Goal: Task Accomplishment & Management: Manage account settings

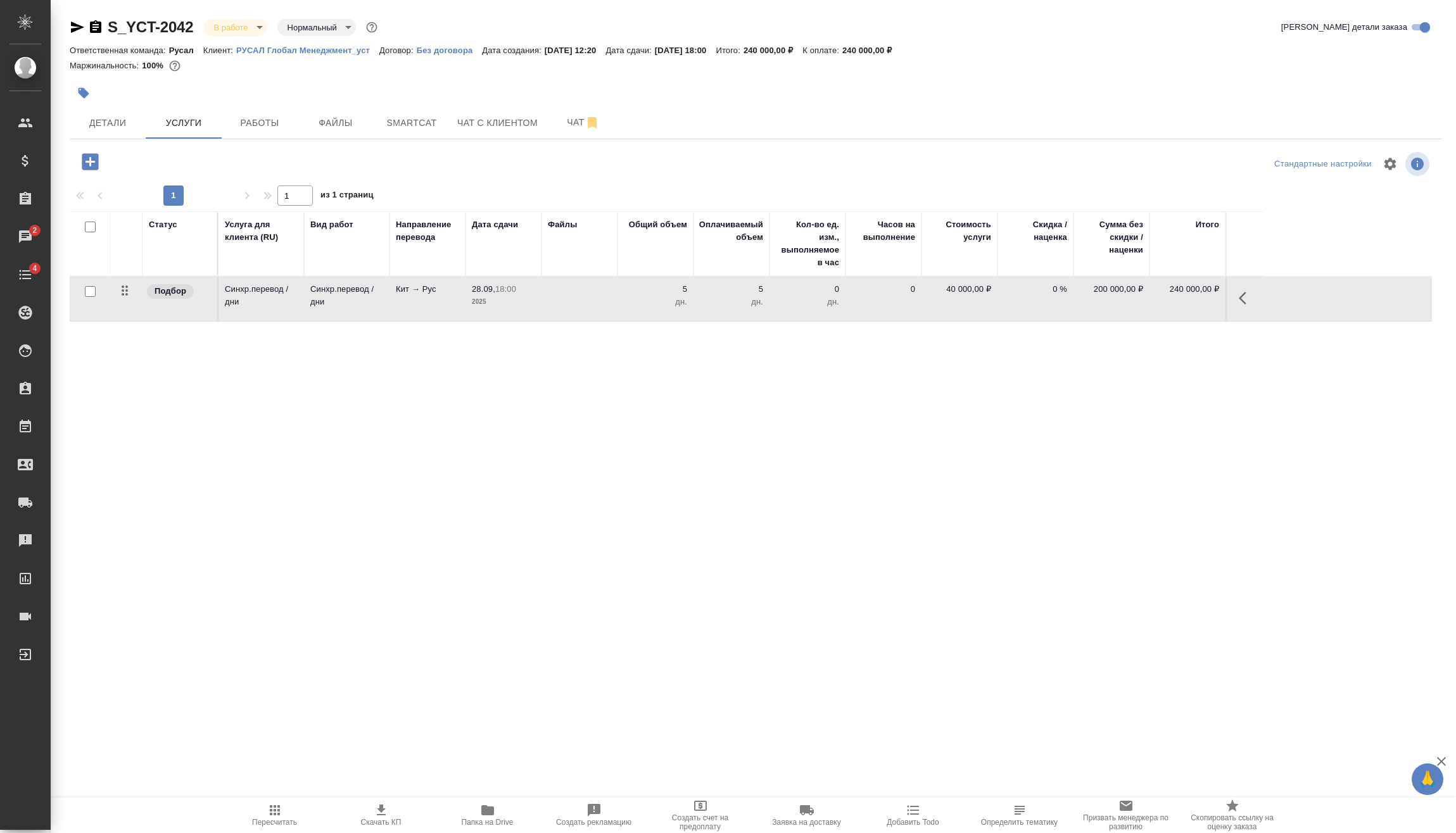
click at [96, 154] on icon "button" at bounding box center [90, 162] width 17 height 17
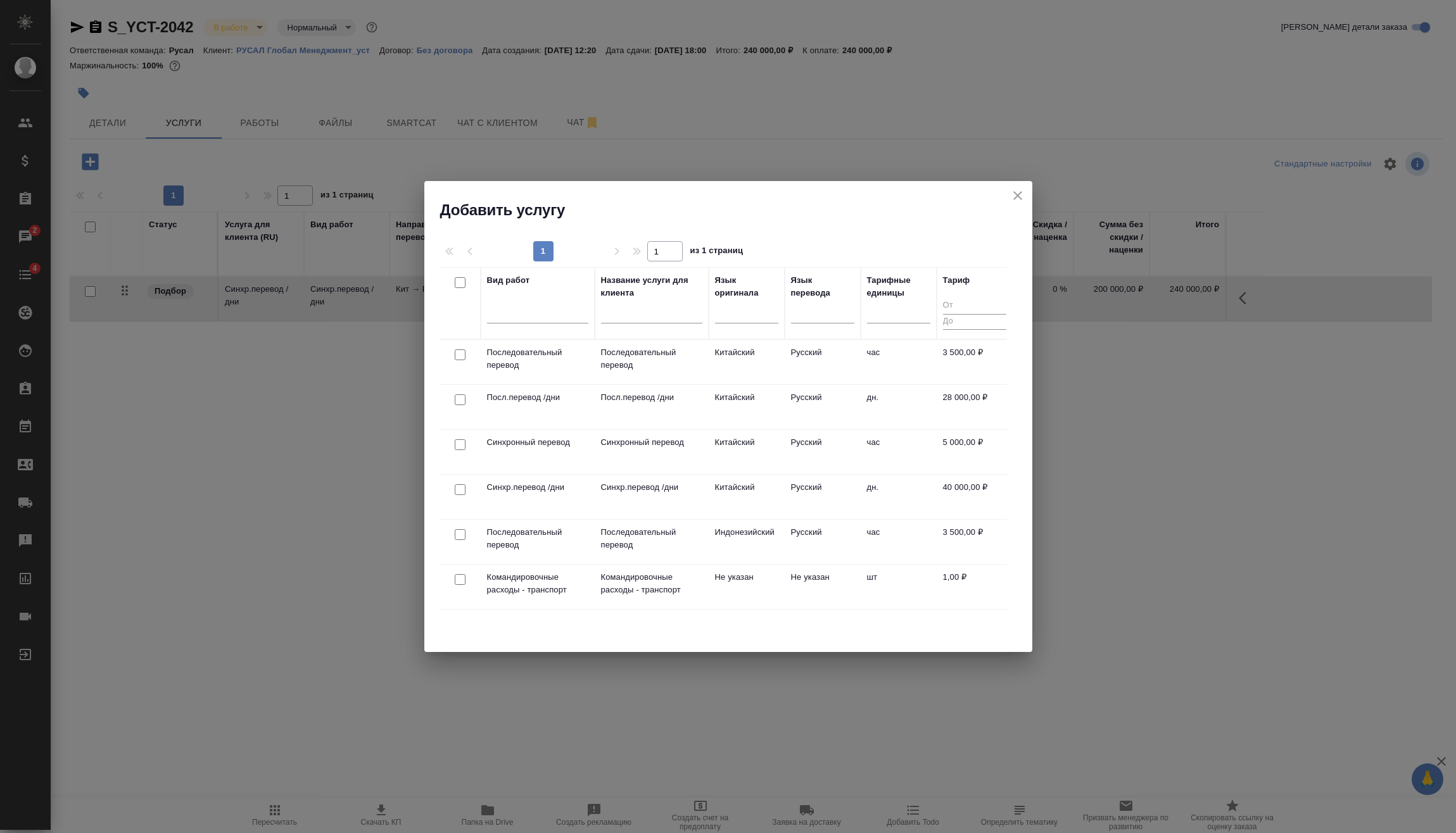
click at [462, 578] on input "checkbox" at bounding box center [460, 579] width 11 height 11
checkbox input "true"
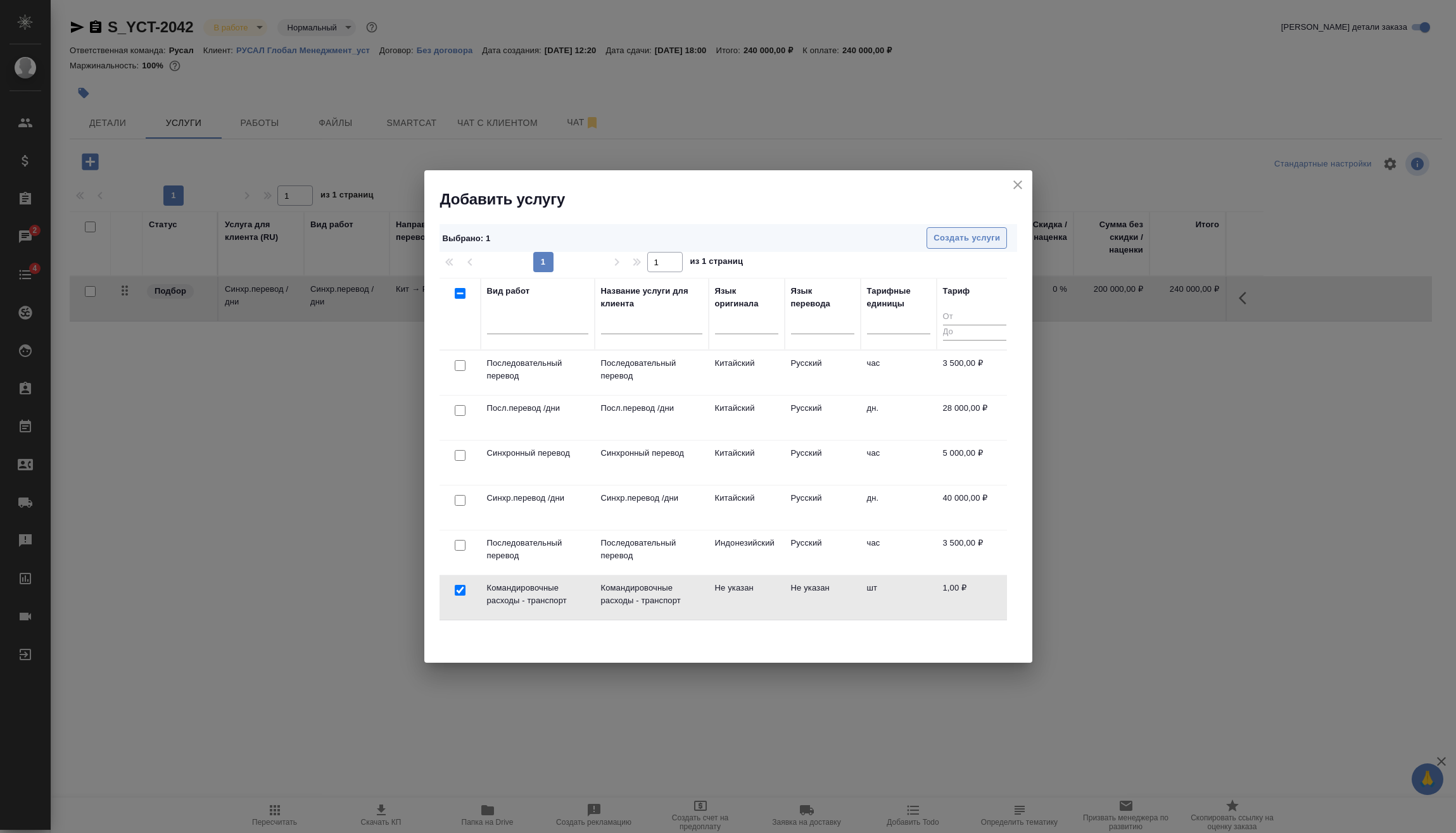
click at [948, 243] on span "Создать услуги" at bounding box center [967, 239] width 67 height 15
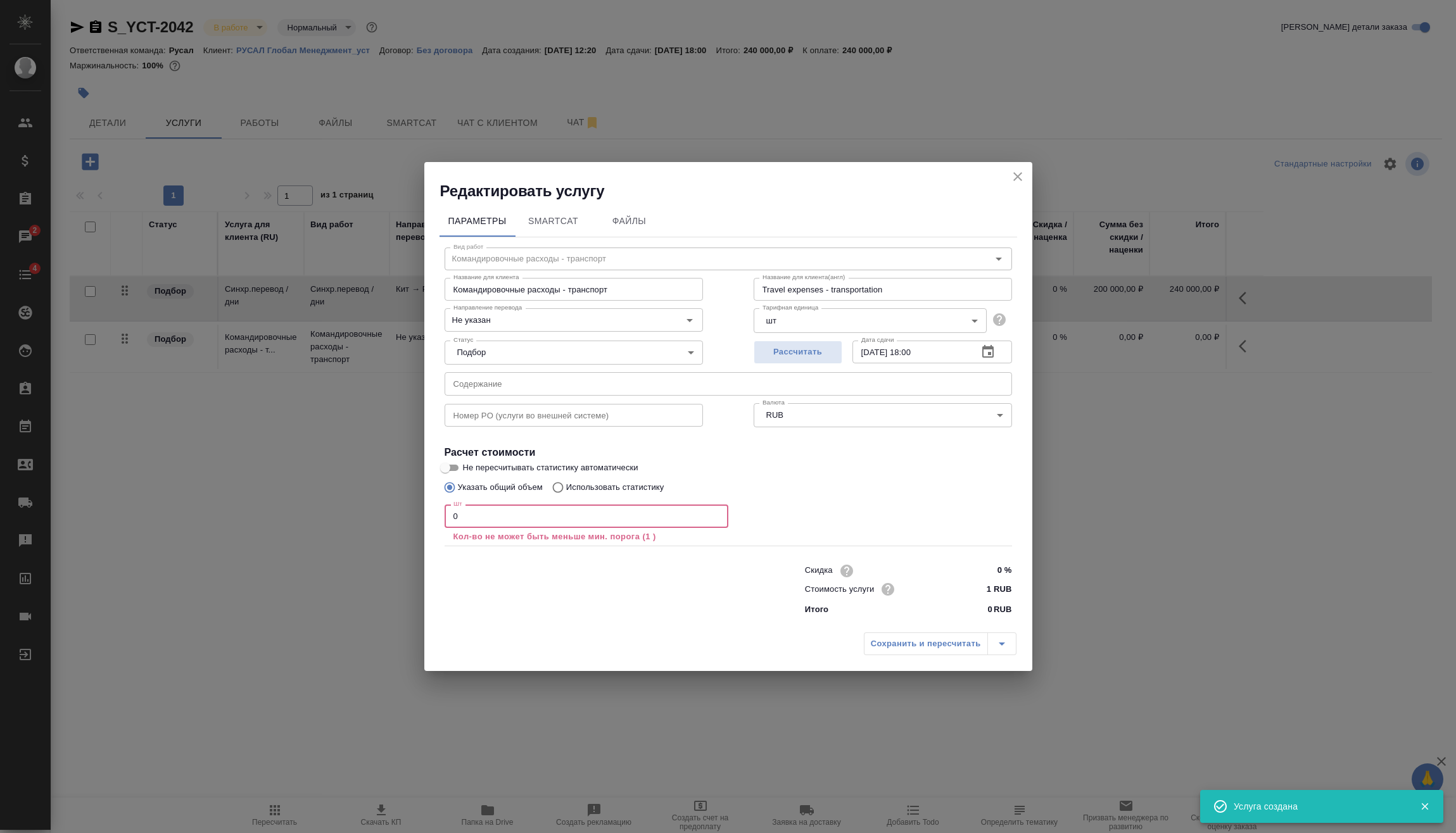
drag, startPoint x: 472, startPoint y: 518, endPoint x: 355, endPoint y: 536, distance: 118.4
click at [412, 524] on div "Редактировать услугу Параметры SmartCat Файлы Вид работ Командировочные расходы…" at bounding box center [728, 416] width 1456 height 833
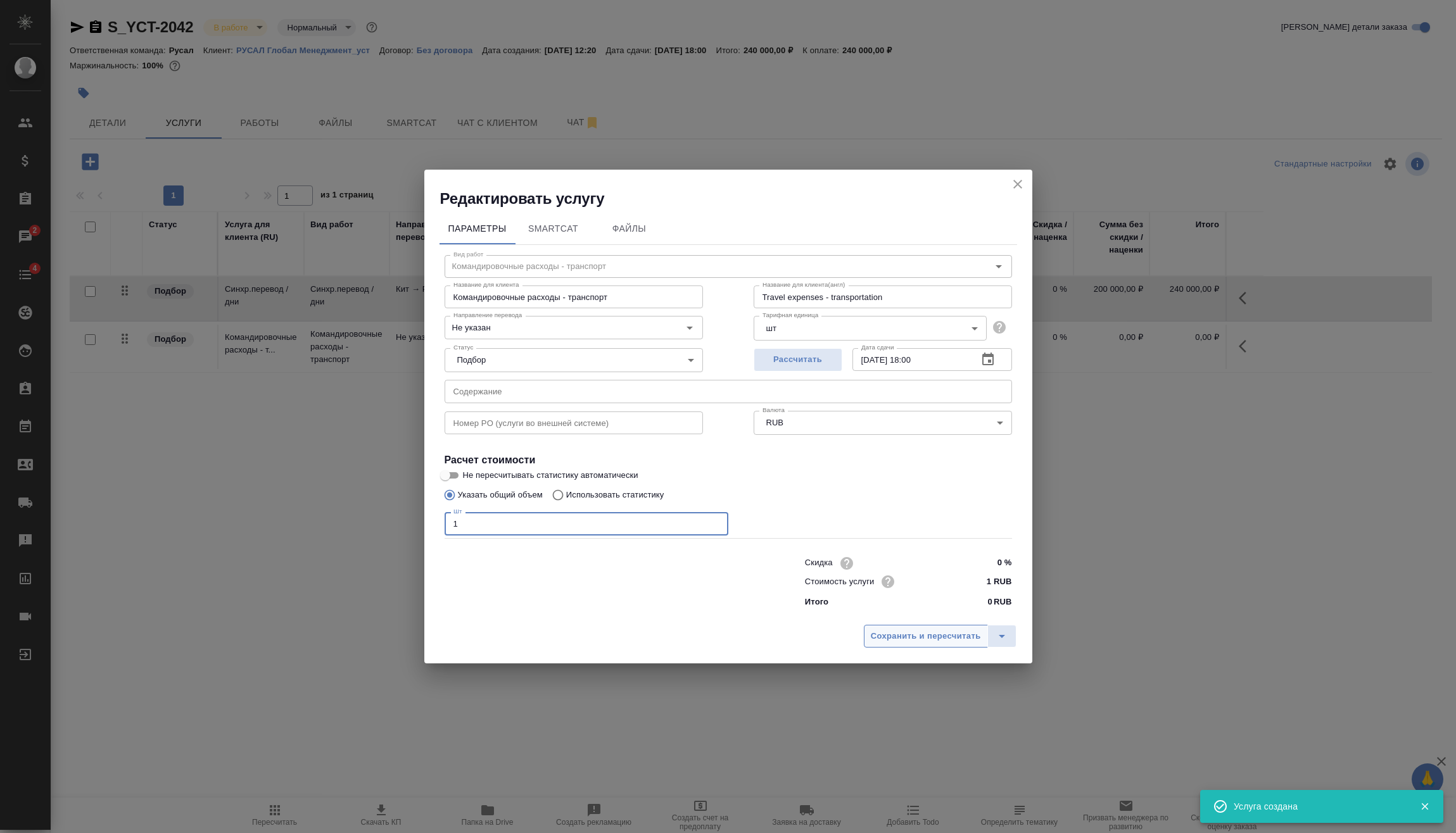
type input "1"
click at [907, 636] on span "Сохранить и пересчитать" at bounding box center [925, 636] width 111 height 15
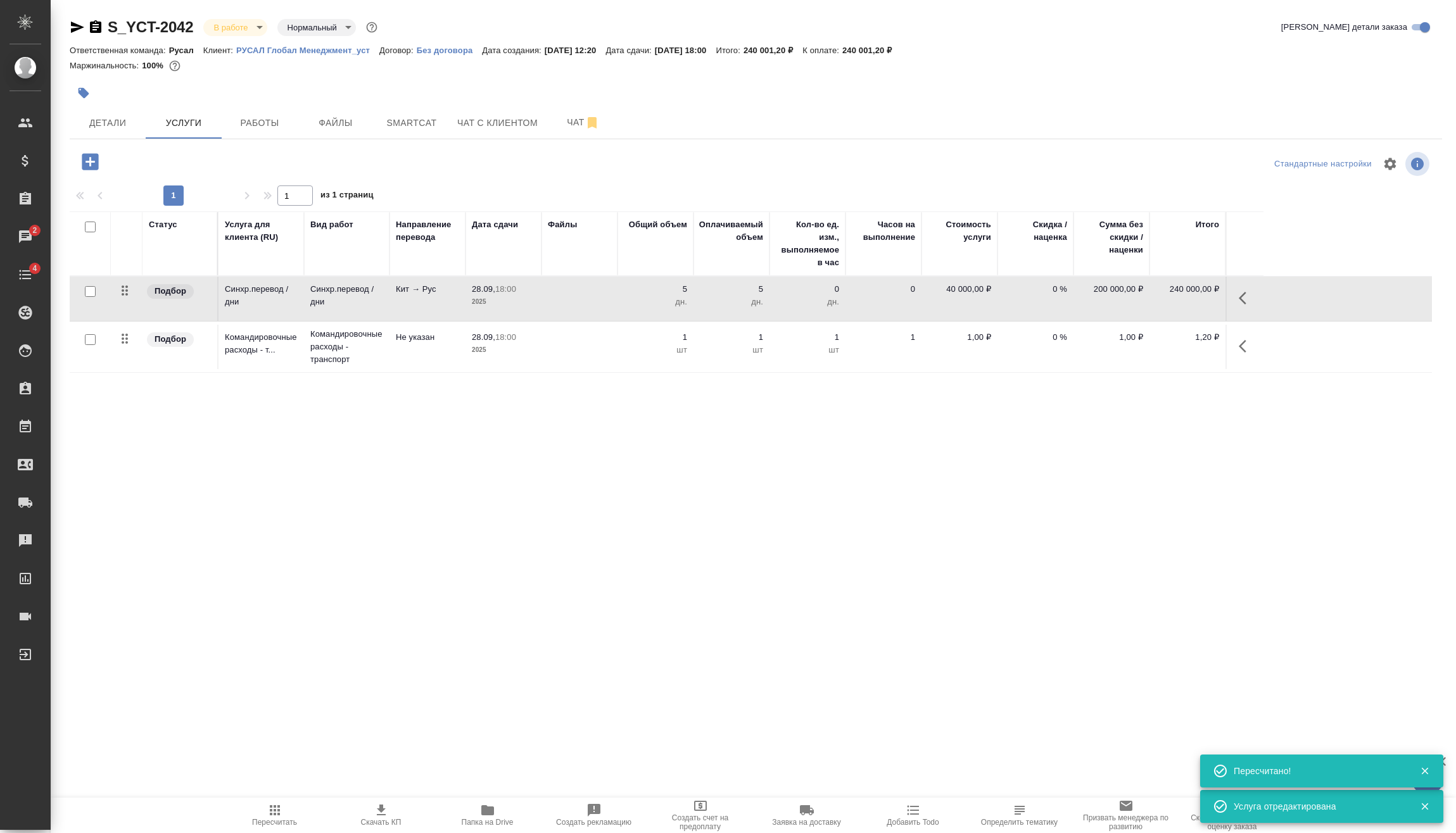
click at [1252, 341] on icon "button" at bounding box center [1246, 346] width 15 height 15
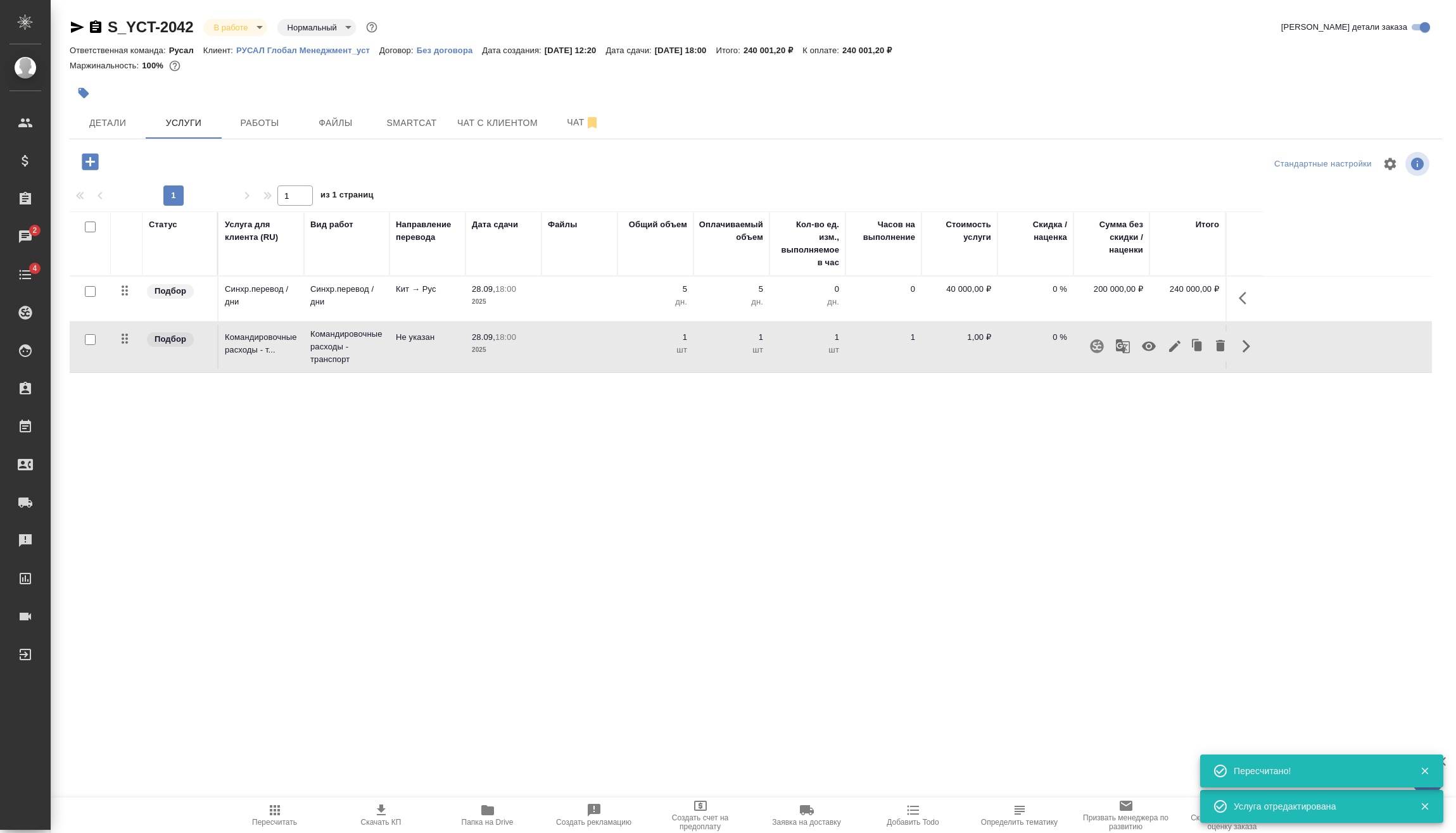
click at [1150, 345] on icon "button" at bounding box center [1148, 346] width 15 height 15
click at [1147, 468] on div "Статус Услуга для клиента (RU) Вид работ Направление перевода Дата сдачи Файлы …" at bounding box center [751, 347] width 1362 height 272
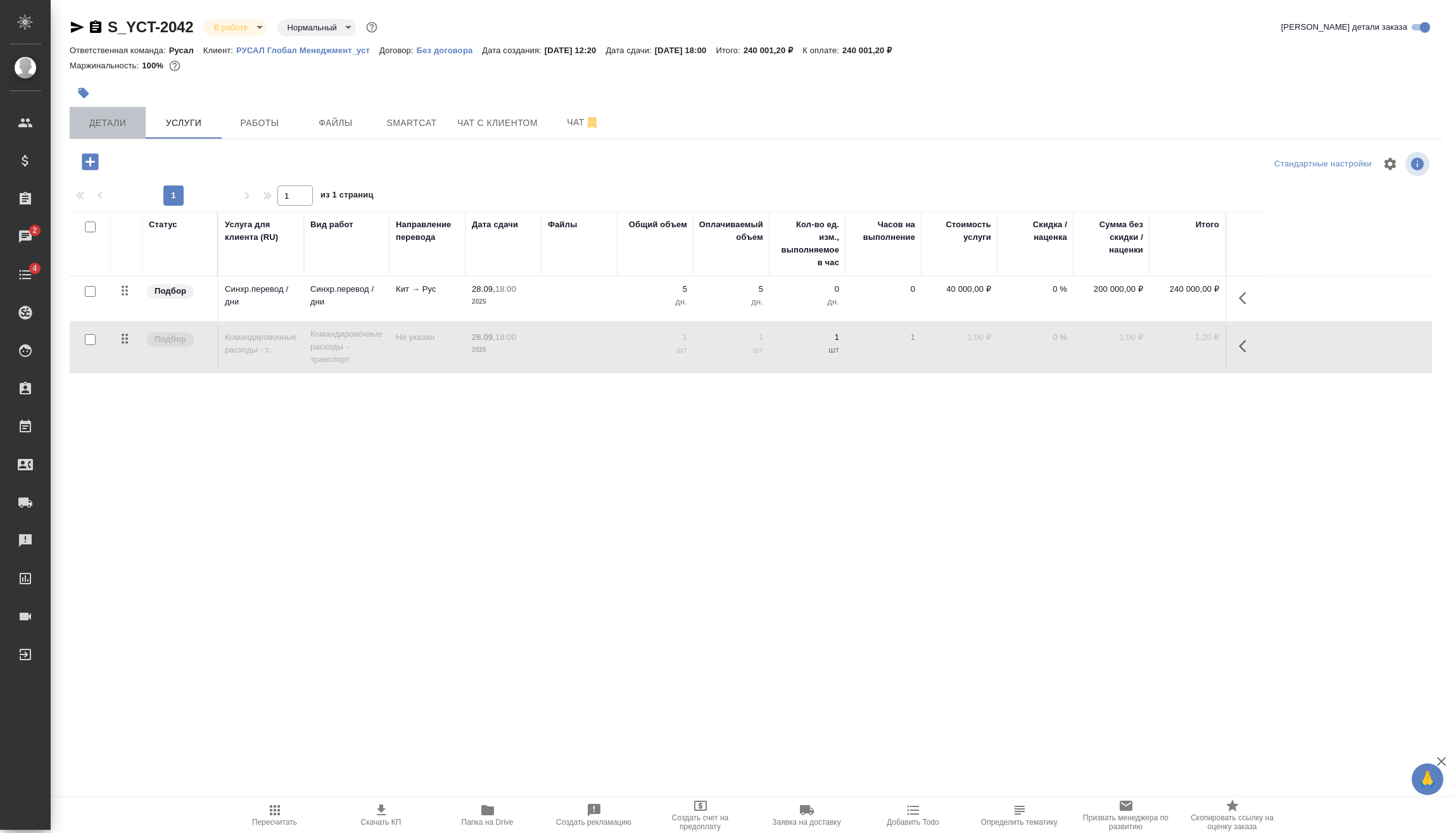
click at [126, 123] on span "Детали" at bounding box center [107, 123] width 60 height 16
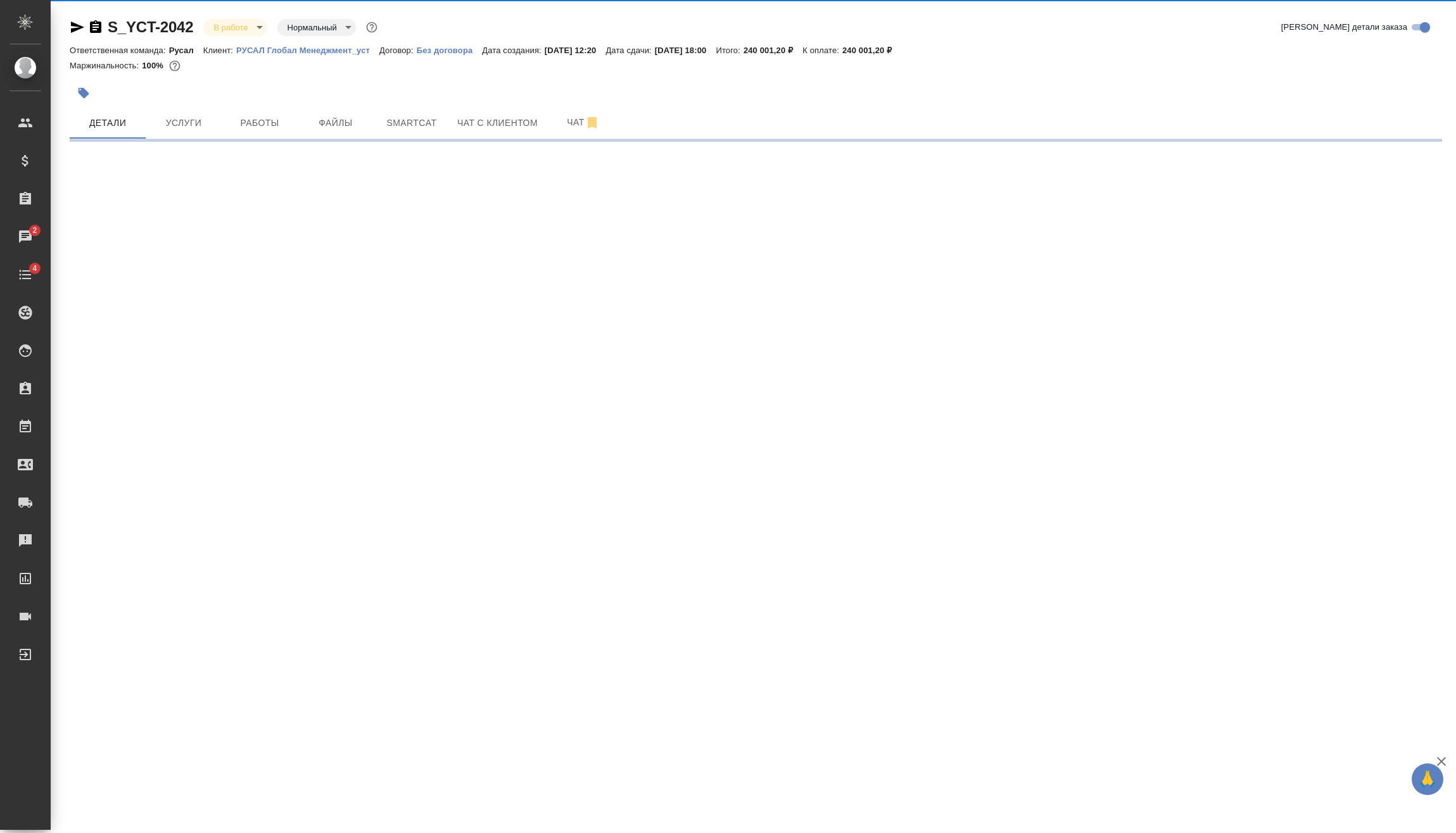
select select "RU"
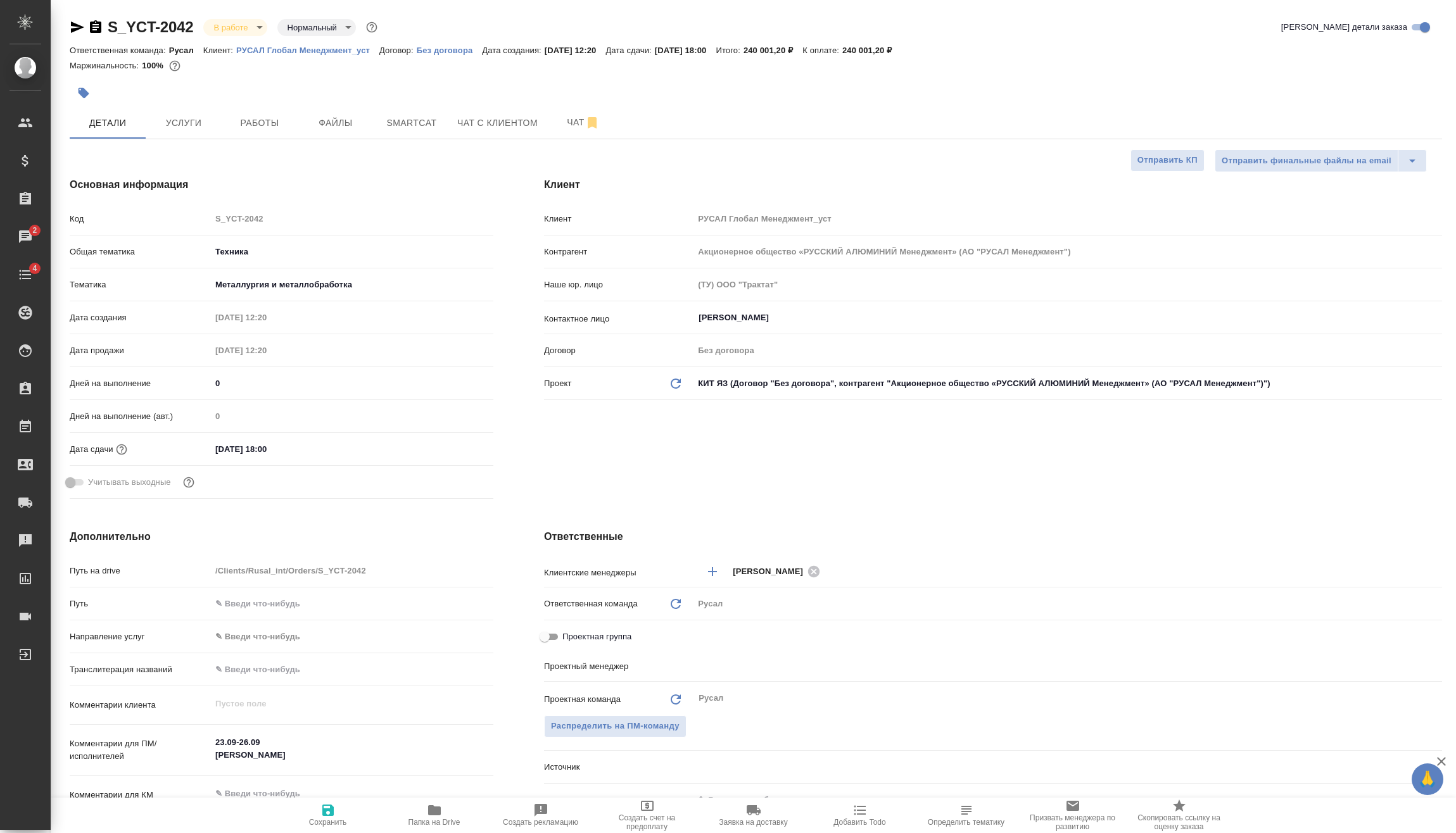
type textarea "x"
type input "[PERSON_NAME]"
type textarea "x"
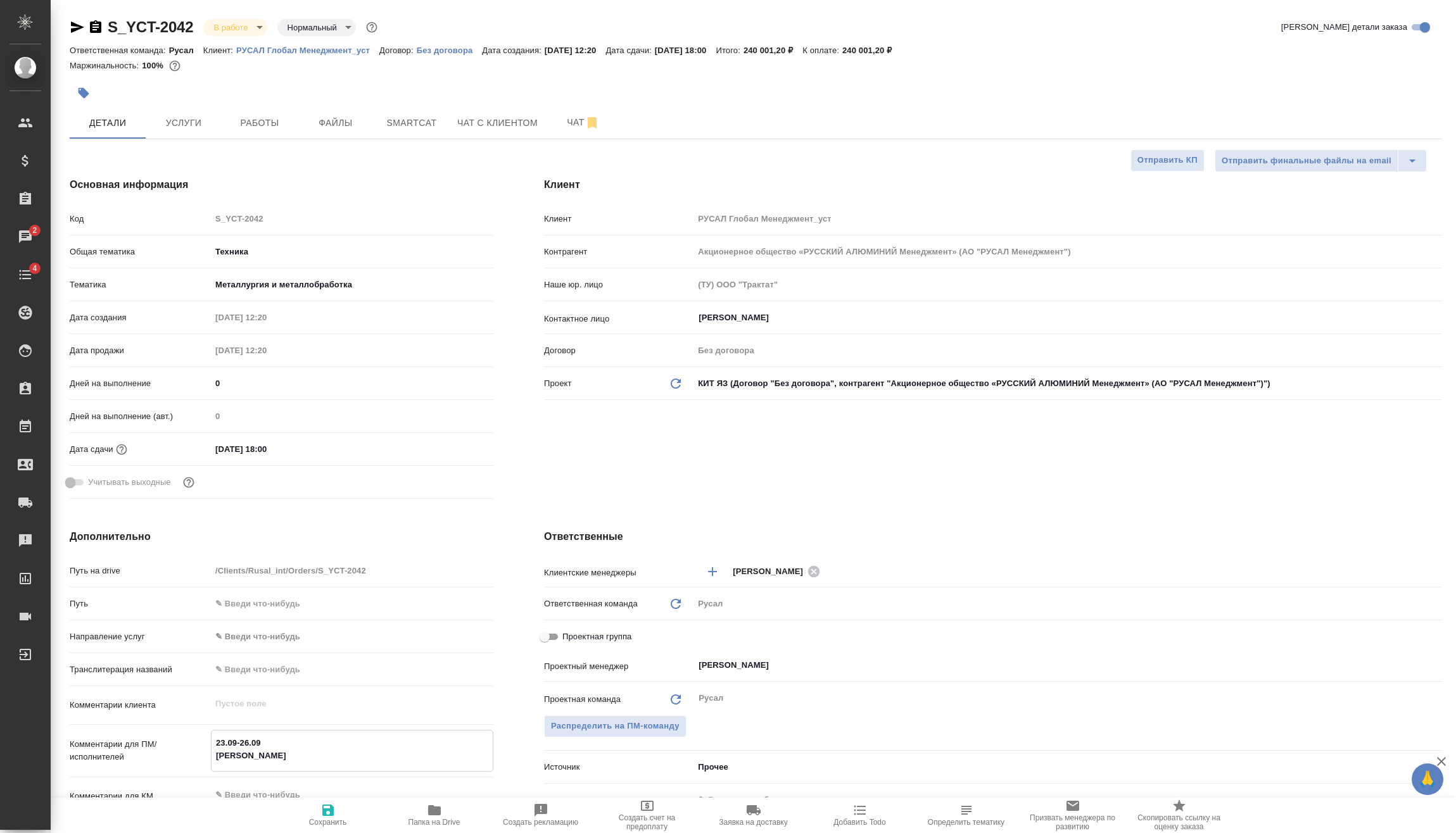
click at [244, 742] on textarea "23.09-26.09 [PERSON_NAME]" at bounding box center [352, 749] width 282 height 34
click at [247, 741] on textarea "23.09-26.09 [PERSON_NAME]" at bounding box center [352, 749] width 282 height 34
type textarea "x"
type textarea "23.09-2.09 [PERSON_NAME]"
type textarea "x"
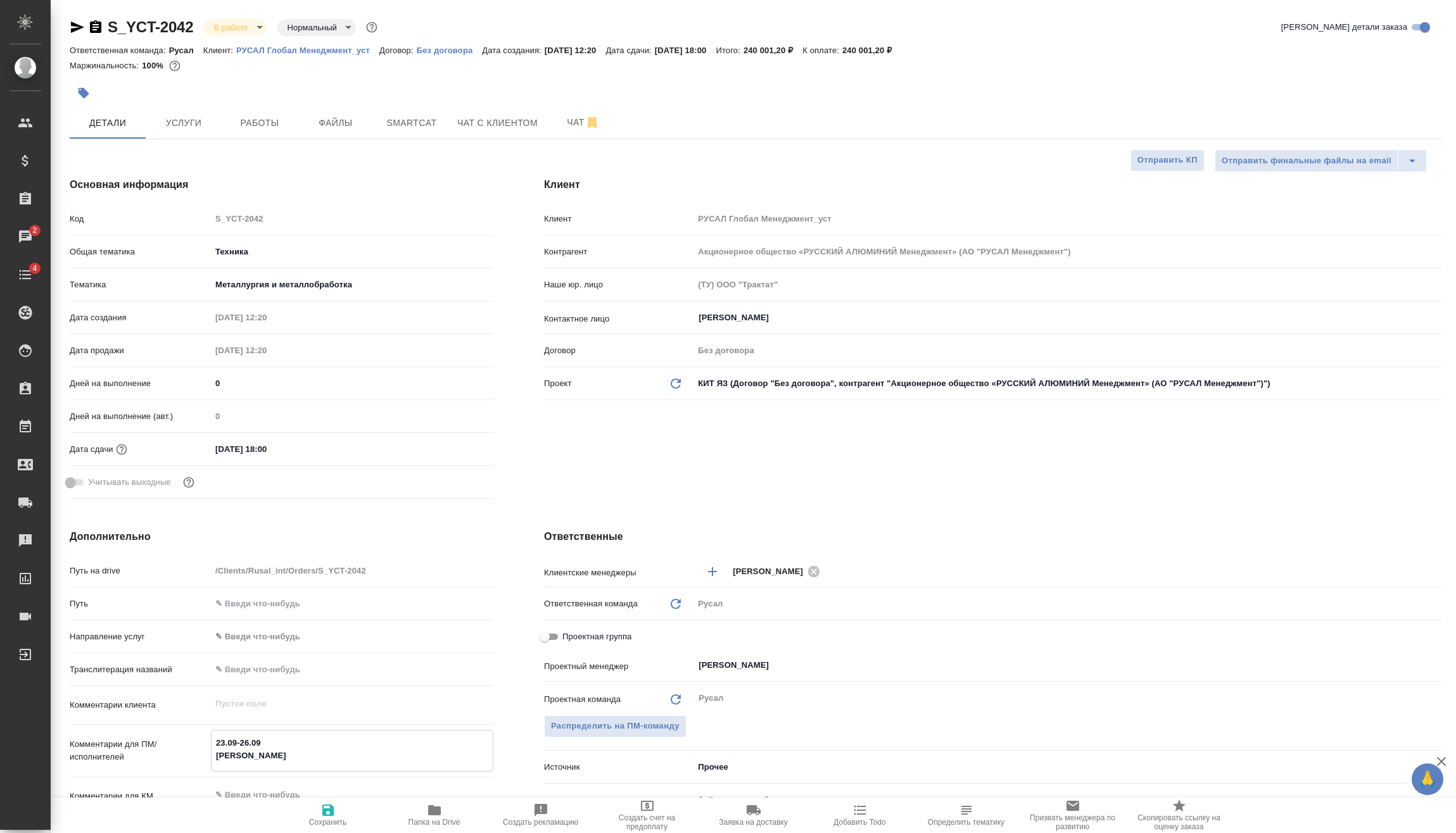
type textarea "x"
type textarea "23.09-25.09 [PERSON_NAME]"
type textarea "x"
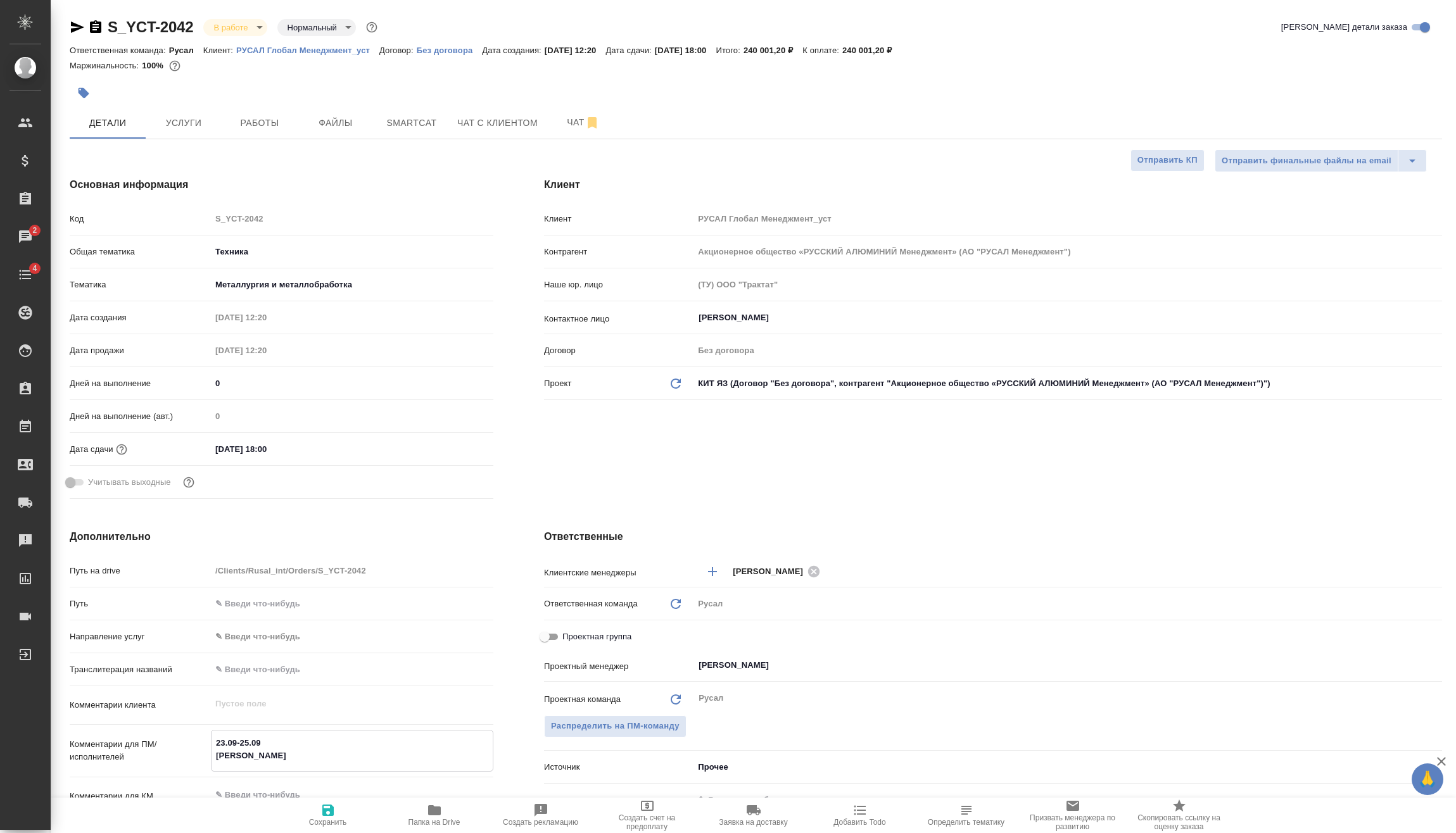
type textarea "23.09-25.09 [PERSON_NAME]"
type textarea "x"
click at [334, 826] on button "Сохранить" at bounding box center [328, 815] width 107 height 35
type textarea "x"
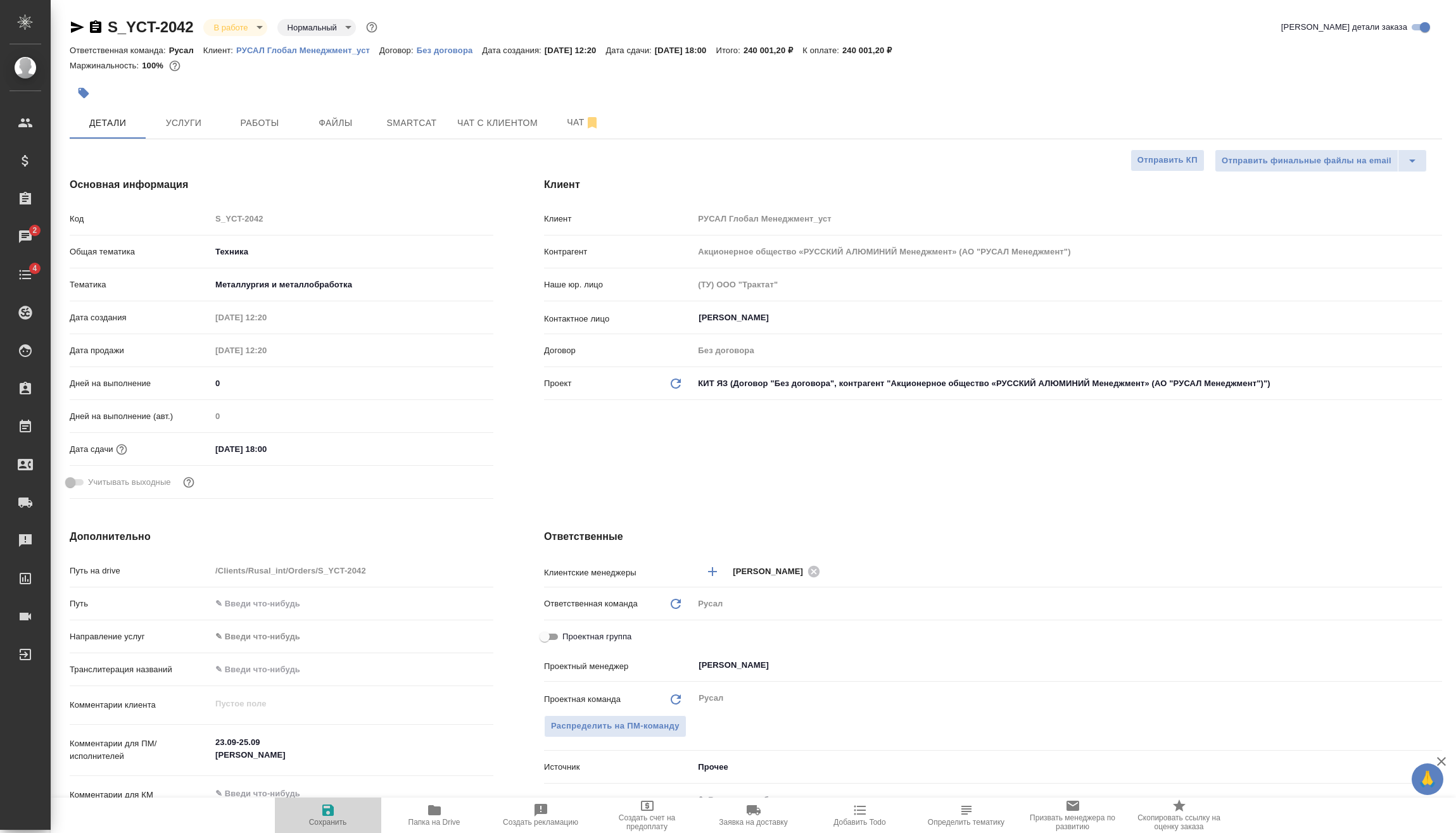
type textarea "x"
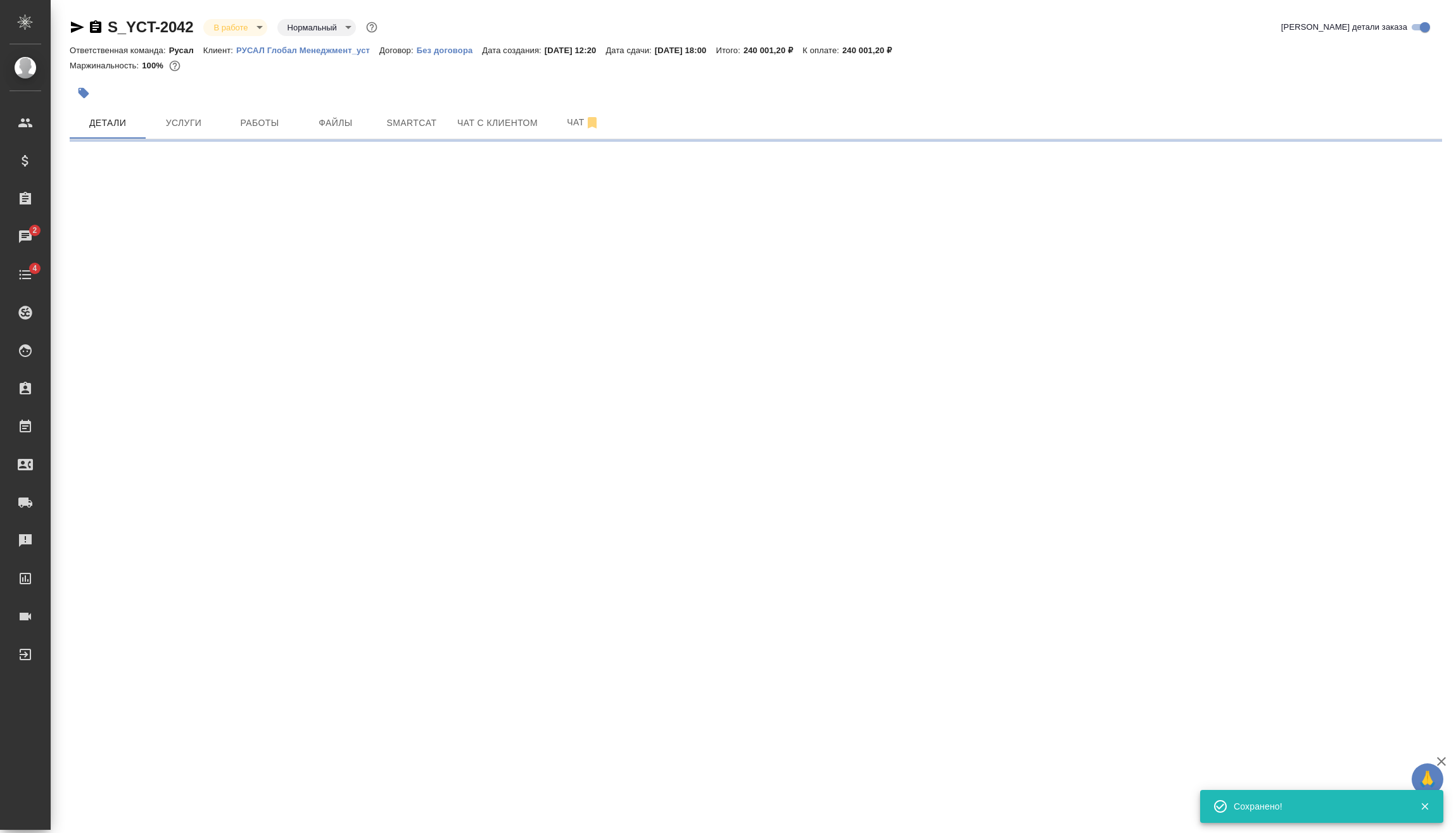
select select "RU"
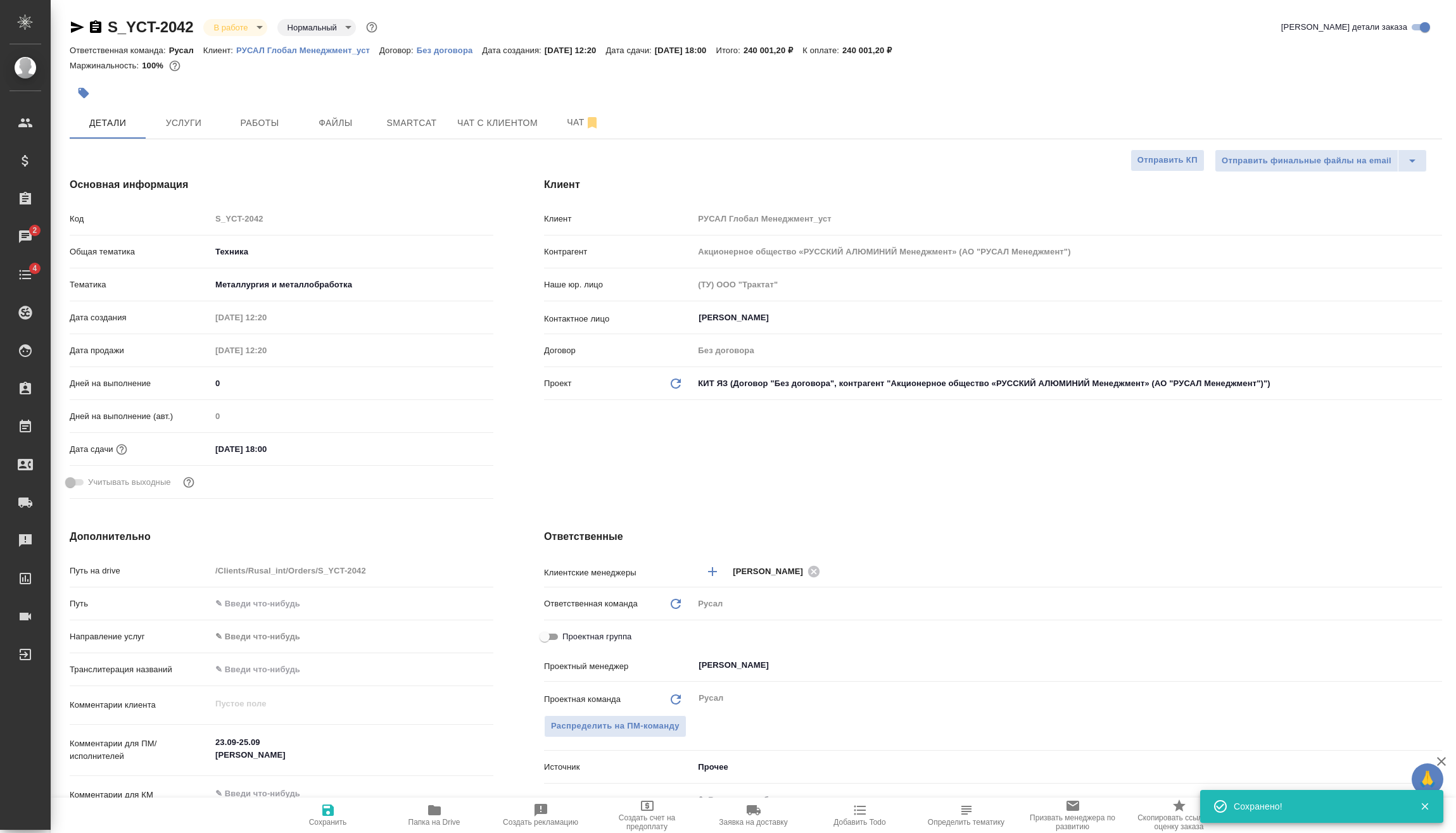
type textarea "x"
click at [203, 123] on span "Услуги" at bounding box center [183, 123] width 60 height 16
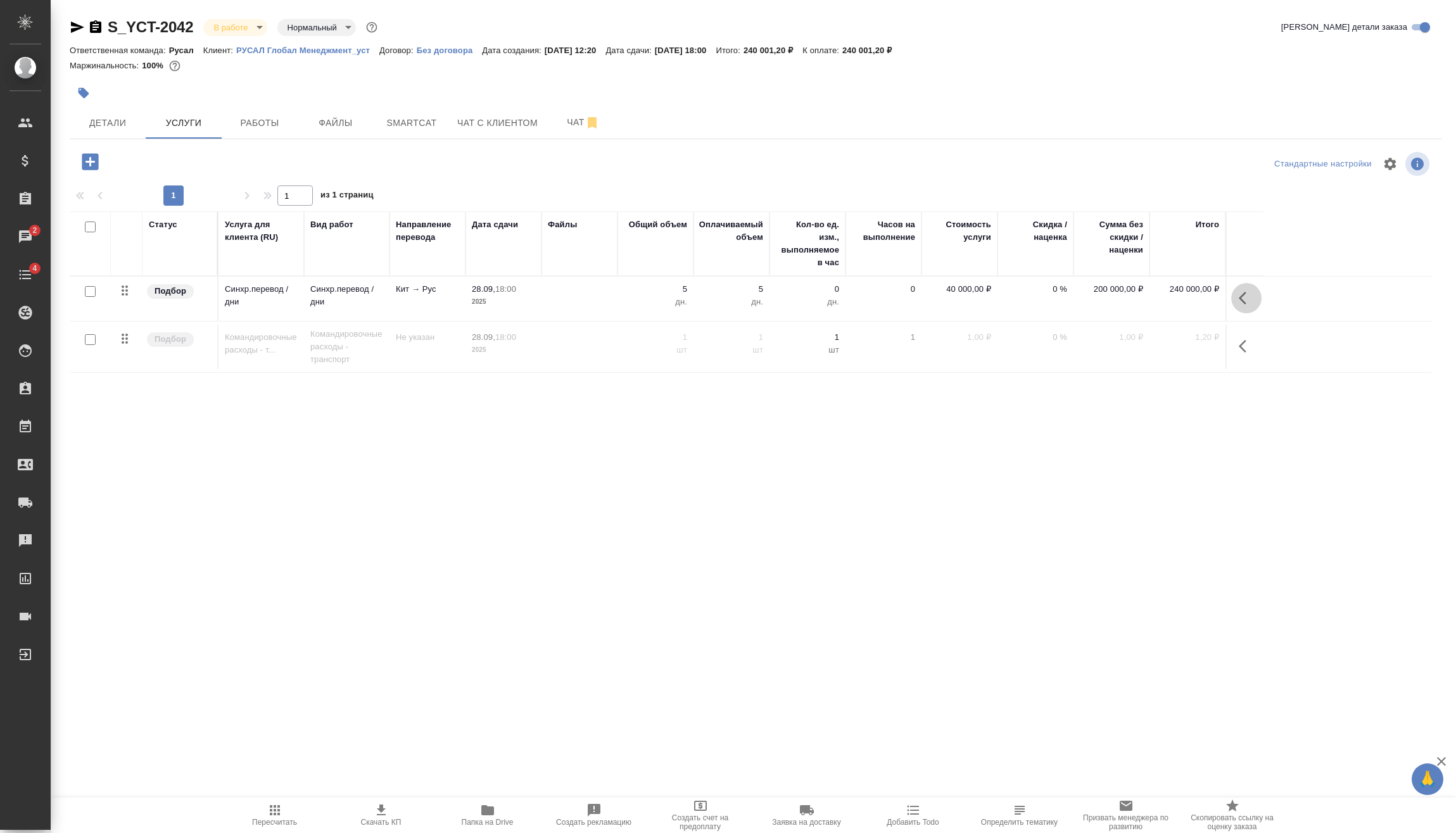
click at [1245, 293] on icon "button" at bounding box center [1242, 298] width 7 height 13
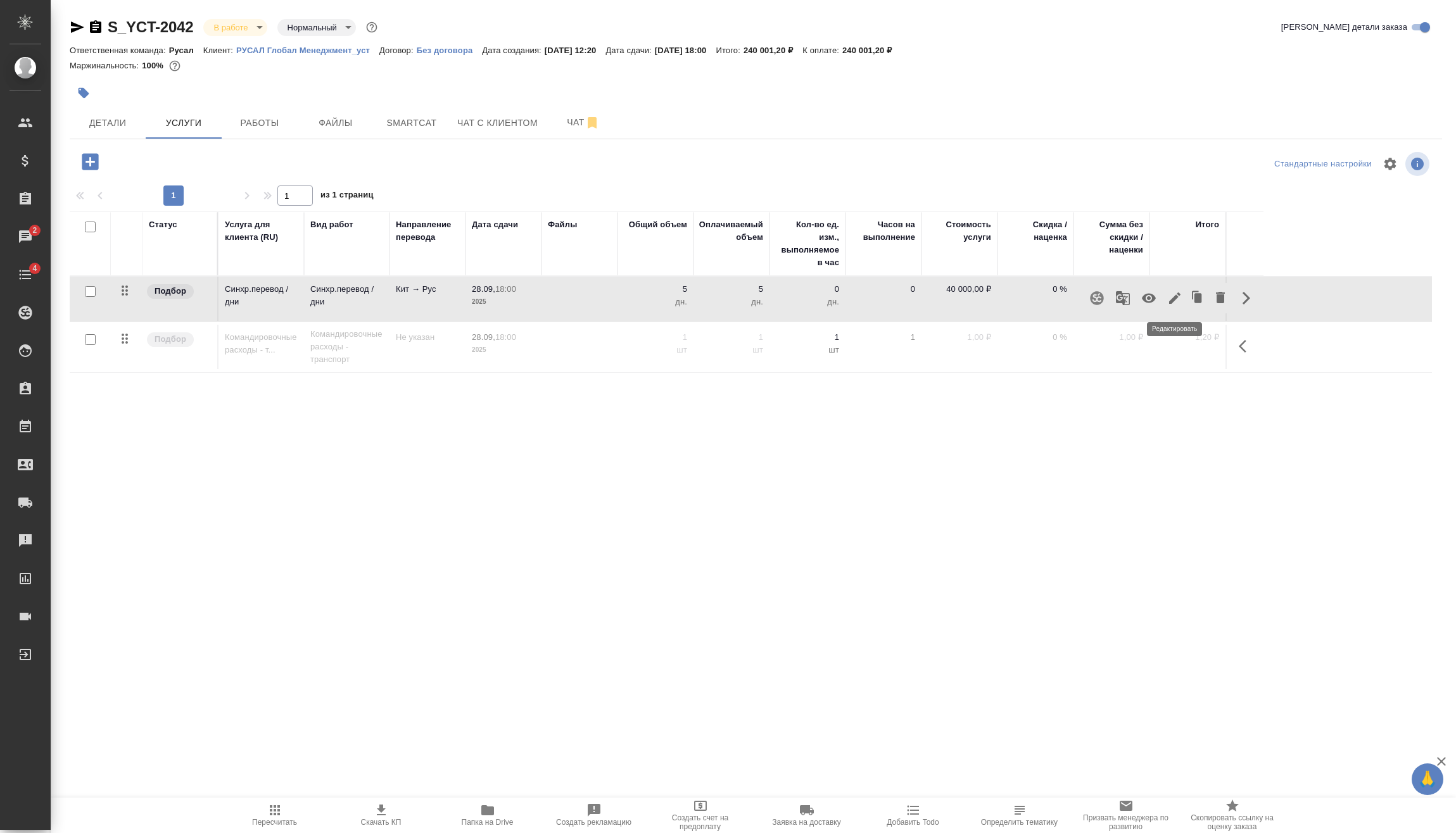
click at [1176, 296] on icon "button" at bounding box center [1174, 298] width 11 height 11
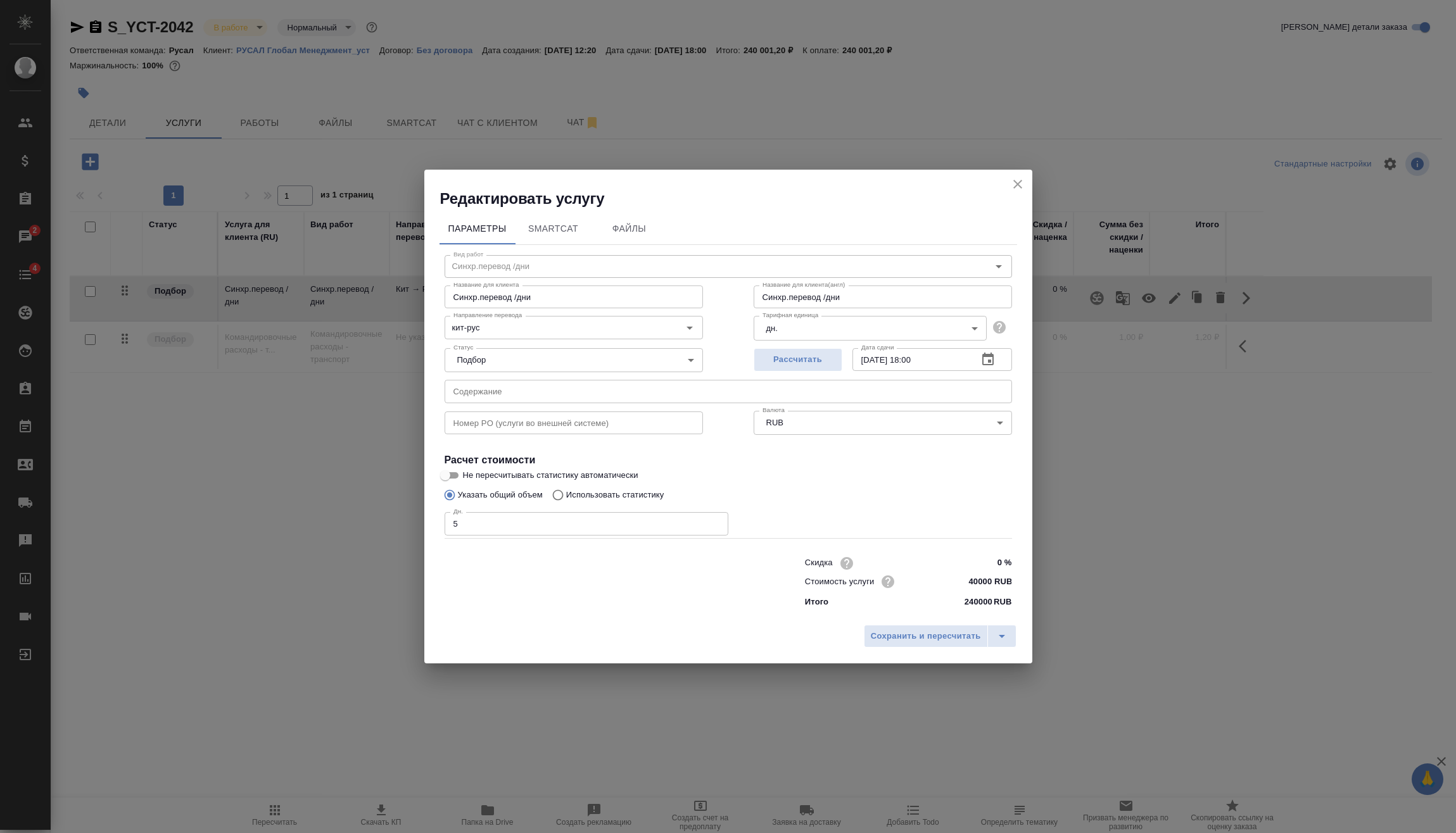
drag, startPoint x: 424, startPoint y: 534, endPoint x: 413, endPoint y: 534, distance: 11.0
click at [422, 534] on div "Редактировать услугу Параметры SmartCat Файлы Вид работ [PERSON_NAME].перевод /…" at bounding box center [728, 416] width 1456 height 833
type input "4"
click at [895, 634] on span "Сохранить и пересчитать" at bounding box center [925, 636] width 111 height 15
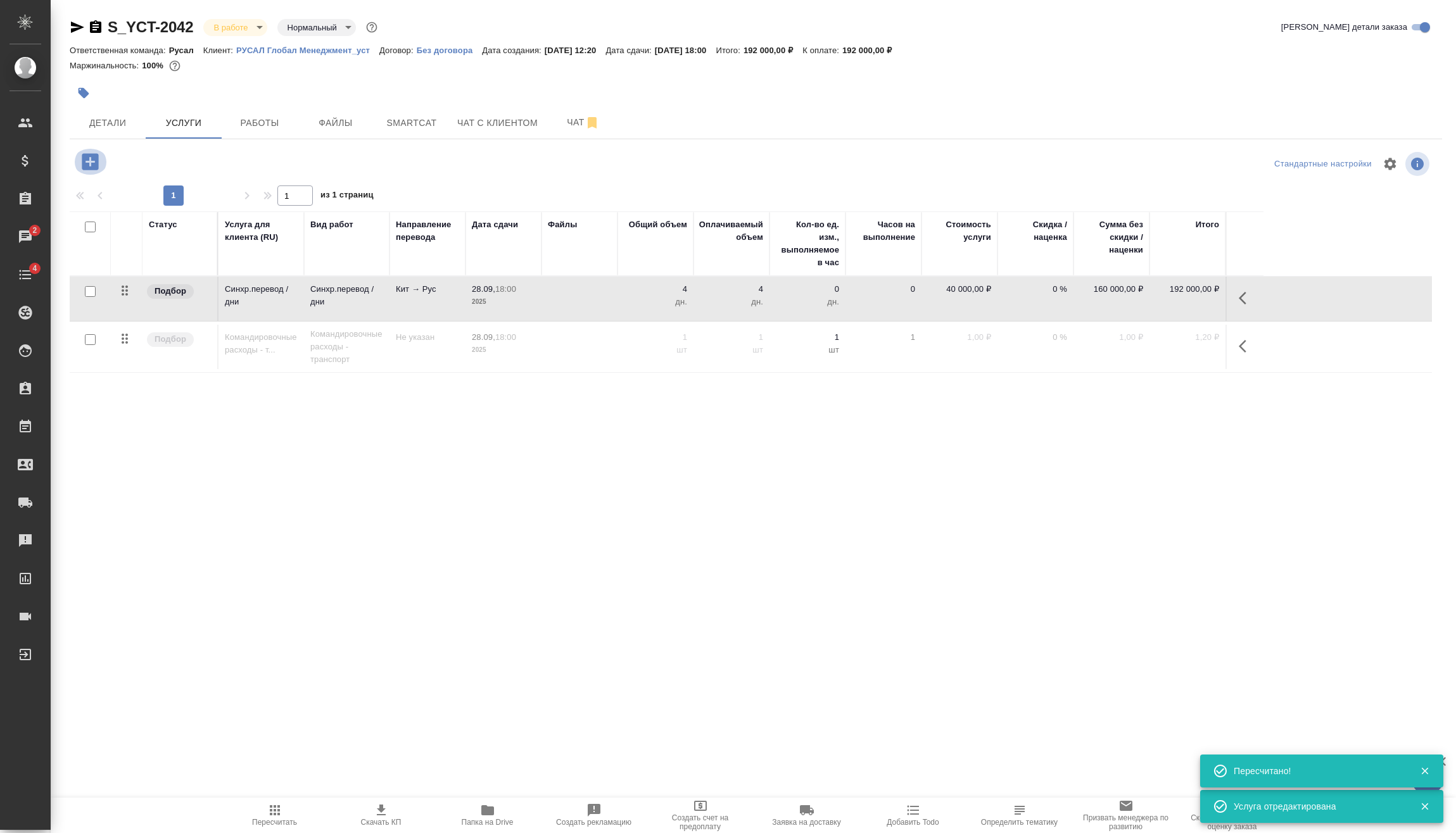
click at [88, 160] on icon "button" at bounding box center [90, 162] width 17 height 17
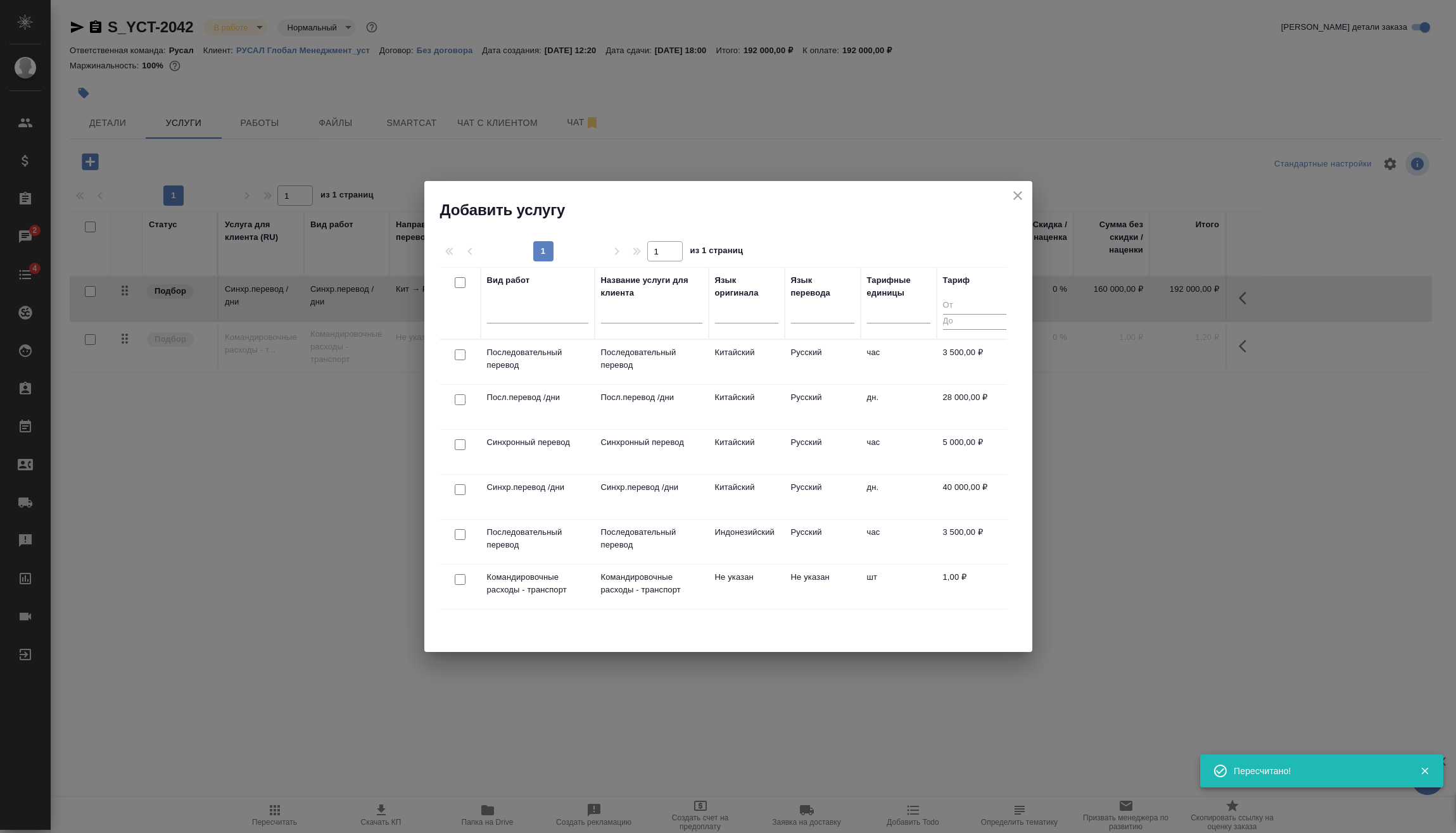
click at [461, 443] on input "checkbox" at bounding box center [460, 445] width 11 height 11
checkbox input "true"
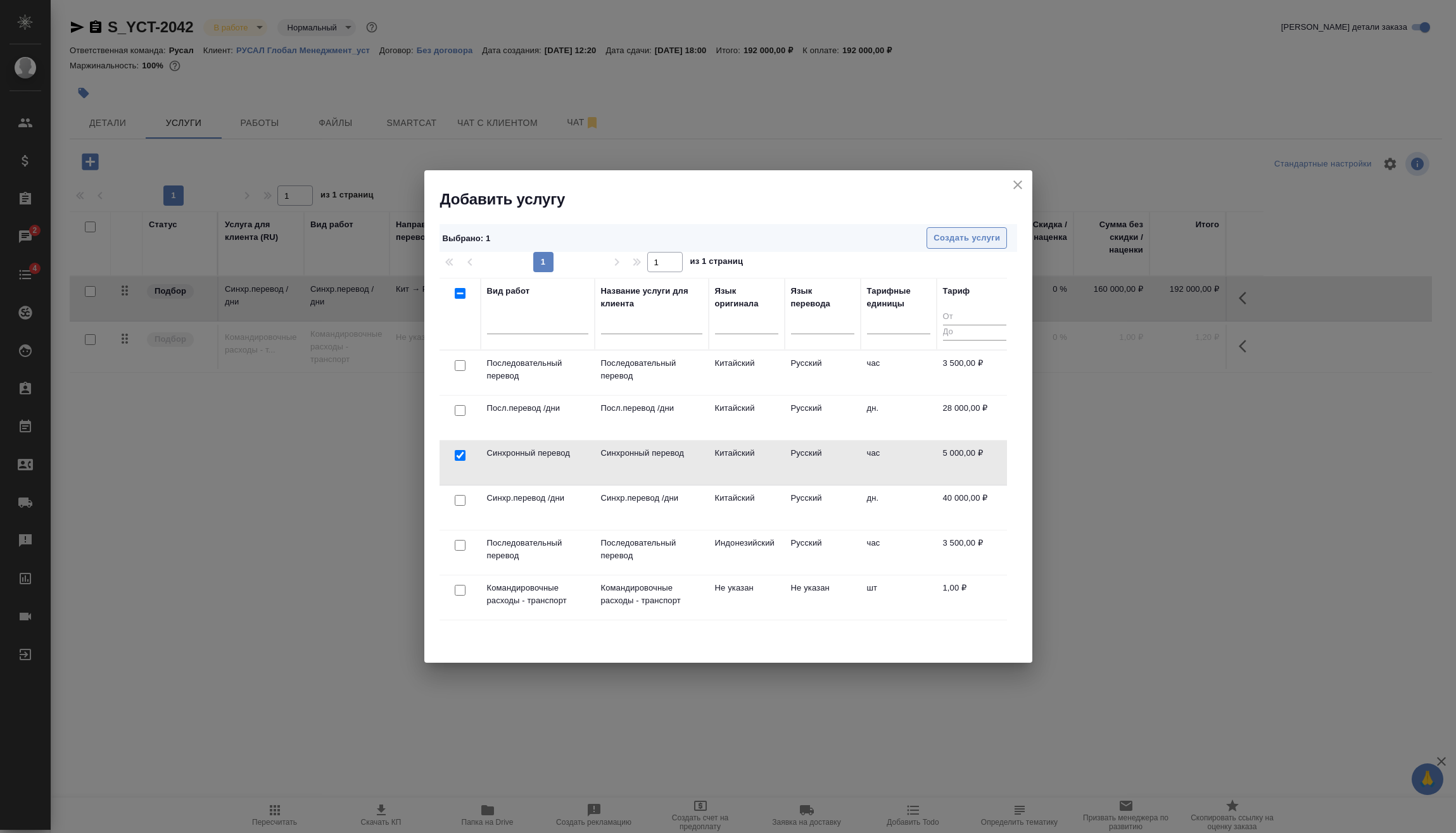
click at [984, 241] on span "Создать услуги" at bounding box center [967, 239] width 67 height 15
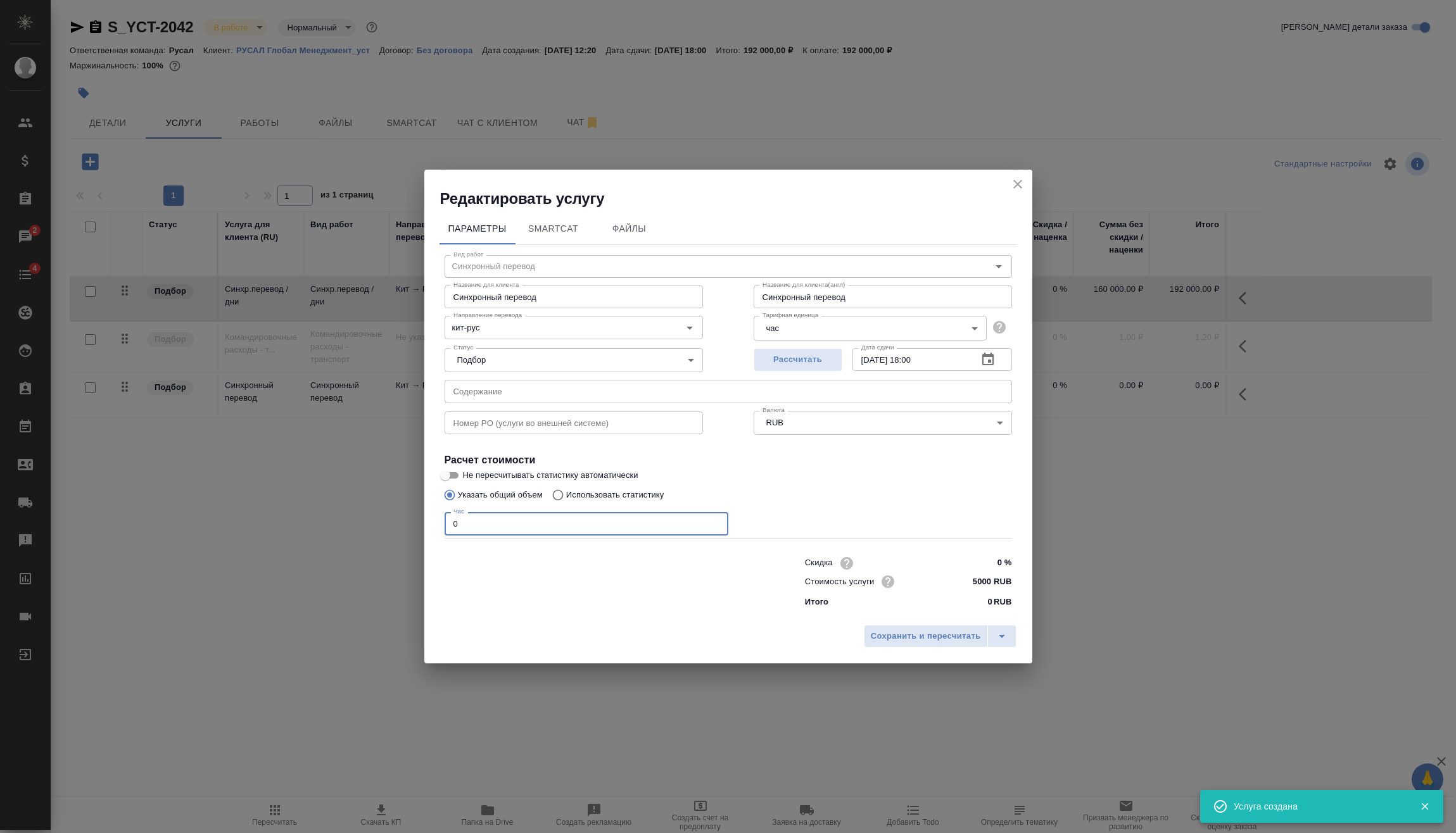
drag, startPoint x: 473, startPoint y: 528, endPoint x: 352, endPoint y: 544, distance: 122.1
click at [367, 543] on div "Редактировать услугу Параметры SmartCat Файлы Вид работ Синхронный перевод Вид …" at bounding box center [728, 416] width 1456 height 833
type input "5"
click at [893, 639] on span "Сохранить и пересчитать" at bounding box center [925, 636] width 111 height 15
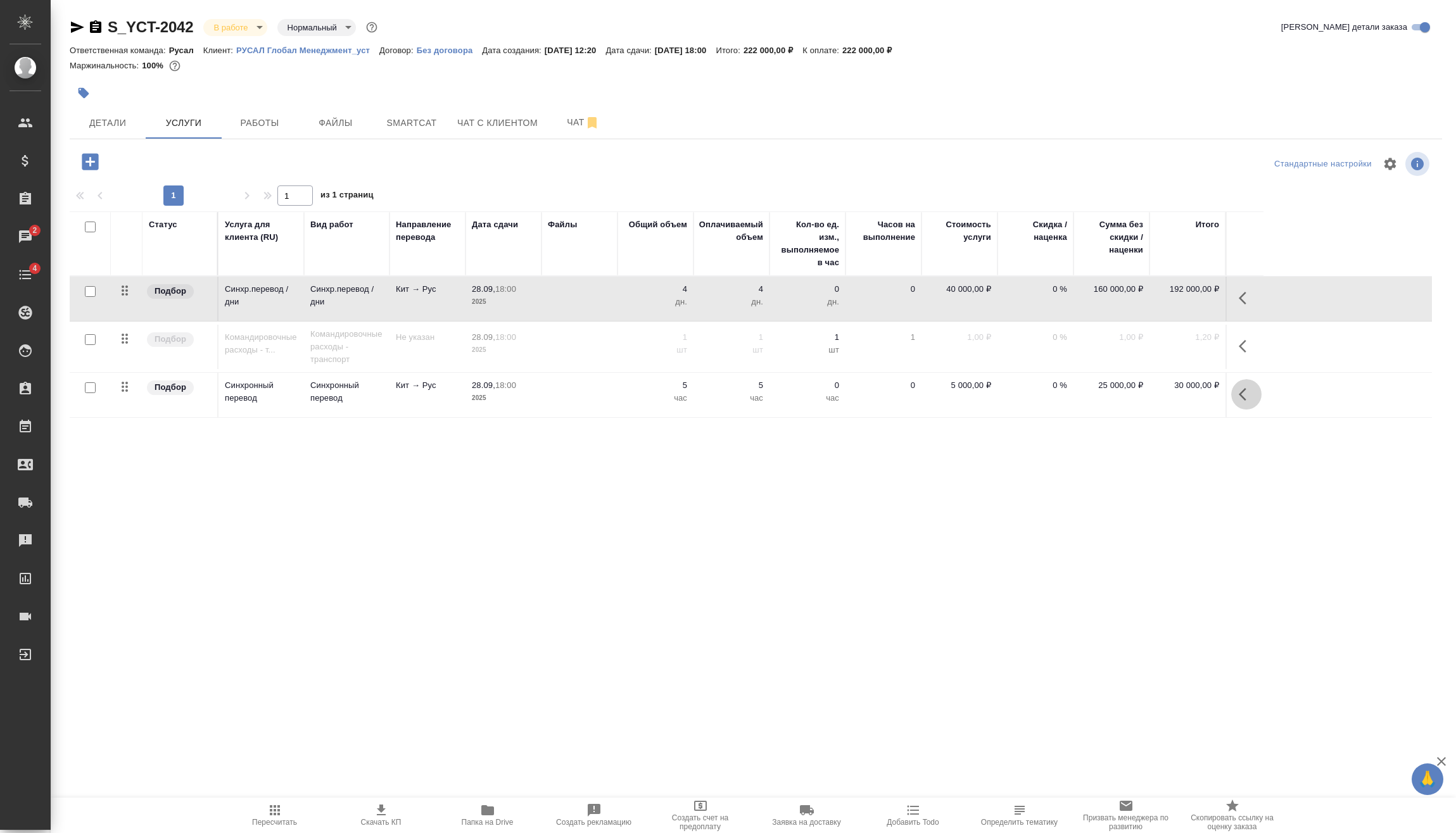
click at [1245, 393] on icon "button" at bounding box center [1246, 394] width 15 height 15
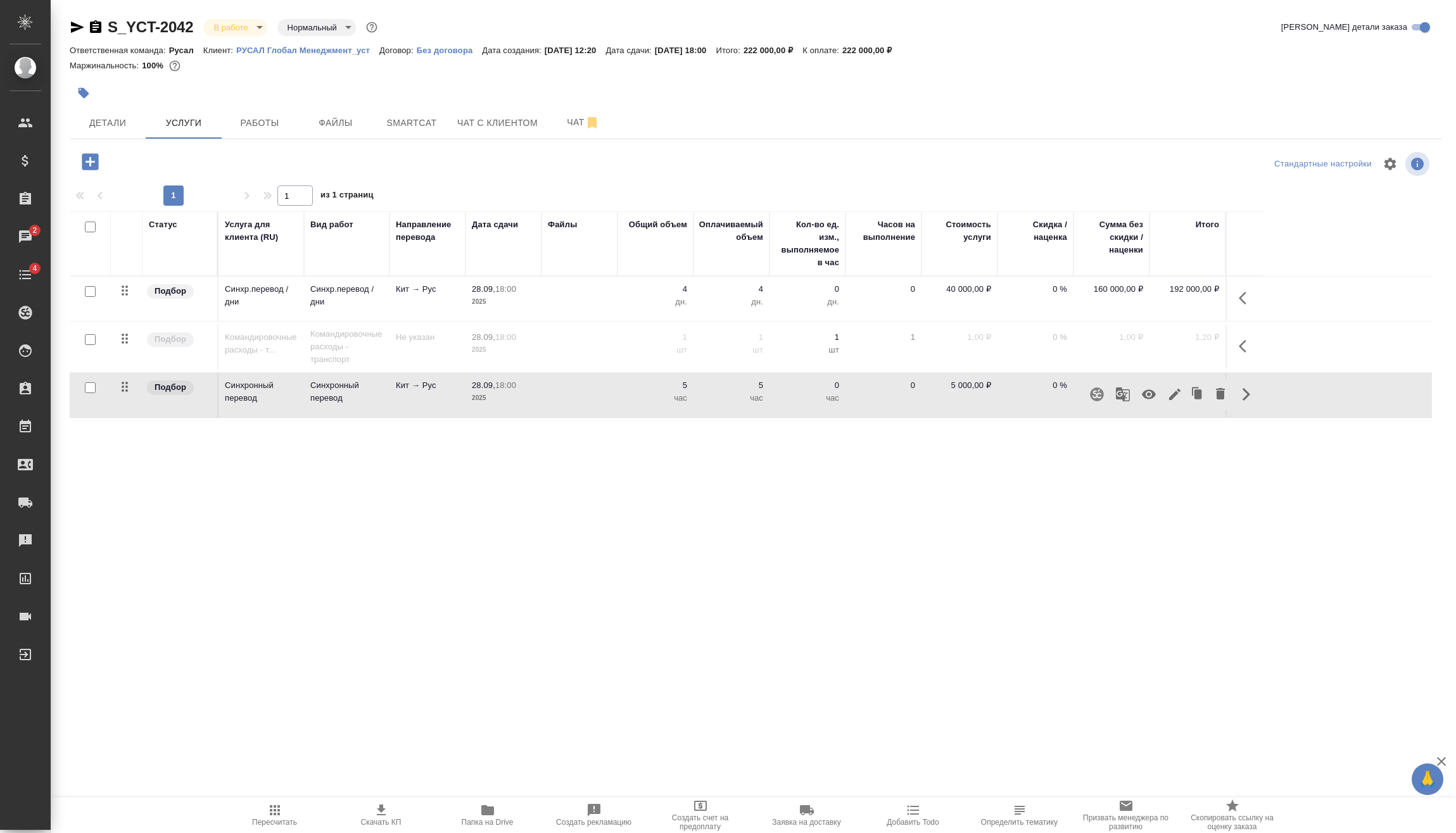
click at [1176, 393] on icon "button" at bounding box center [1174, 394] width 11 height 11
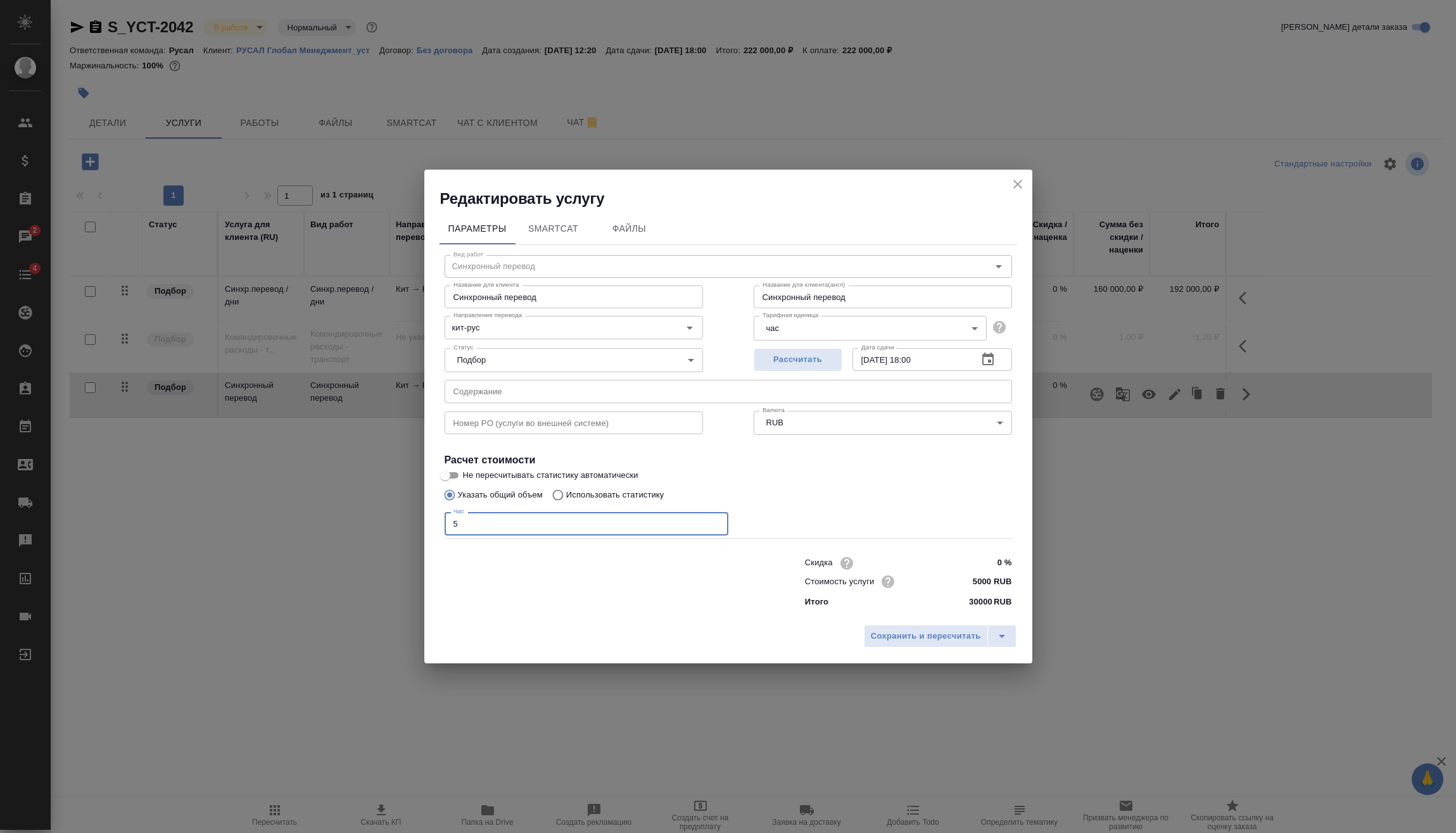
drag, startPoint x: 470, startPoint y: 524, endPoint x: 384, endPoint y: 530, distance: 86.2
click at [385, 530] on div "Редактировать услугу Параметры SmartCat Файлы Вид работ Синхронный перевод Вид …" at bounding box center [728, 416] width 1456 height 833
type input "7"
click at [888, 632] on span "Сохранить и пересчитать" at bounding box center [925, 636] width 111 height 15
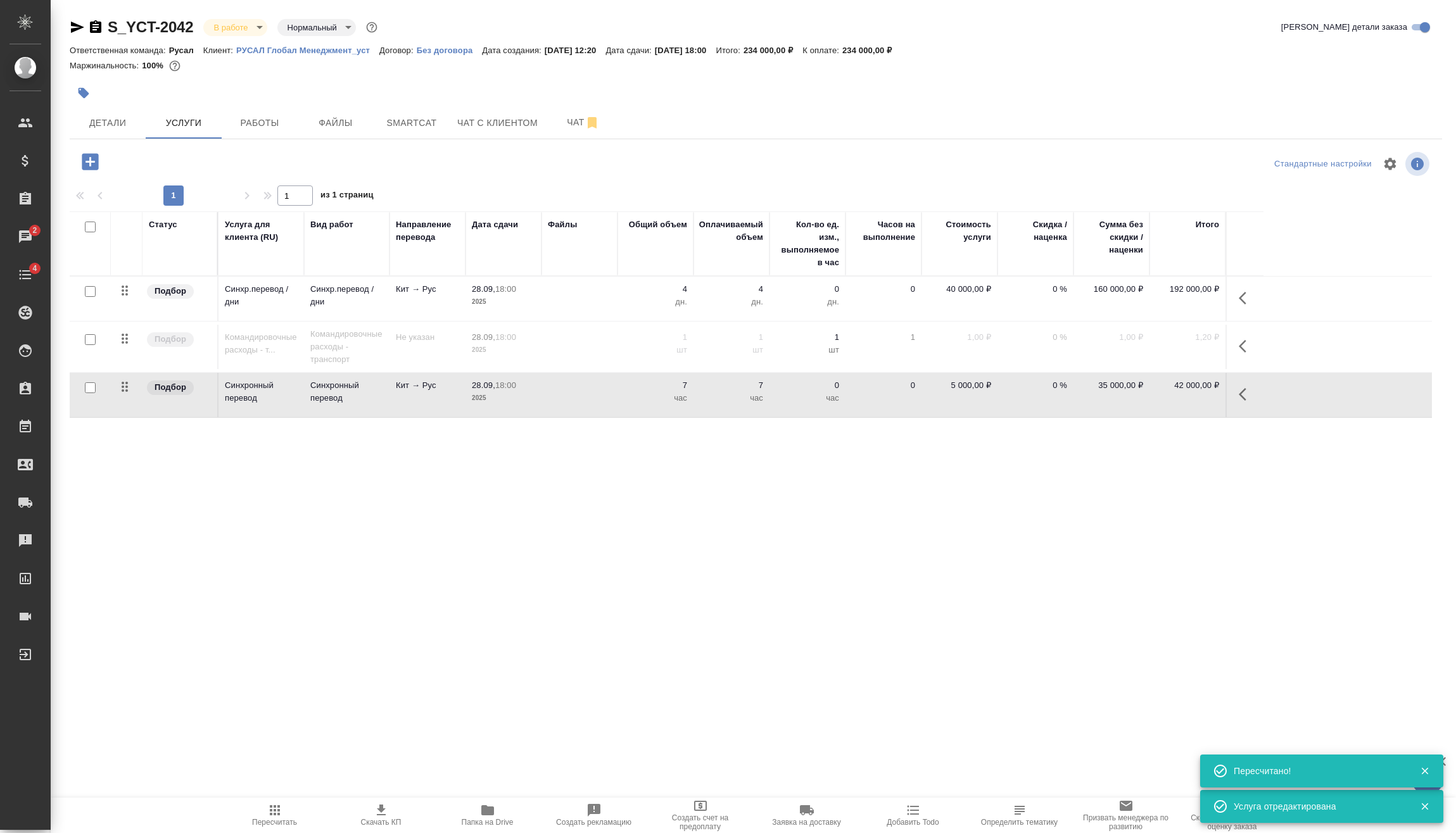
click at [1122, 494] on div "S_YCT-2042 В работе inProgress Нормальный normal Кратко детали заказа Ответстве…" at bounding box center [755, 257] width 1386 height 515
click at [282, 820] on span "Пересчитать" at bounding box center [274, 823] width 45 height 9
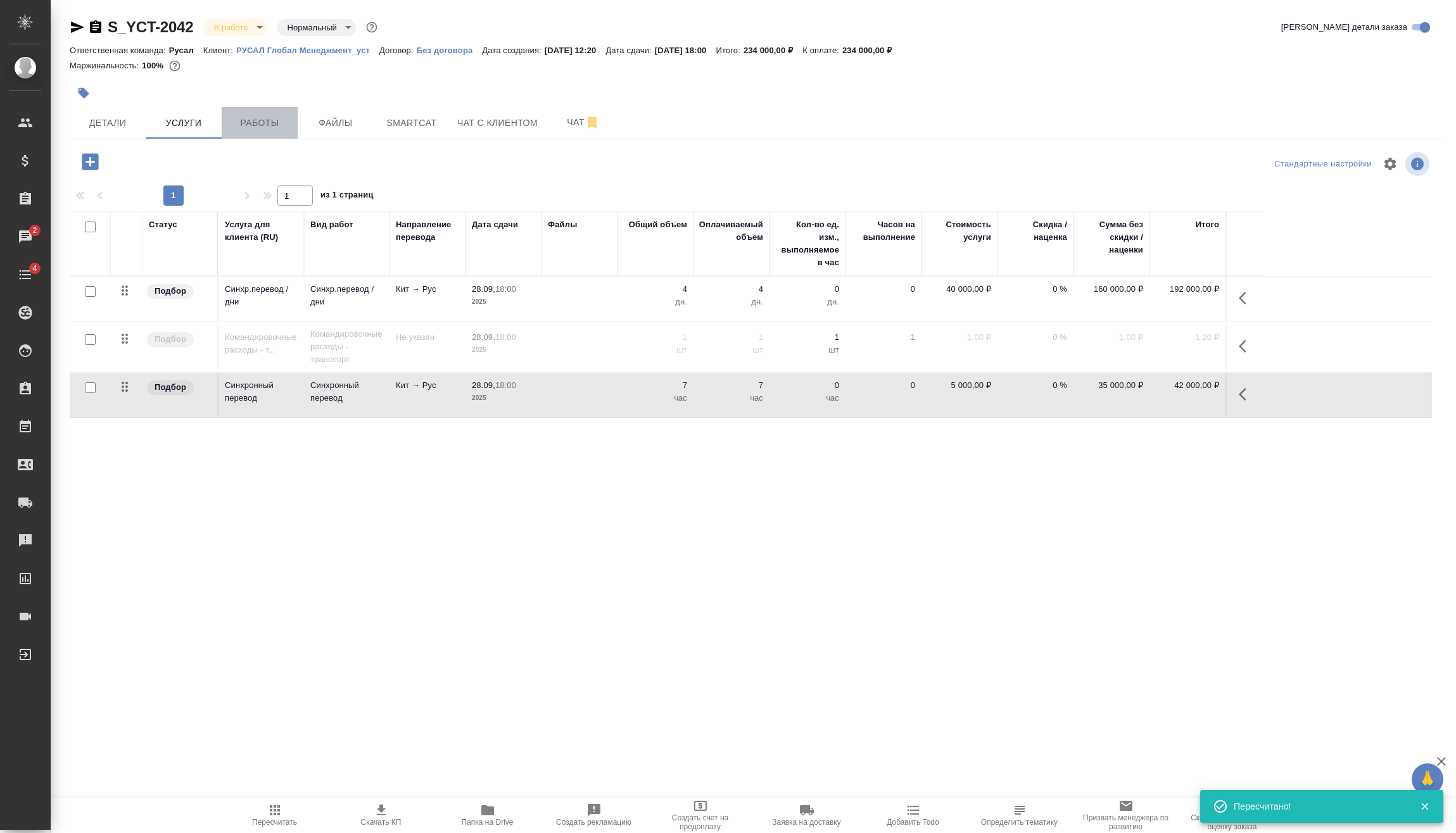
click at [269, 122] on span "Работы" at bounding box center [259, 123] width 60 height 16
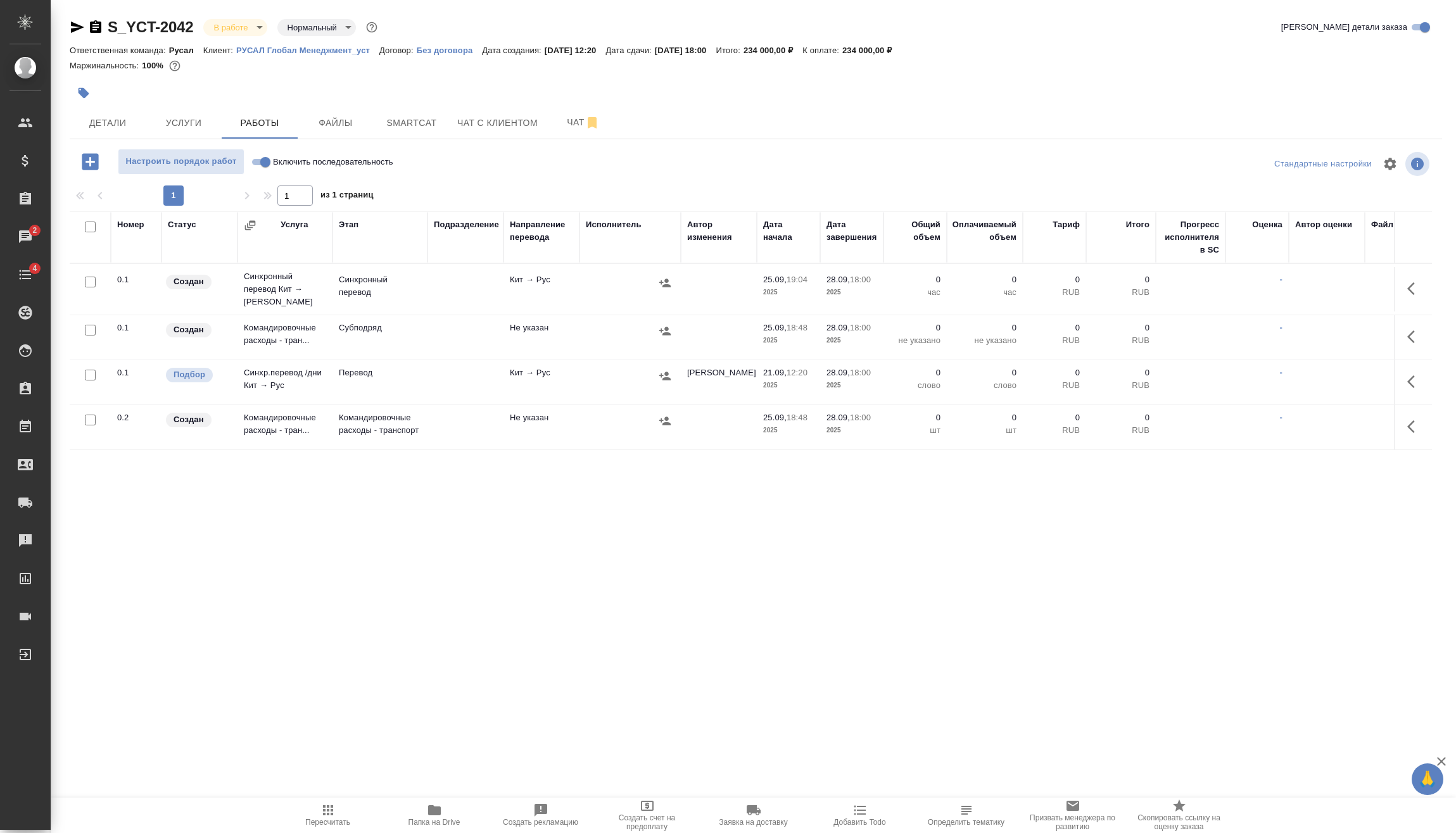
click at [89, 370] on input "checkbox" at bounding box center [90, 375] width 11 height 11
checkbox input "true"
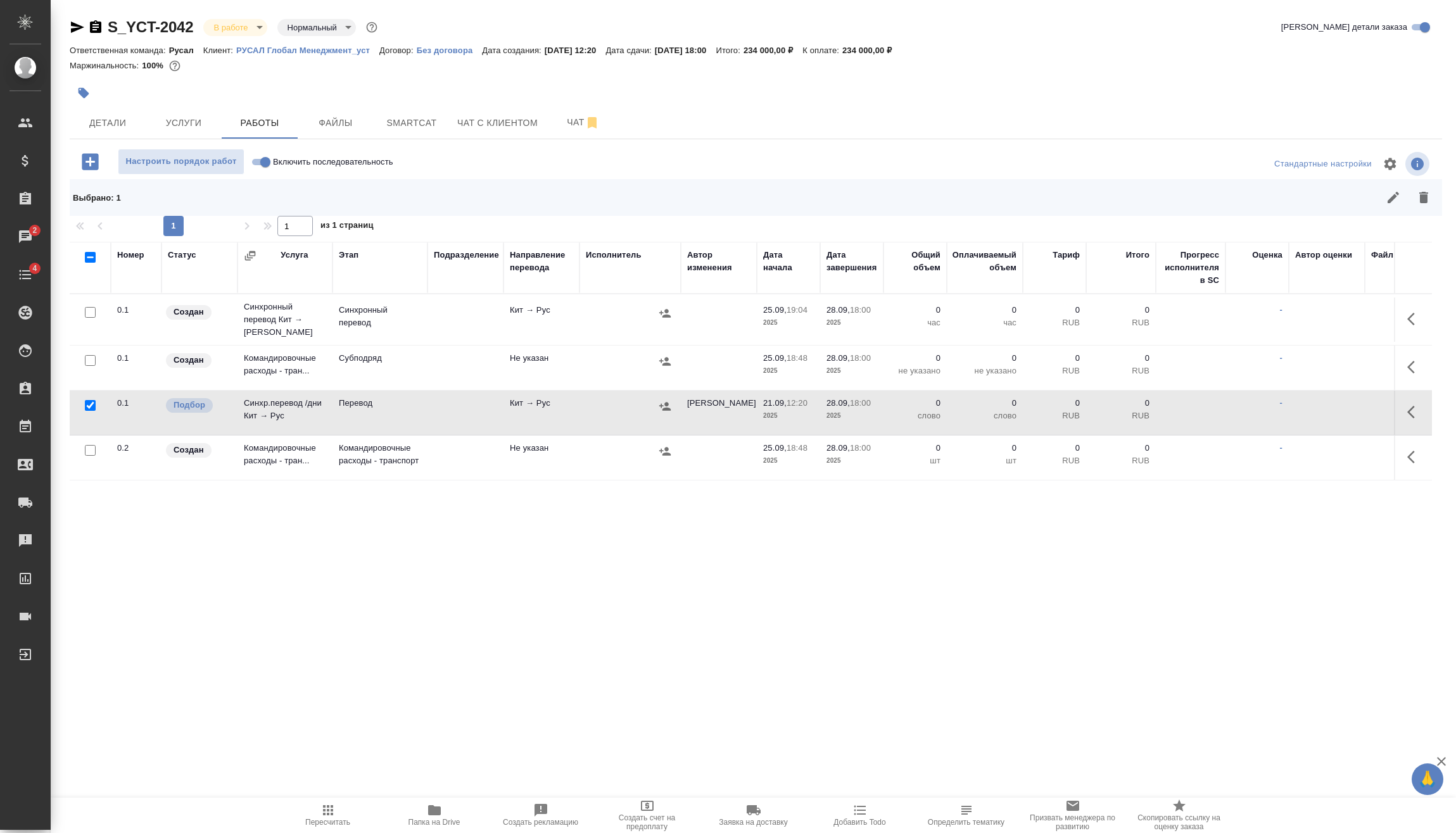
click at [257, 162] on input "Включить последовательность" at bounding box center [265, 162] width 46 height 15
checkbox input "true"
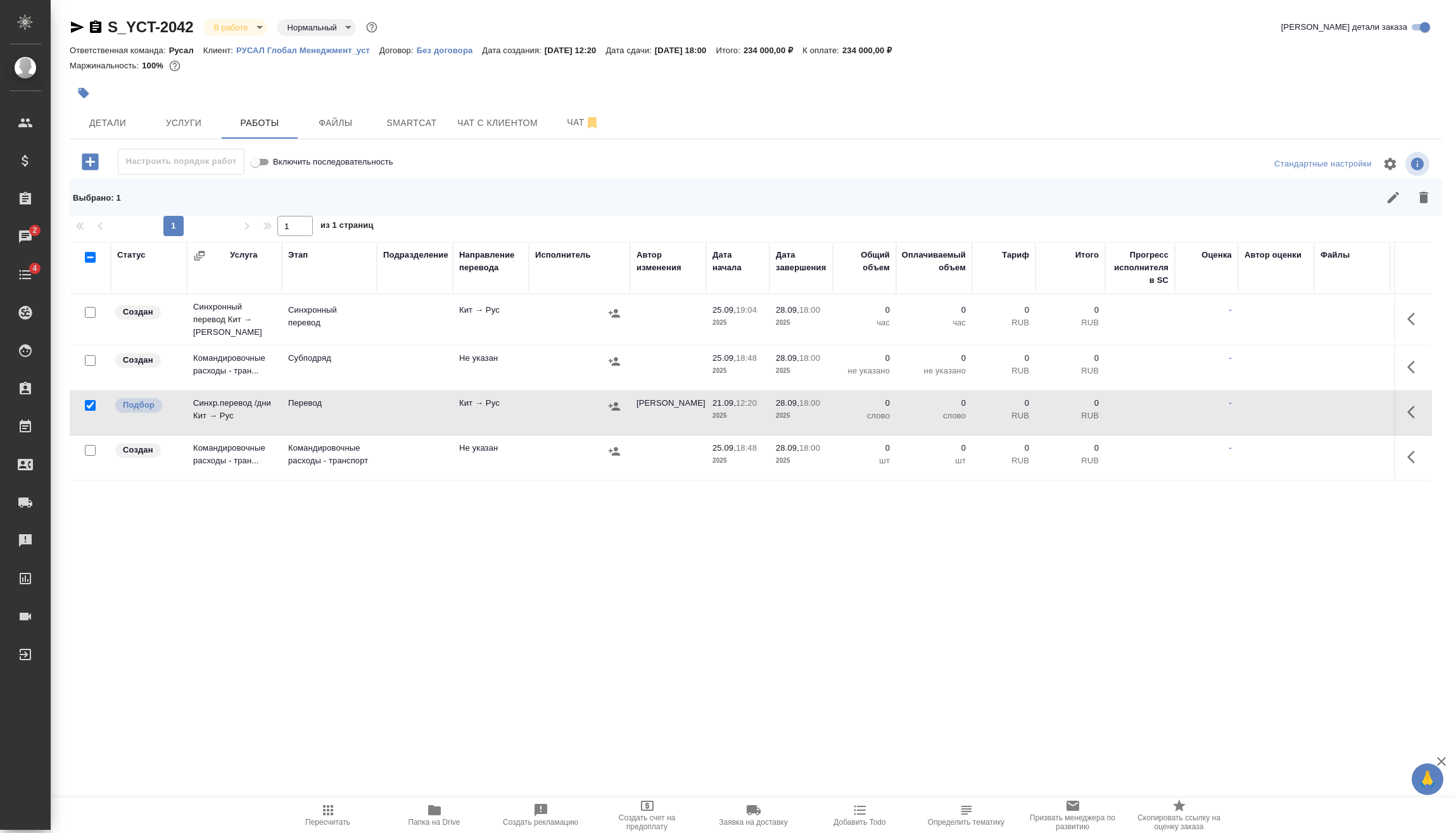
click at [91, 355] on input "checkbox" at bounding box center [90, 360] width 11 height 11
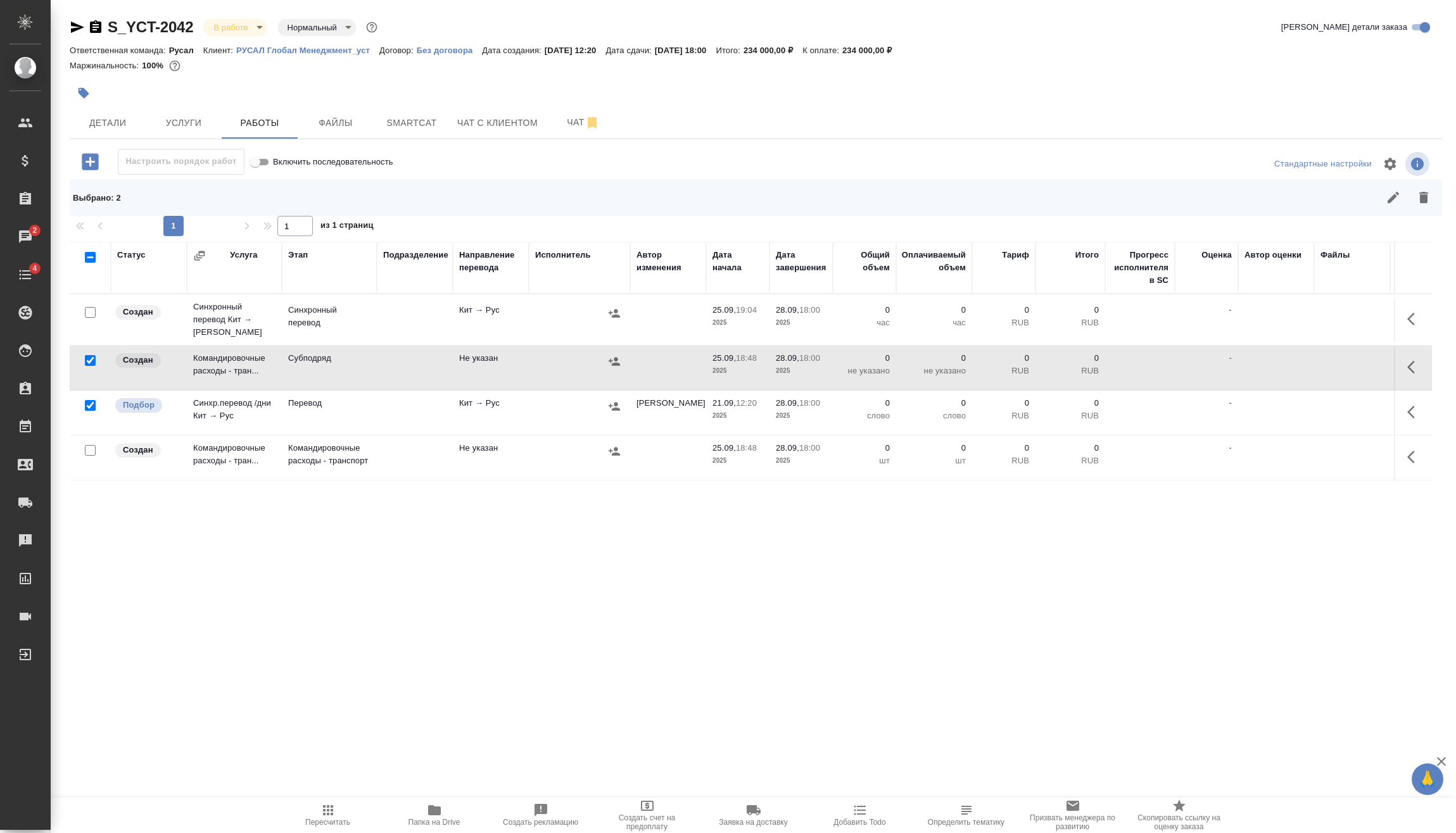
drag, startPoint x: 89, startPoint y: 355, endPoint x: 90, endPoint y: 346, distance: 9.1
click at [90, 355] on input "checkbox" at bounding box center [90, 360] width 11 height 11
checkbox input "false"
click at [94, 307] on input "checkbox" at bounding box center [90, 313] width 11 height 11
checkbox input "true"
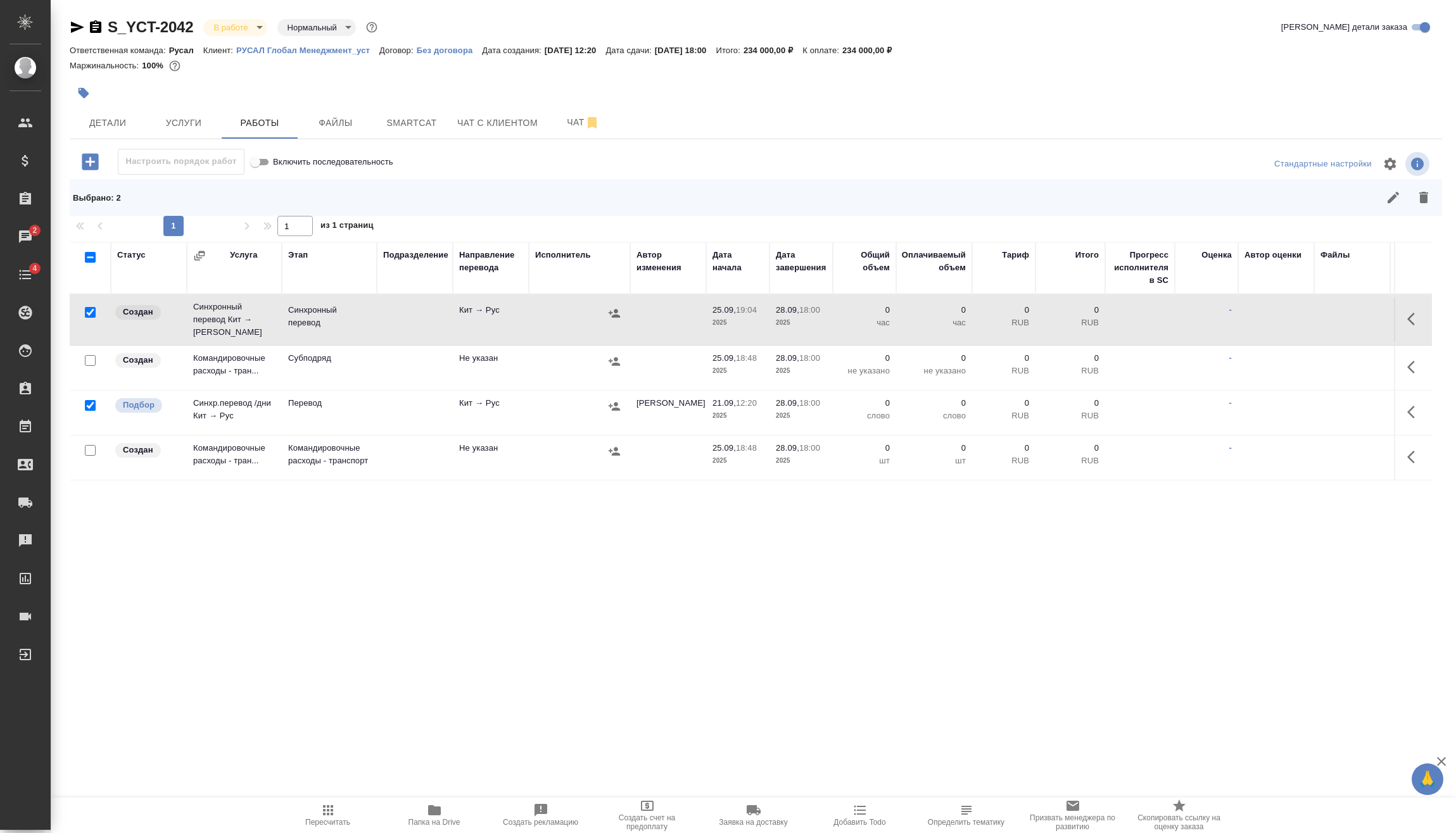
click at [85, 445] on input "checkbox" at bounding box center [90, 450] width 11 height 11
checkbox input "true"
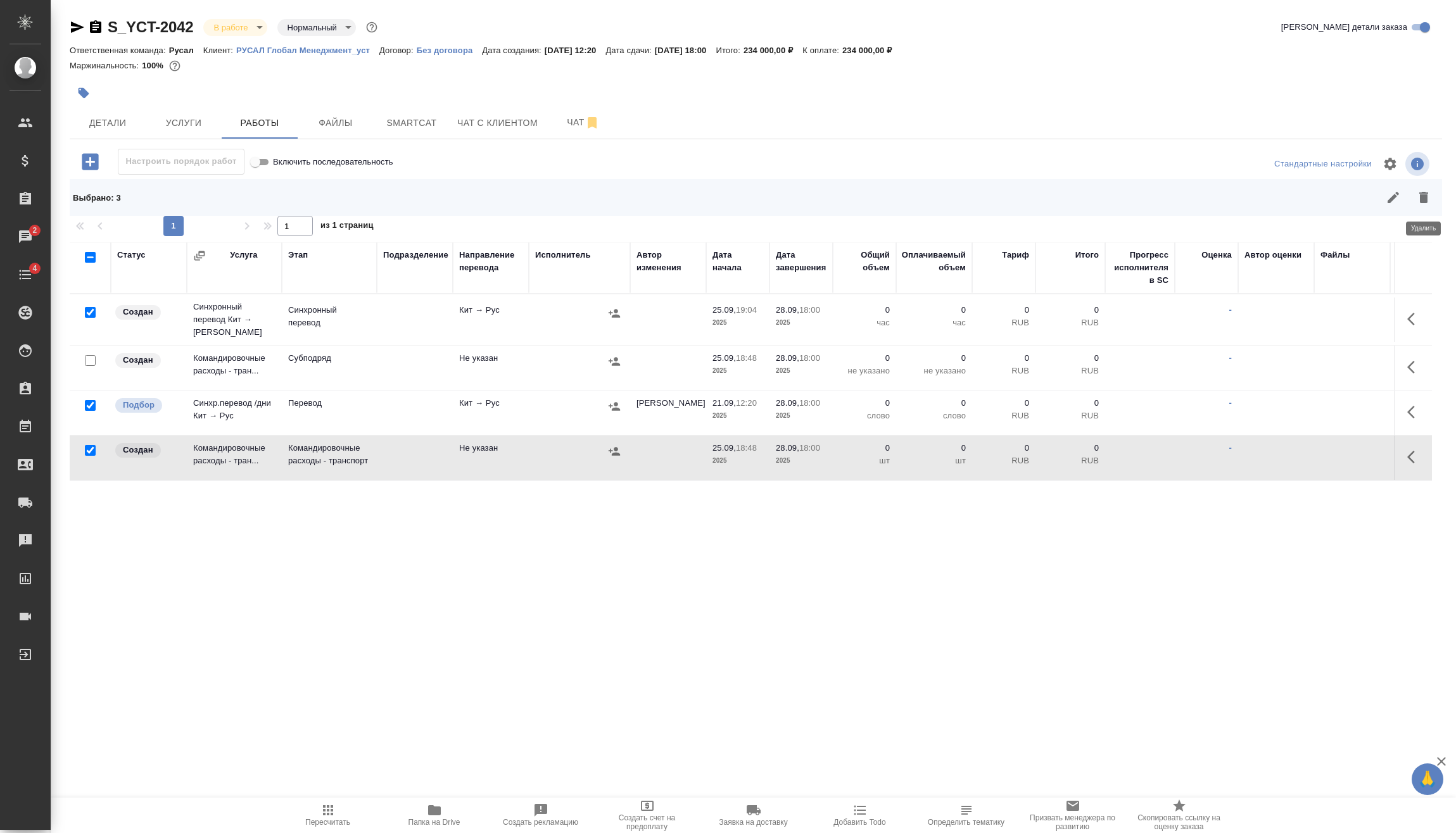
click at [1423, 194] on icon "button" at bounding box center [1423, 198] width 9 height 11
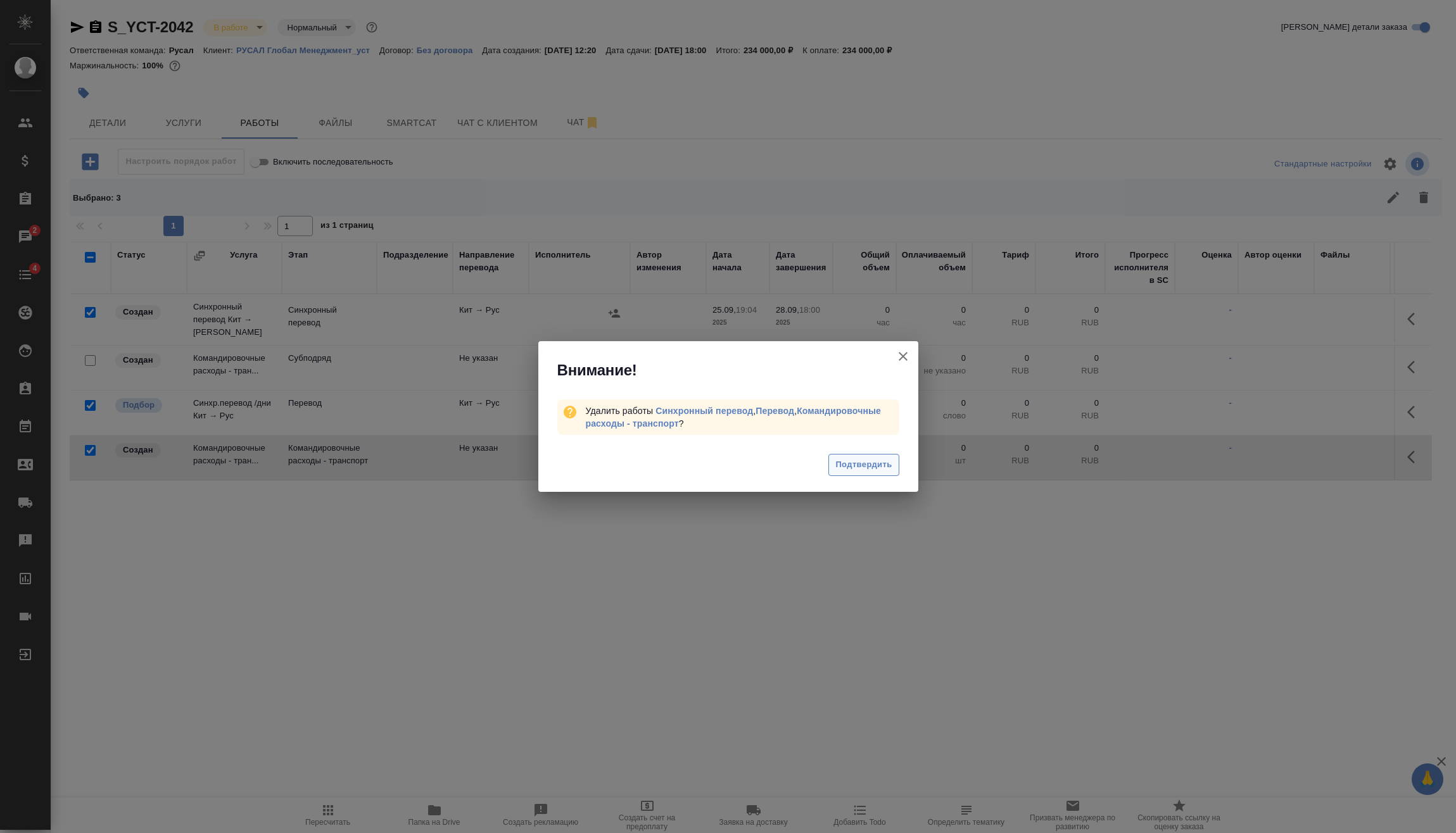
click at [867, 467] on span "Подтвердить" at bounding box center [863, 465] width 57 height 15
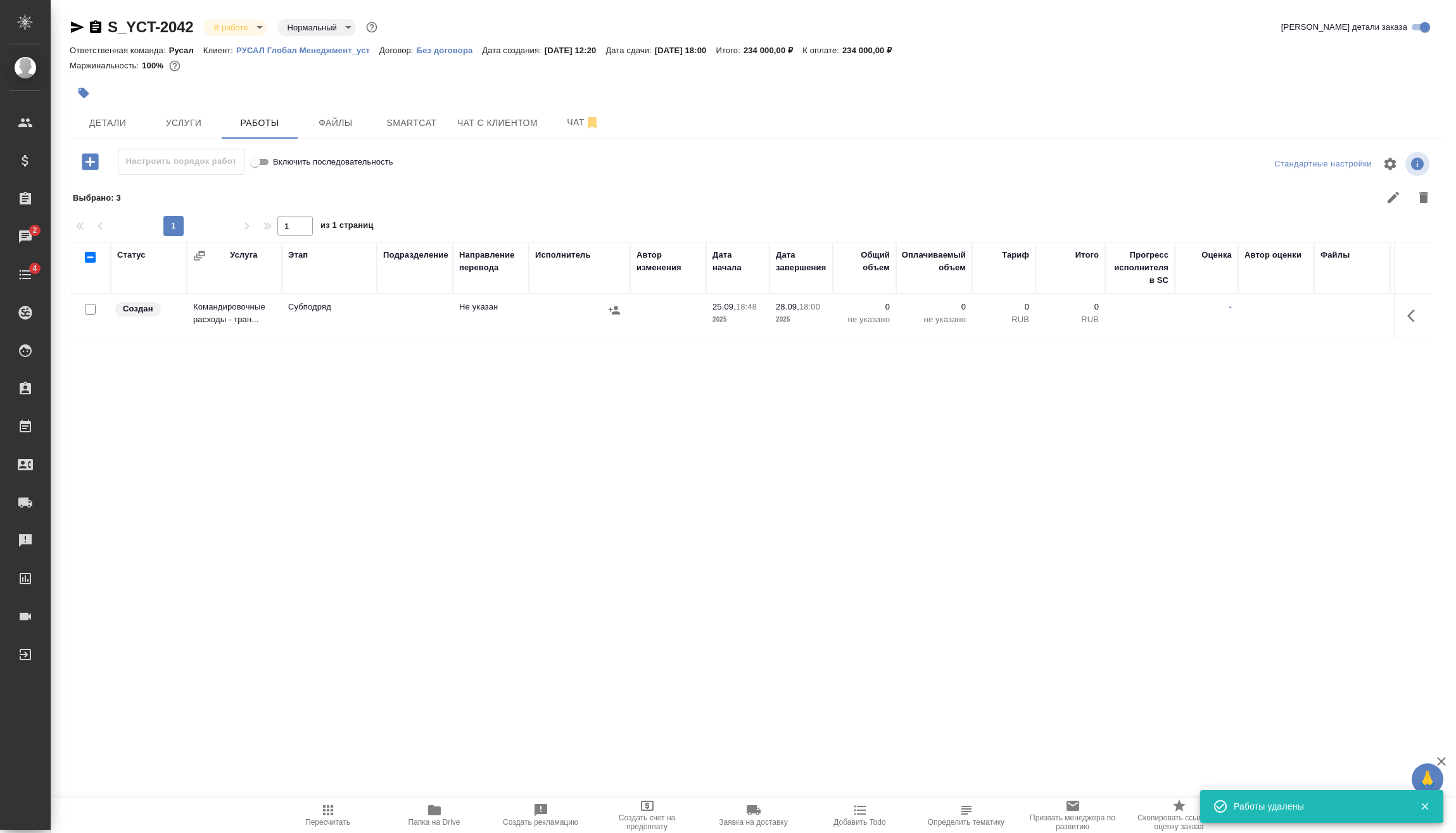
click at [1408, 313] on icon "button" at bounding box center [1414, 316] width 15 height 15
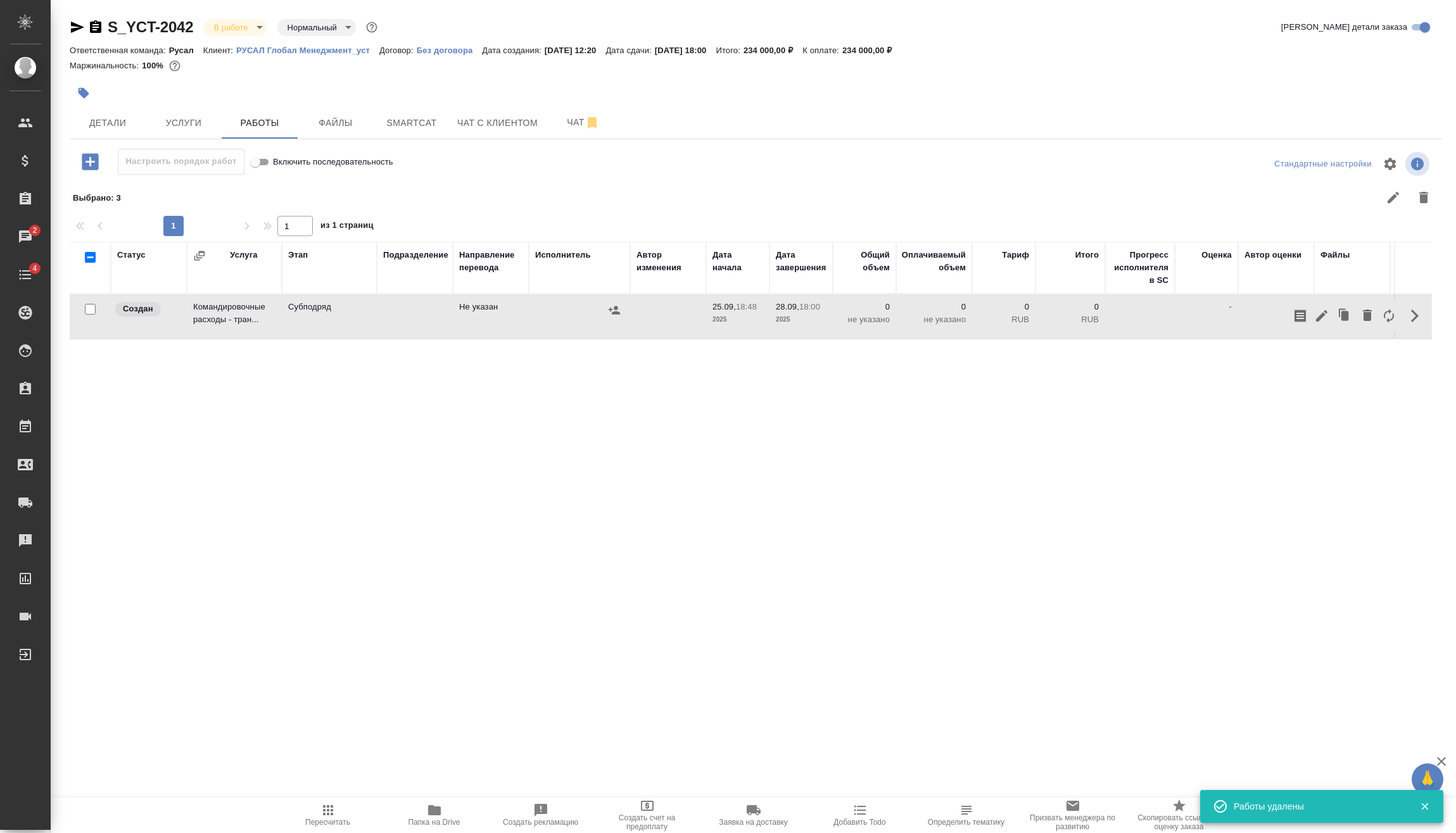
click at [1328, 317] on icon "button" at bounding box center [1321, 316] width 15 height 15
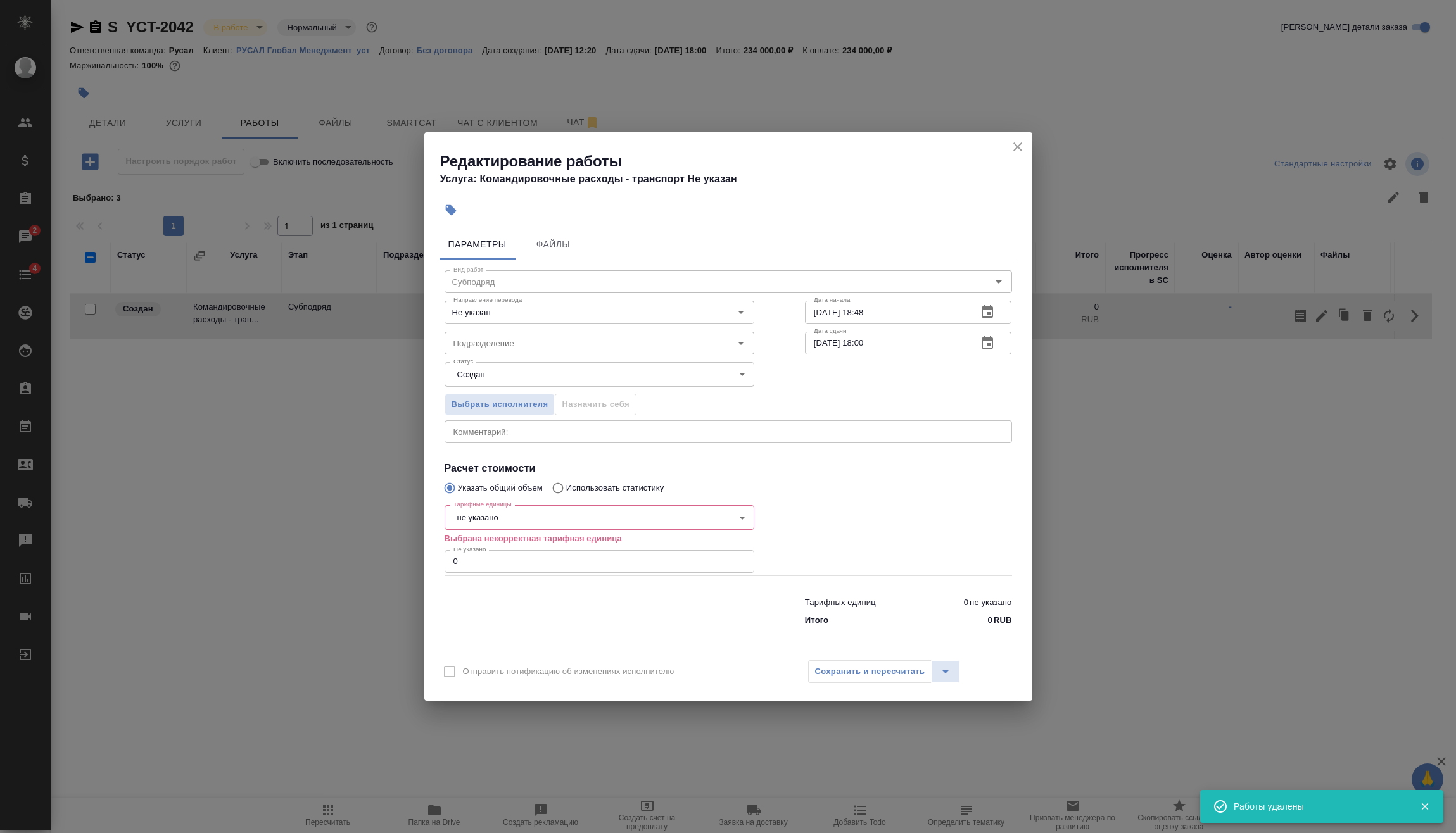
click at [546, 520] on body "🙏 .cls-1 fill:#fff; AWATERA [PERSON_NAME] Спецификации Заказы 2 Чаты 4 Todo Про…" at bounding box center [728, 416] width 1456 height 833
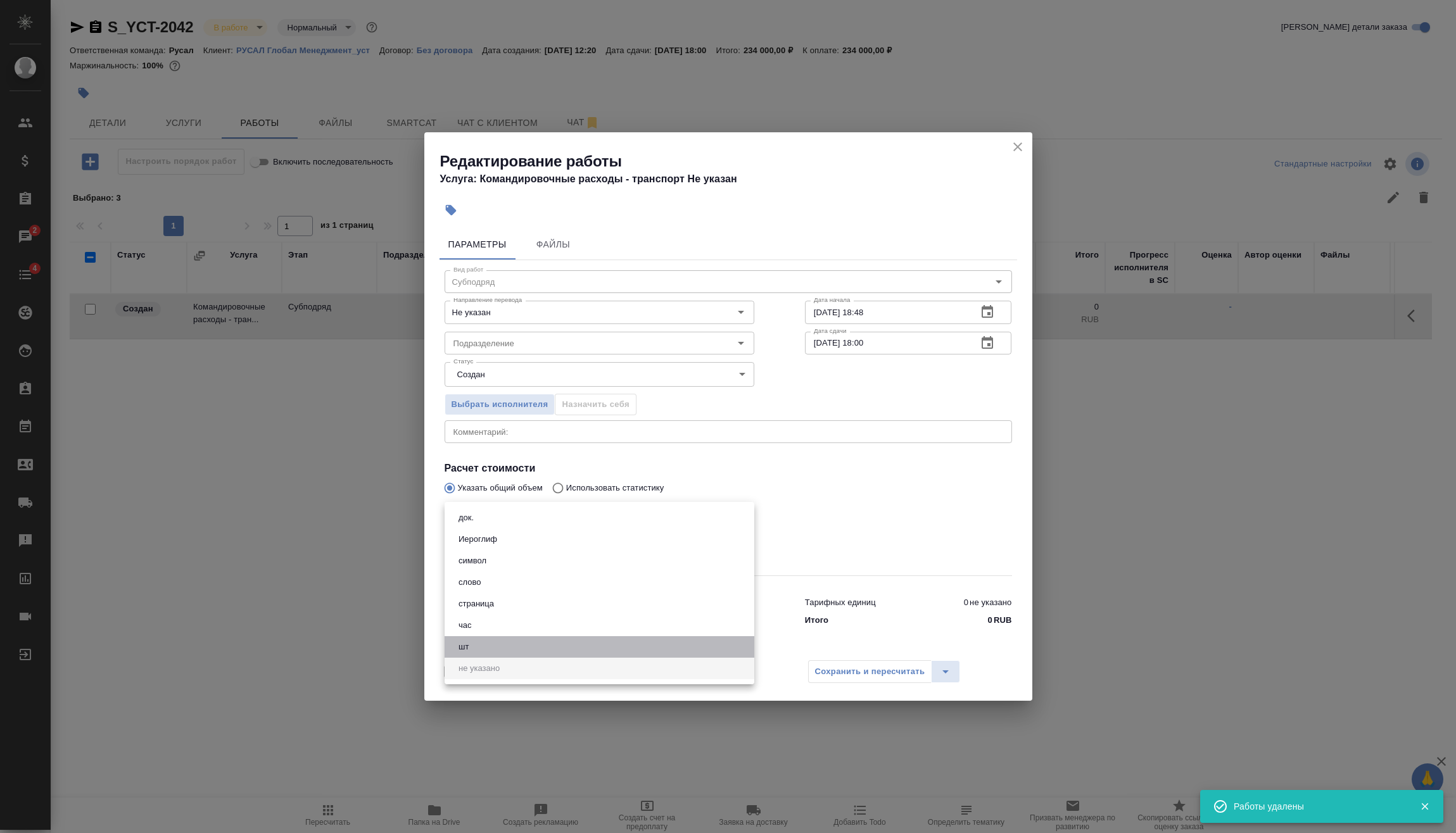
click at [492, 647] on li "шт" at bounding box center [598, 646] width 309 height 21
type input "5a8b1489cc6b4906c91bfdc1"
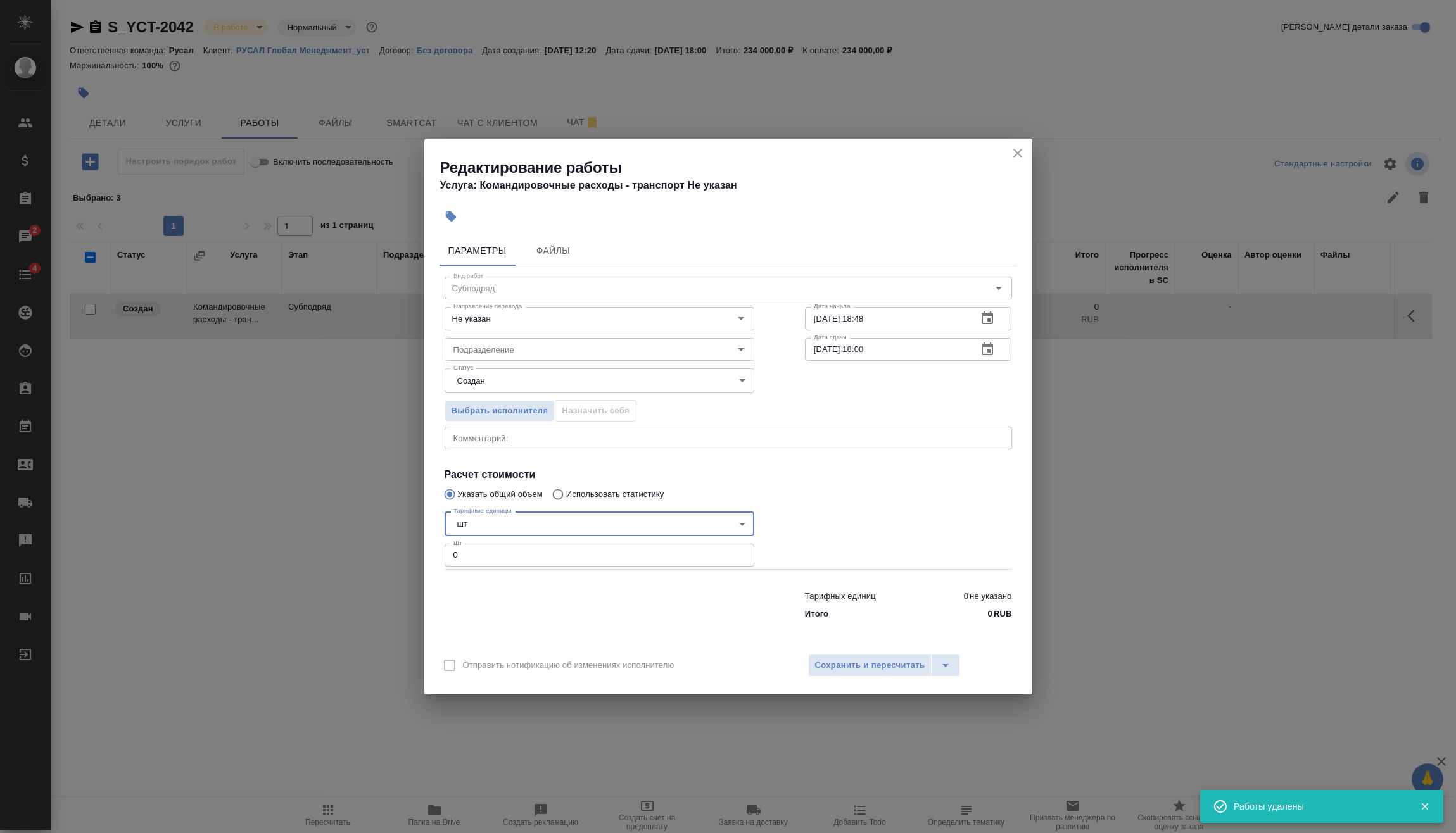
drag, startPoint x: 461, startPoint y: 552, endPoint x: 398, endPoint y: 553, distance: 63.0
click at [406, 553] on div "Редактирование работы Услуга: Командировочные расходы - транспорт Не указан Пар…" at bounding box center [728, 416] width 1456 height 833
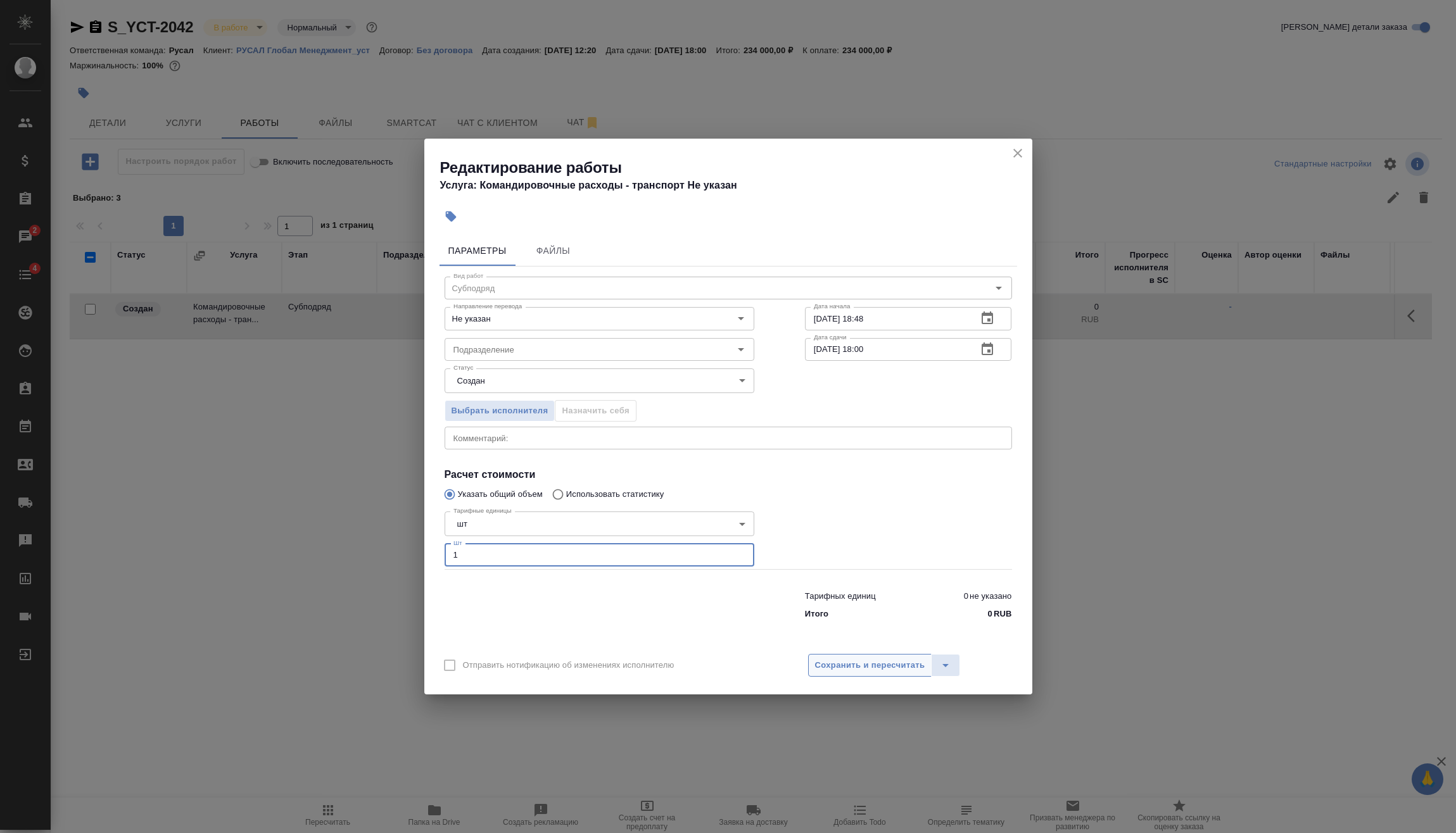
type input "1"
click at [828, 655] on button "Сохранить и пересчитать" at bounding box center [871, 665] width 125 height 23
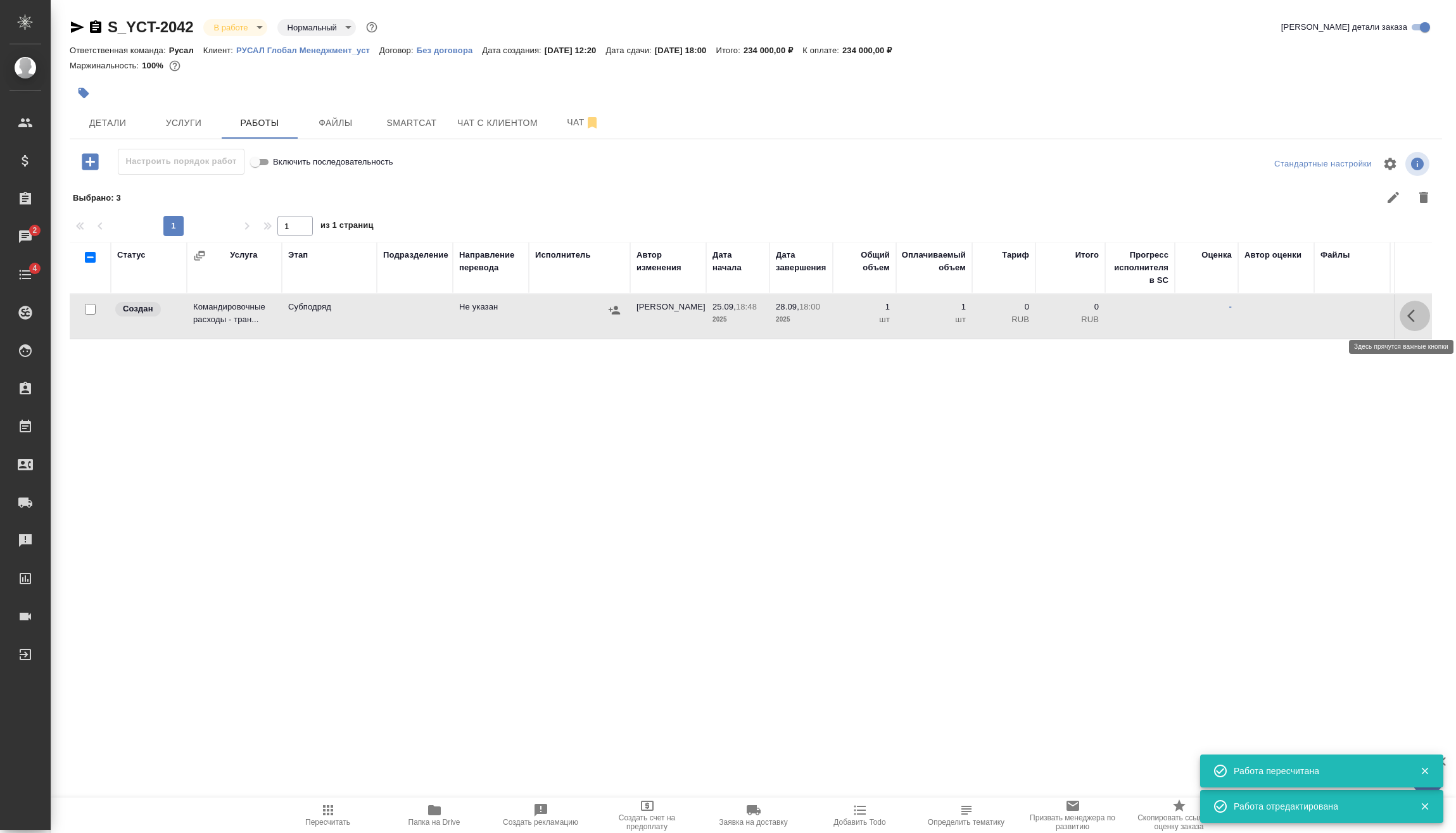
click at [1410, 320] on icon "button" at bounding box center [1414, 316] width 15 height 15
click at [1316, 317] on icon "button" at bounding box center [1321, 316] width 15 height 15
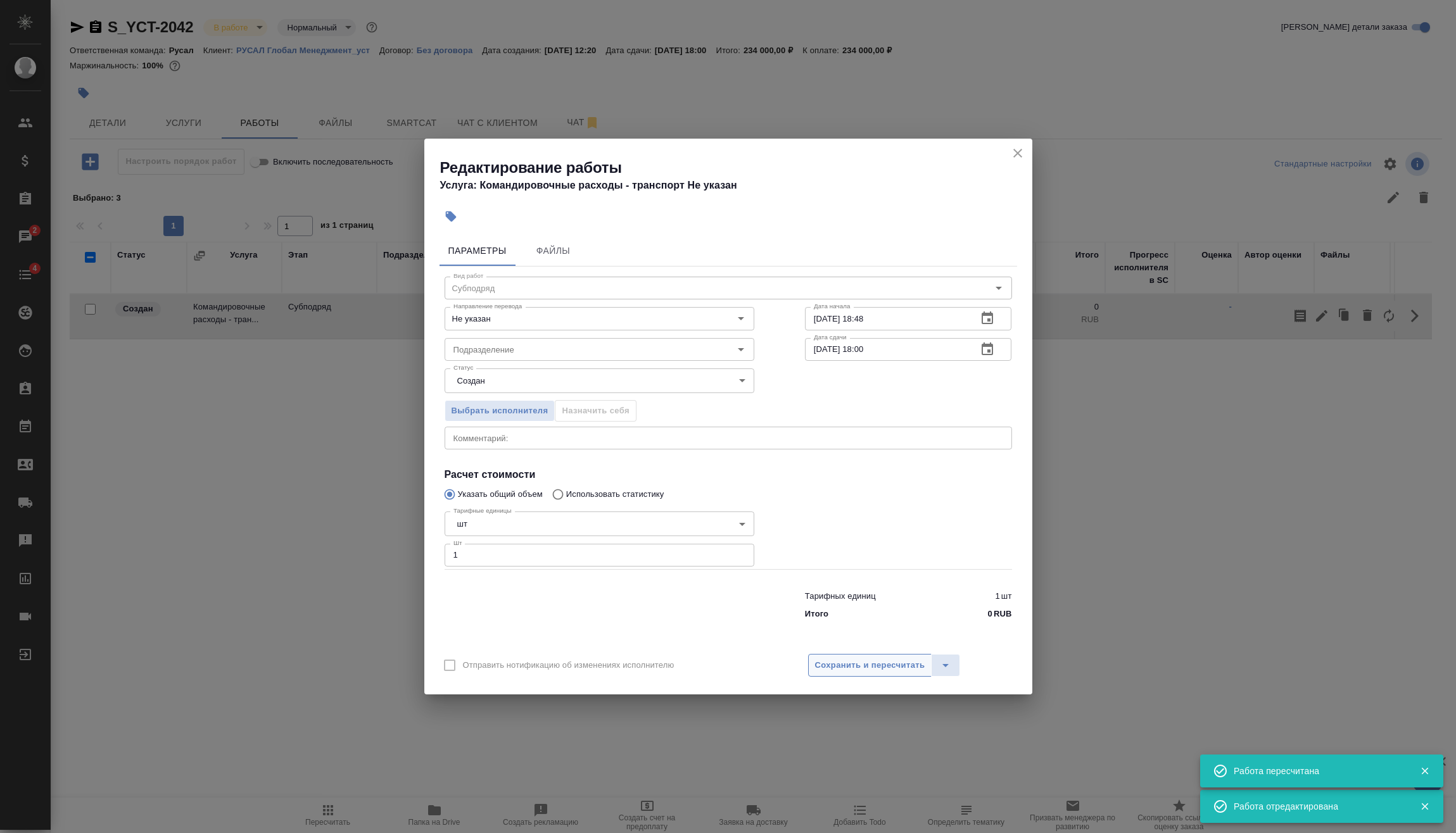
click at [889, 669] on span "Сохранить и пересчитать" at bounding box center [870, 666] width 111 height 15
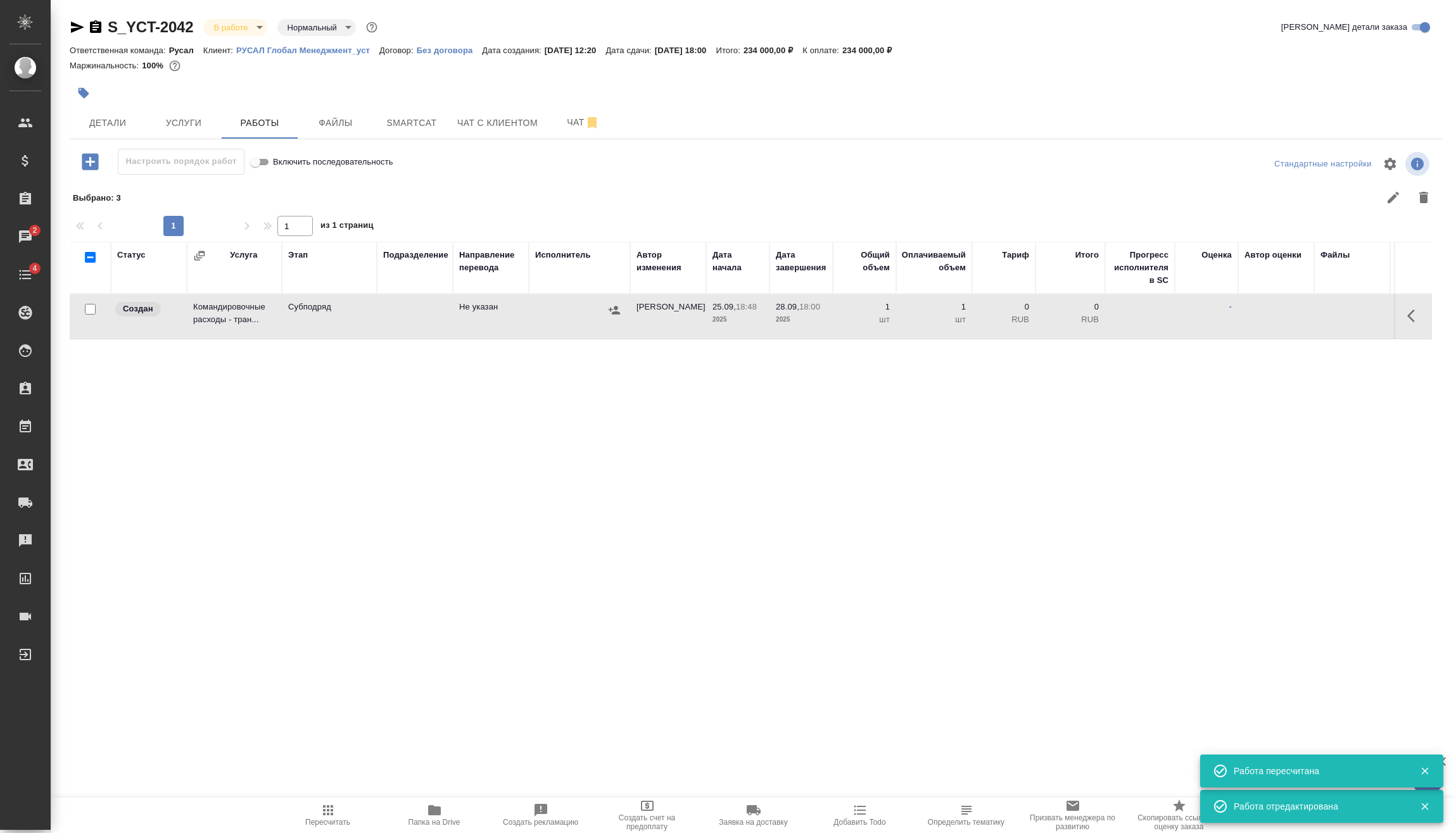
click at [615, 303] on button "button" at bounding box center [614, 310] width 19 height 19
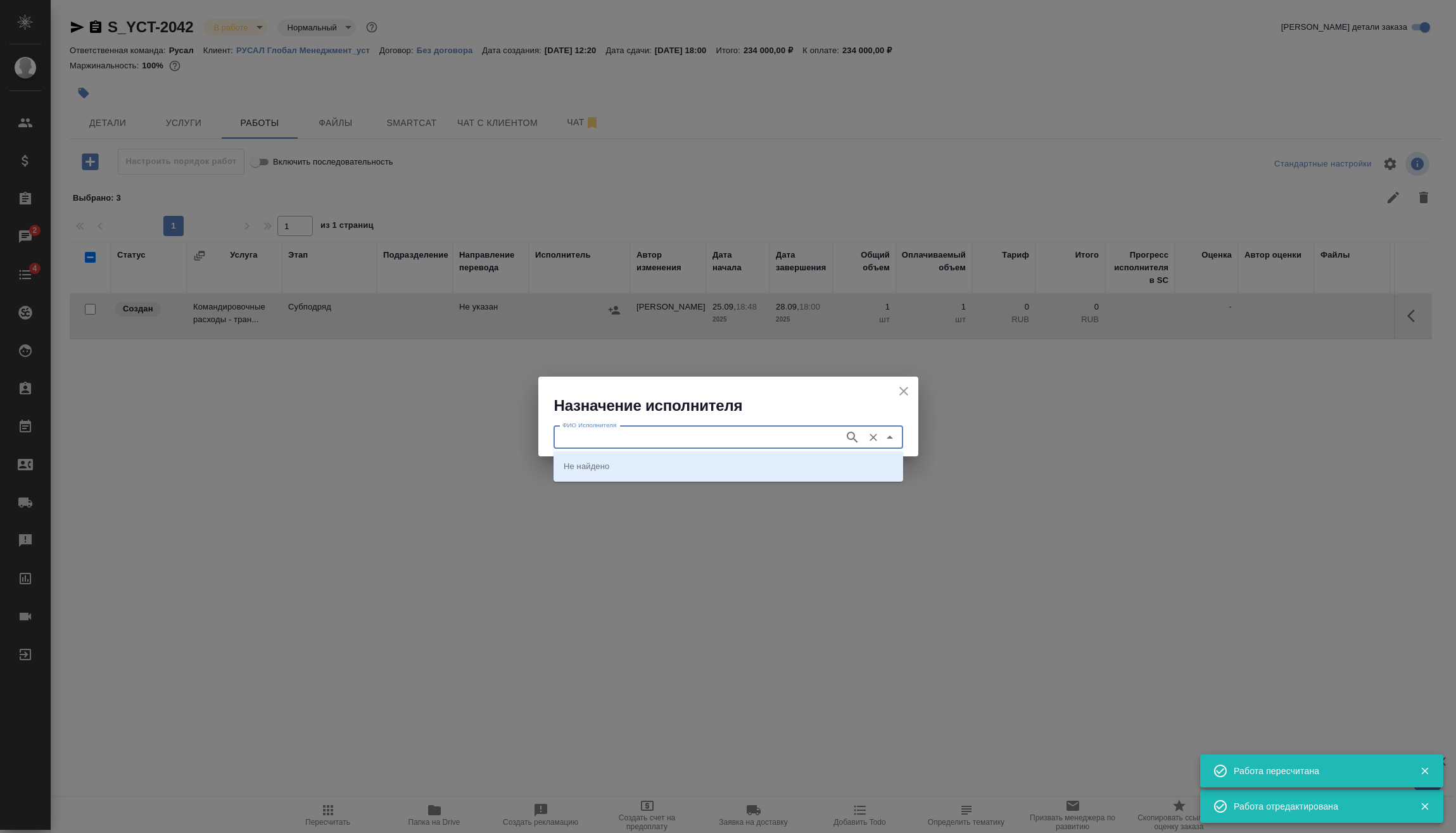
drag, startPoint x: 584, startPoint y: 429, endPoint x: 590, endPoint y: 435, distance: 8.5
click at [585, 431] on input "ФИО Исполнителя" at bounding box center [698, 437] width 281 height 15
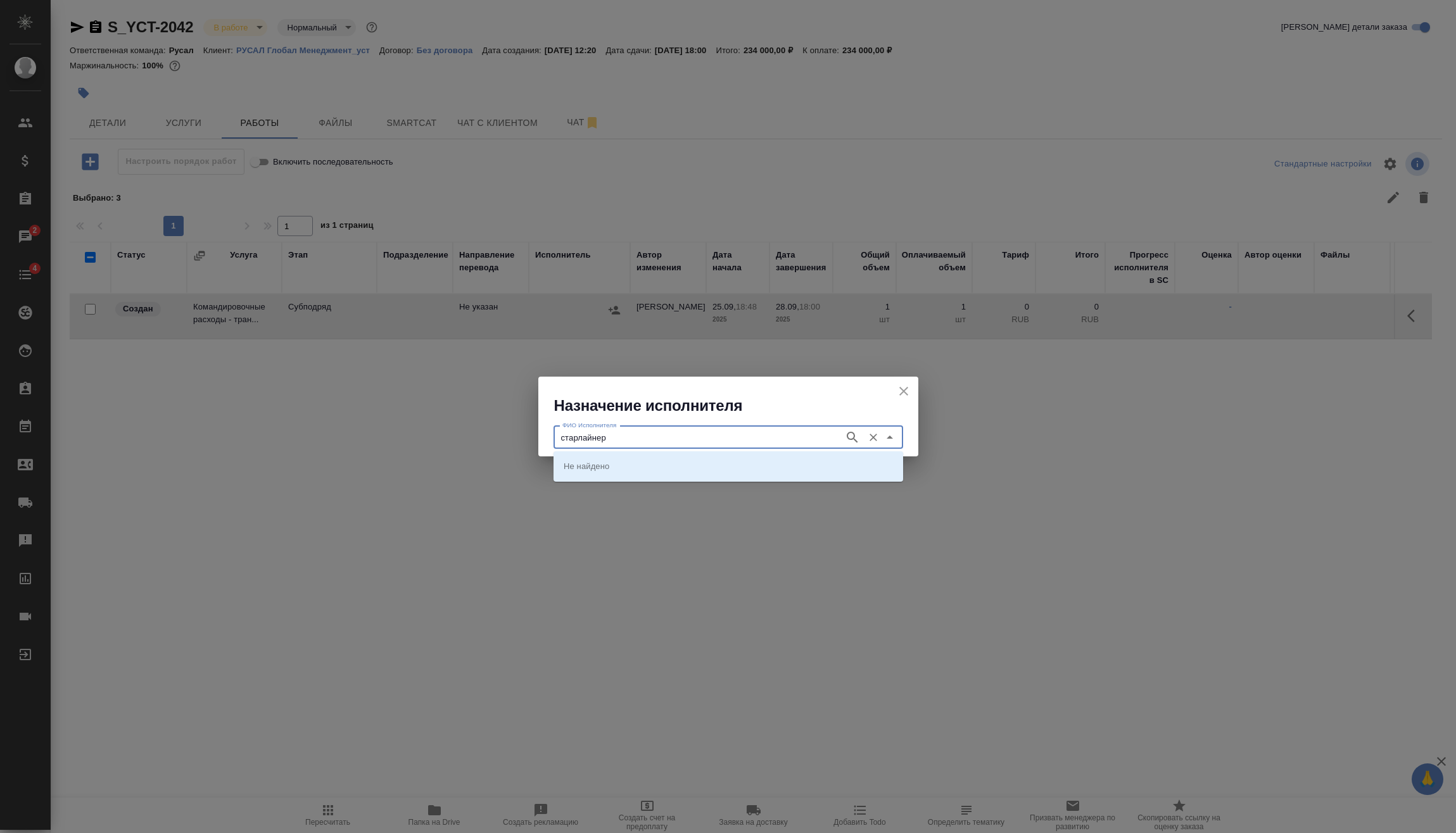
type input "старлайнер"
click at [617, 469] on p "Старлайнер (Starliner)" at bounding box center [607, 466] width 86 height 13
type input "Старлайнер (Starliner)"
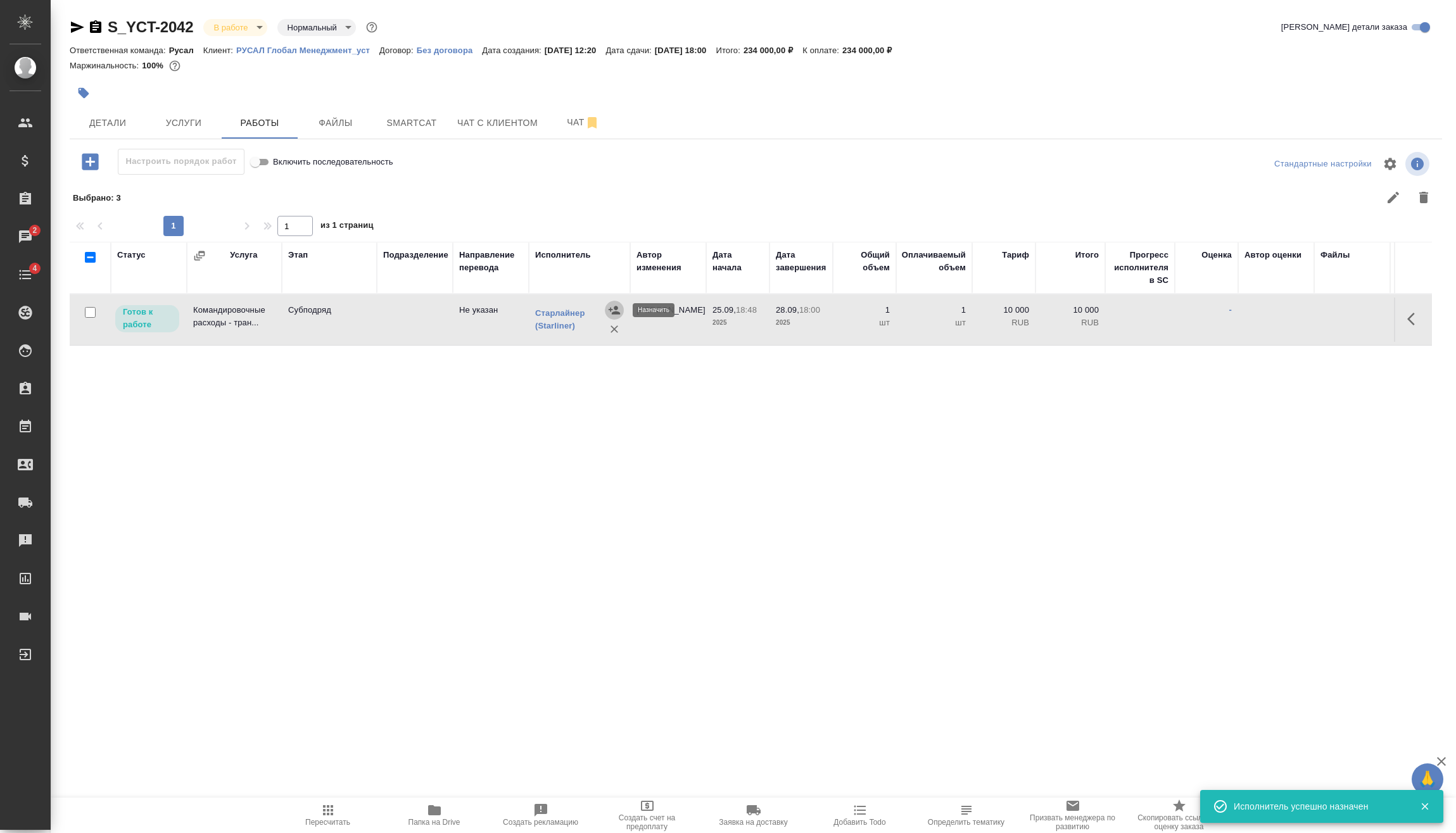
click at [1402, 309] on div at bounding box center [1413, 319] width 24 height 31
click at [1410, 315] on icon "button" at bounding box center [1414, 319] width 15 height 15
click at [1326, 319] on icon "button" at bounding box center [1321, 319] width 15 height 15
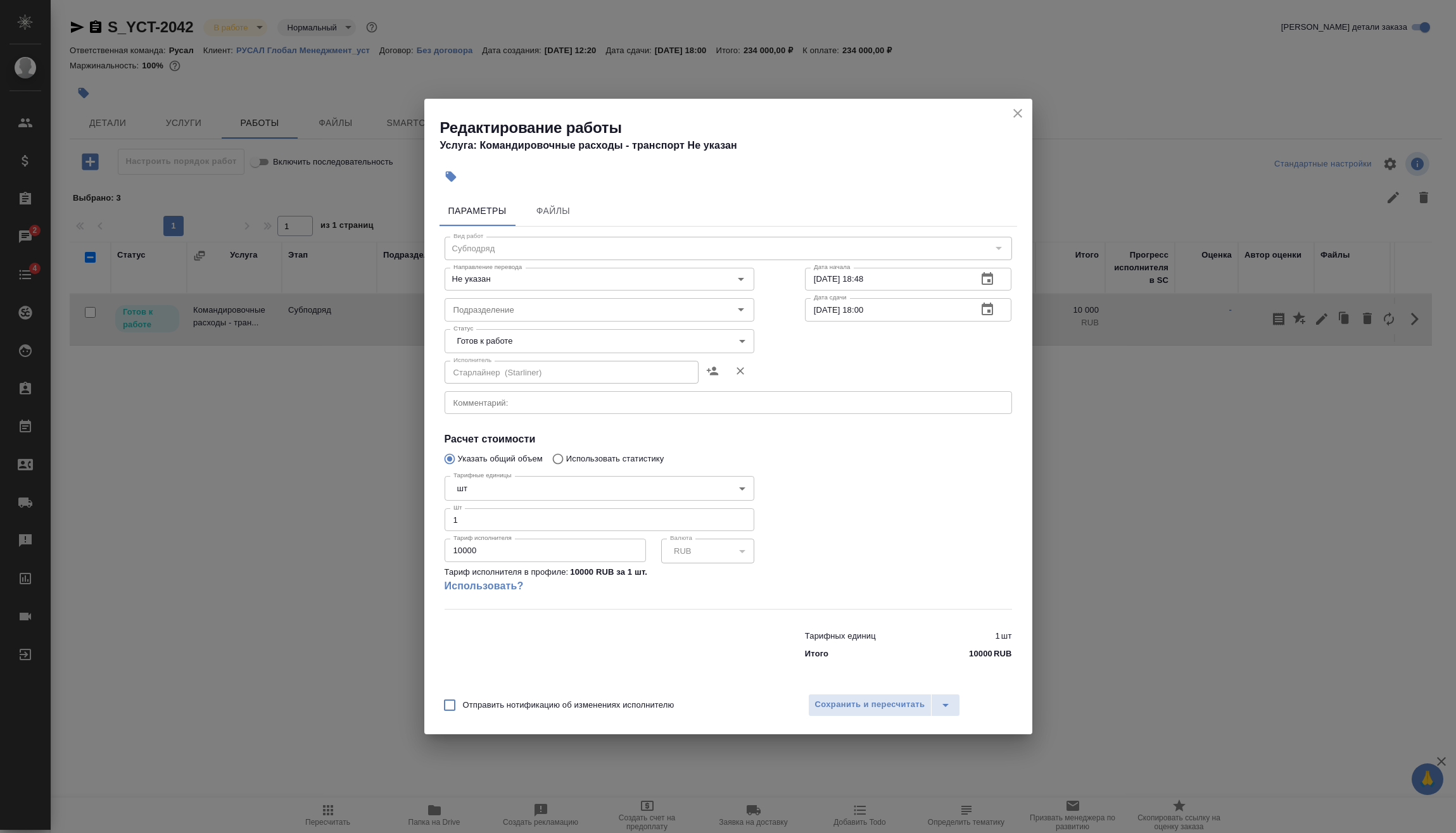
click at [287, 582] on div "Редактирование работы Услуга: Командировочные расходы - транспорт Не указан Пар…" at bounding box center [728, 416] width 1456 height 833
paste input "35815.16"
type input "35815.16"
click at [917, 709] on span "Сохранить и пересчитать" at bounding box center [870, 705] width 111 height 15
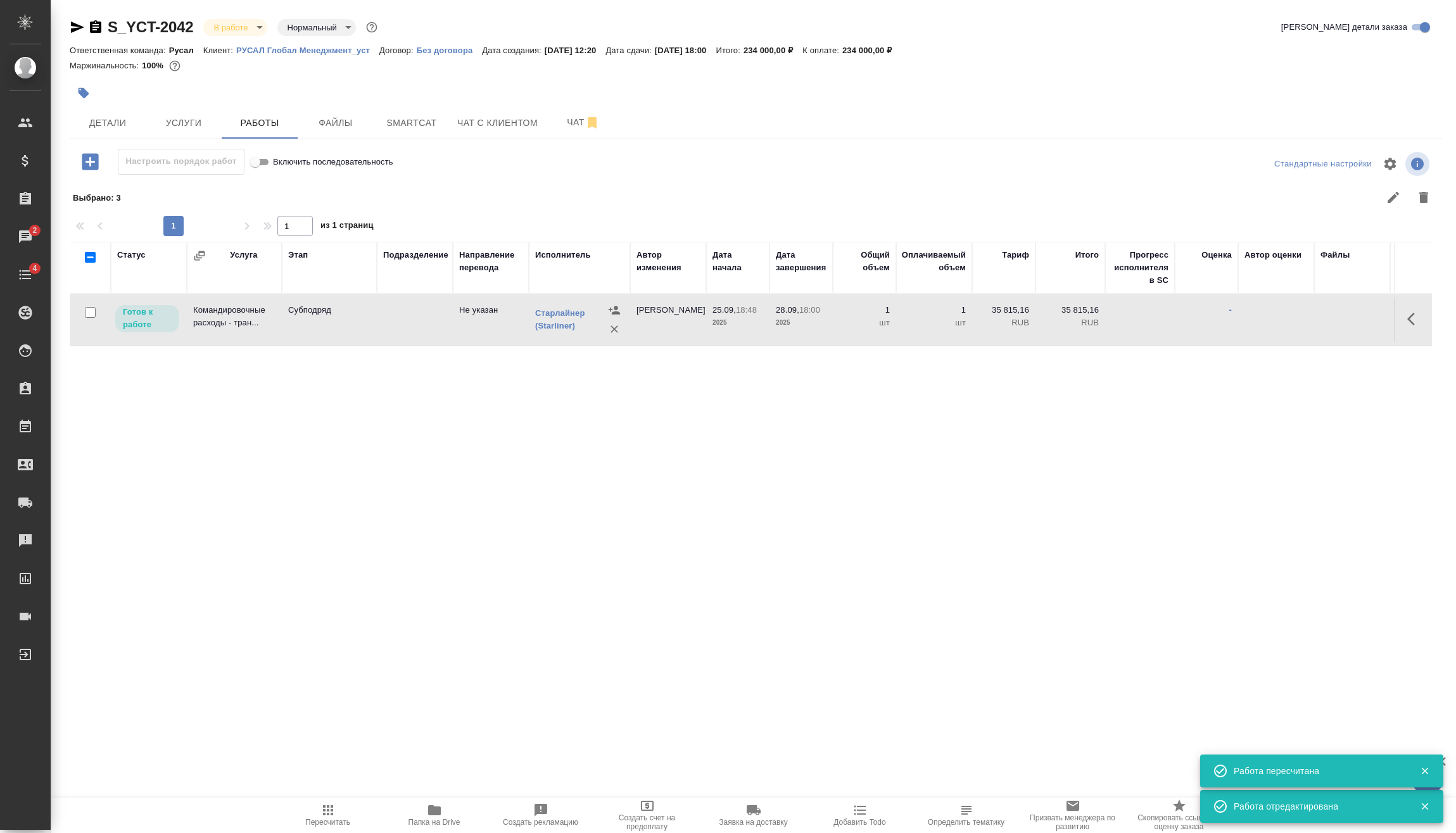
click at [93, 311] on input "checkbox" at bounding box center [90, 313] width 11 height 11
checkbox input "true"
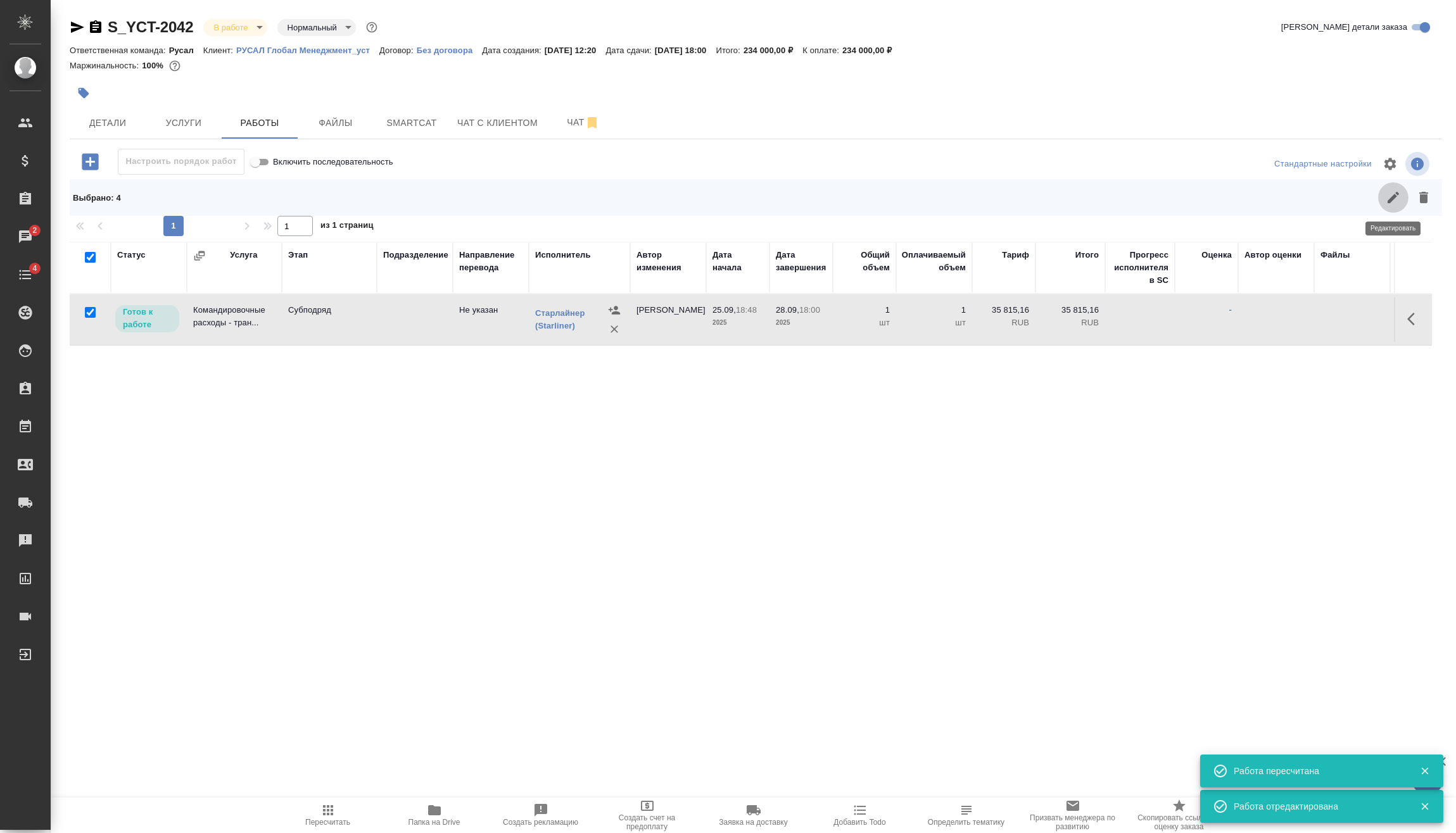
click at [1392, 189] on icon "button" at bounding box center [1393, 197] width 15 height 15
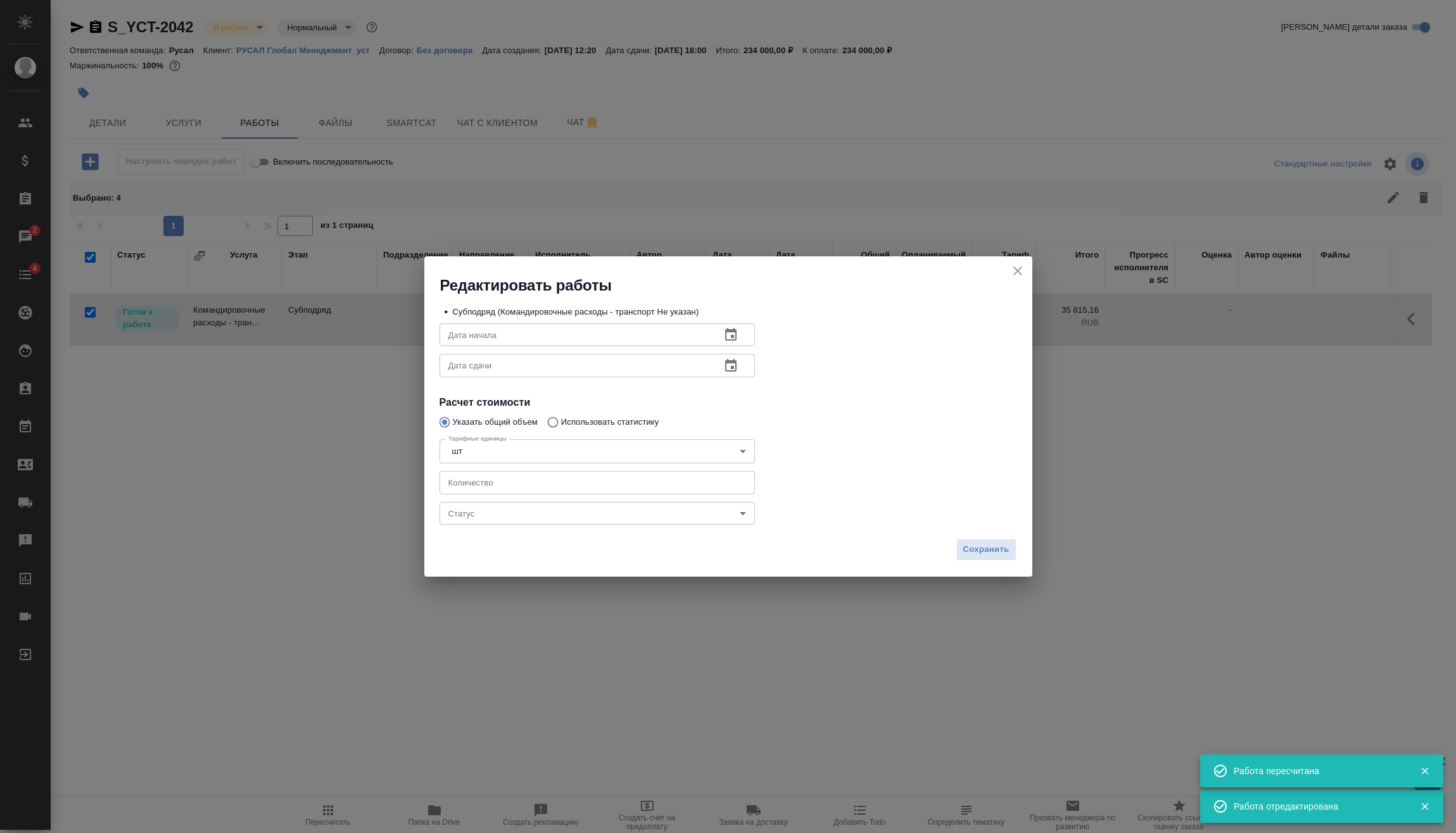
click at [527, 520] on body "🙏 .cls-1 fill:#fff; AWATERA [PERSON_NAME] Спецификации Заказы 2 Чаты 4 Todo Про…" at bounding box center [728, 416] width 1456 height 833
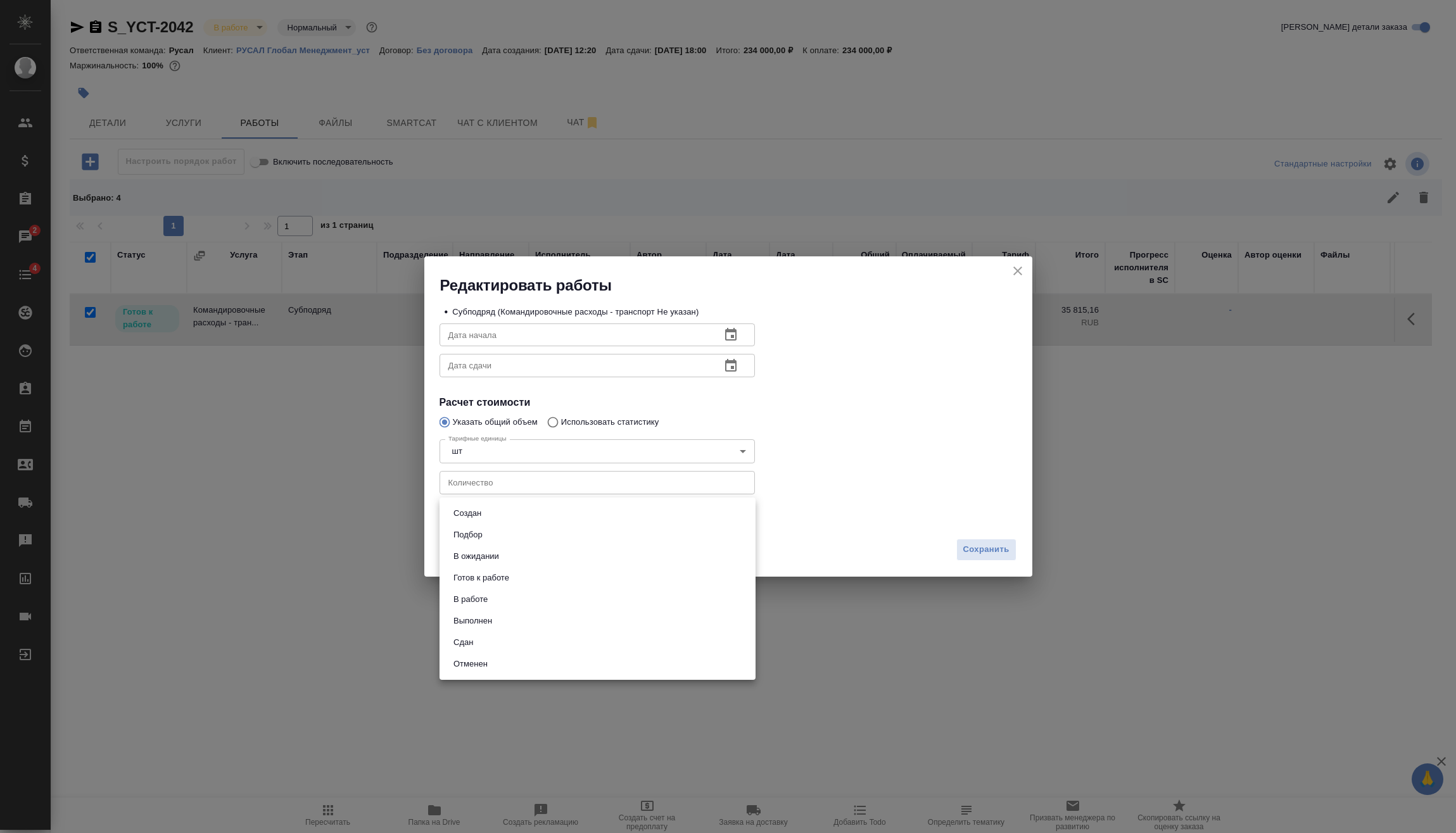
click at [485, 645] on li "Сдан" at bounding box center [597, 642] width 316 height 21
type input "closed"
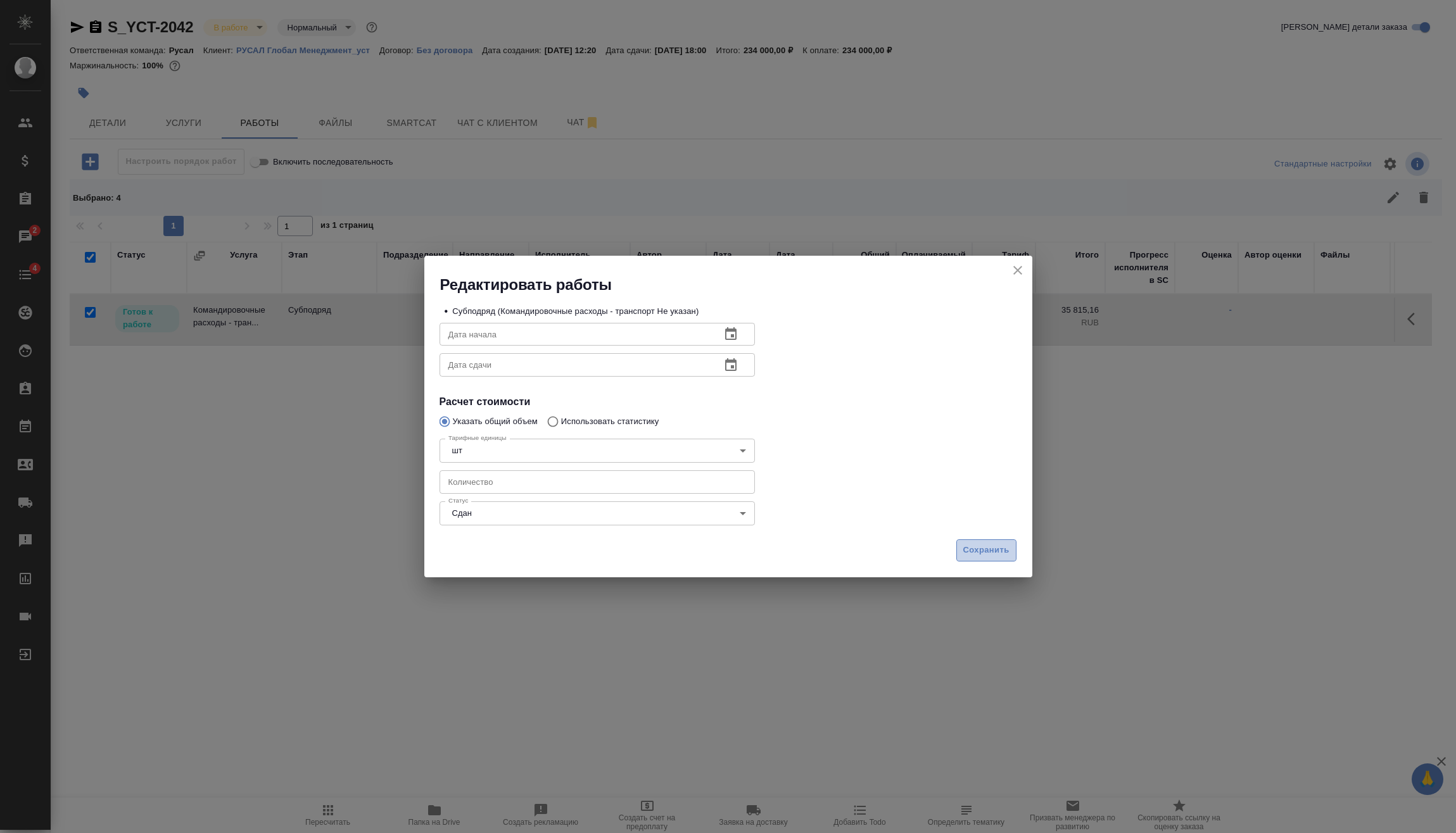
click at [975, 556] on span "Сохранить" at bounding box center [987, 551] width 46 height 15
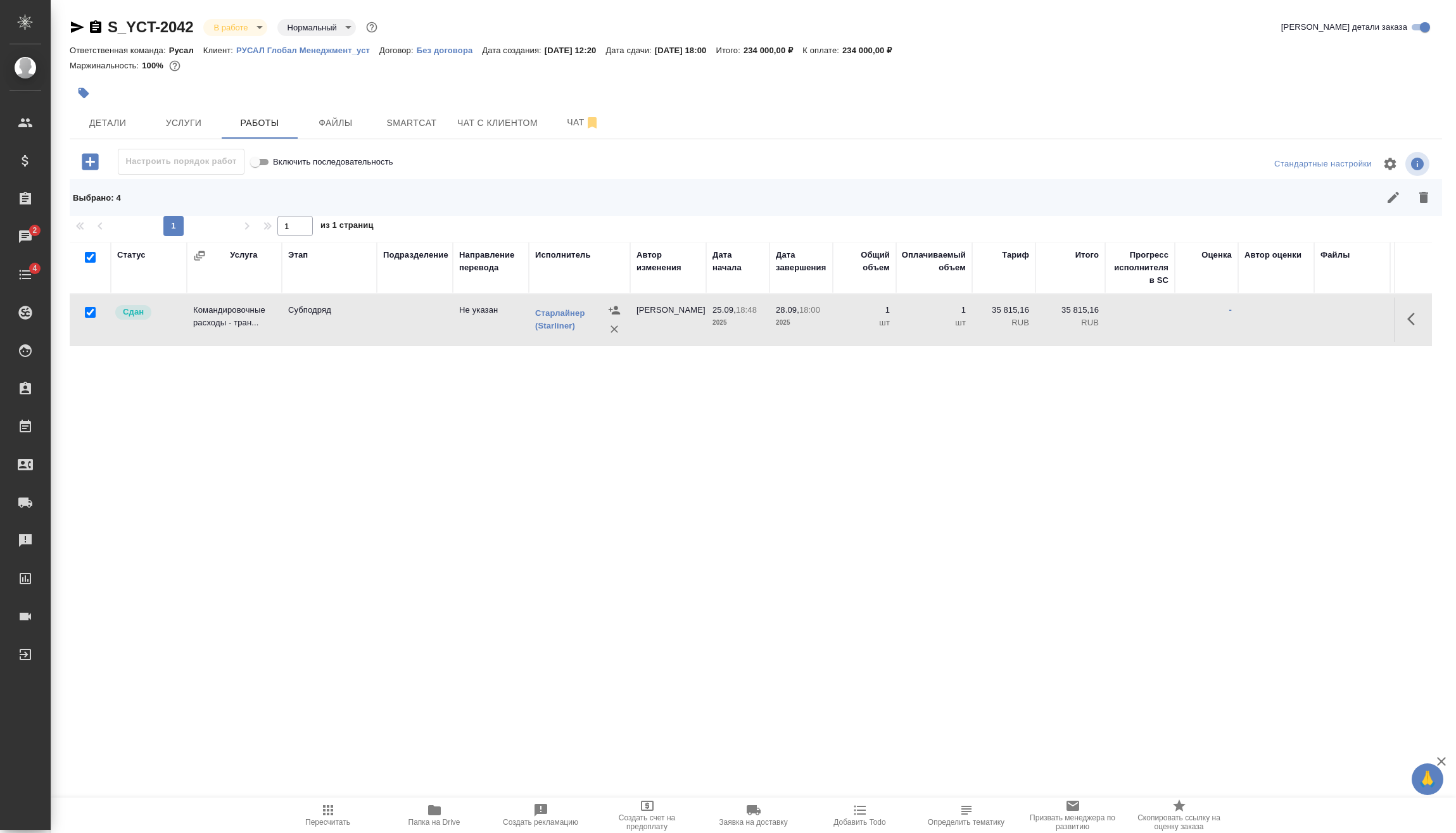
click at [86, 162] on icon "button" at bounding box center [90, 162] width 22 height 22
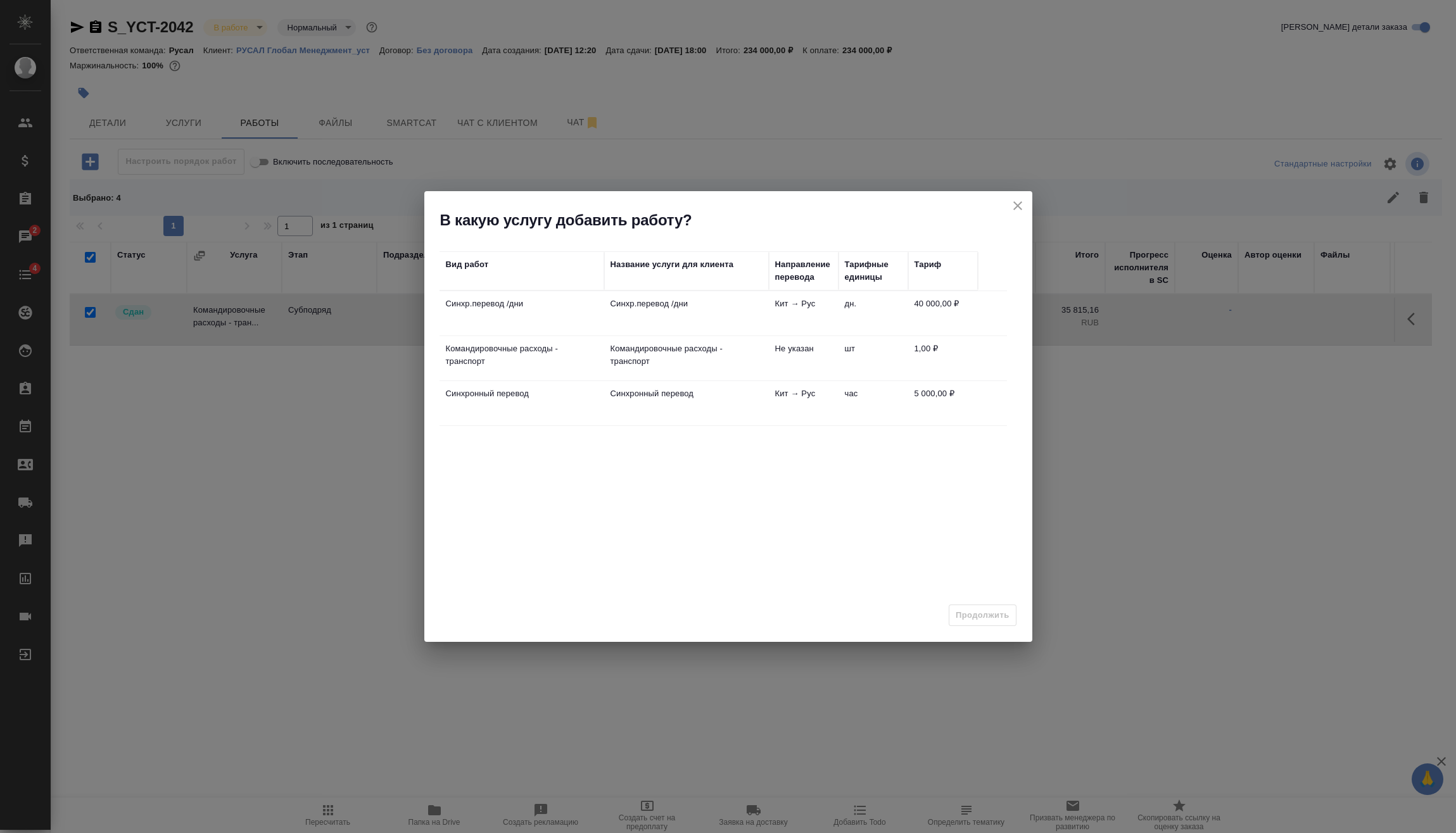
click at [696, 312] on td "Синхр.перевод /дни" at bounding box center [686, 314] width 164 height 45
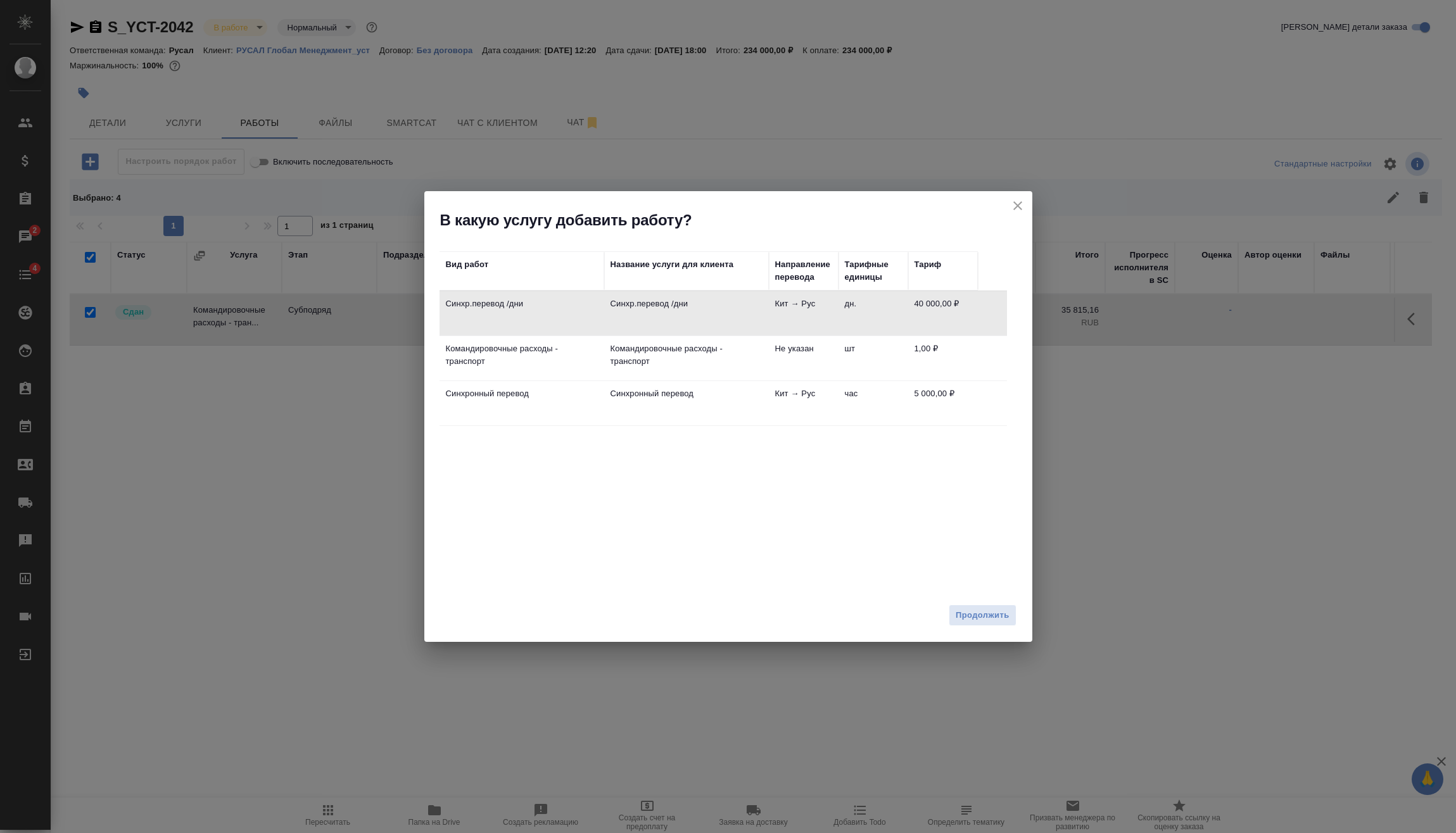
click at [983, 609] on span "Продолжить" at bounding box center [981, 616] width 53 height 15
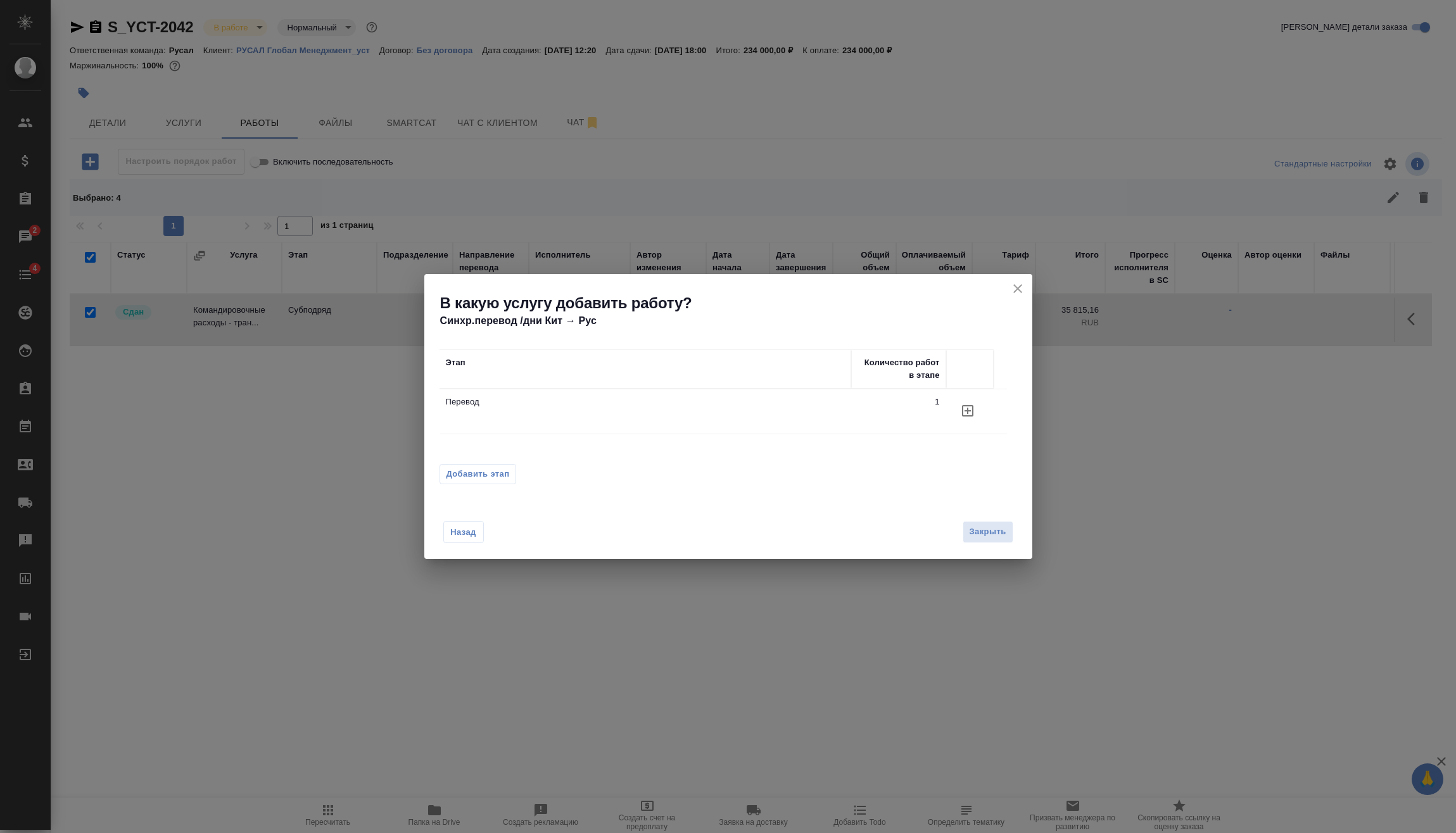
click at [489, 475] on span "Добавить этап" at bounding box center [479, 475] width 63 height 13
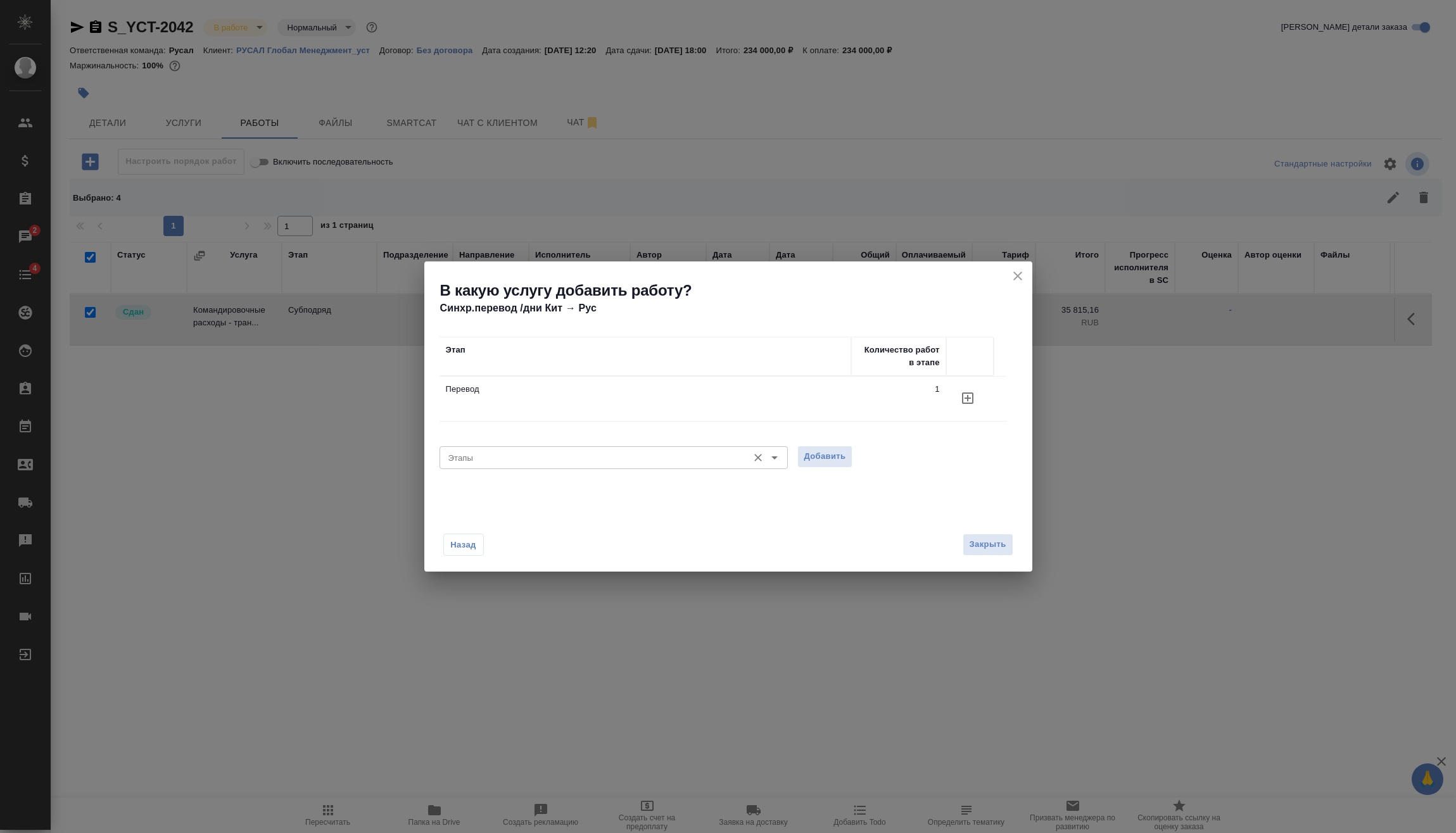
click at [544, 454] on input "Этапы" at bounding box center [592, 458] width 298 height 15
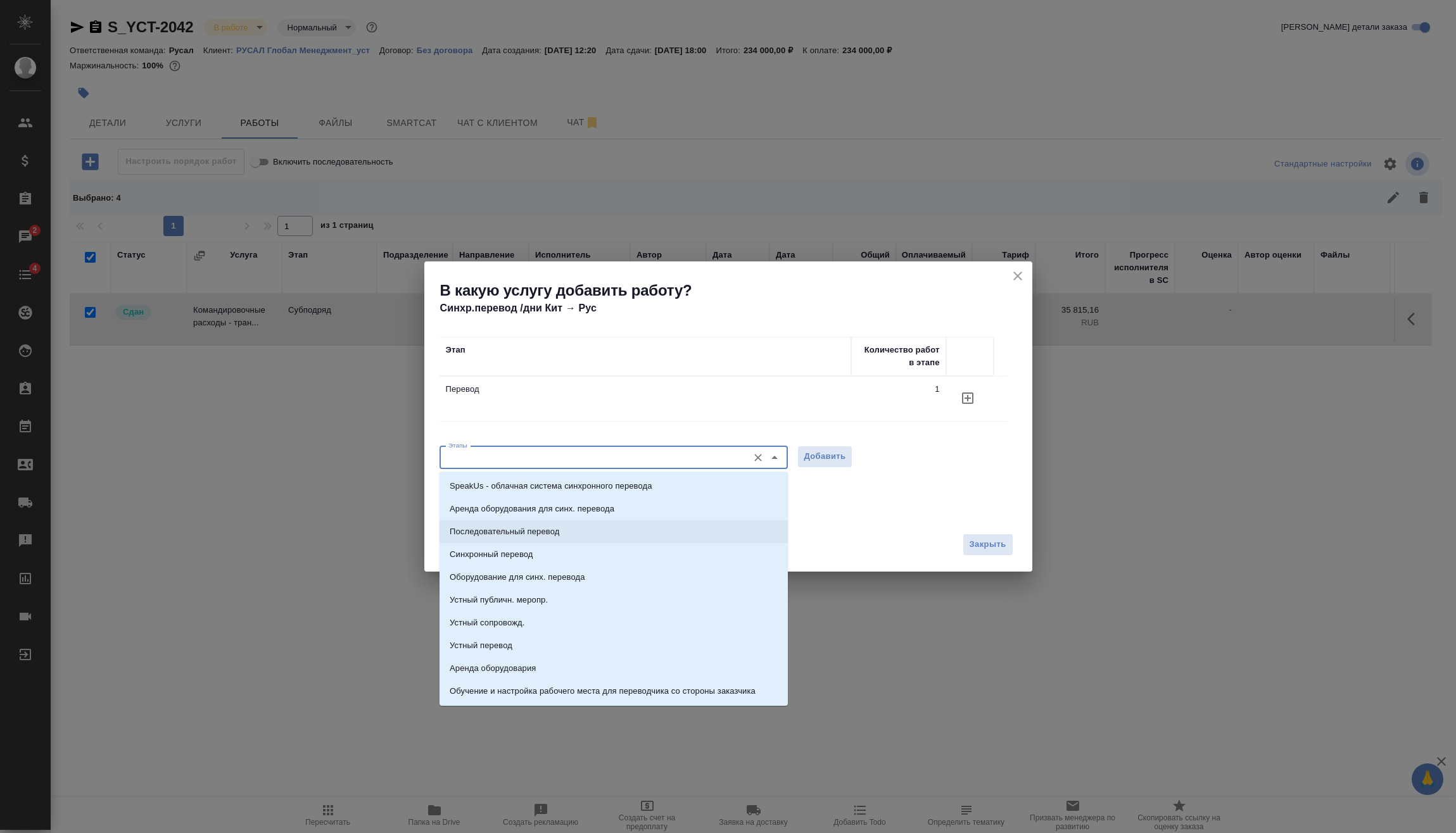
click at [539, 531] on p "Последовательный перевод" at bounding box center [505, 532] width 110 height 13
type input "Последовательный перевод"
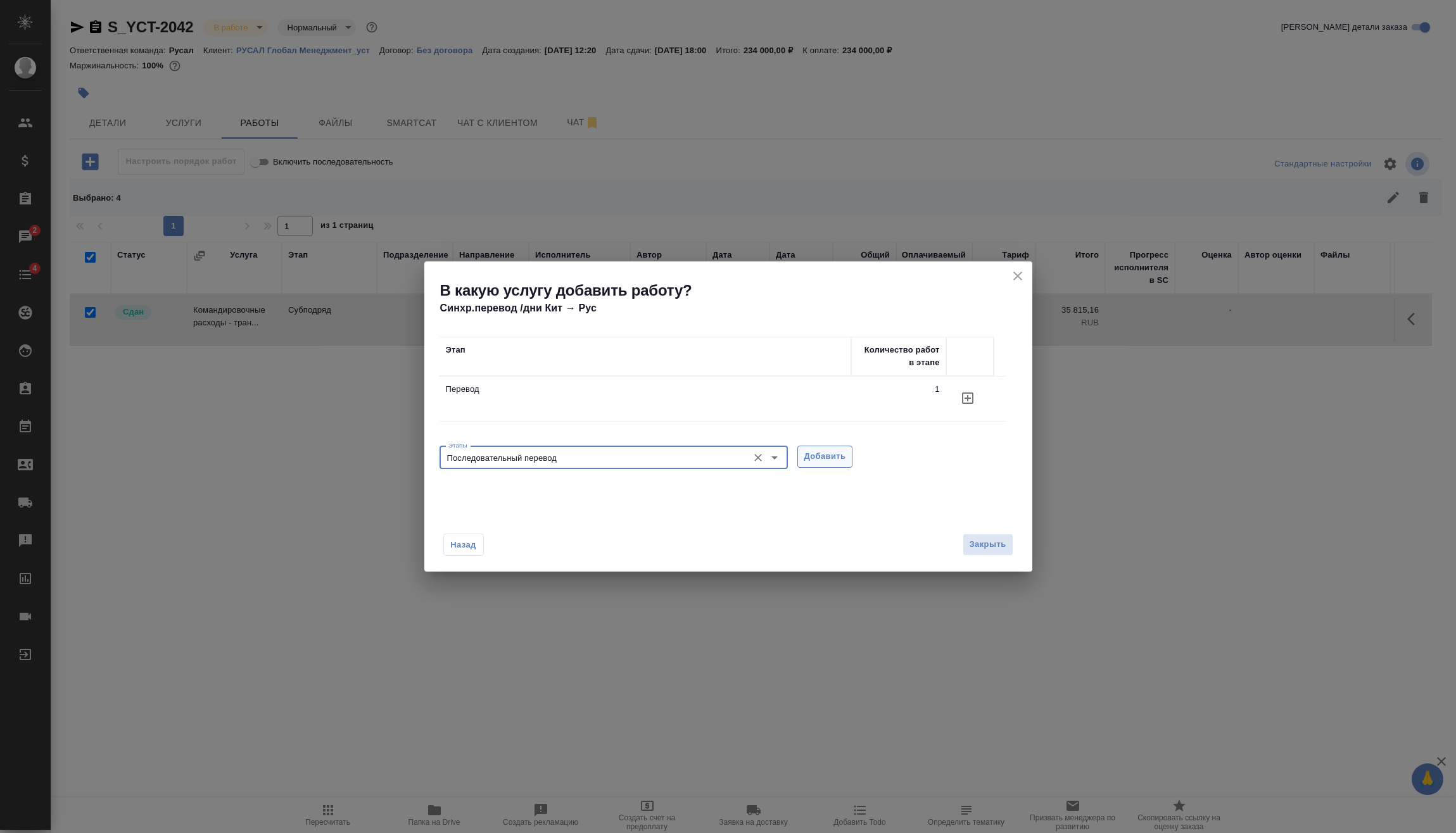
click at [808, 452] on span "Добавить" at bounding box center [825, 457] width 42 height 15
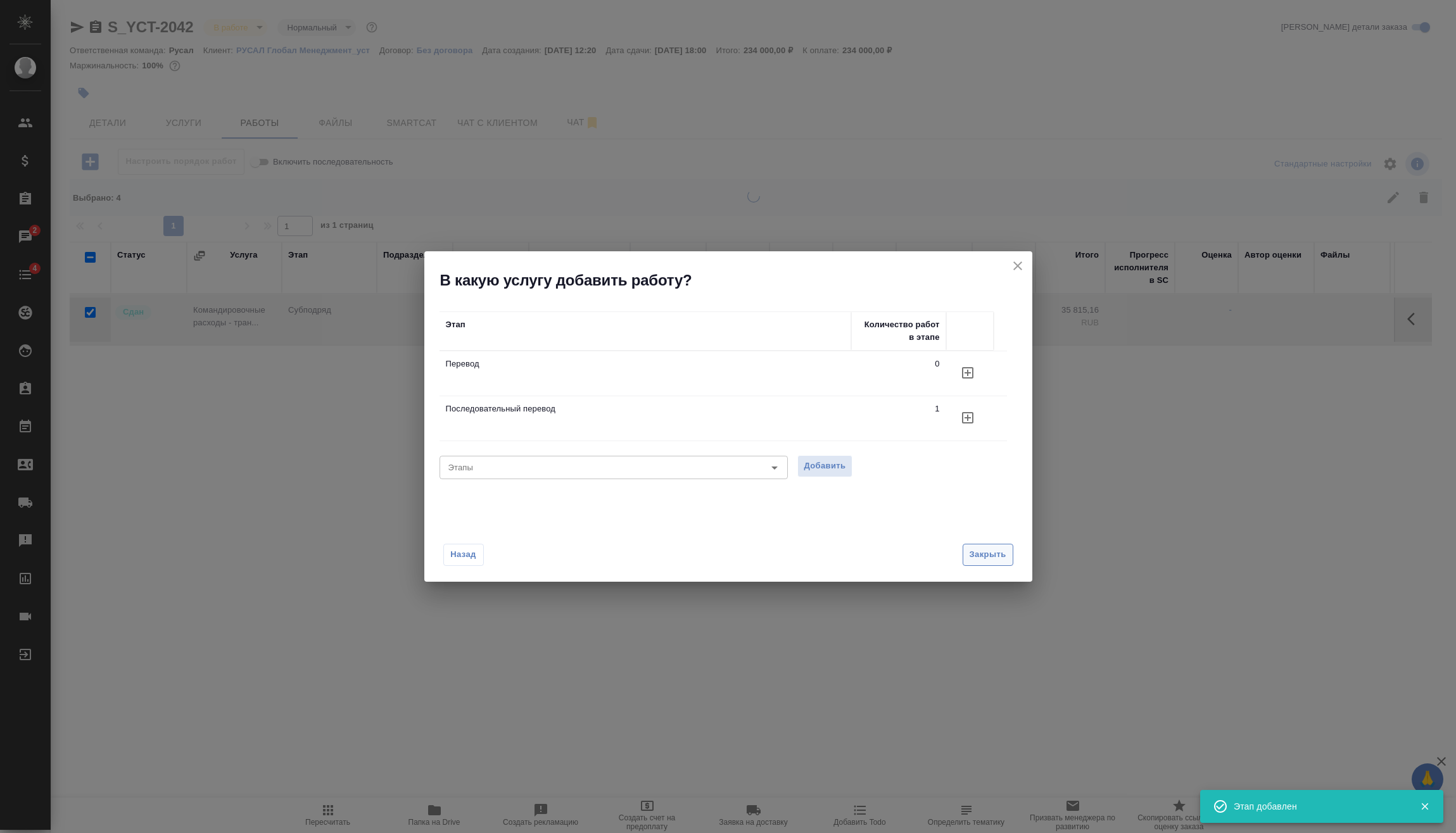
checkbox input "false"
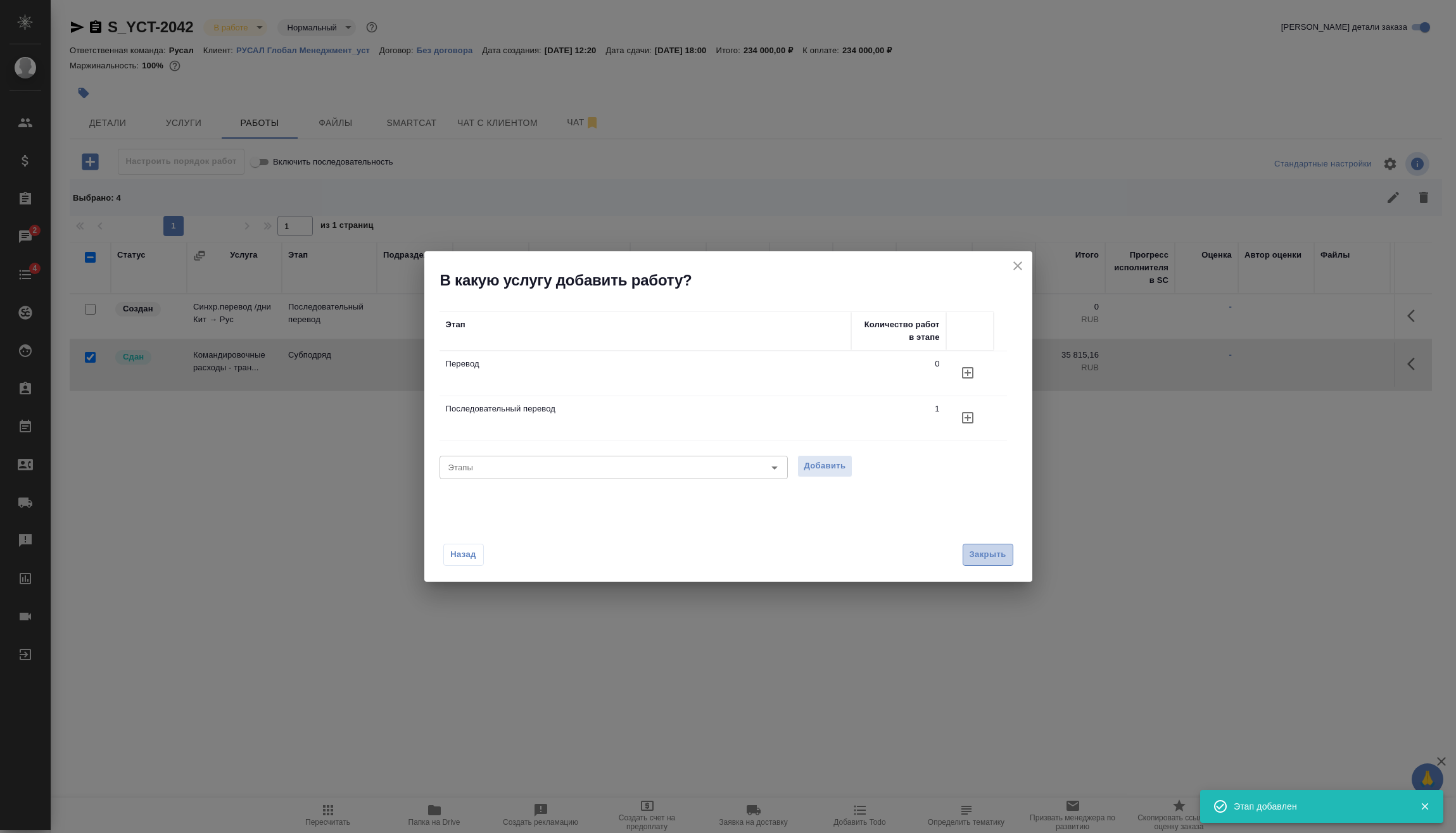
click at [984, 552] on span "Закрыть" at bounding box center [988, 555] width 37 height 15
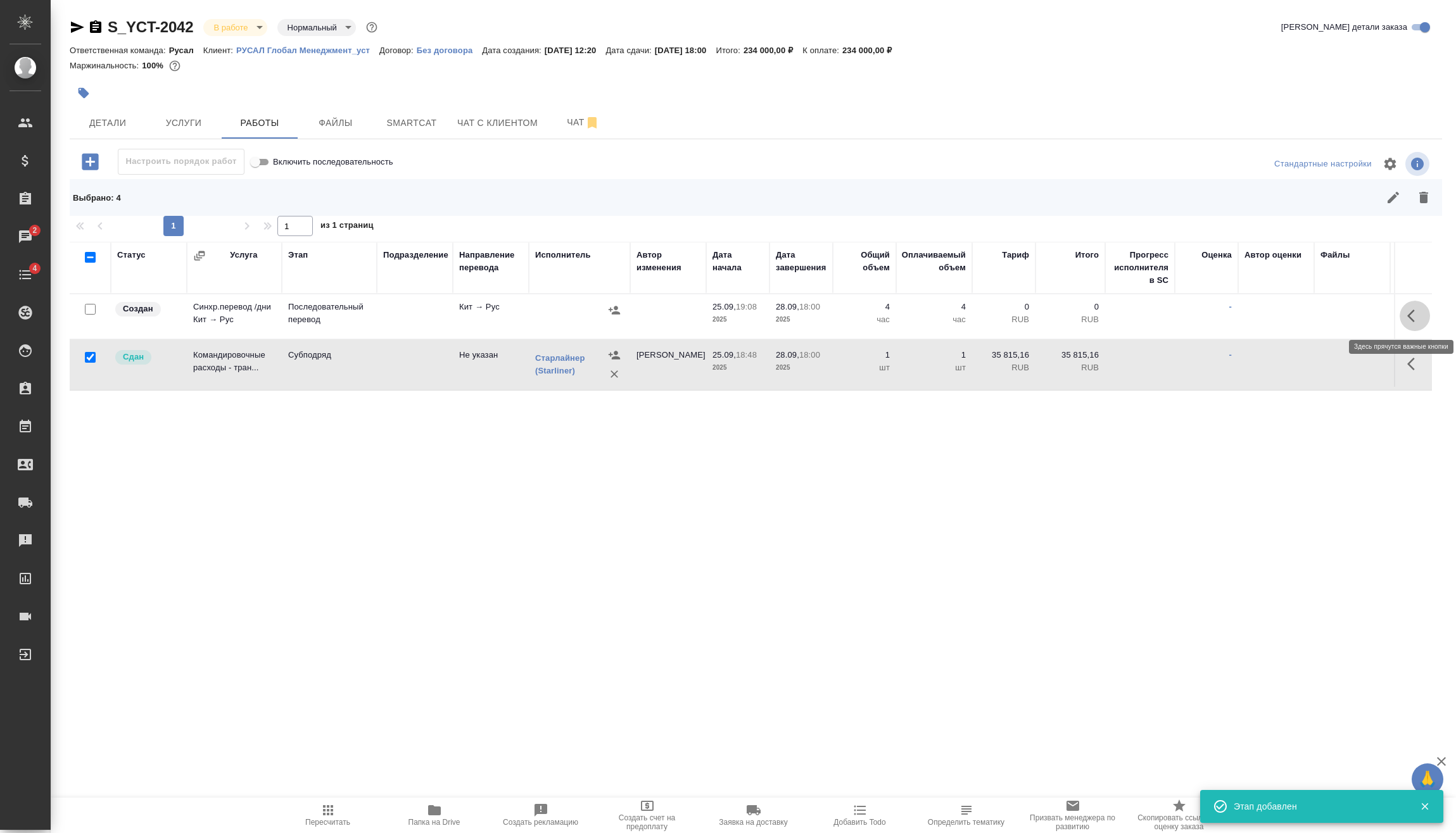
click at [1414, 315] on icon "button" at bounding box center [1414, 316] width 15 height 15
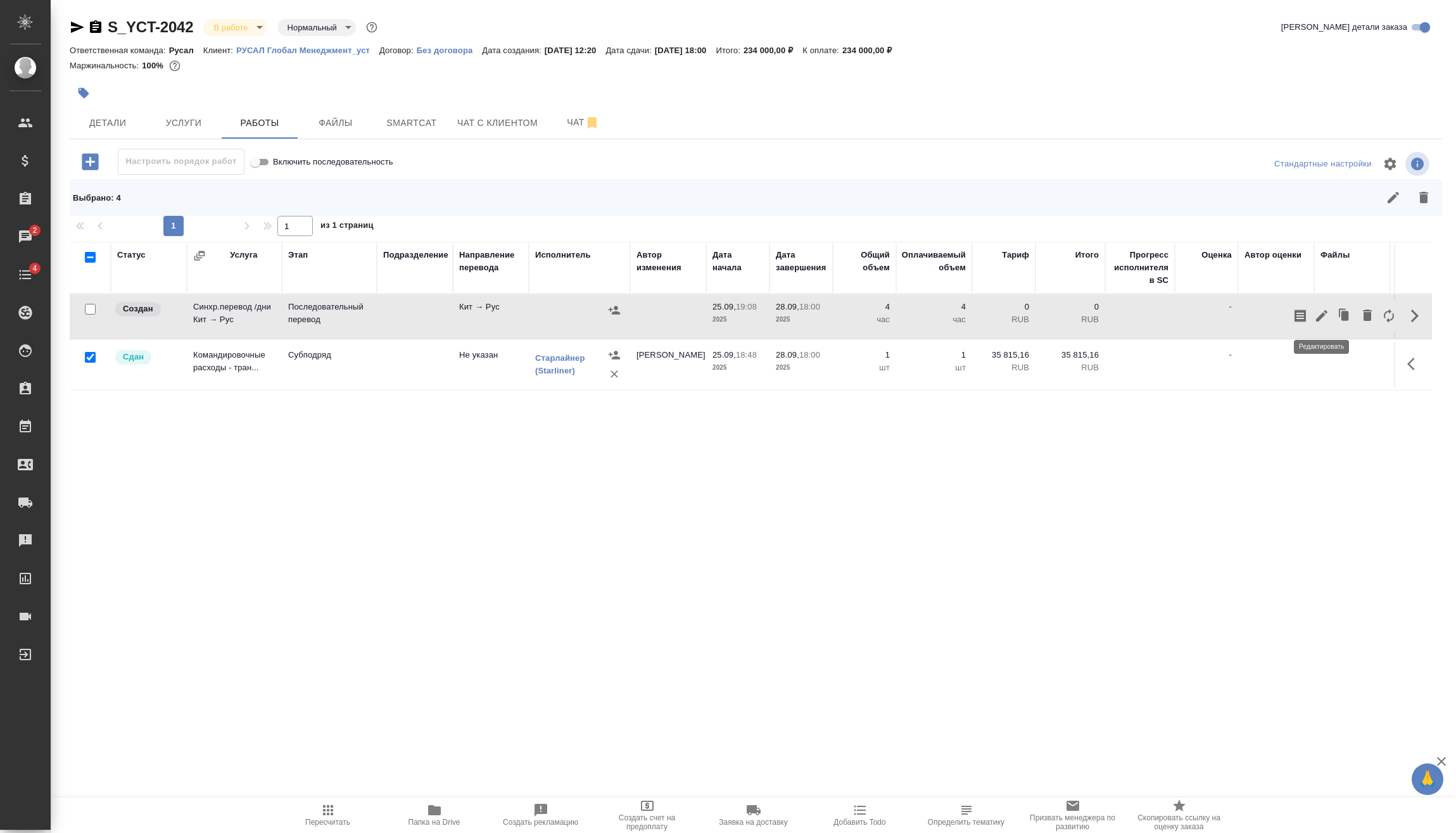
click at [1320, 311] on icon "button" at bounding box center [1321, 316] width 15 height 15
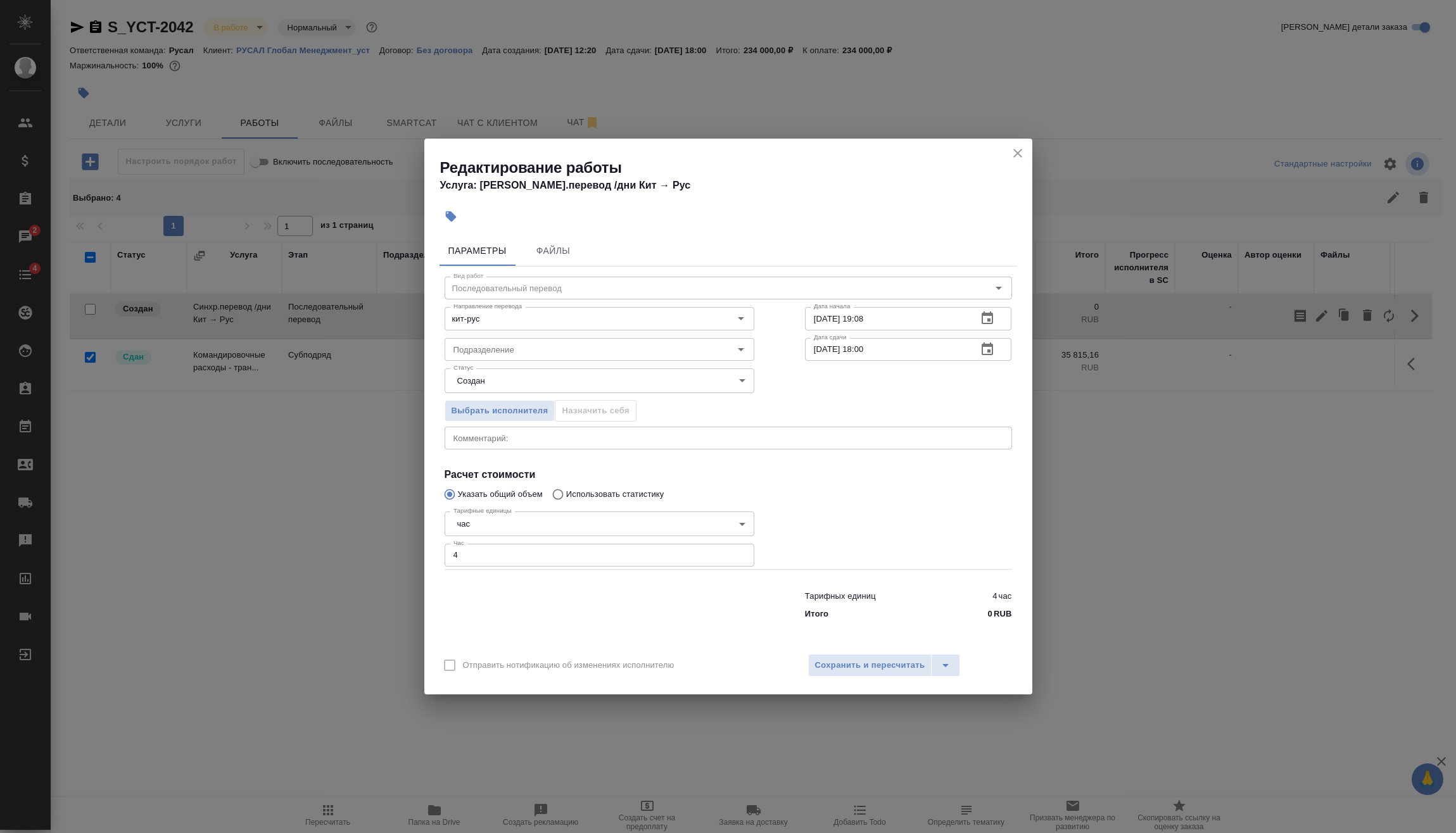
click at [511, 522] on body "🙏 .cls-1 fill:#fff; AWATERA [PERSON_NAME] Спецификации Заказы 2 Чаты 4 Todo Про…" at bounding box center [728, 416] width 1456 height 833
click at [506, 501] on li "дн." at bounding box center [598, 502] width 309 height 21
type input "5a8b1489cc6b4906c91bfd8a"
drag, startPoint x: 496, startPoint y: 553, endPoint x: 373, endPoint y: 565, distance: 123.6
click at [400, 562] on div "Редактирование работы Услуга: [PERSON_NAME].перевод /дни Кит → [PERSON_NAME] Фа…" at bounding box center [728, 416] width 1456 height 833
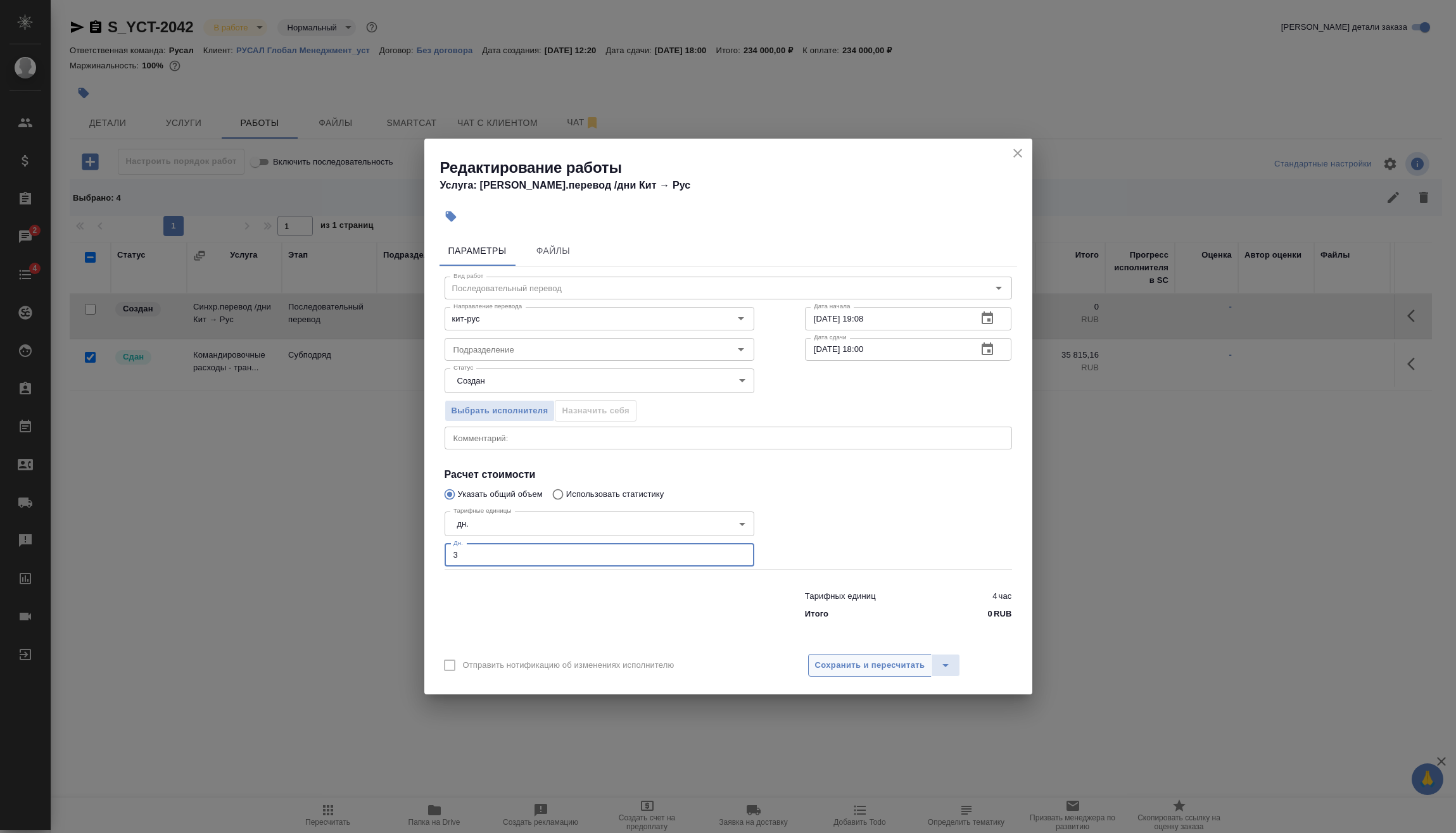
type input "3"
click at [896, 659] on span "Сохранить и пересчитать" at bounding box center [870, 666] width 111 height 15
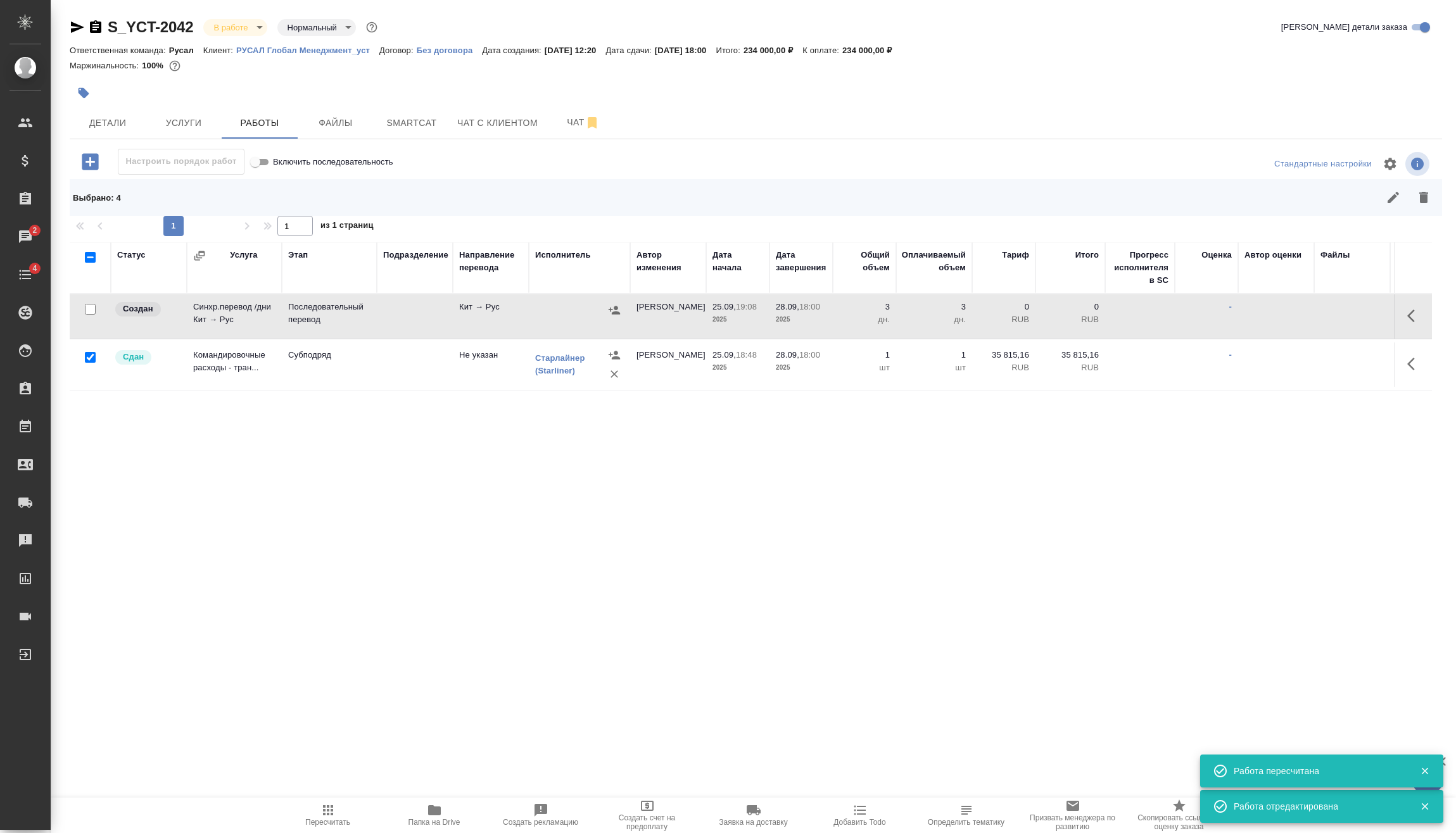
click at [613, 313] on icon "button" at bounding box center [614, 309] width 11 height 8
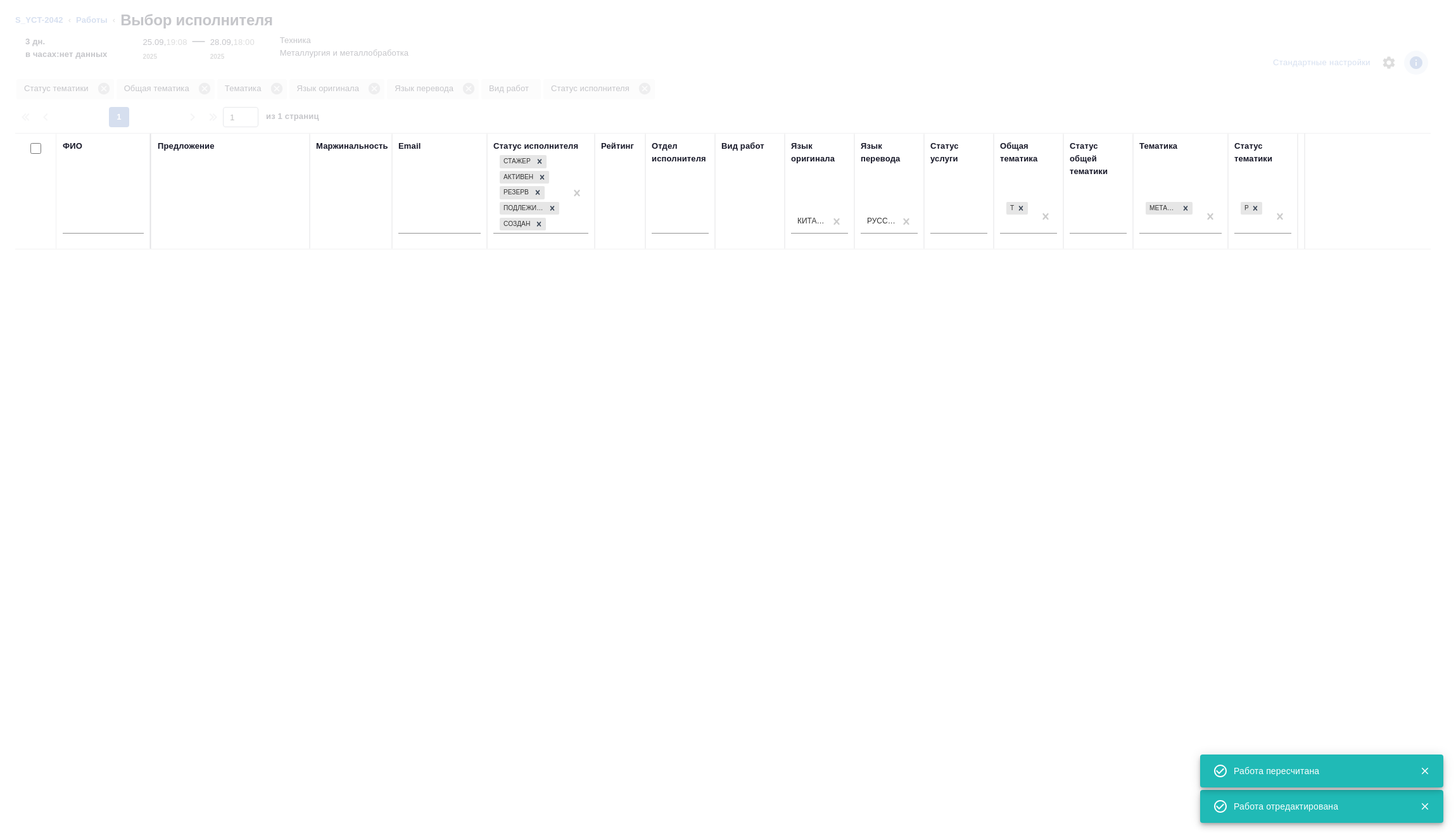
click at [112, 228] on input "text" at bounding box center [102, 225] width 81 height 16
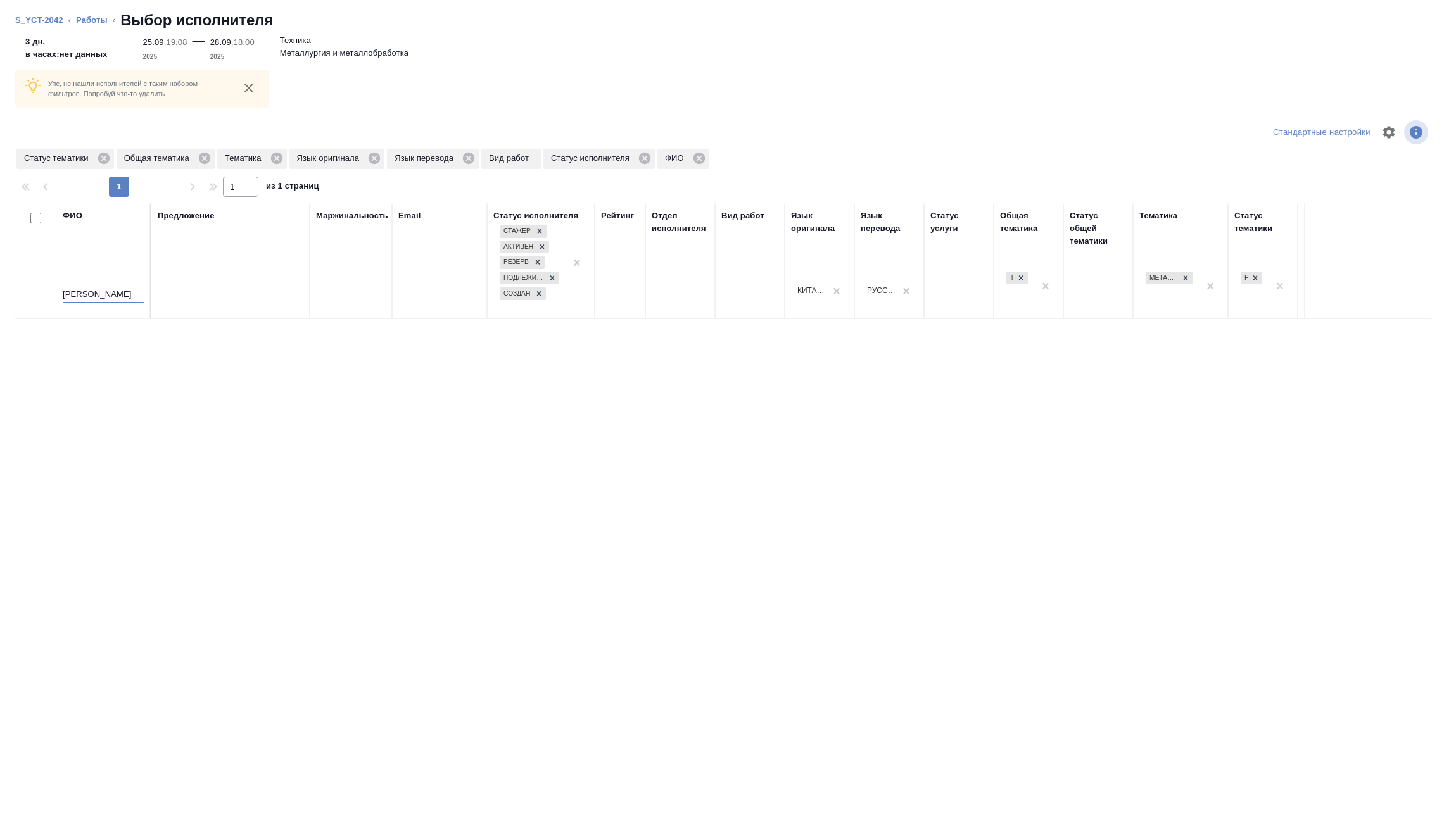
type input "[PERSON_NAME]"
click at [102, 153] on icon at bounding box center [103, 158] width 11 height 11
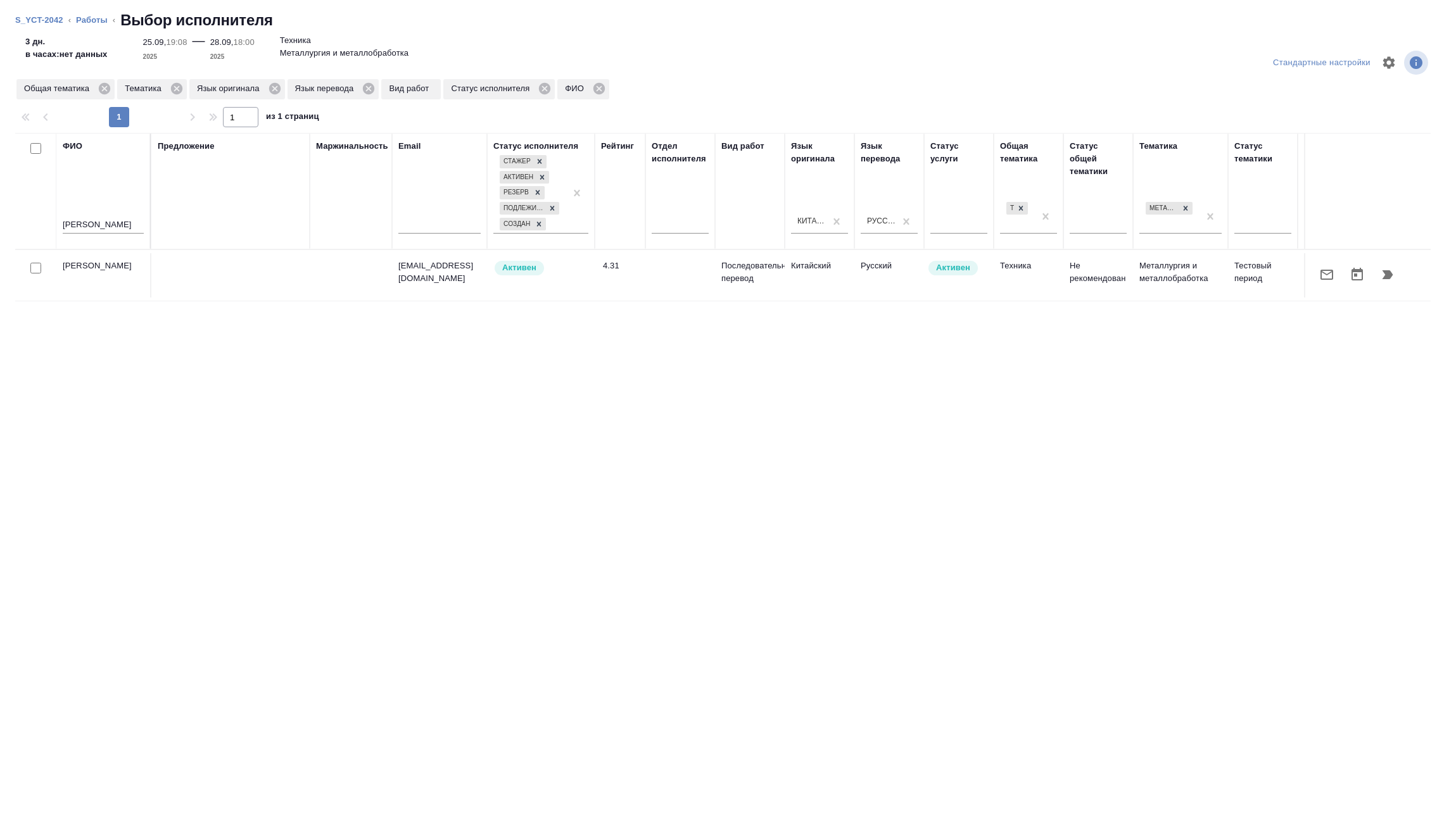
click at [1386, 276] on icon "button" at bounding box center [1388, 275] width 11 height 9
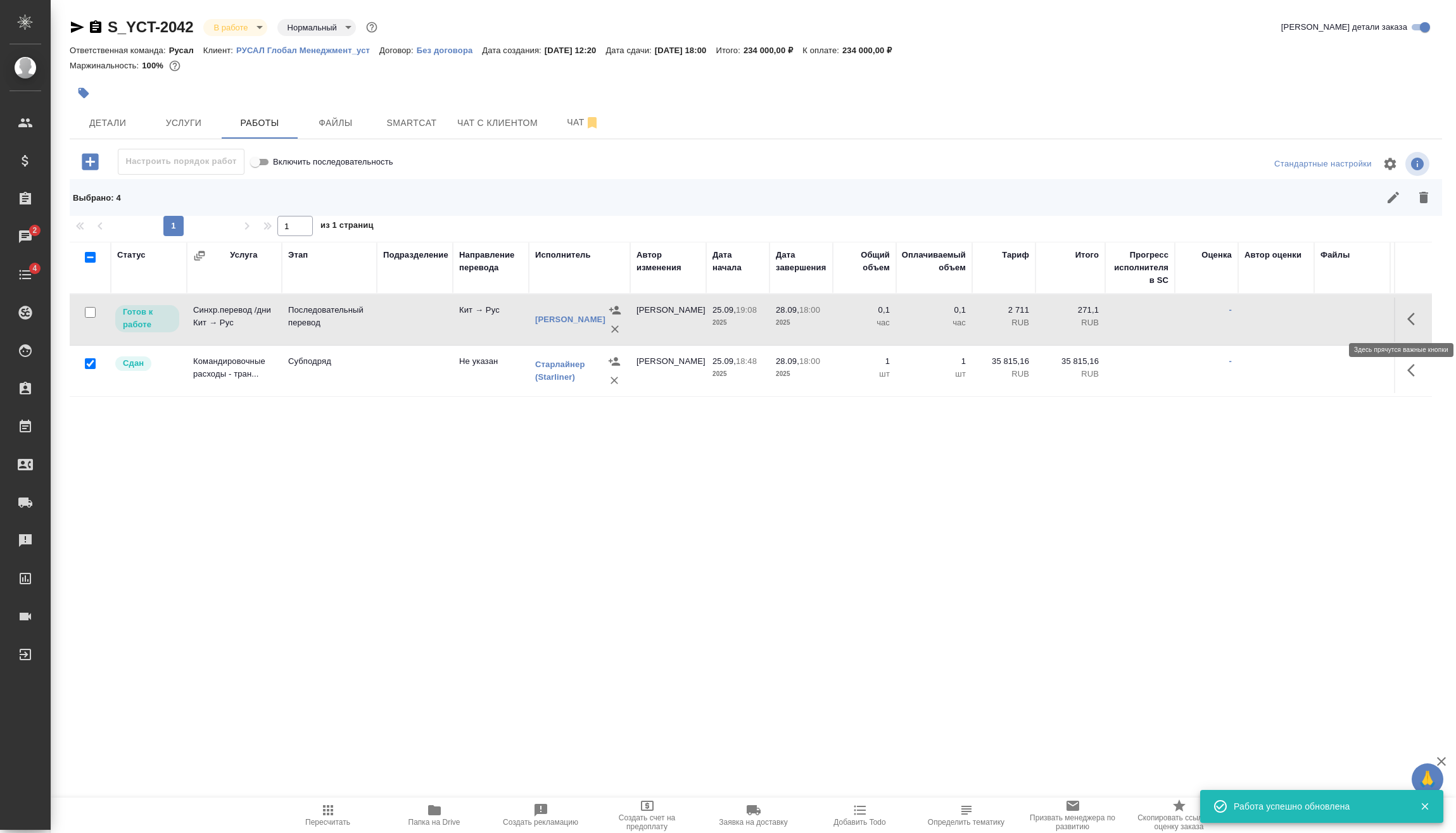
click at [1414, 307] on button "button" at bounding box center [1414, 319] width 31 height 31
click at [1320, 314] on icon "button" at bounding box center [1321, 319] width 15 height 15
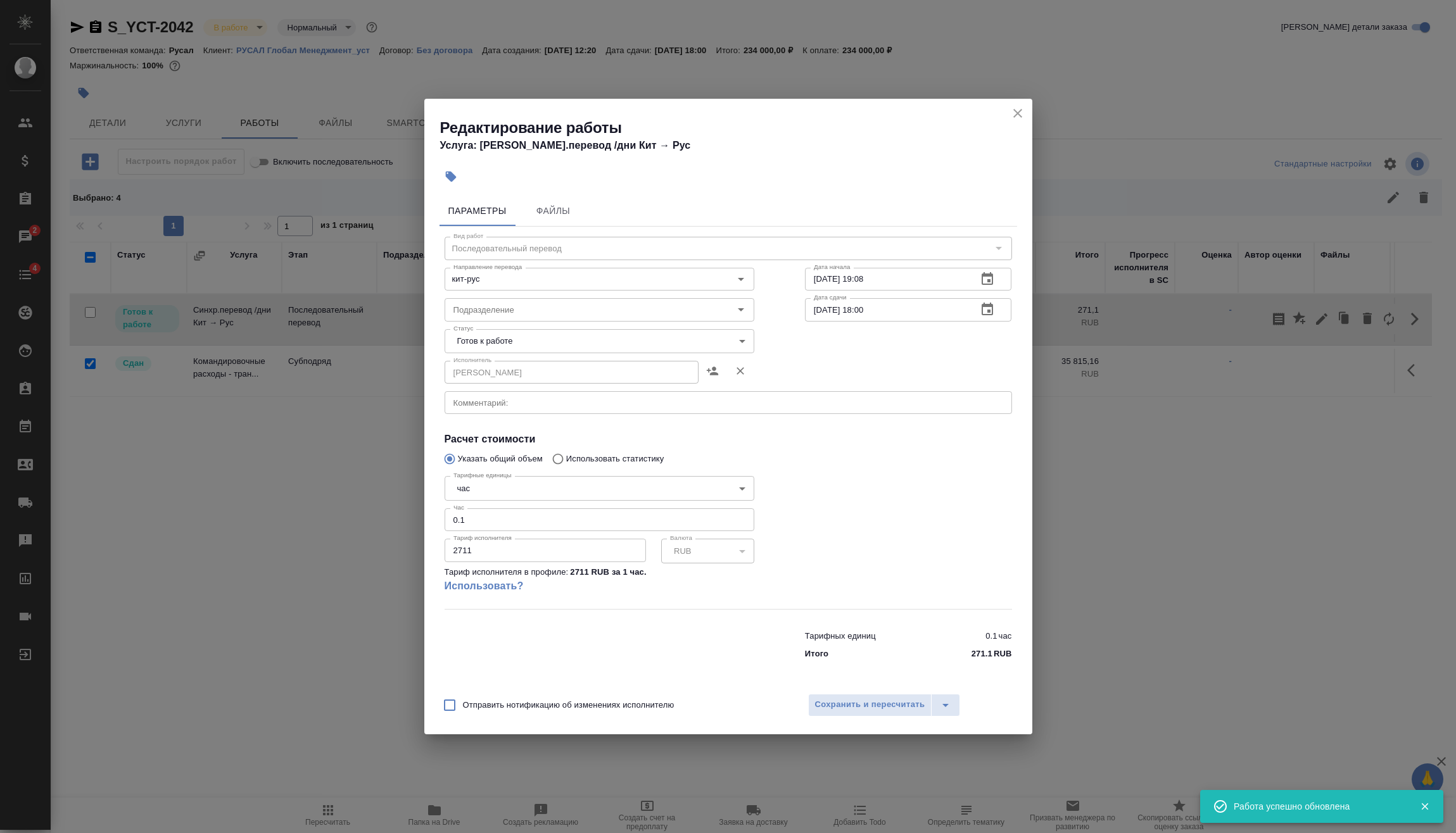
click at [510, 484] on body "🙏 .cls-1 fill:#fff; AWATERA [PERSON_NAME] Спецификации Заказы 2 Чаты 4 Todo Про…" at bounding box center [728, 416] width 1456 height 833
click at [509, 470] on li "дн." at bounding box center [598, 466] width 309 height 21
type input "5a8b1489cc6b4906c91bfd8a"
drag, startPoint x: 482, startPoint y: 524, endPoint x: 415, endPoint y: 526, distance: 67.0
click at [415, 526] on div "Редактирование работы Услуга: [PERSON_NAME].перевод /дни Кит → [PERSON_NAME] Фа…" at bounding box center [728, 416] width 1456 height 833
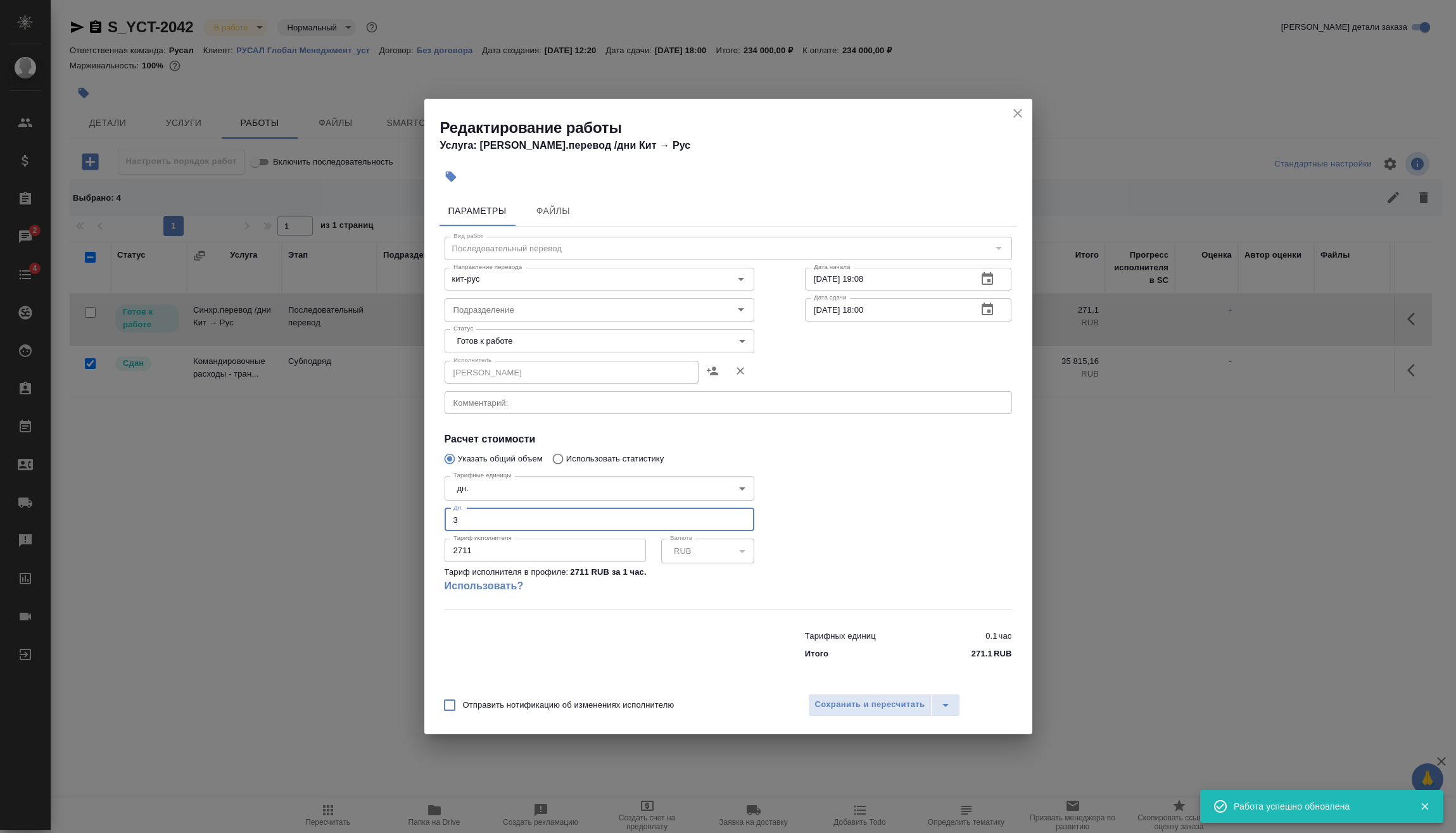
type input "3"
drag, startPoint x: 492, startPoint y: 557, endPoint x: 345, endPoint y: 562, distance: 147.1
click at [351, 561] on div "Редактирование работы Услуга: [PERSON_NAME].перевод /дни Кит → [PERSON_NAME] Фа…" at bounding box center [728, 416] width 1456 height 833
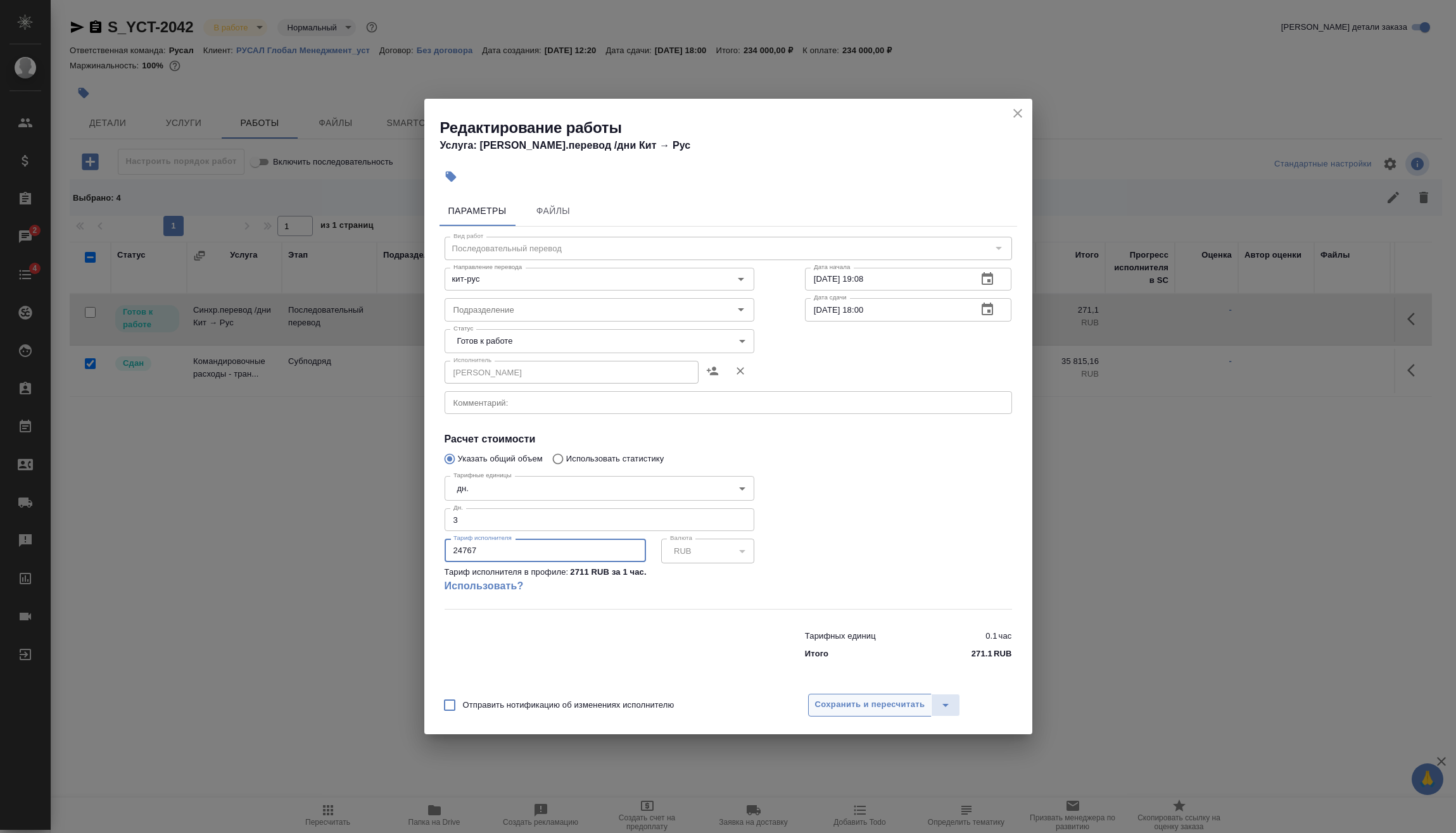
type input "24767"
click at [872, 705] on span "Сохранить и пересчитать" at bounding box center [870, 705] width 111 height 15
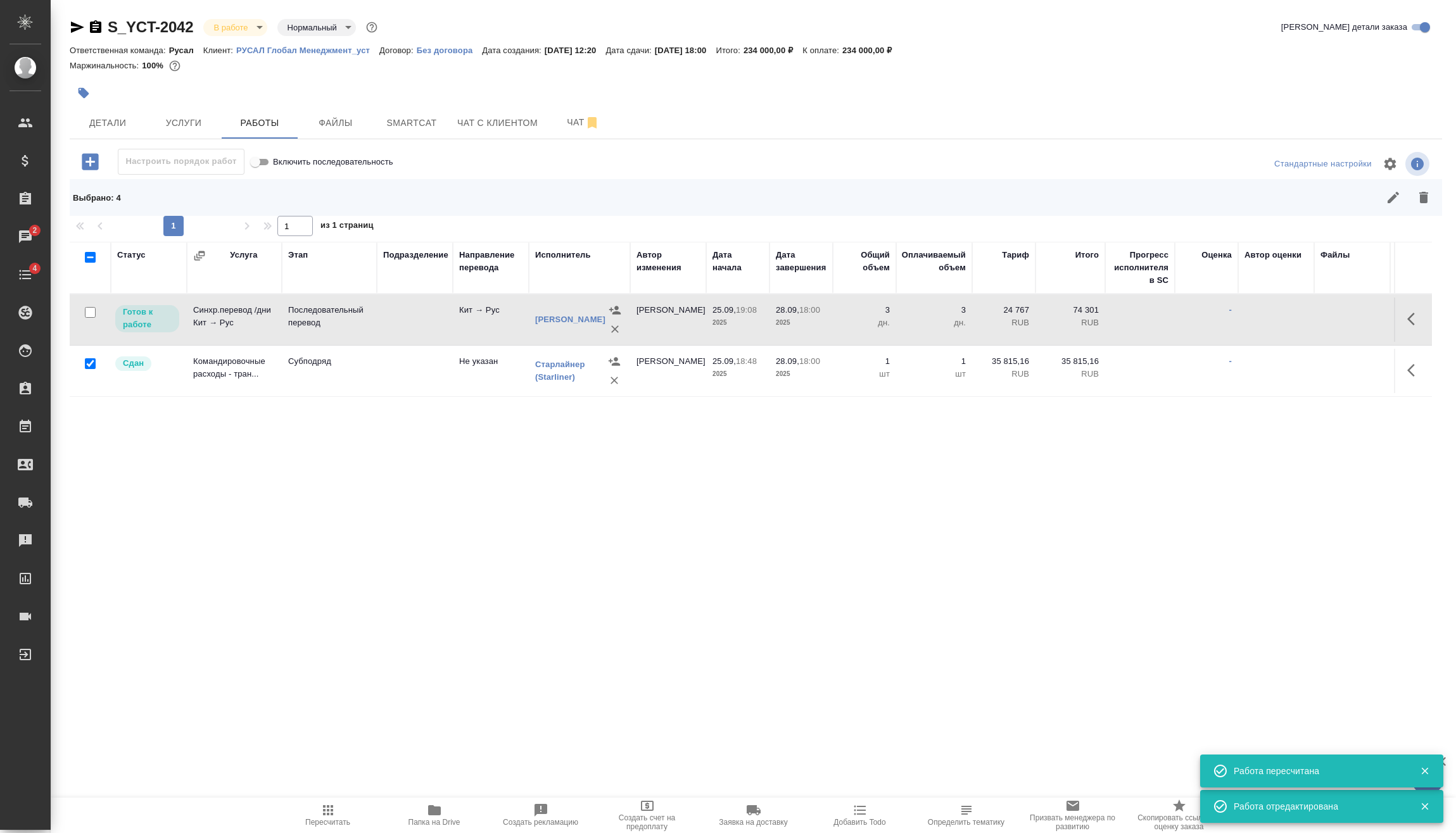
click at [357, 821] on span "Пересчитать" at bounding box center [328, 814] width 91 height 24
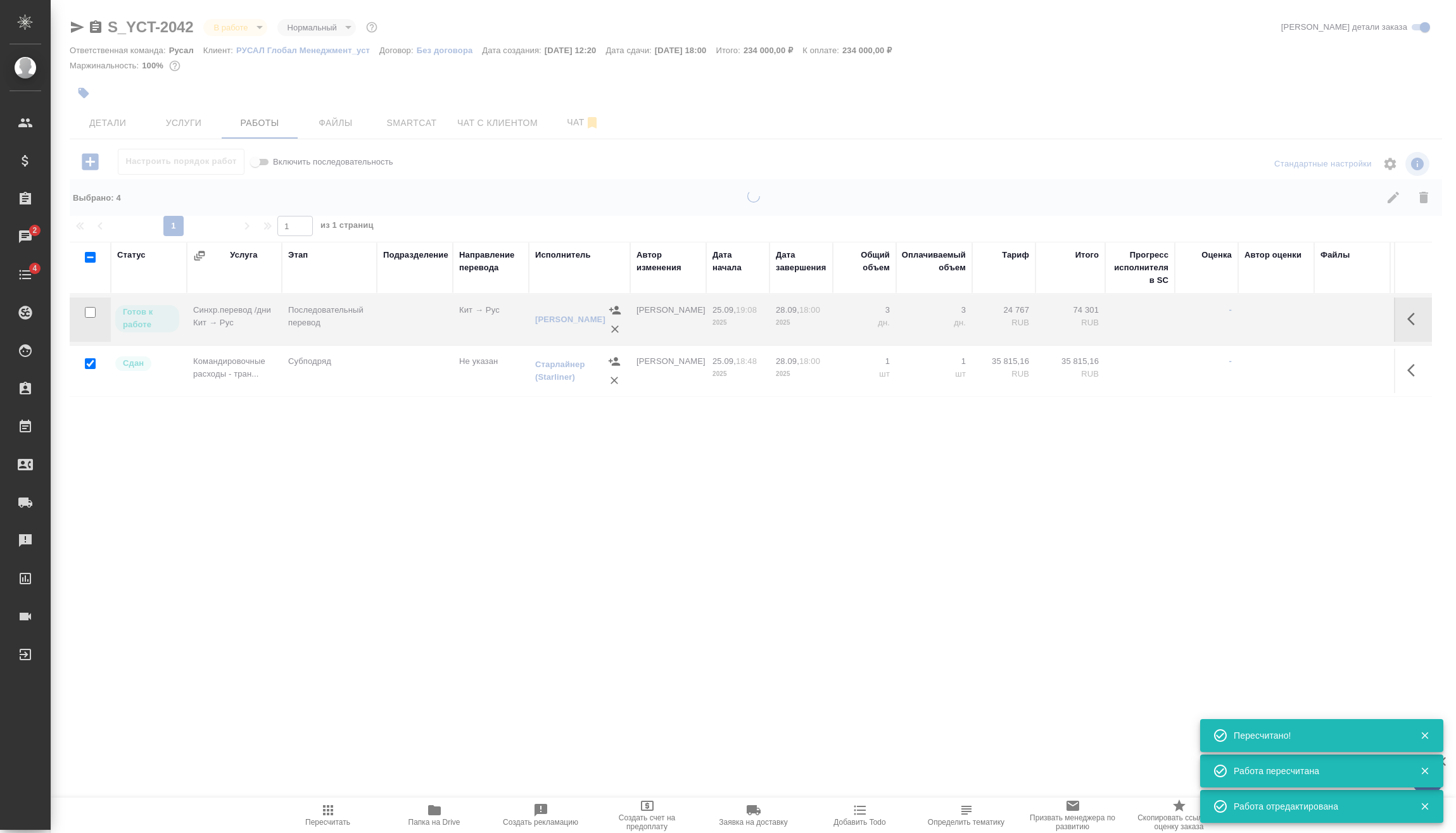
click at [346, 820] on span "Пересчитать" at bounding box center [328, 823] width 45 height 9
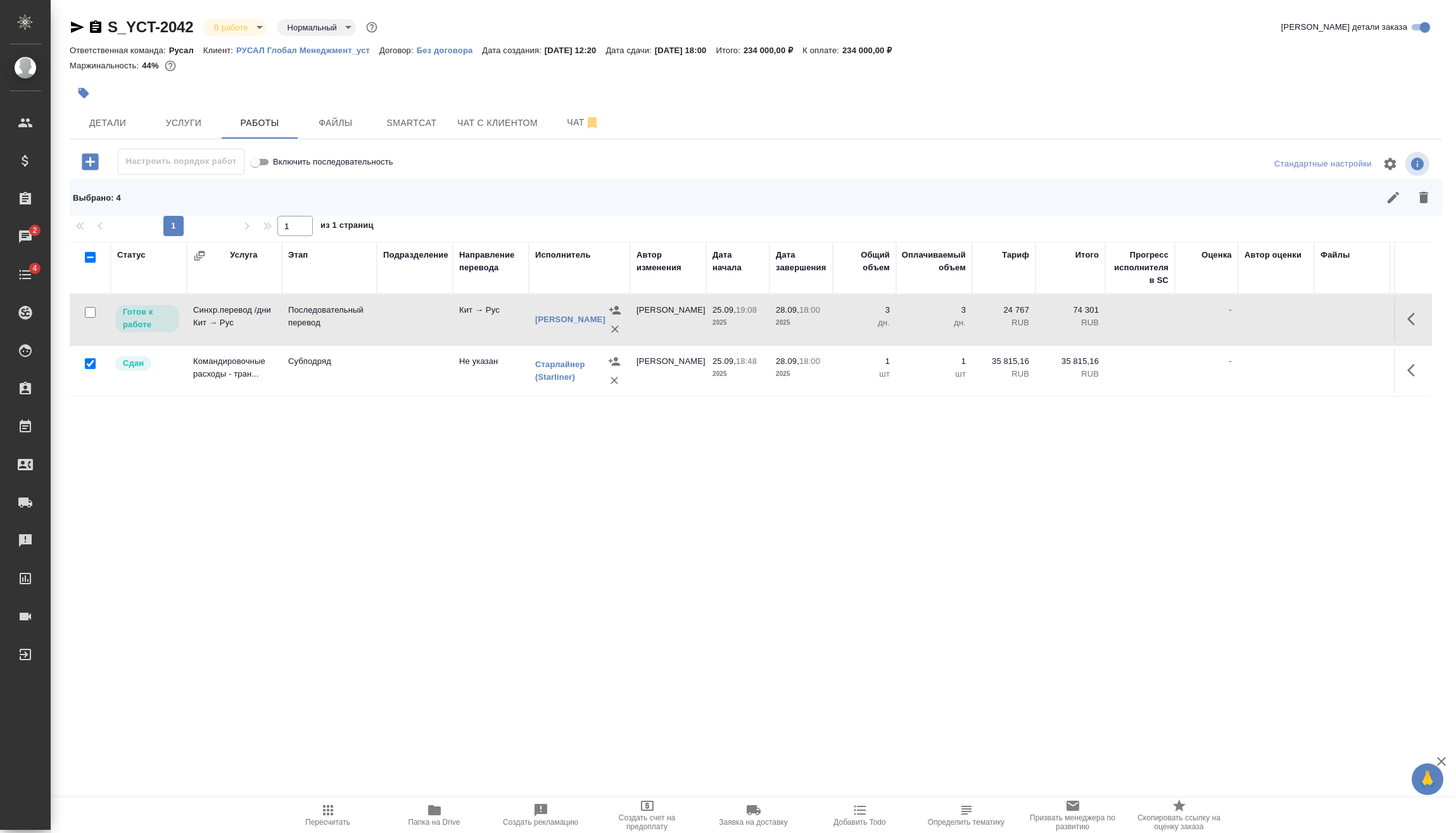
click at [1410, 325] on icon "button" at bounding box center [1414, 319] width 15 height 15
click at [1324, 319] on icon "button" at bounding box center [1321, 319] width 11 height 11
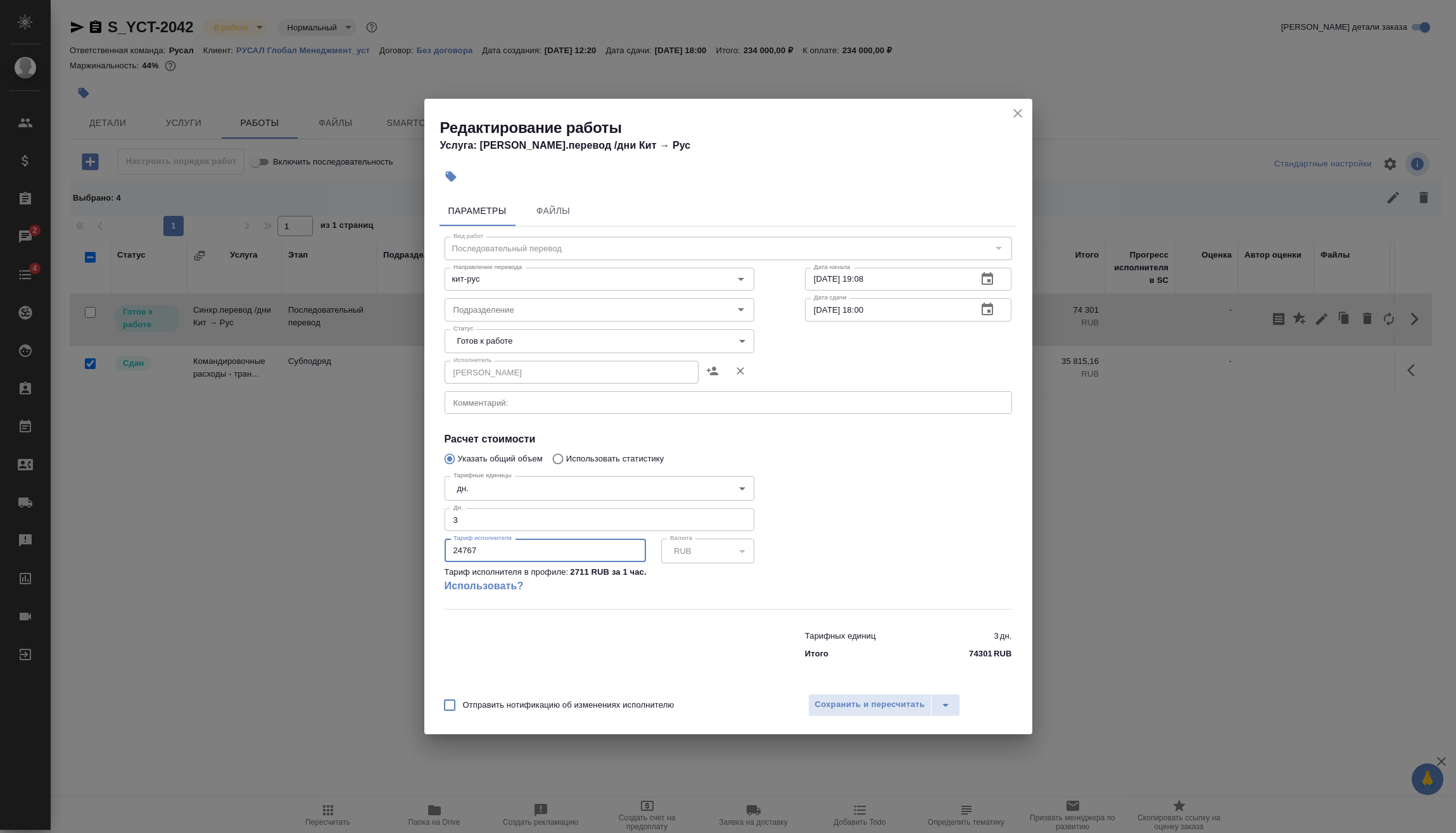
click at [488, 552] on input "24767" at bounding box center [544, 550] width 202 height 23
type input "24787"
click at [906, 703] on span "Сохранить и пересчитать" at bounding box center [870, 705] width 111 height 15
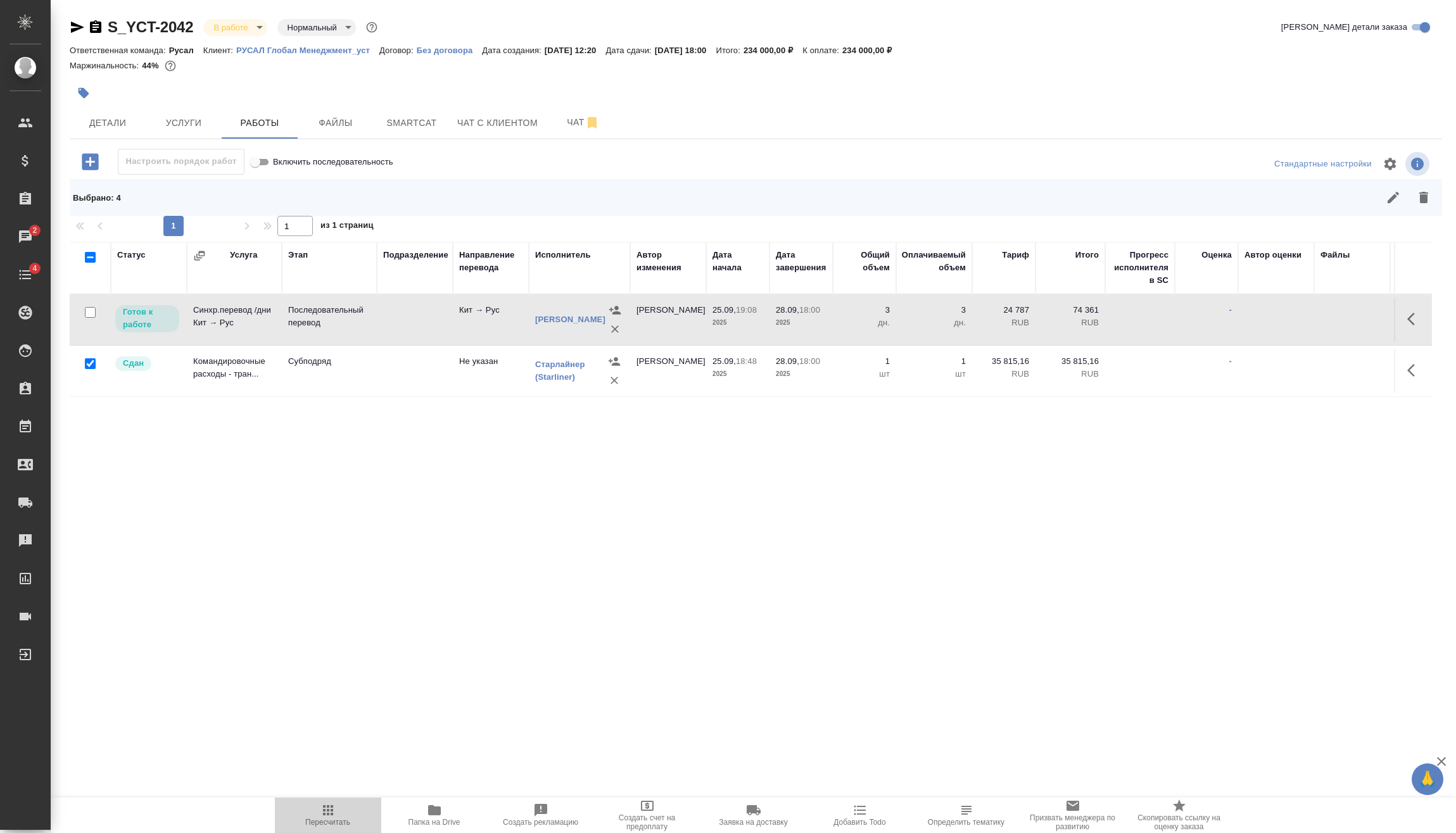
click at [336, 810] on span "Пересчитать" at bounding box center [328, 814] width 91 height 24
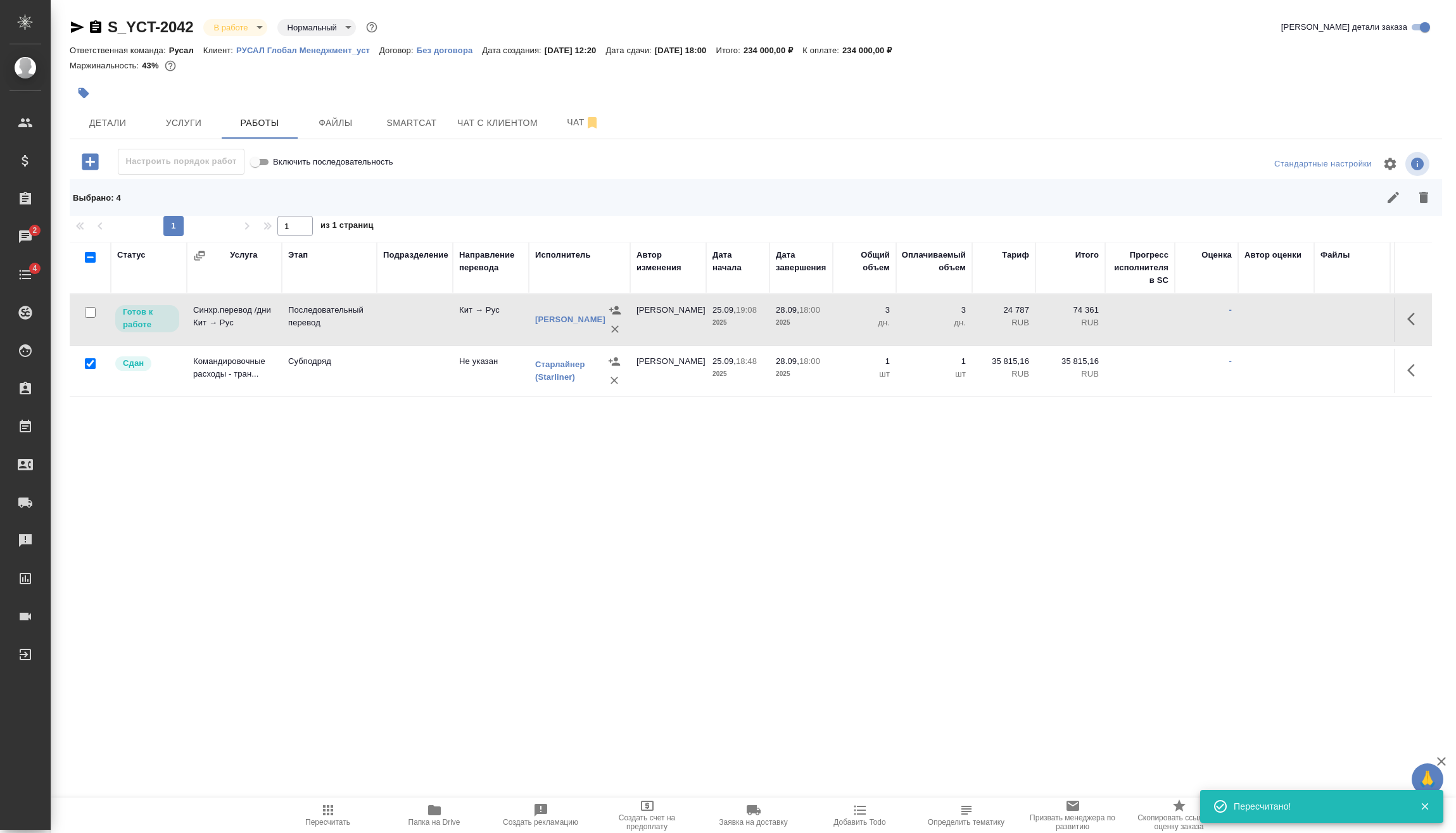
click at [93, 315] on input "checkbox" at bounding box center [90, 313] width 11 height 11
checkbox input "true"
click at [1399, 194] on icon "button" at bounding box center [1393, 197] width 15 height 15
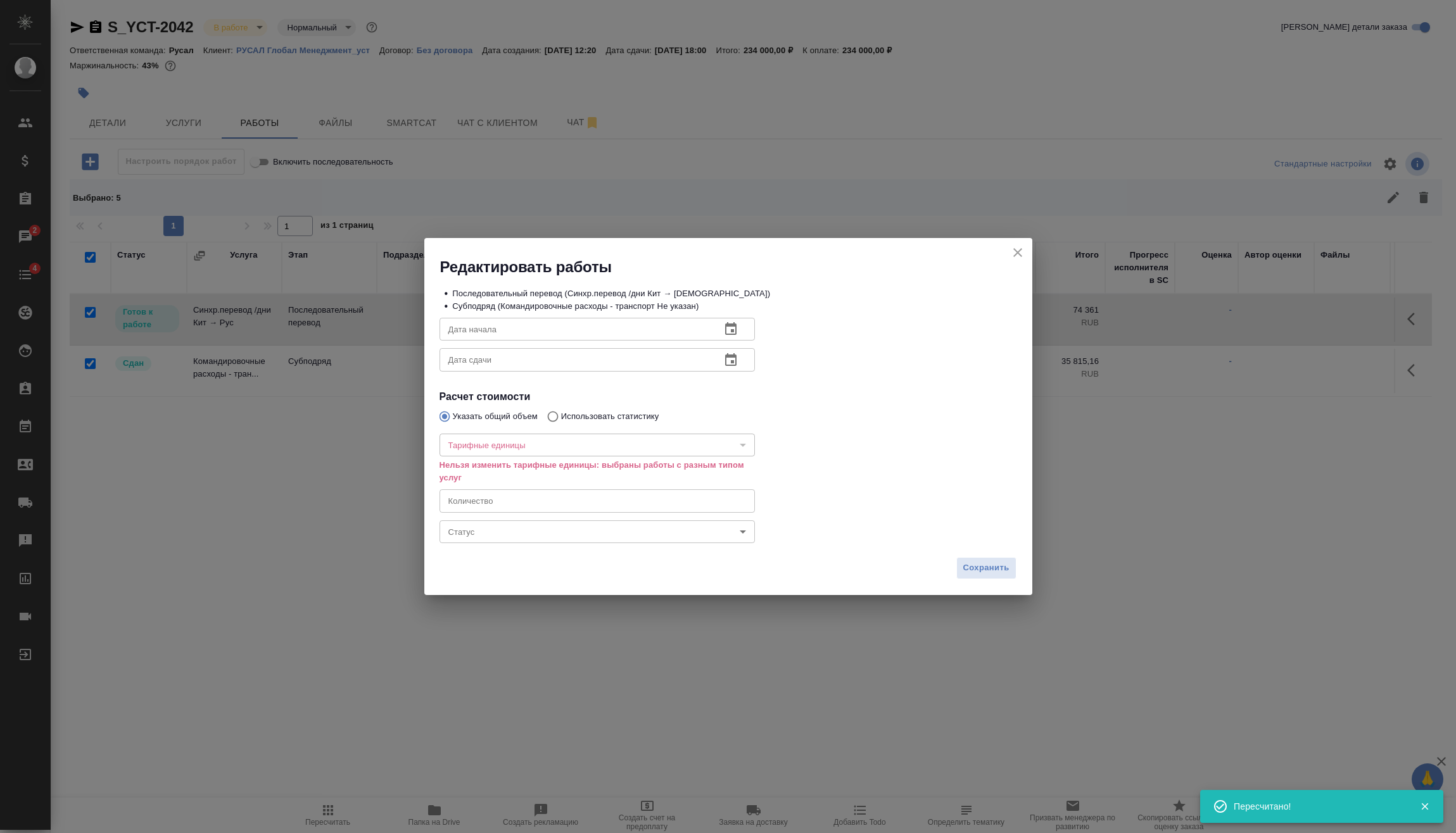
click at [479, 536] on body "🙏 .cls-1 fill:#fff; AWATERA [PERSON_NAME] Спецификации Заказы 2 Чаты 4 Todo Про…" at bounding box center [728, 416] width 1456 height 833
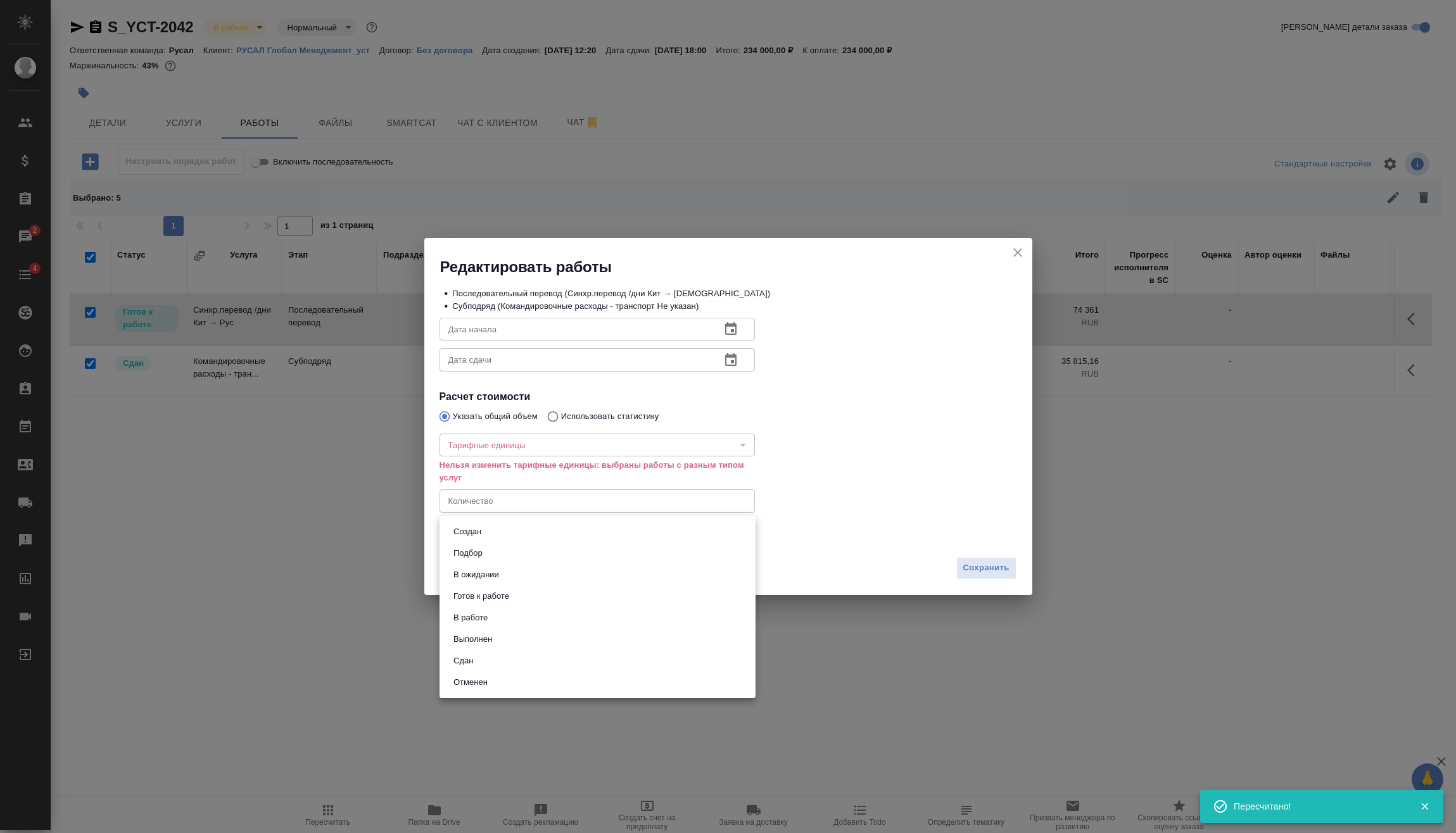
click at [484, 661] on li "Сдан" at bounding box center [597, 660] width 316 height 21
type input "closed"
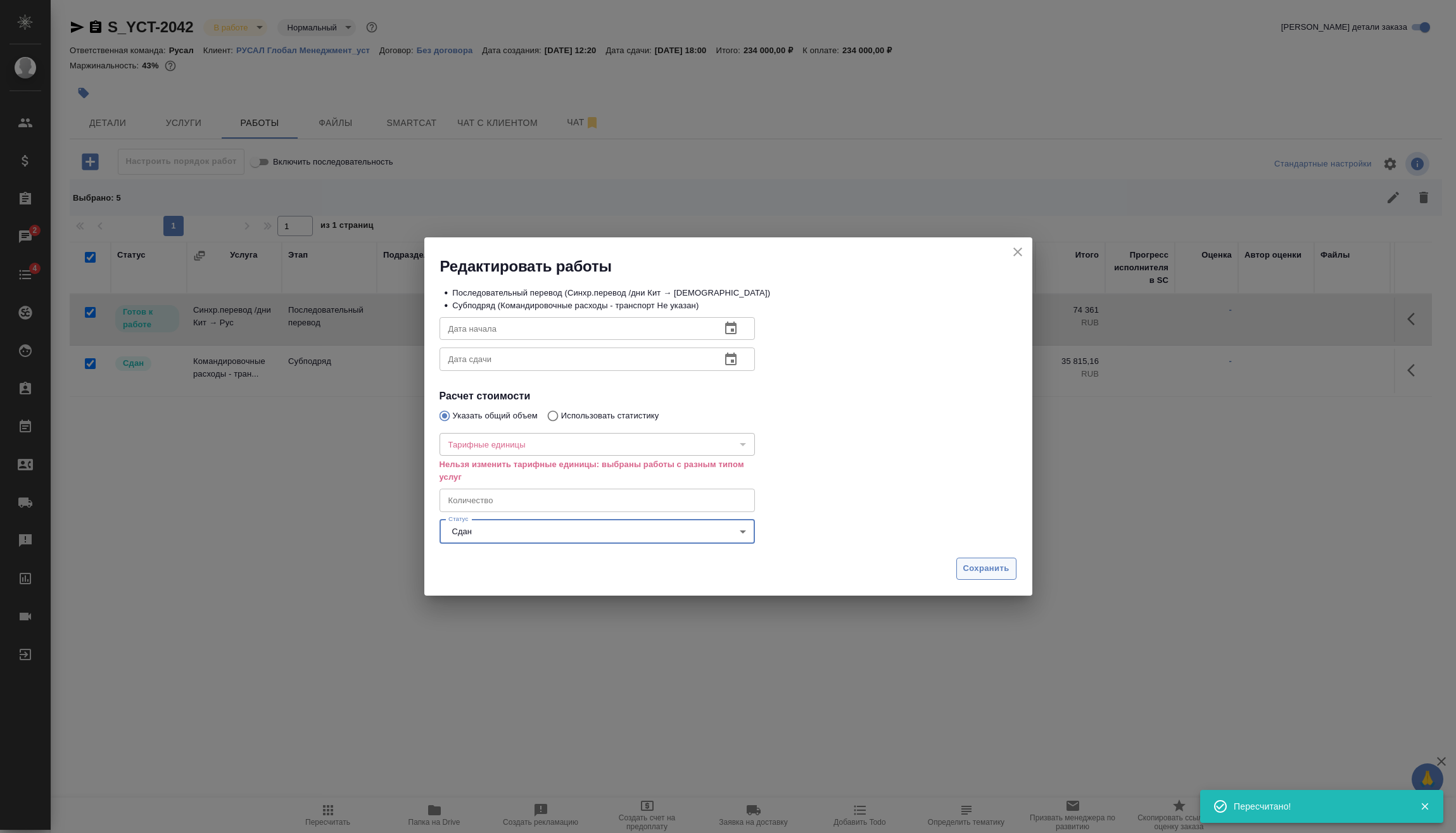
click at [977, 572] on span "Сохранить" at bounding box center [987, 569] width 46 height 15
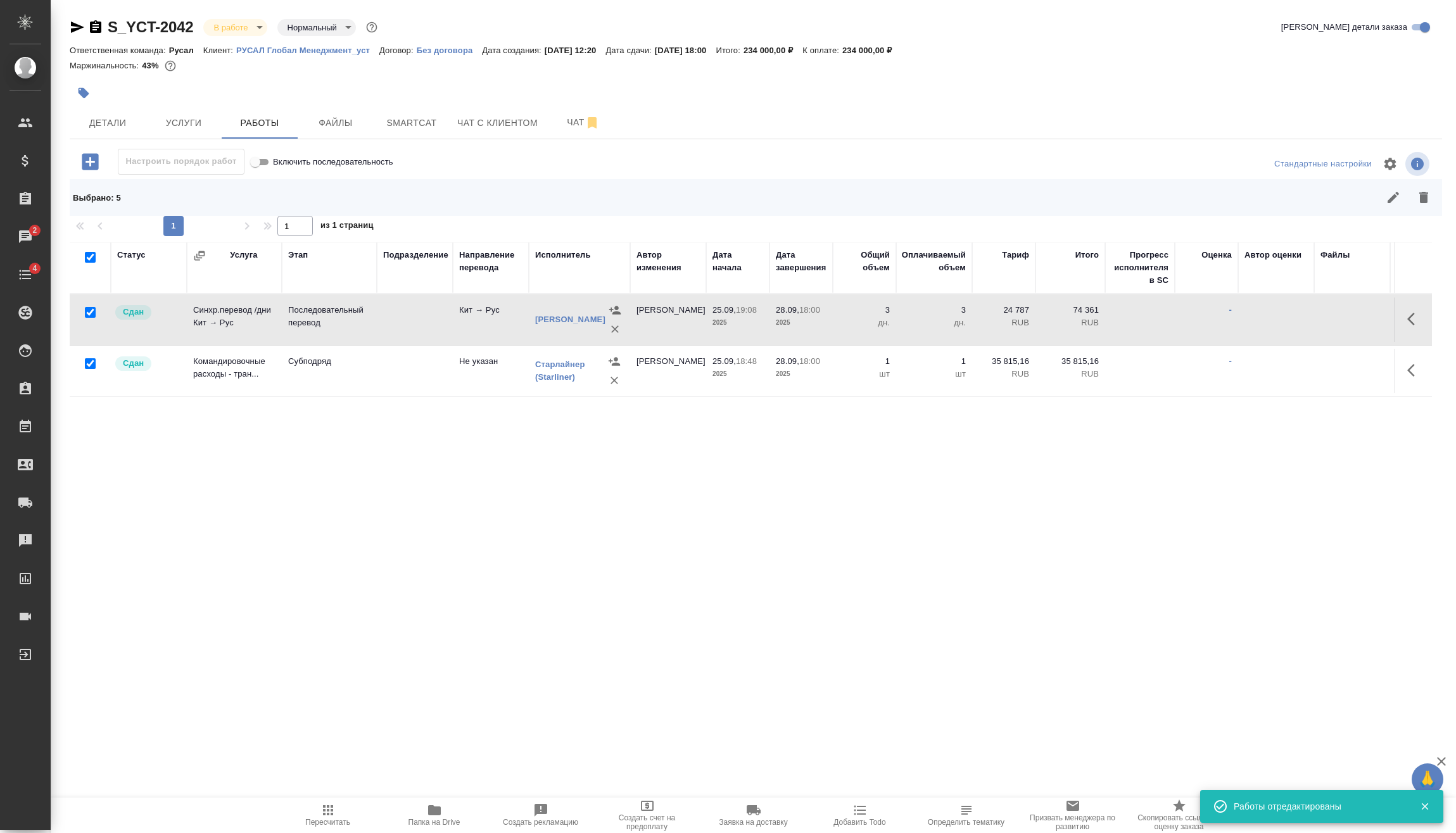
click at [238, 28] on body "🙏 .cls-1 fill:#fff; AWATERA [PERSON_NAME] Спецификации Заказы 2 Чаты 4 Todo Про…" at bounding box center [728, 416] width 1456 height 833
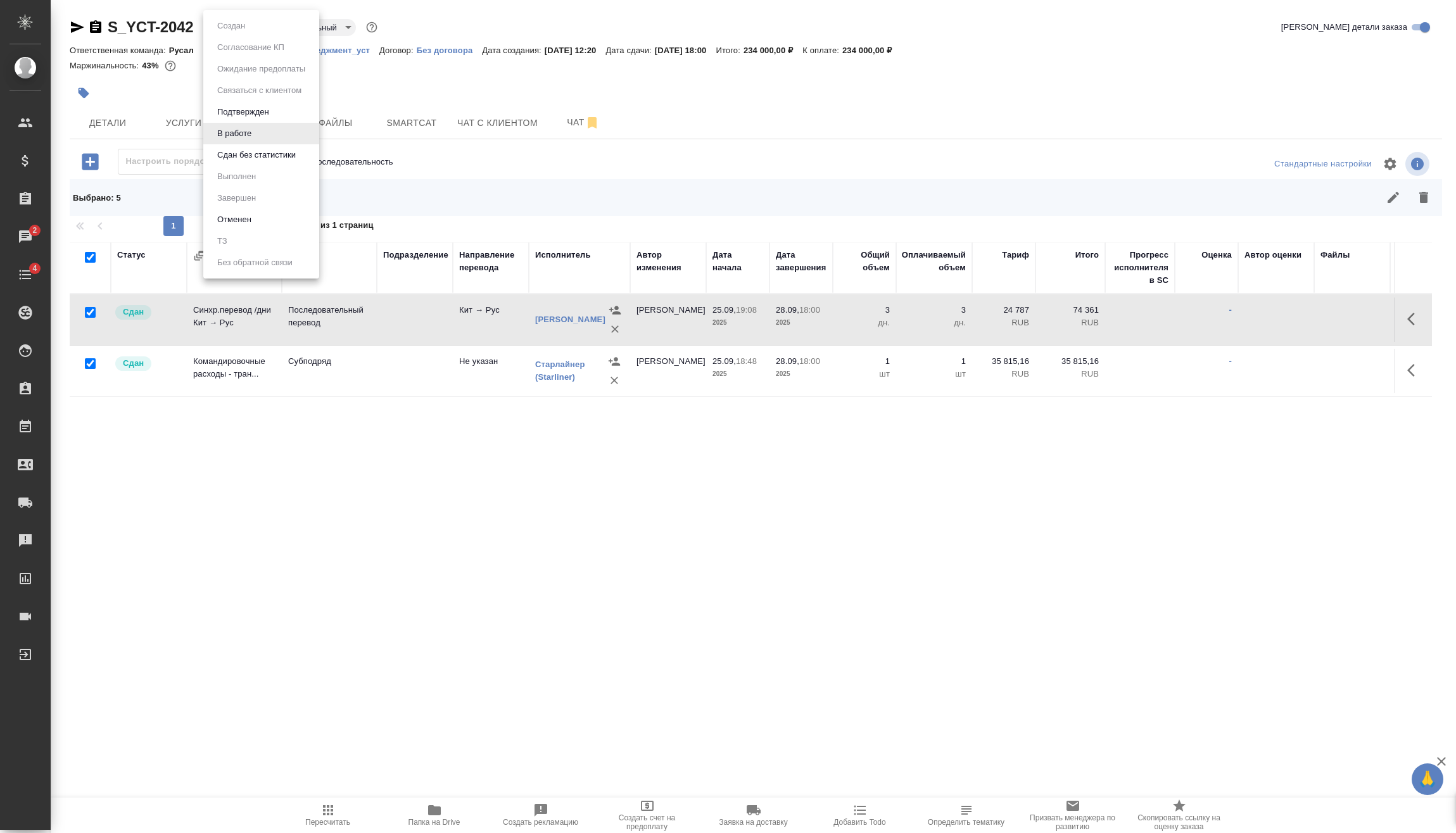
click at [343, 822] on div at bounding box center [728, 416] width 1456 height 833
click at [332, 821] on div "Создан Согласование КП Ожидание предоплаты Связаться с клиентом Подтвержден В р…" at bounding box center [728, 416] width 1456 height 833
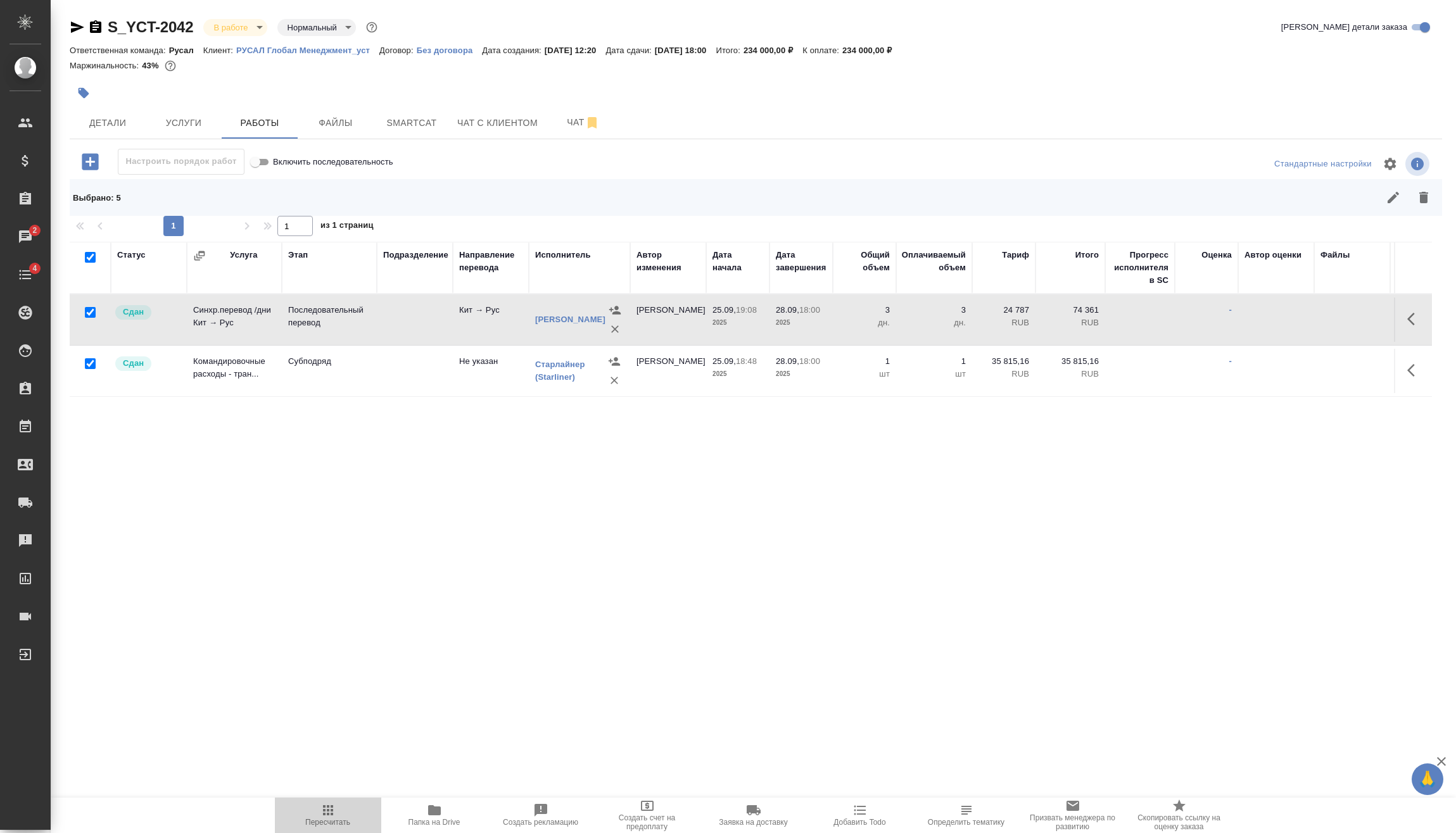
click at [327, 813] on icon "button" at bounding box center [328, 810] width 10 height 10
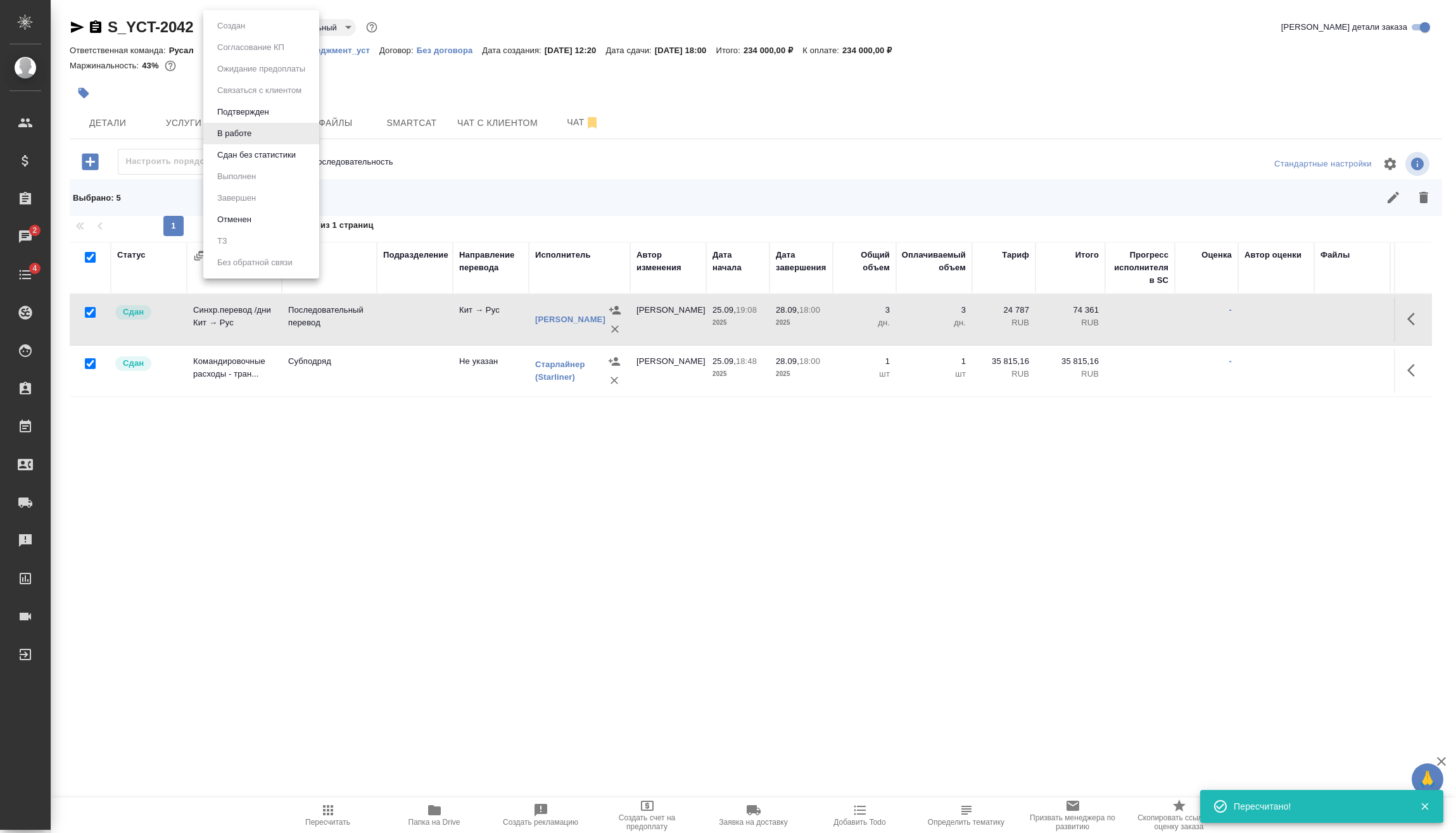
click at [250, 29] on body "🙏 .cls-1 fill:#fff; AWATERA [PERSON_NAME] Спецификации Заказы 2 Чаты 4 Todo Про…" at bounding box center [728, 416] width 1456 height 833
click at [278, 157] on button "Сдан без статистики" at bounding box center [256, 154] width 86 height 14
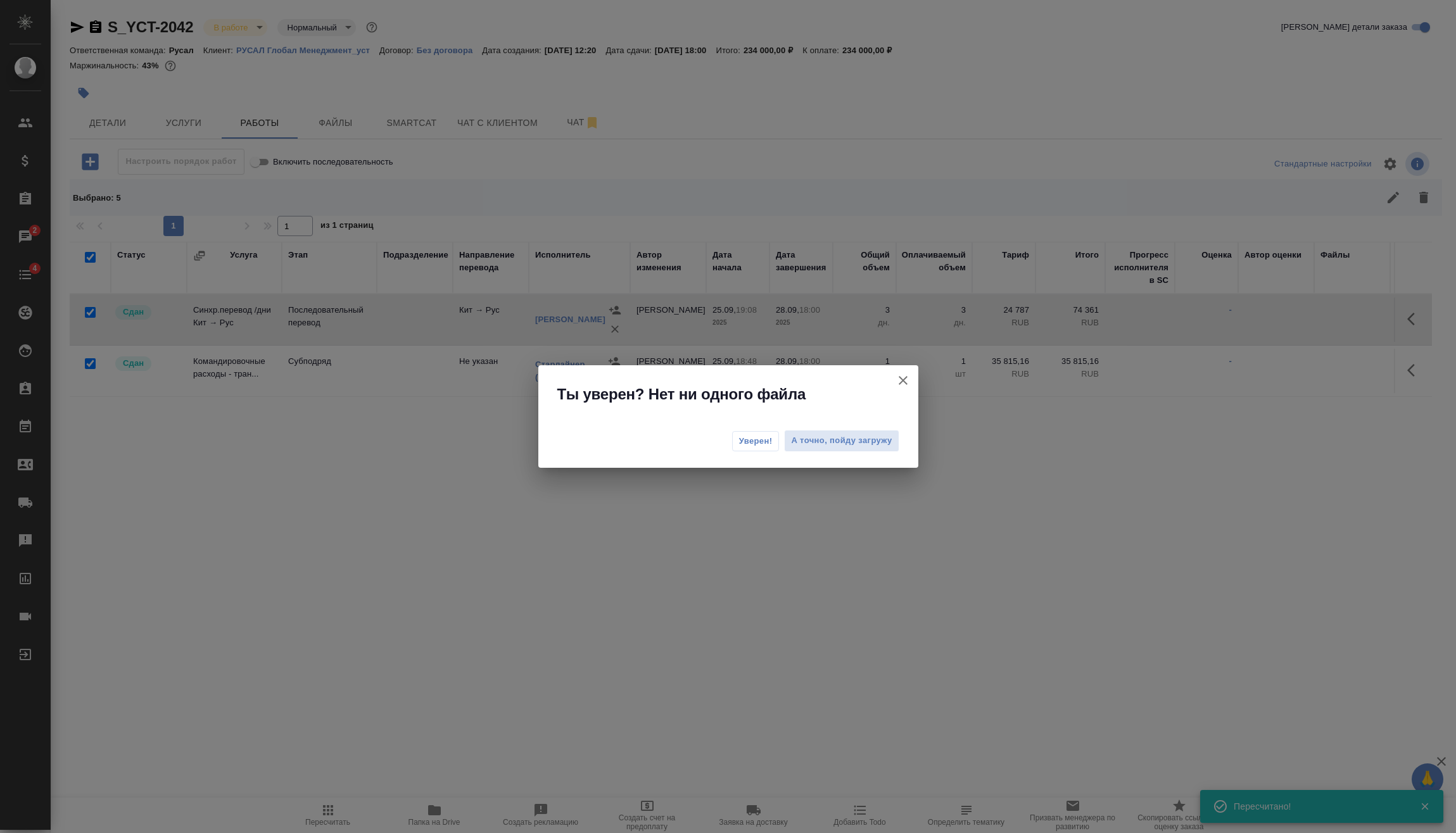
click at [753, 437] on span "Уверен!" at bounding box center [755, 441] width 33 height 13
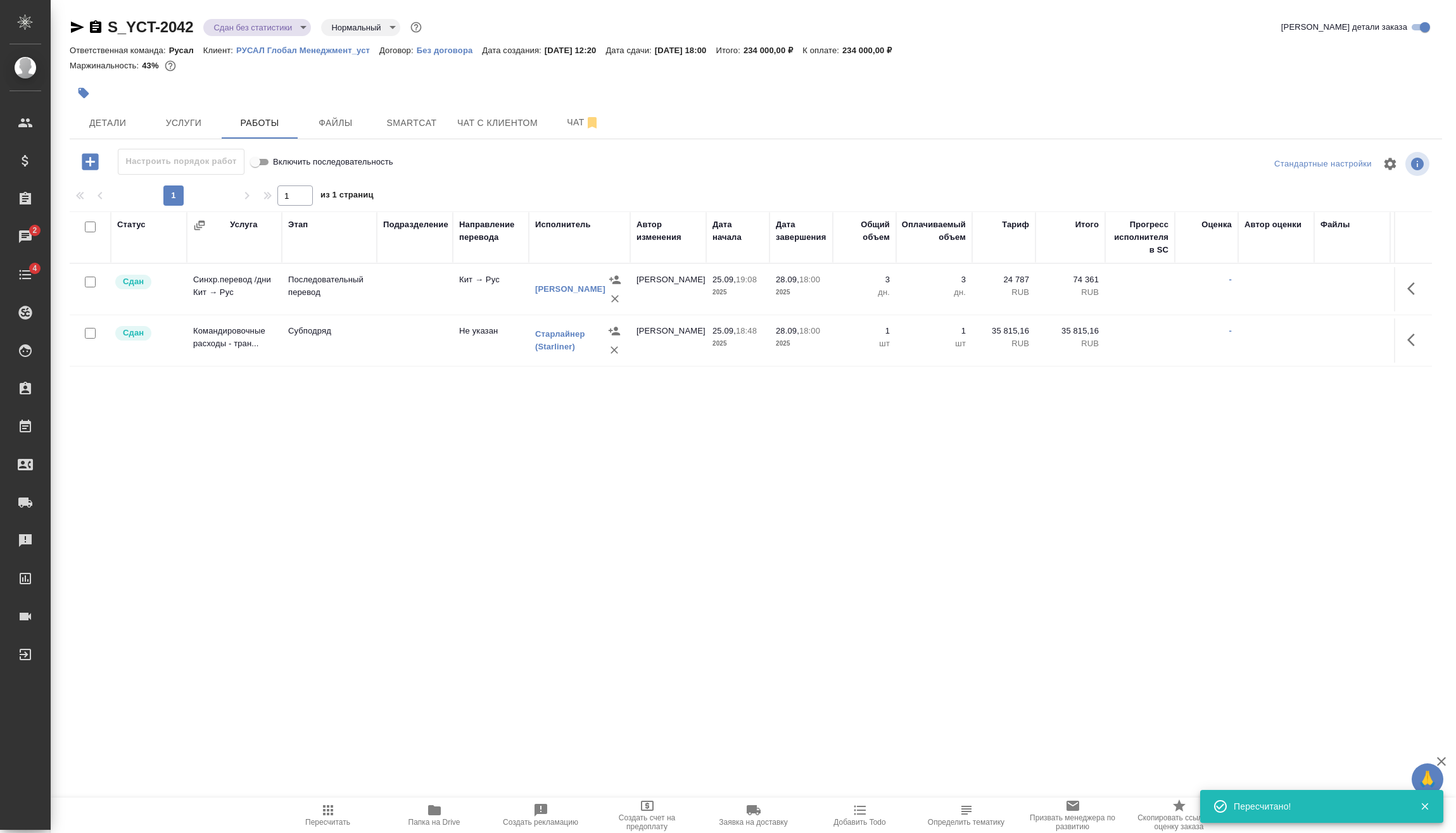
click at [259, 30] on body "🙏 .cls-1 fill:#fff; AWATERA [PERSON_NAME] Спецификации Заказы 2 Чаты 4 Todo Про…" at bounding box center [728, 416] width 1456 height 833
click at [272, 176] on li "Выполнен" at bounding box center [261, 176] width 116 height 21
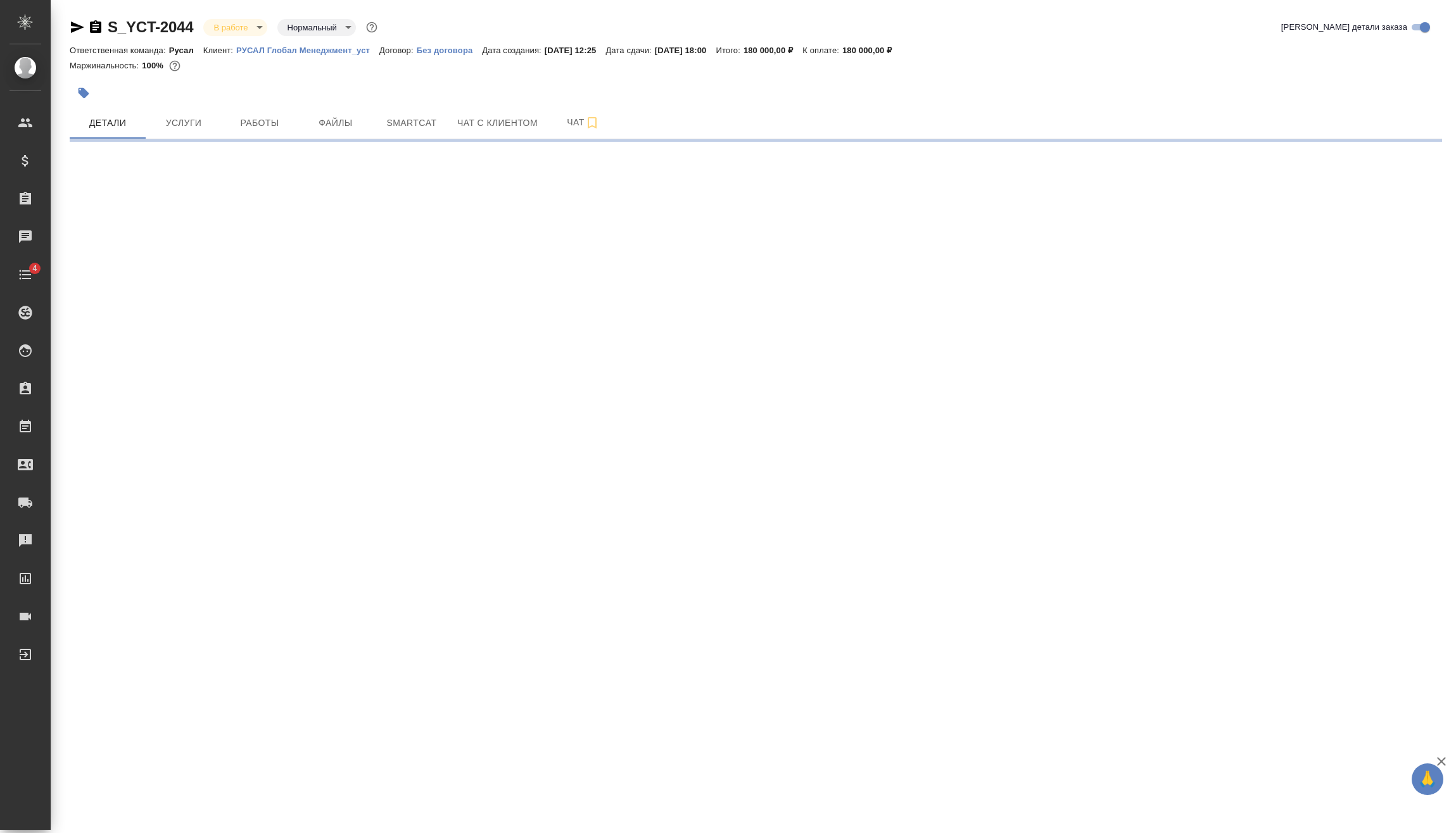
select select "RU"
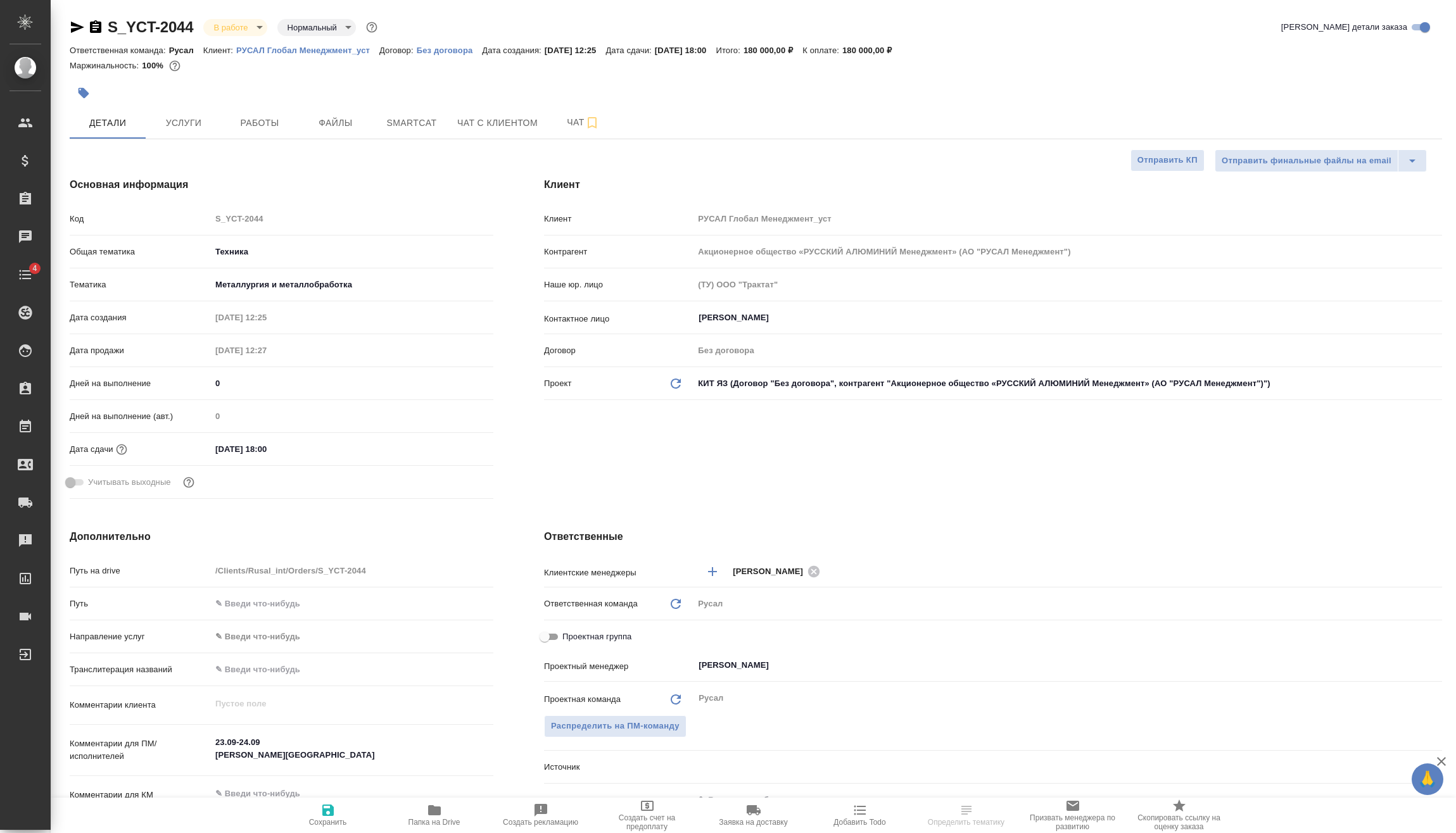
type textarea "x"
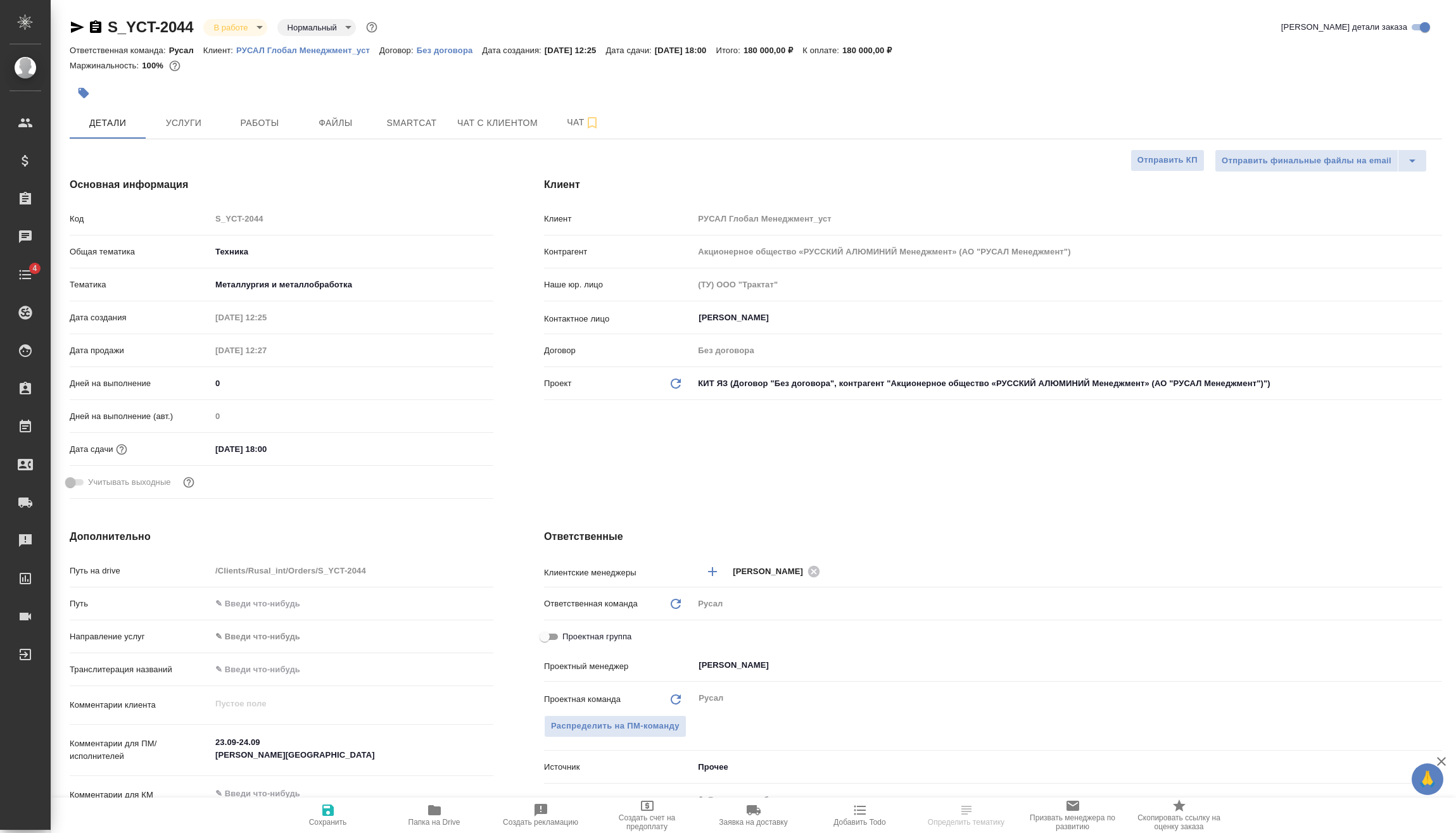
type textarea "x"
click at [192, 122] on span "Услуги" at bounding box center [183, 123] width 60 height 16
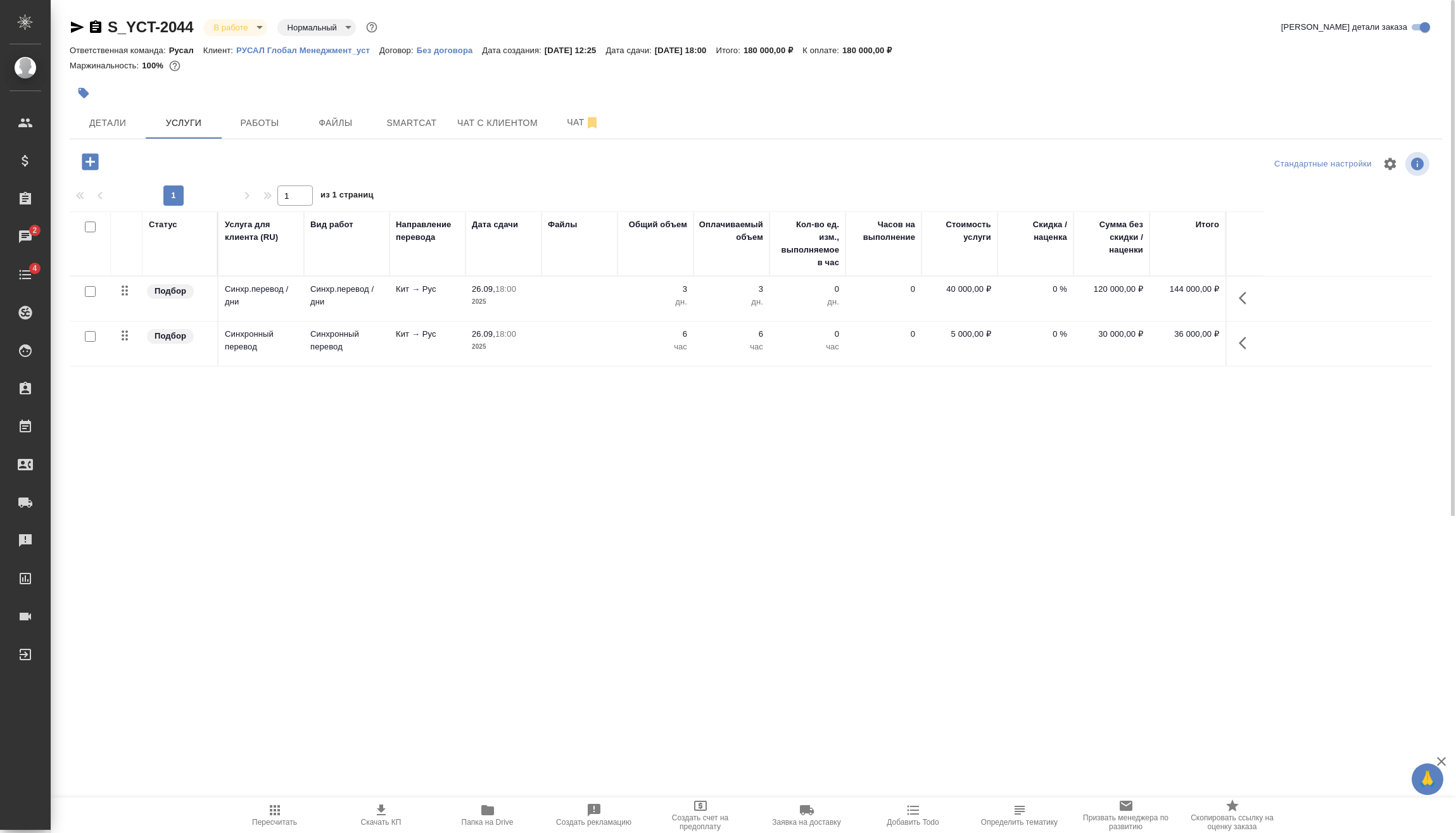
click at [88, 335] on input "checkbox" at bounding box center [90, 336] width 11 height 11
checkbox input "true"
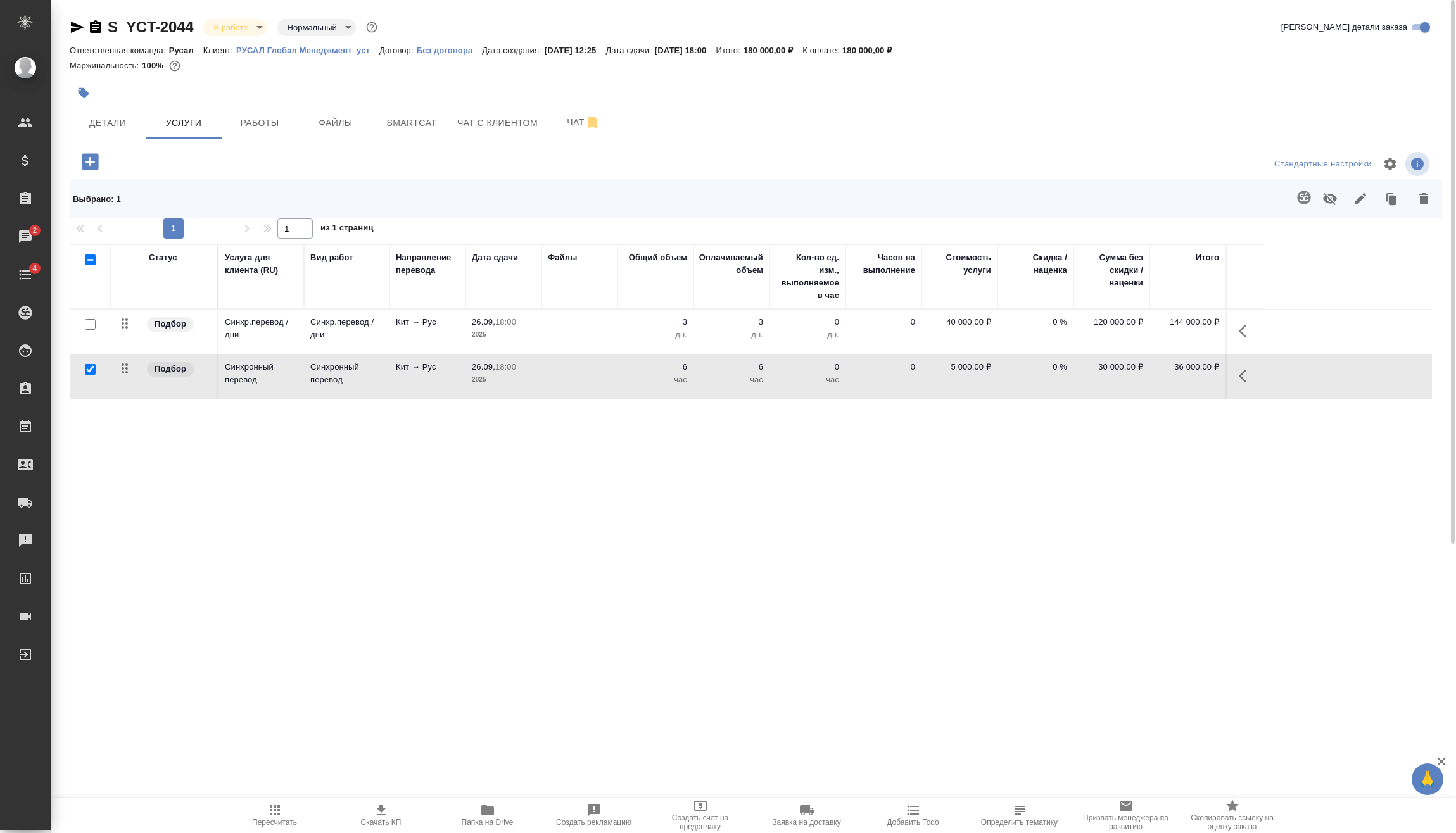
click at [1433, 204] on button "button" at bounding box center [1423, 198] width 31 height 33
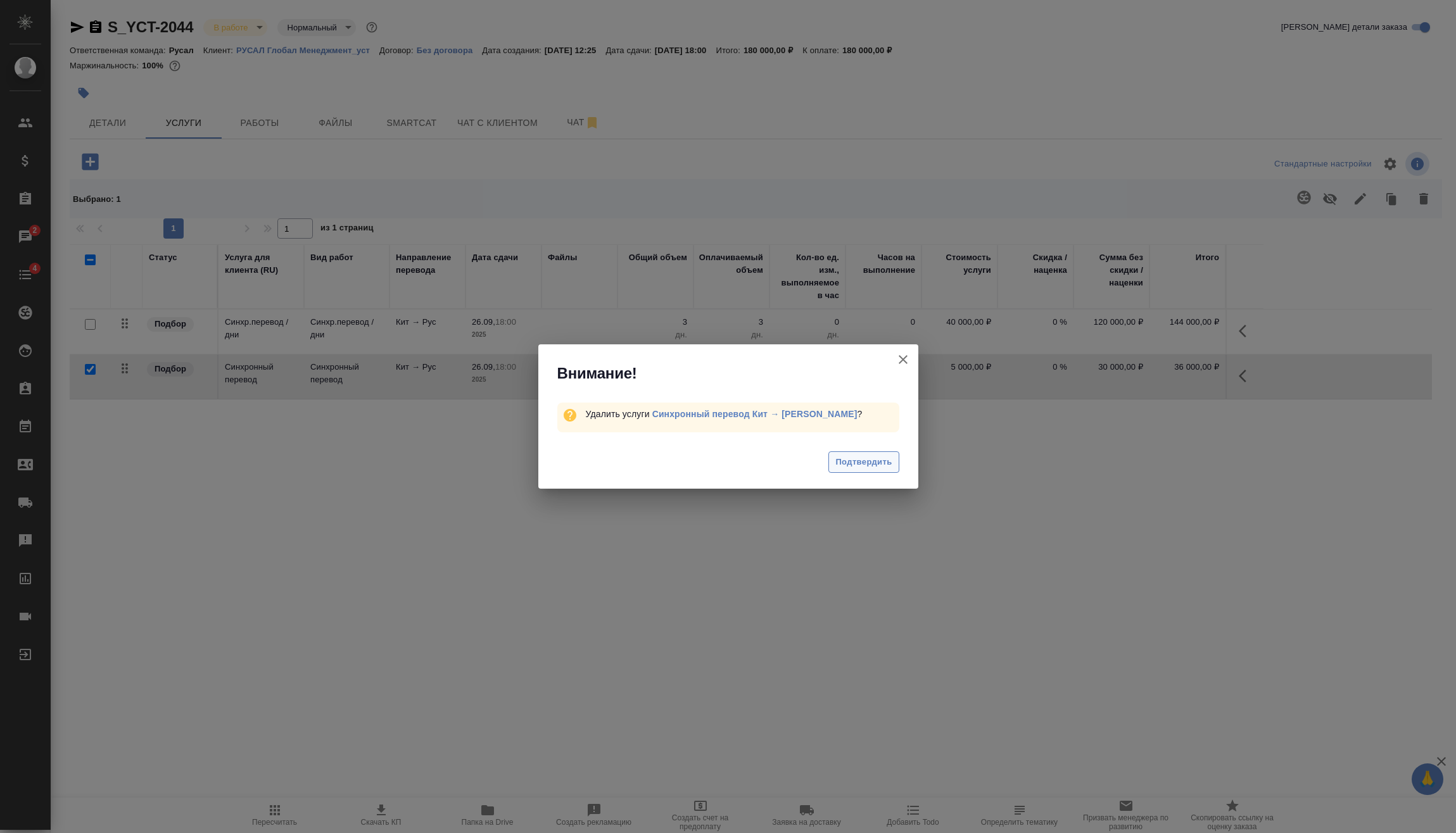
click at [850, 461] on span "Подтвердить" at bounding box center [863, 462] width 57 height 15
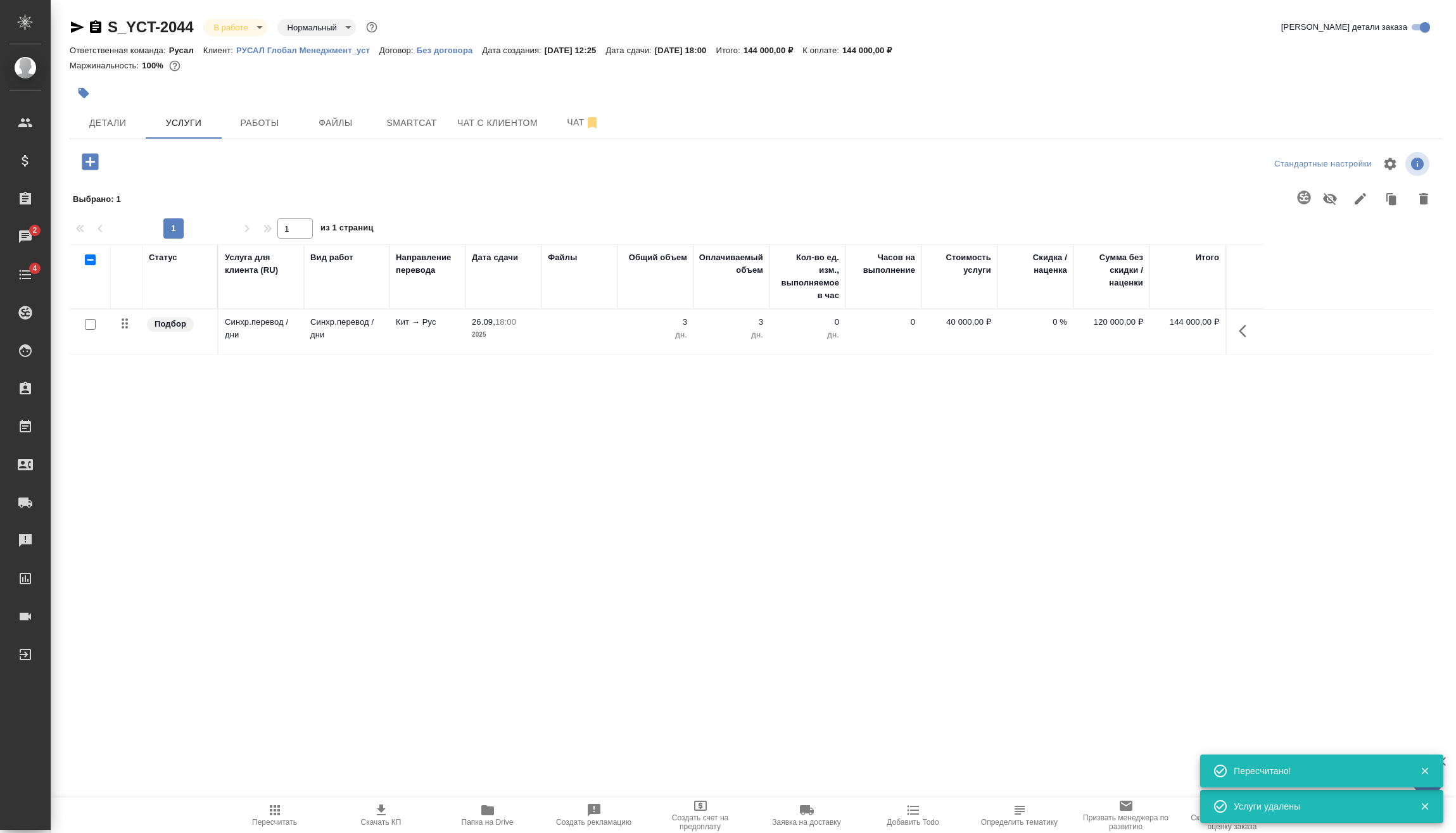
click at [1245, 327] on icon "button" at bounding box center [1246, 331] width 15 height 15
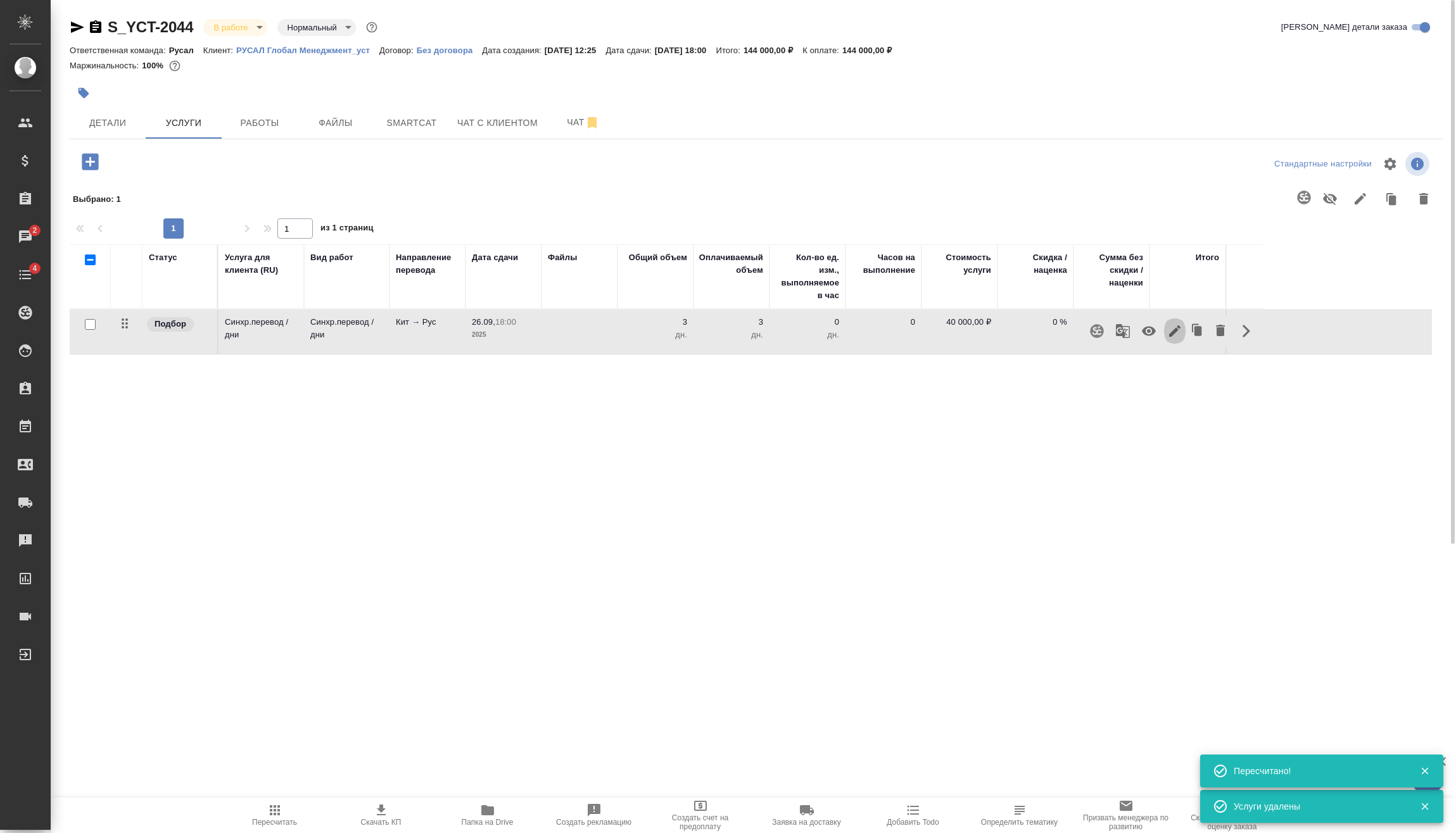
click at [1174, 331] on icon "button" at bounding box center [1174, 331] width 11 height 11
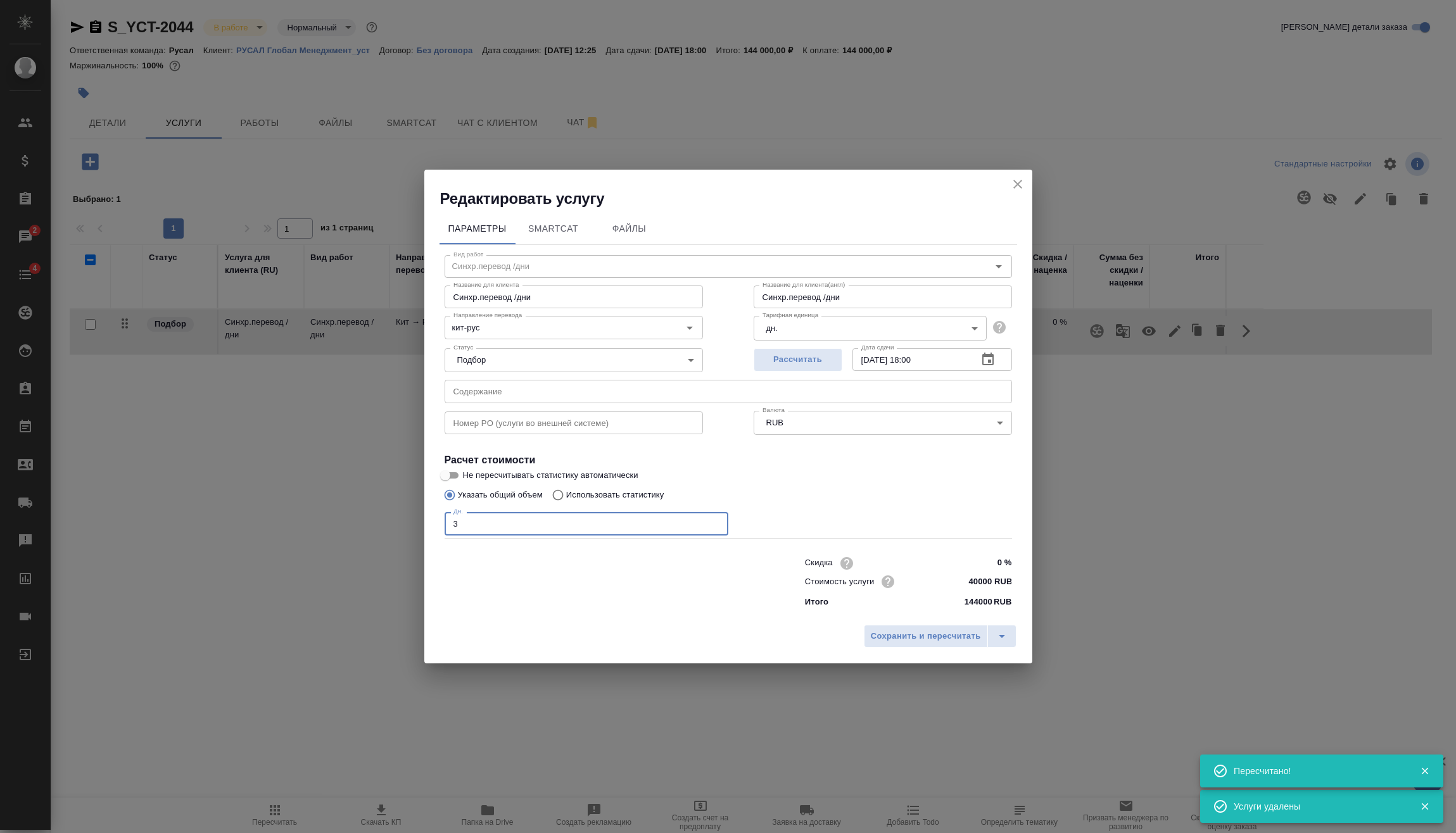
drag, startPoint x: 454, startPoint y: 527, endPoint x: 447, endPoint y: 529, distance: 7.3
click at [447, 529] on input "3" at bounding box center [585, 523] width 283 height 23
type input "4"
click at [928, 629] on button "Сохранить и пересчитать" at bounding box center [926, 636] width 125 height 23
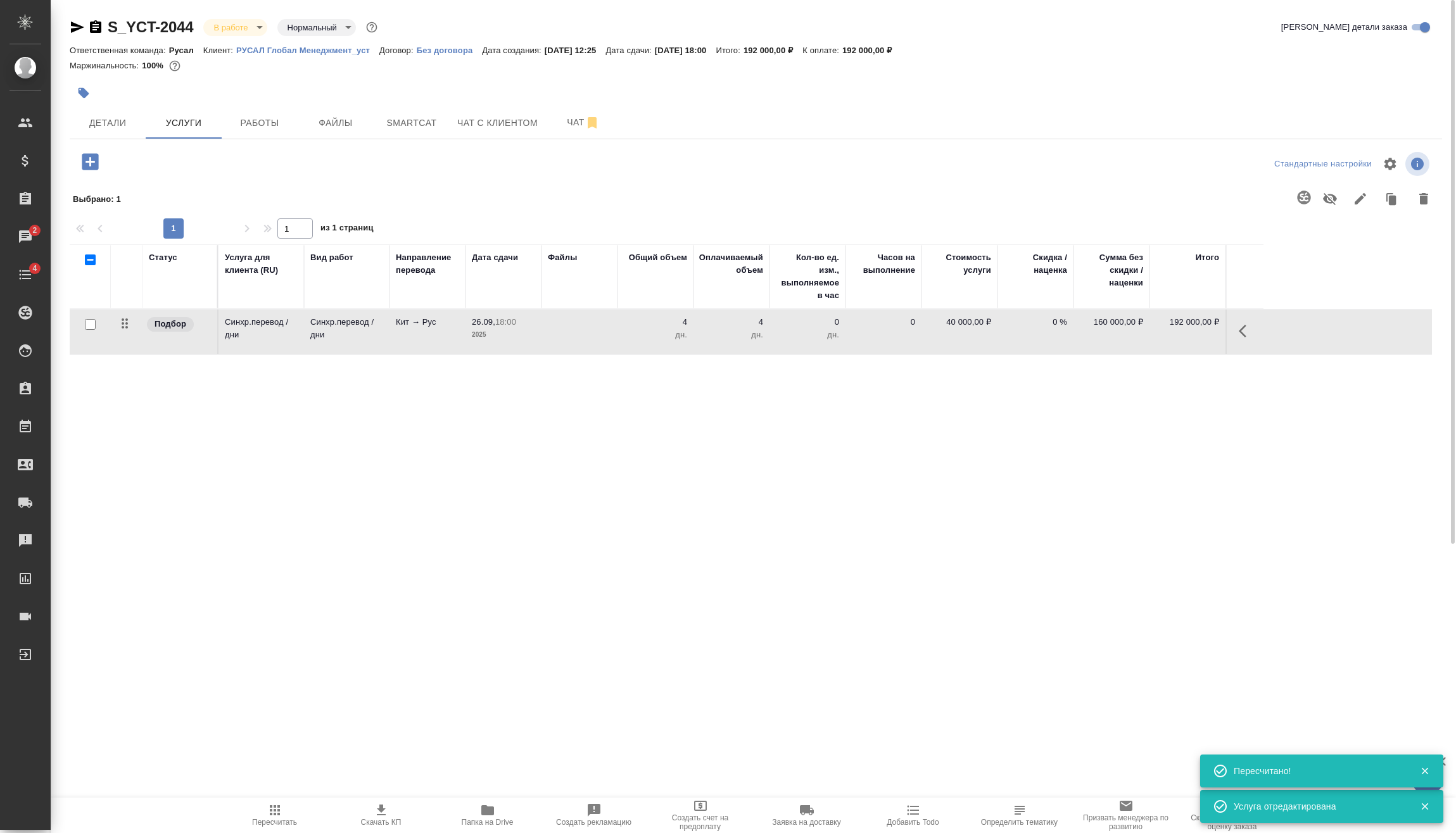
click at [81, 161] on icon "button" at bounding box center [90, 162] width 22 height 22
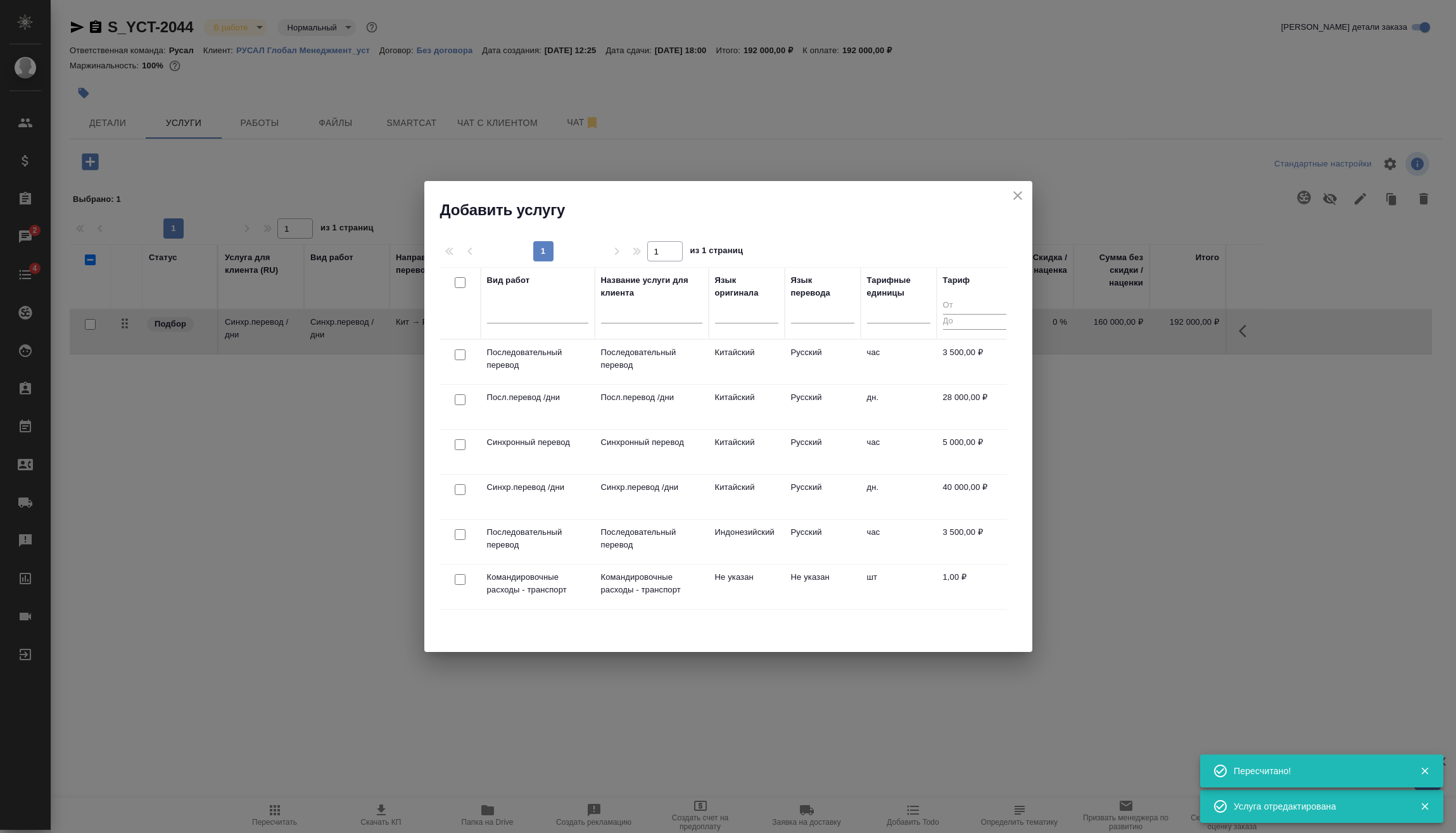
click at [458, 579] on input "checkbox" at bounding box center [460, 579] width 11 height 11
checkbox input "true"
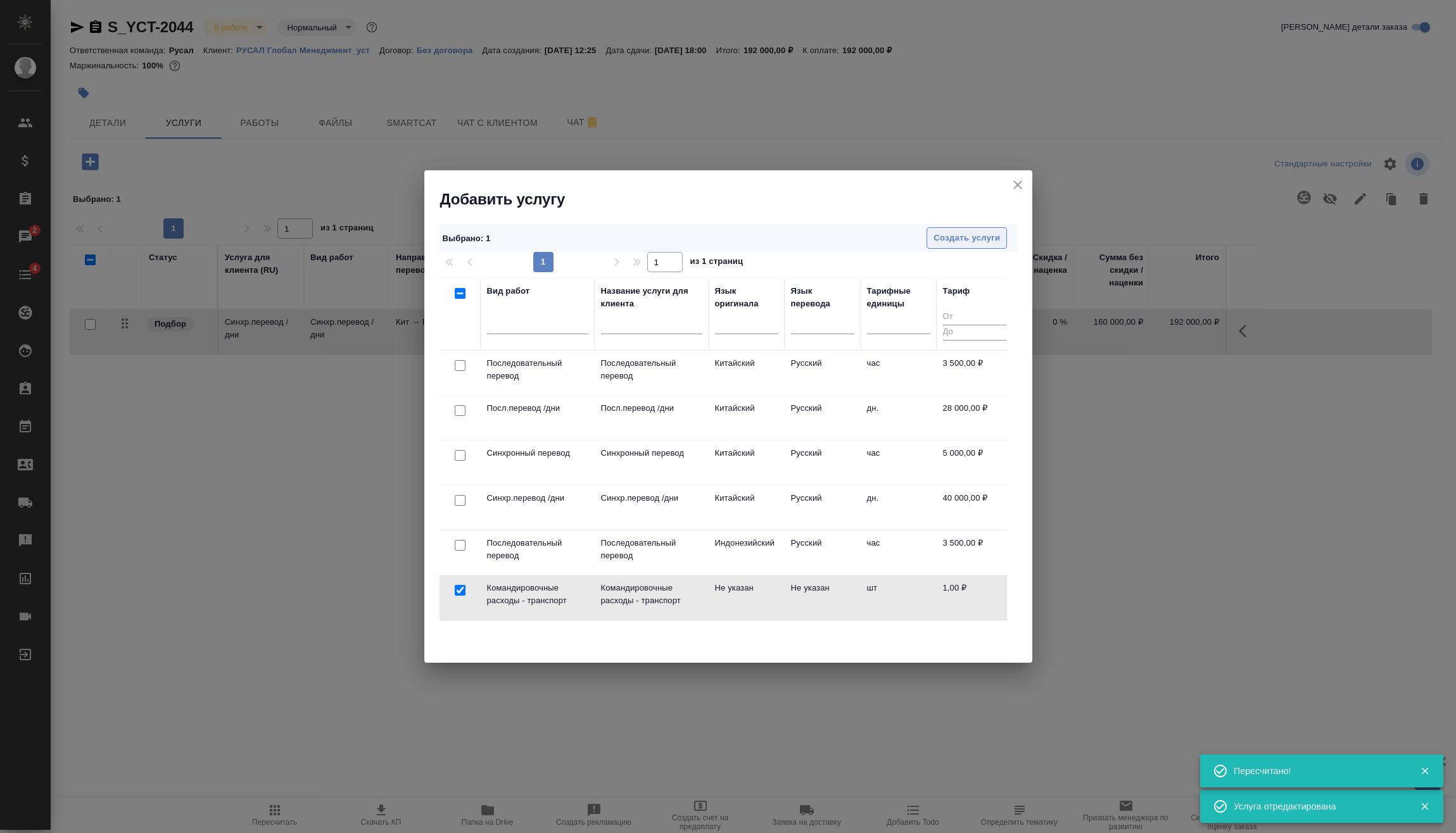
click at [958, 238] on span "Создать услуги" at bounding box center [967, 239] width 67 height 15
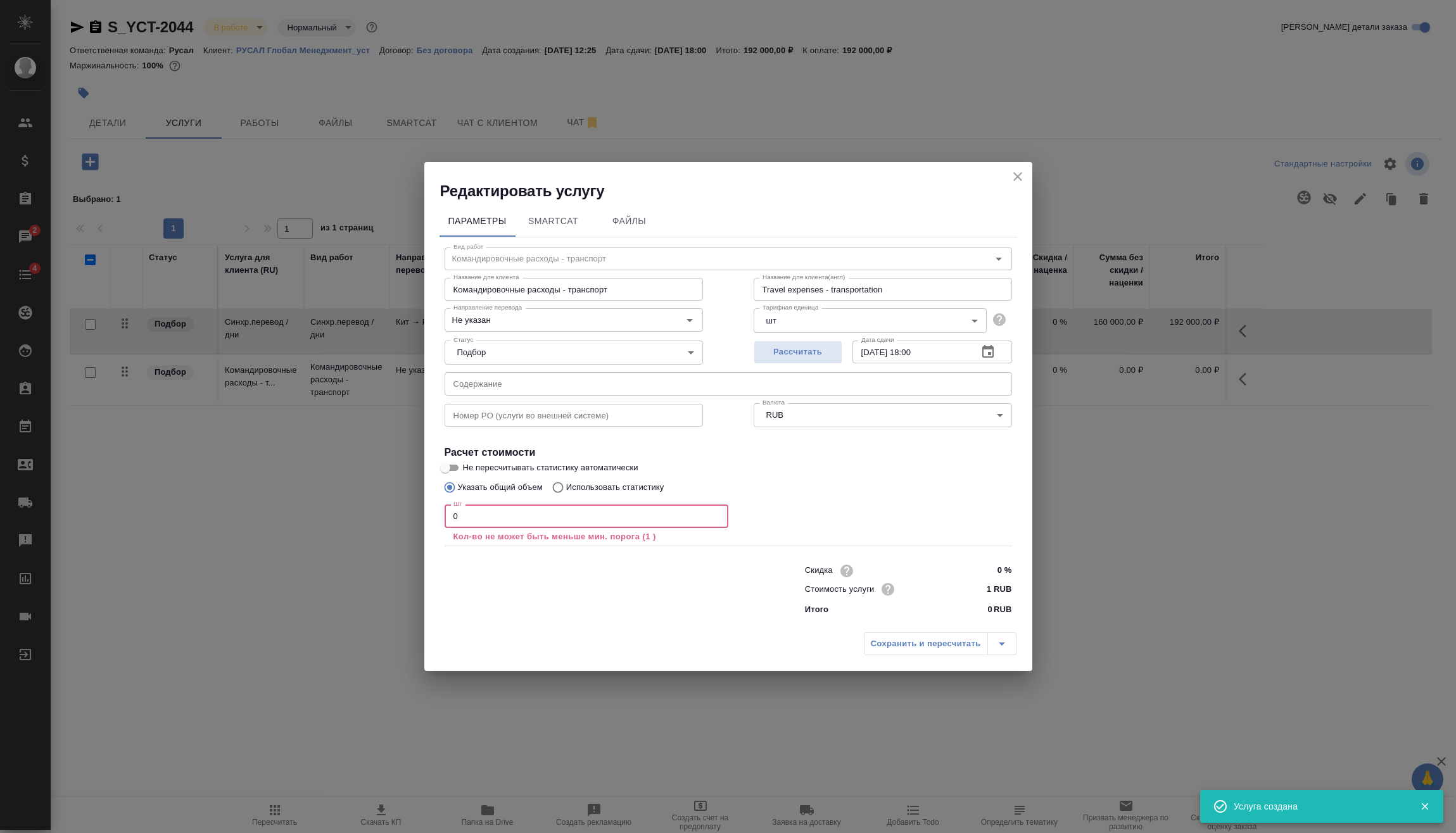
drag, startPoint x: 494, startPoint y: 524, endPoint x: 344, endPoint y: 546, distance: 151.6
click at [301, 553] on div "Редактировать услугу Параметры SmartCat Файлы Вид работ Командировочные расходы…" at bounding box center [728, 416] width 1456 height 833
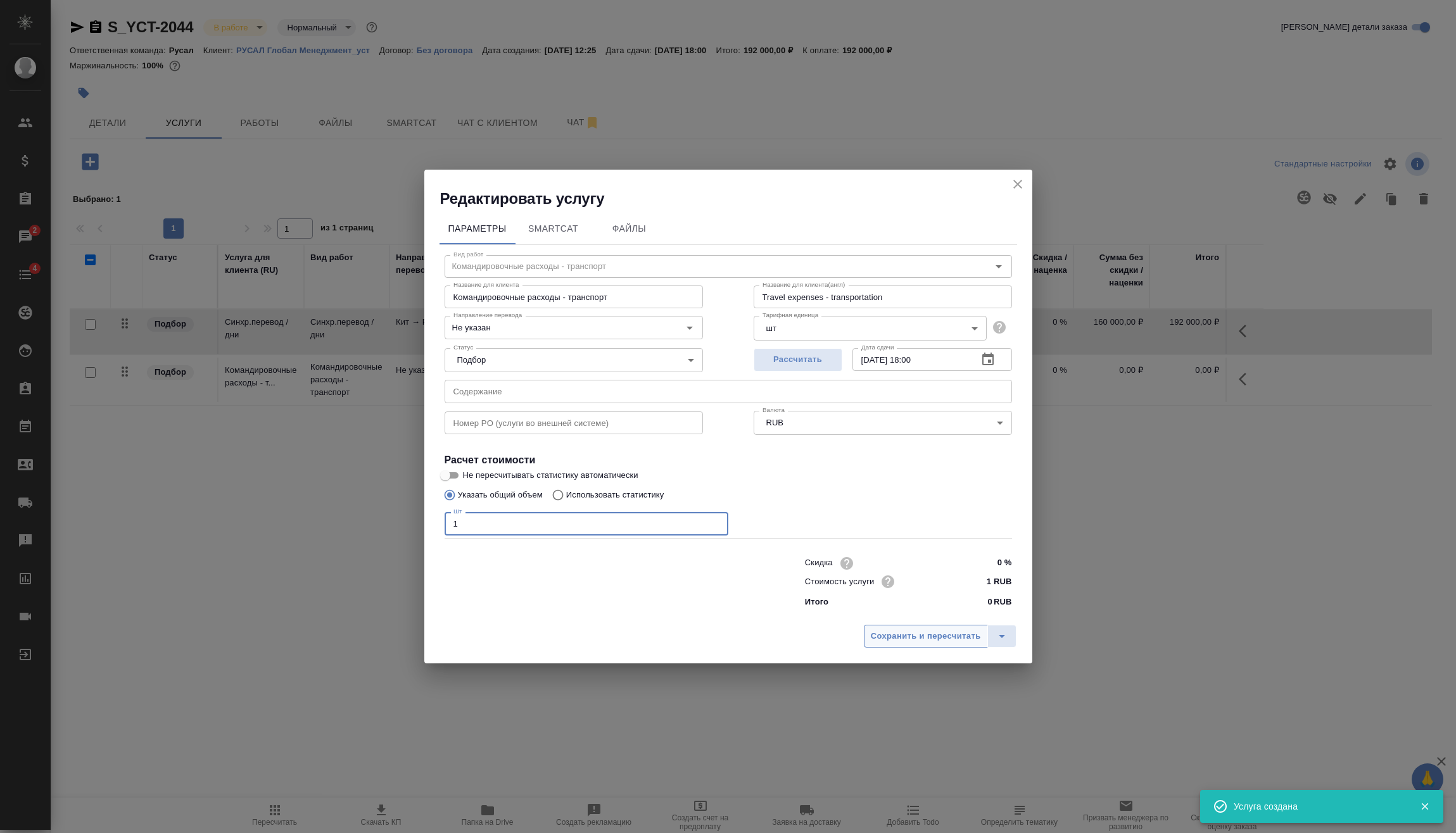
type input "1"
click at [880, 634] on span "Сохранить и пересчитать" at bounding box center [925, 636] width 111 height 15
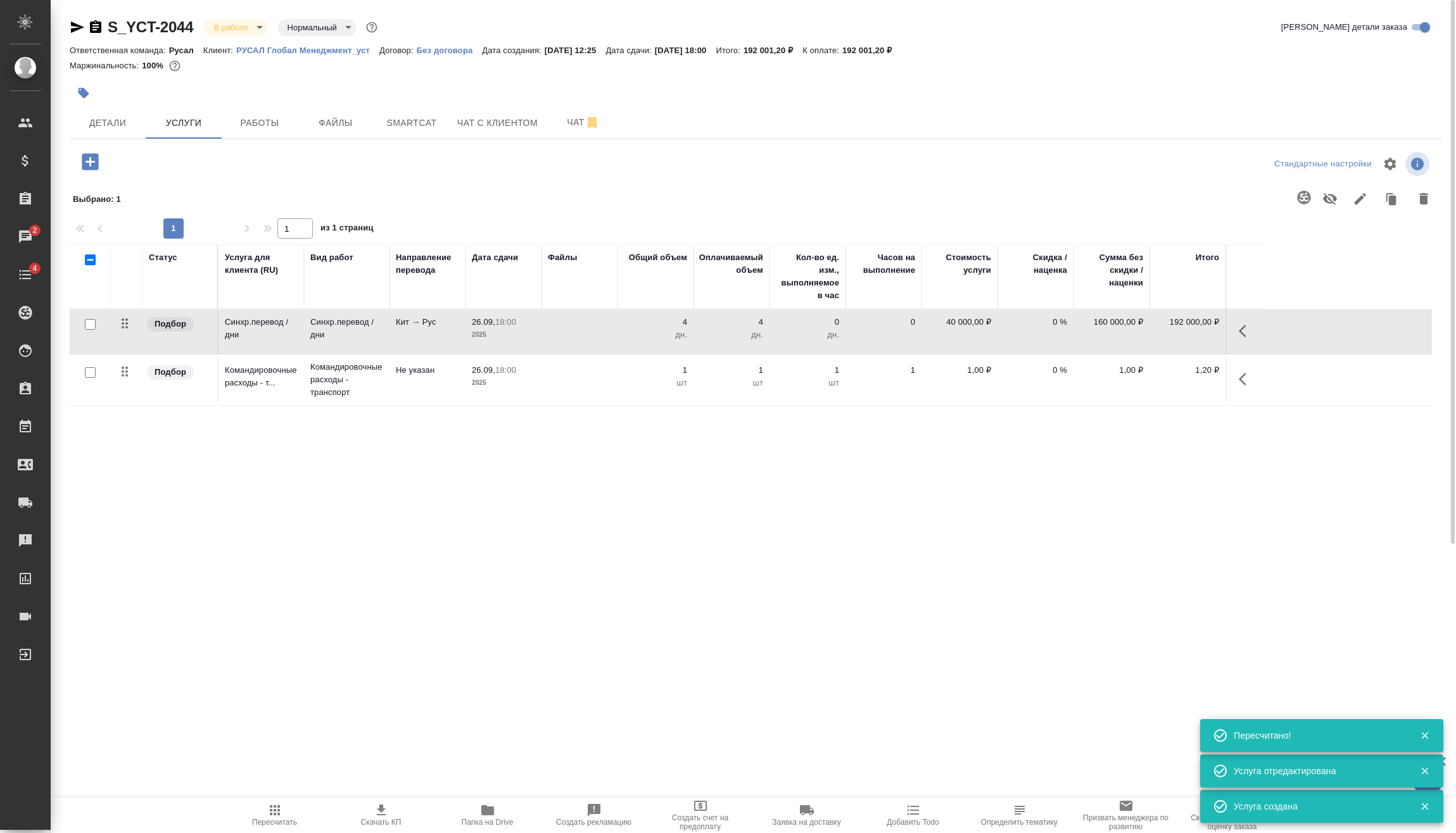
click at [1240, 381] on icon "button" at bounding box center [1242, 379] width 7 height 13
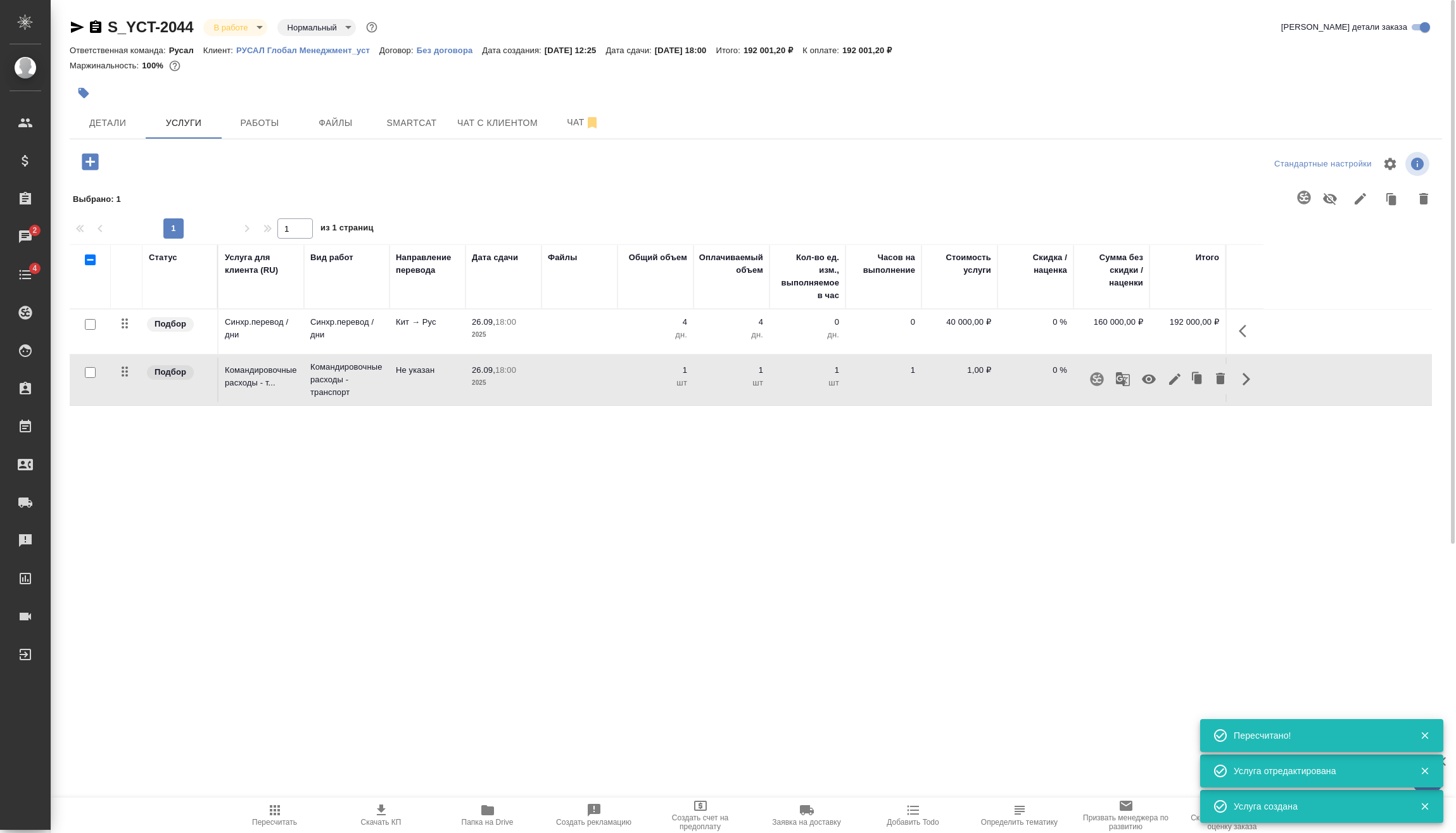
click at [1147, 380] on icon "button" at bounding box center [1148, 379] width 15 height 15
click at [918, 506] on div "Статус Услуга для клиента (RU) Вид работ Направление перевода Дата сдачи Файлы …" at bounding box center [751, 380] width 1362 height 272
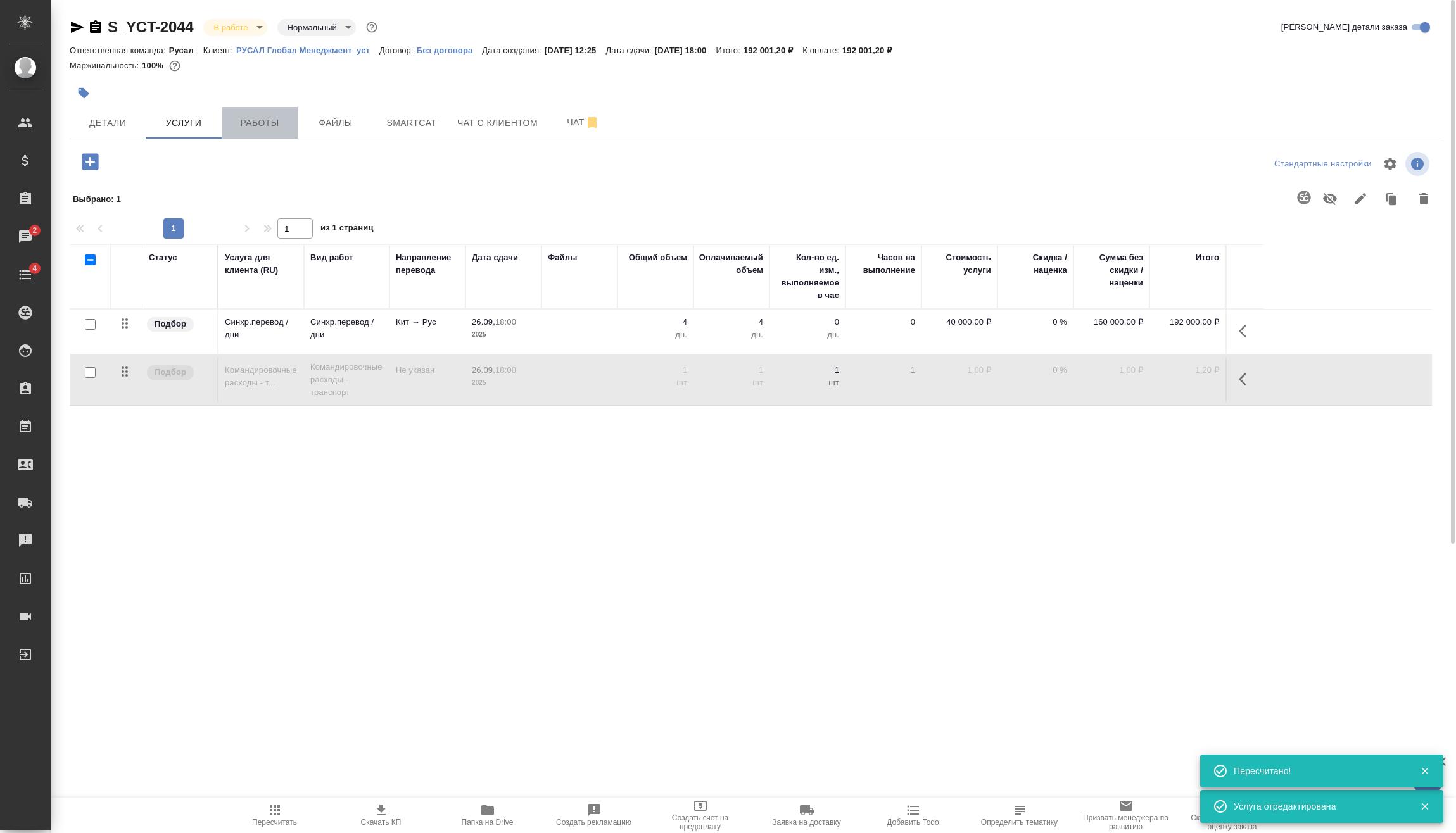
click at [226, 123] on button "Работы" at bounding box center [260, 123] width 76 height 32
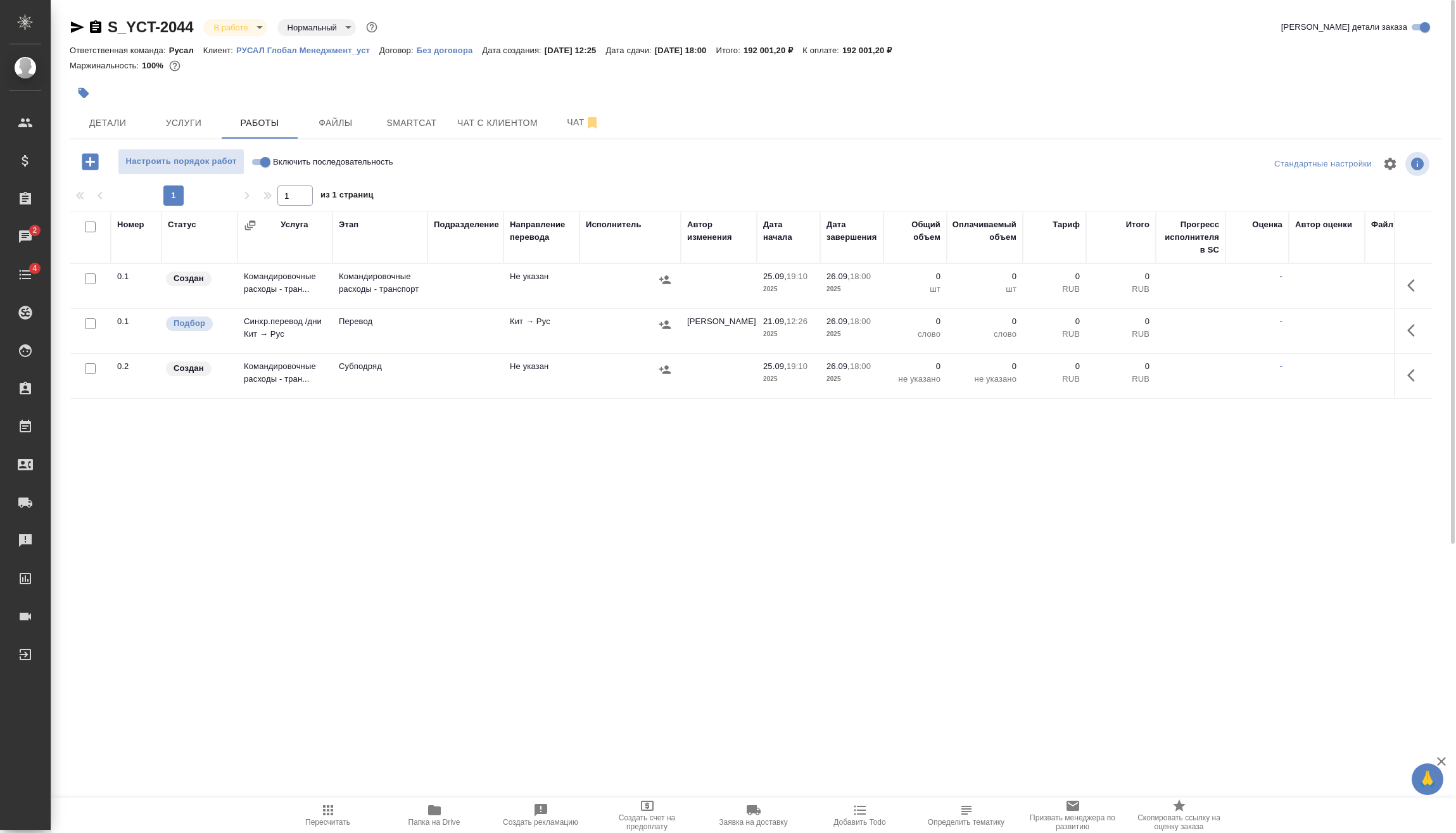
click at [89, 323] on input "checkbox" at bounding box center [90, 324] width 11 height 11
checkbox input "true"
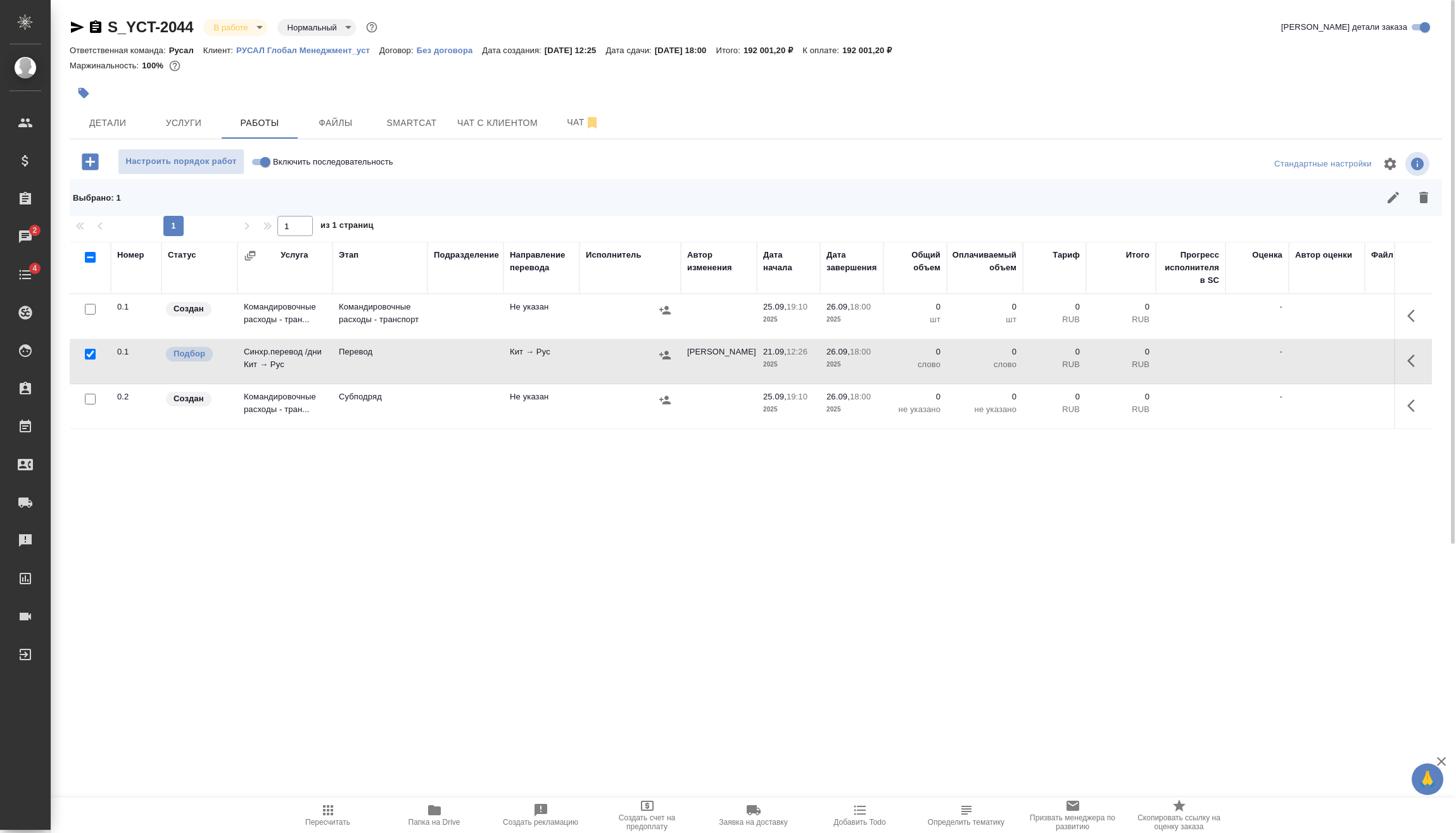
click at [97, 310] on div at bounding box center [90, 309] width 29 height 18
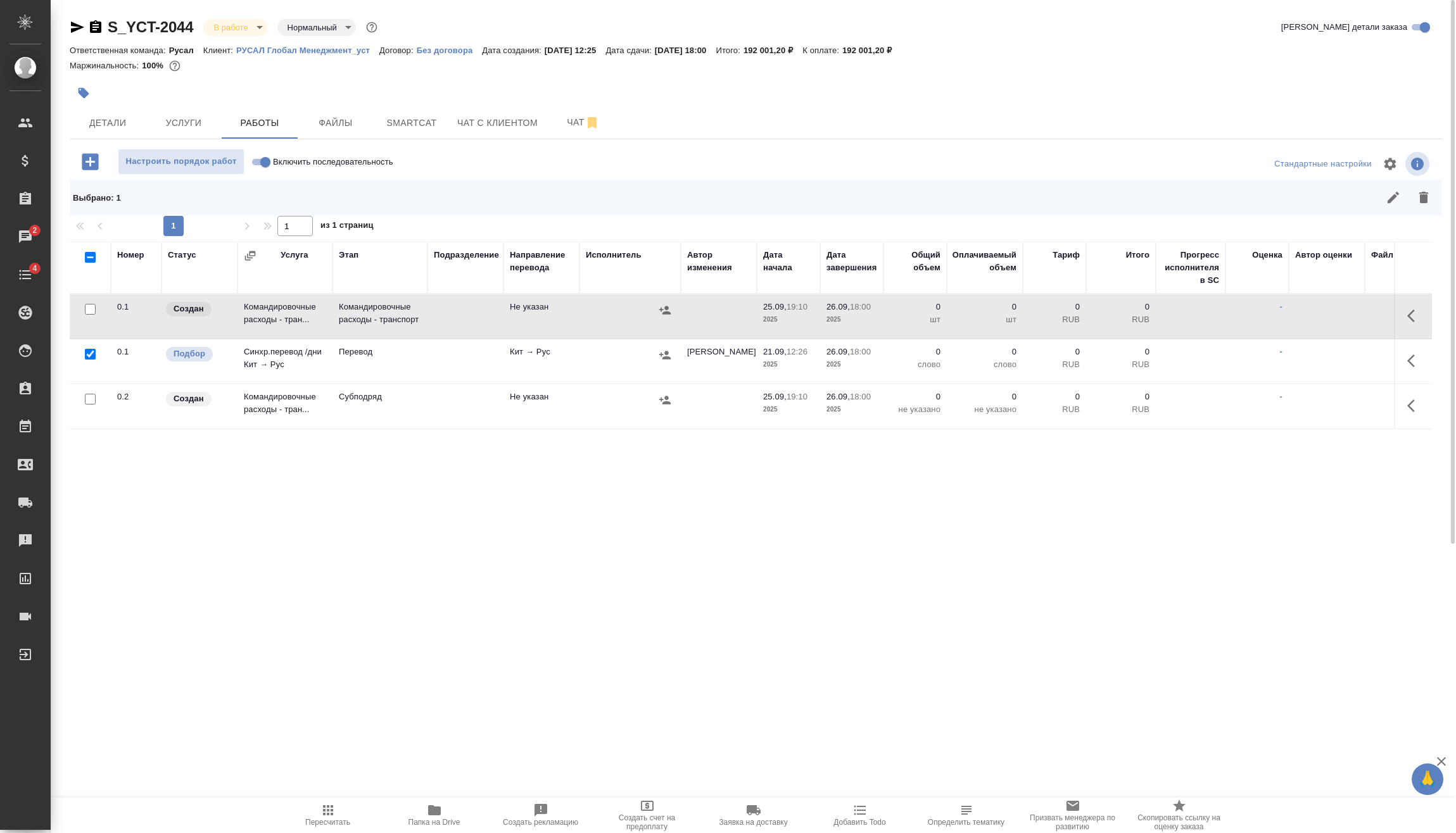
click at [93, 306] on input "checkbox" at bounding box center [90, 309] width 11 height 11
checkbox input "true"
drag, startPoint x: 1439, startPoint y: 206, endPoint x: 1429, endPoint y: 202, distance: 10.8
click at [1431, 203] on div "Выбрано : 2" at bounding box center [755, 198] width 1372 height 37
click at [1429, 202] on icon "button" at bounding box center [1423, 197] width 15 height 15
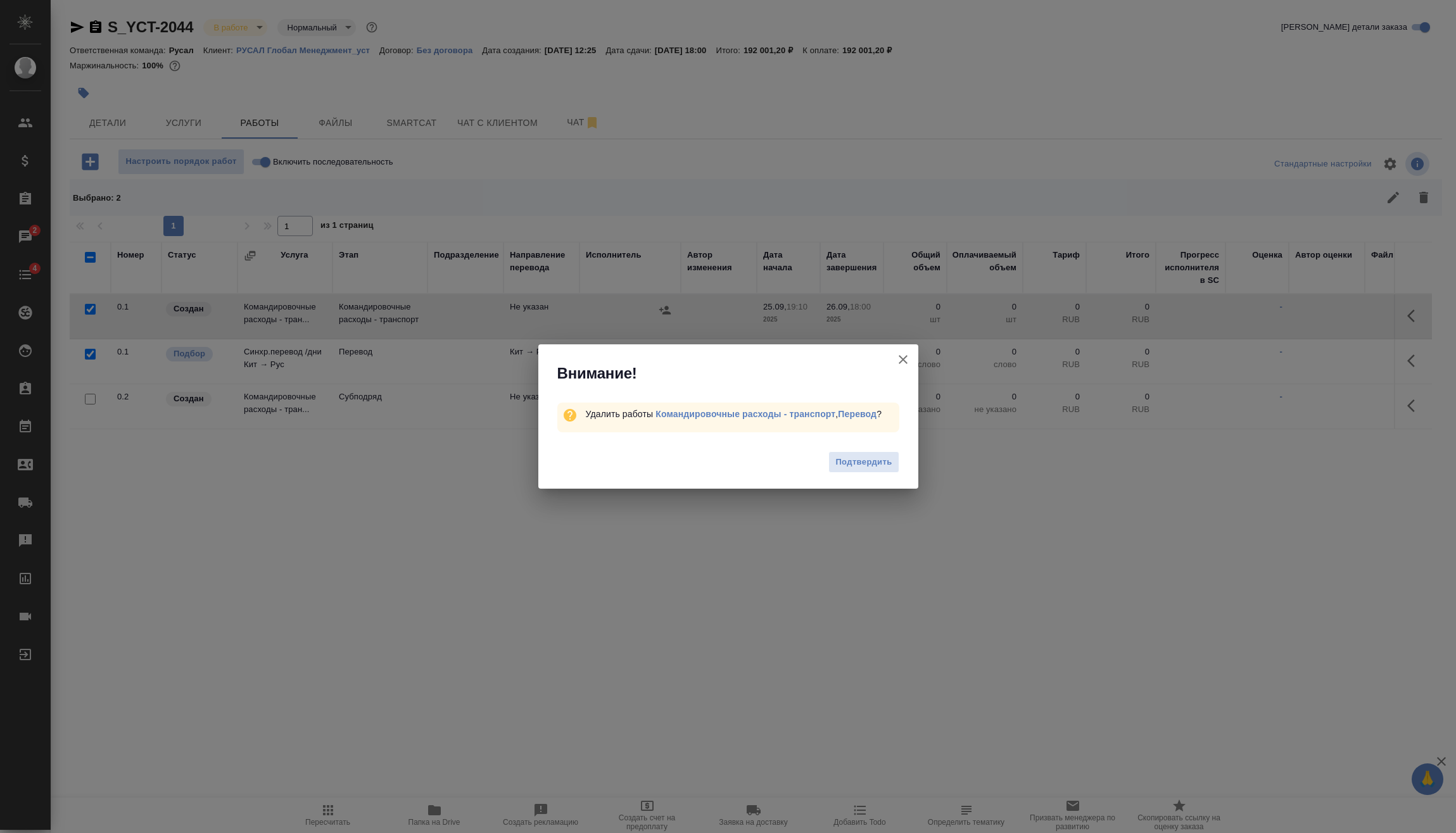
click at [868, 467] on span "Подтвердить" at bounding box center [863, 462] width 57 height 15
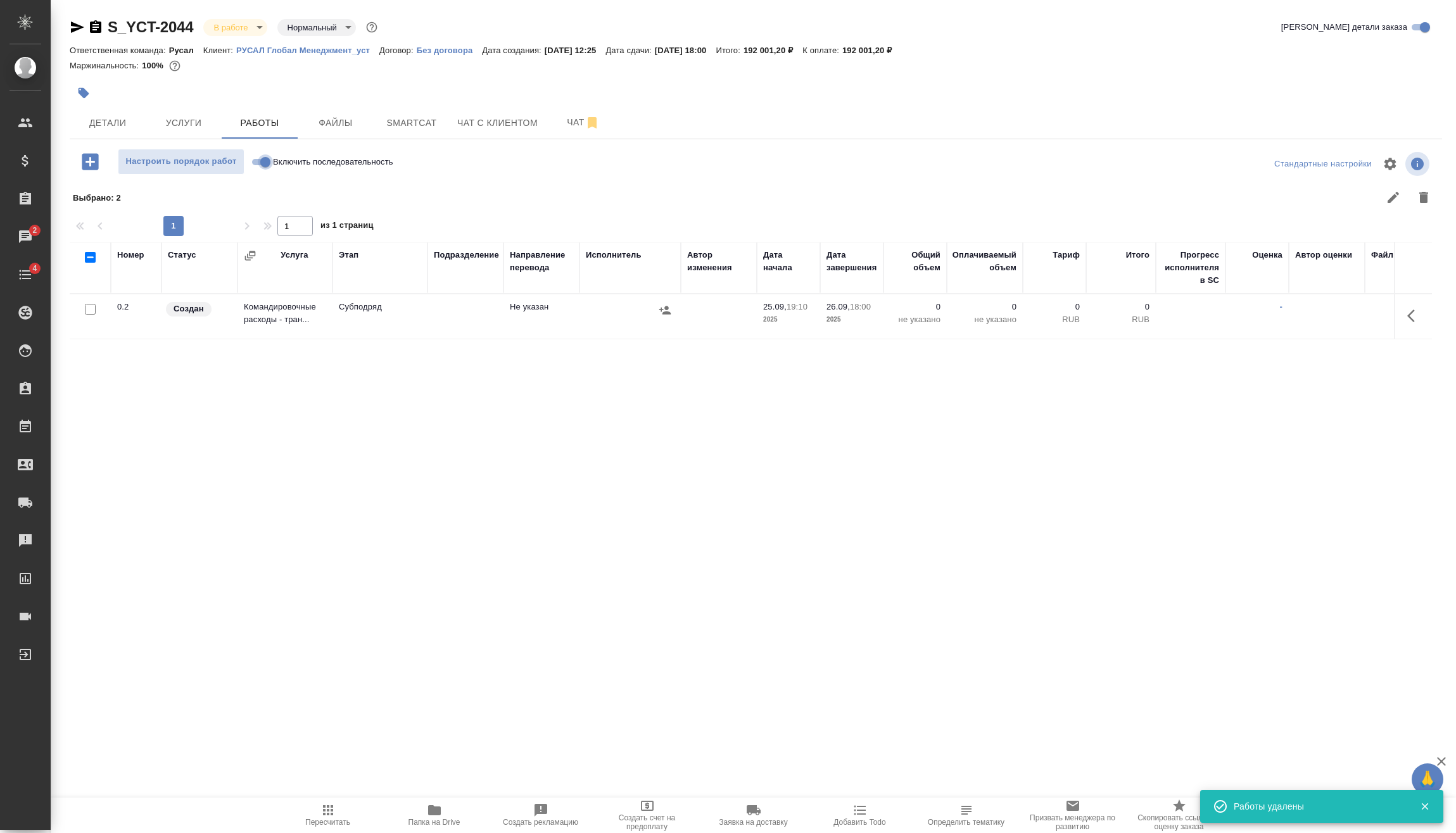
click at [261, 160] on input "Включить последовательность" at bounding box center [265, 162] width 46 height 15
checkbox input "true"
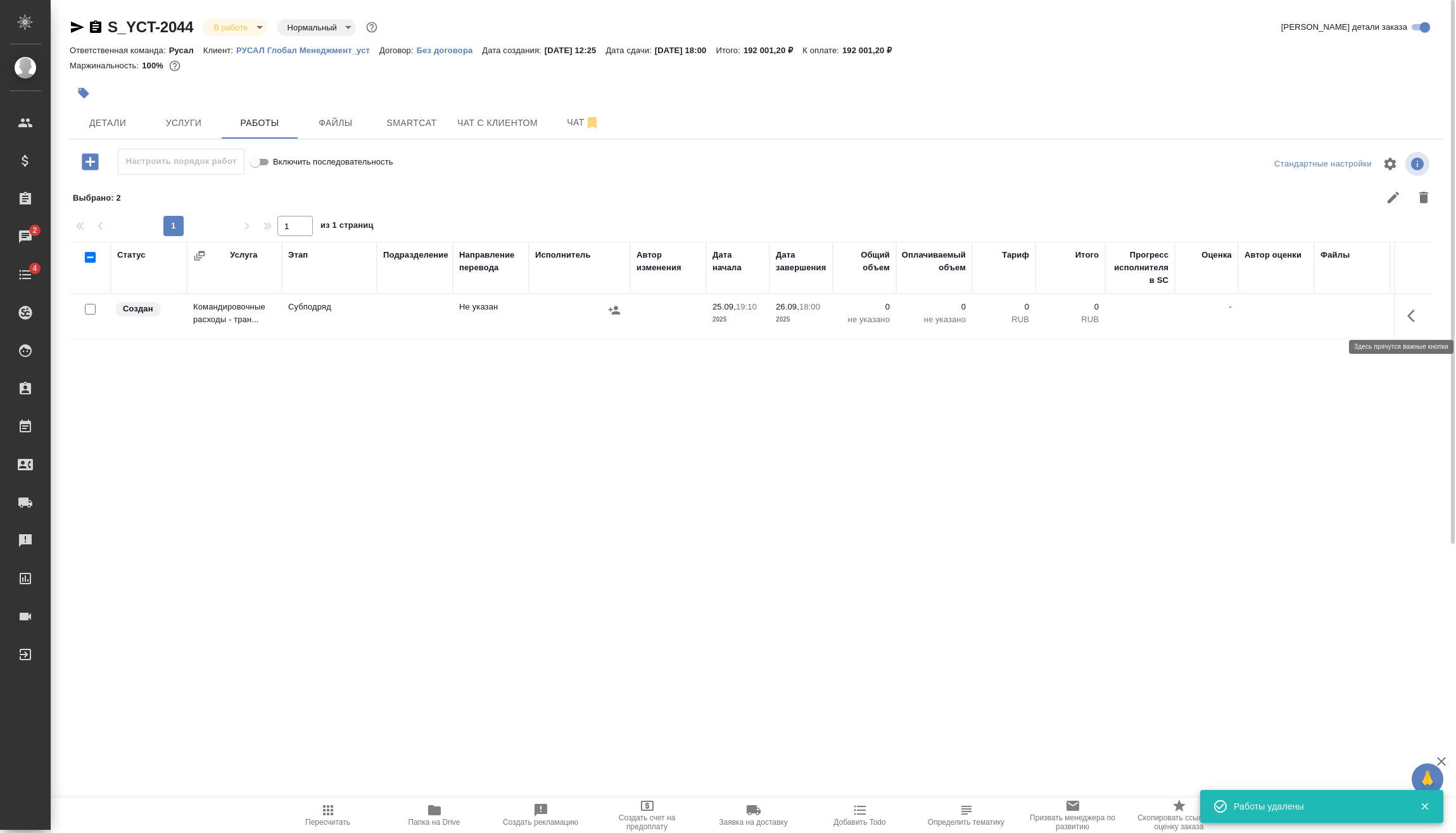
click at [1409, 323] on button "button" at bounding box center [1414, 316] width 31 height 31
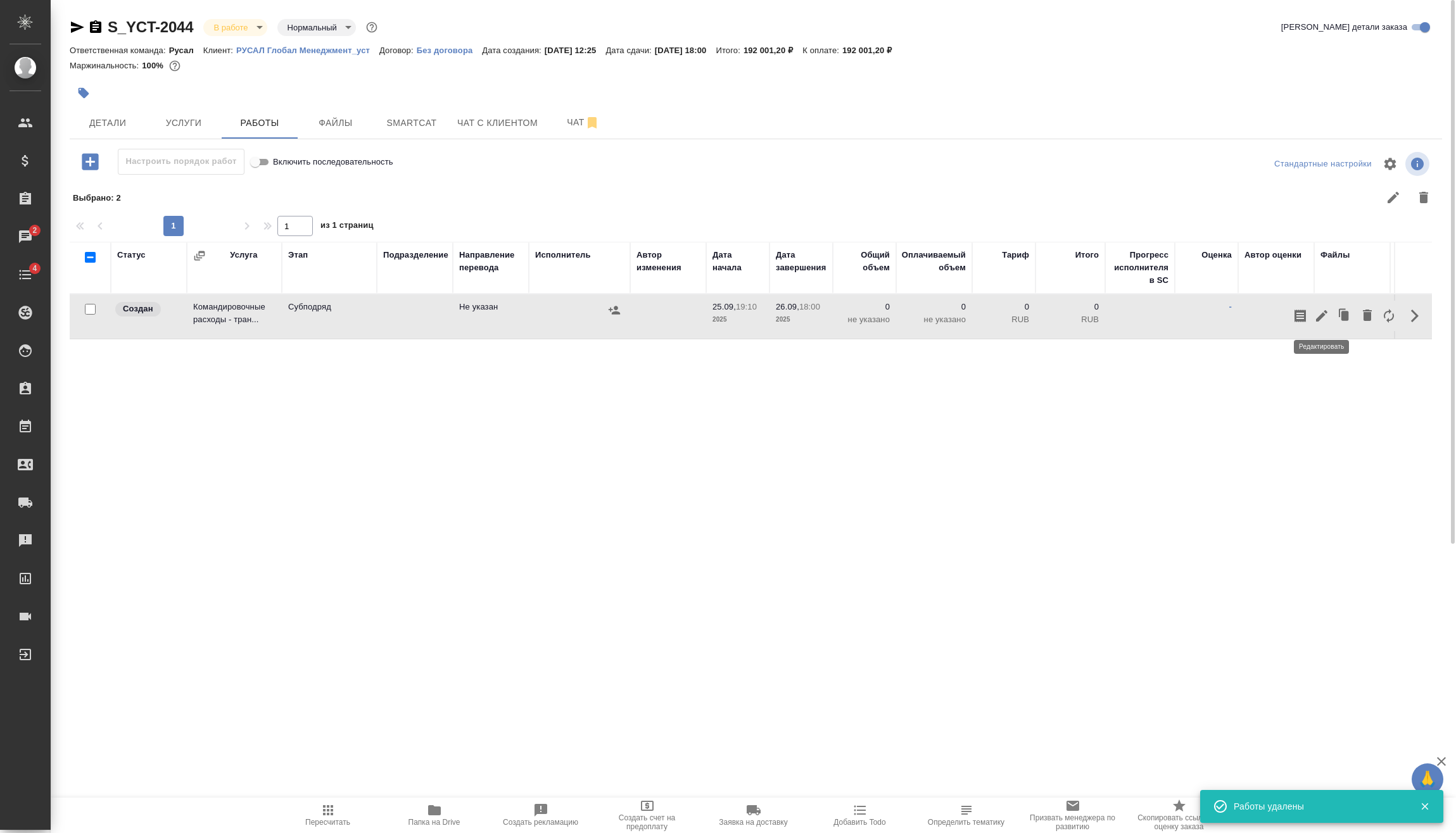
click at [1331, 319] on button "button" at bounding box center [1321, 316] width 21 height 31
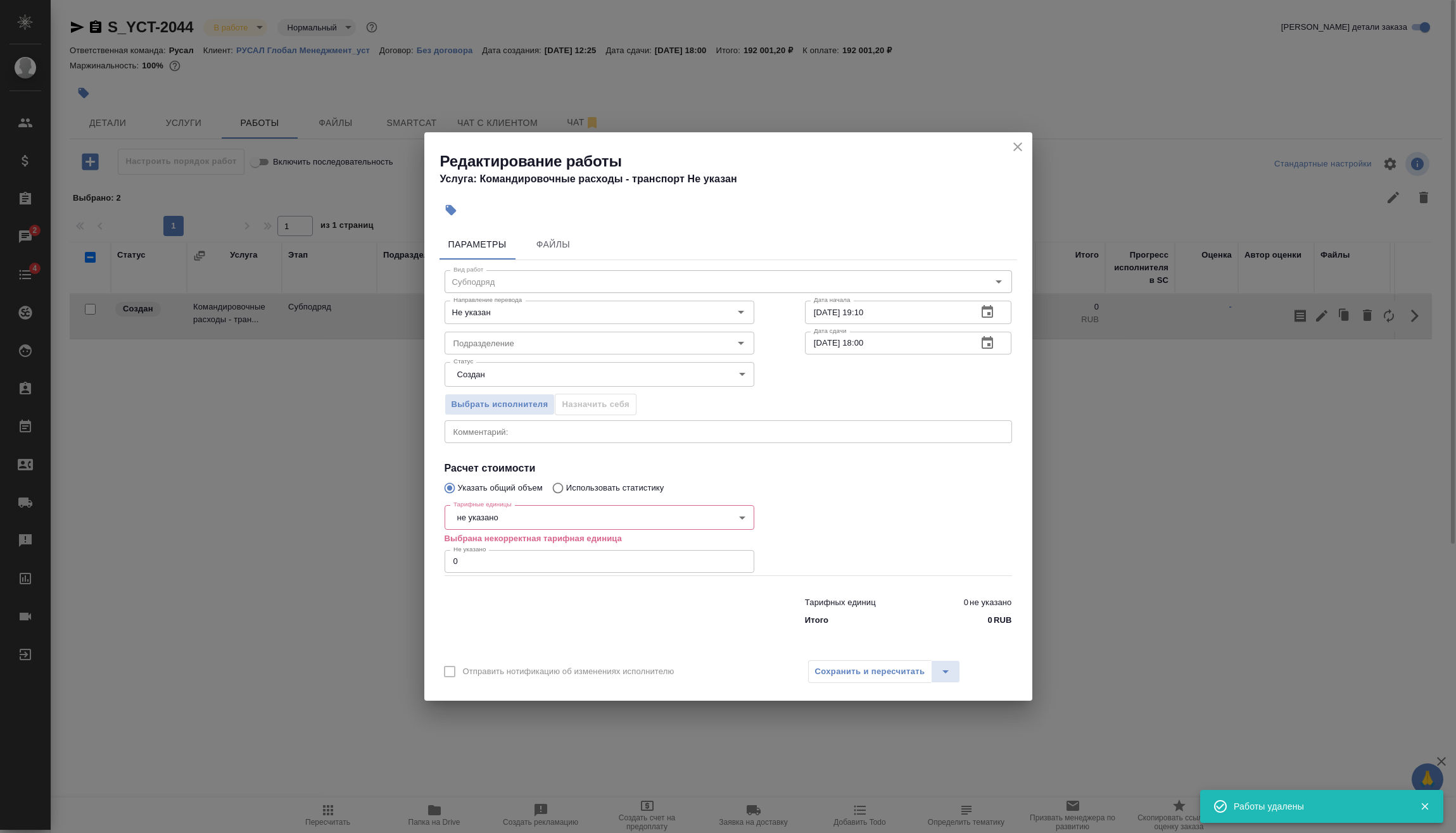
click at [562, 518] on body "🙏 .cls-1 fill:#fff; AWATERA Vasilev Evgeniy Клиенты Спецификации Заказы 2 Чаты …" at bounding box center [728, 416] width 1456 height 833
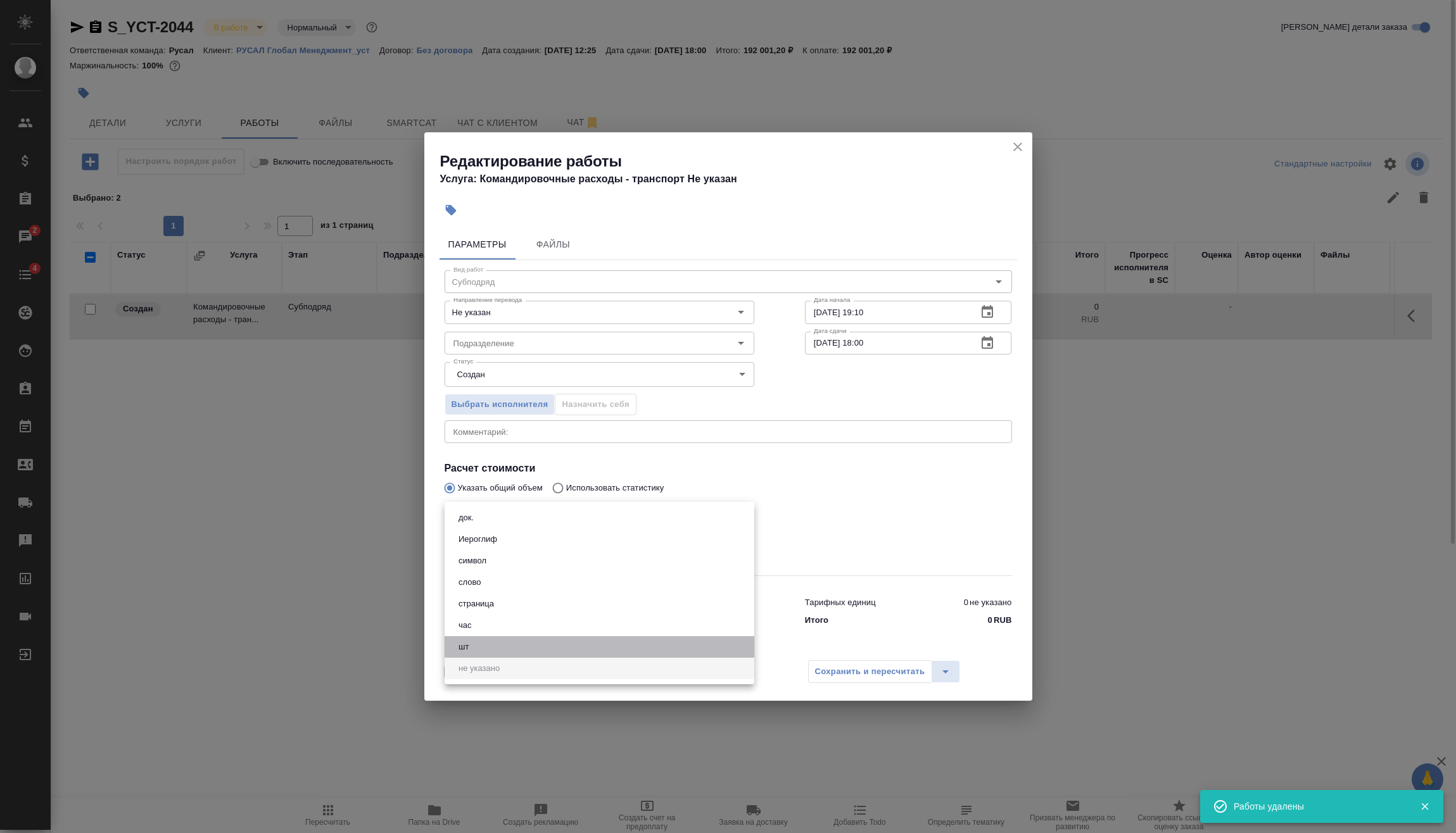
click at [493, 642] on li "шт" at bounding box center [598, 646] width 309 height 21
type input "5a8b1489cc6b4906c91bfdc1"
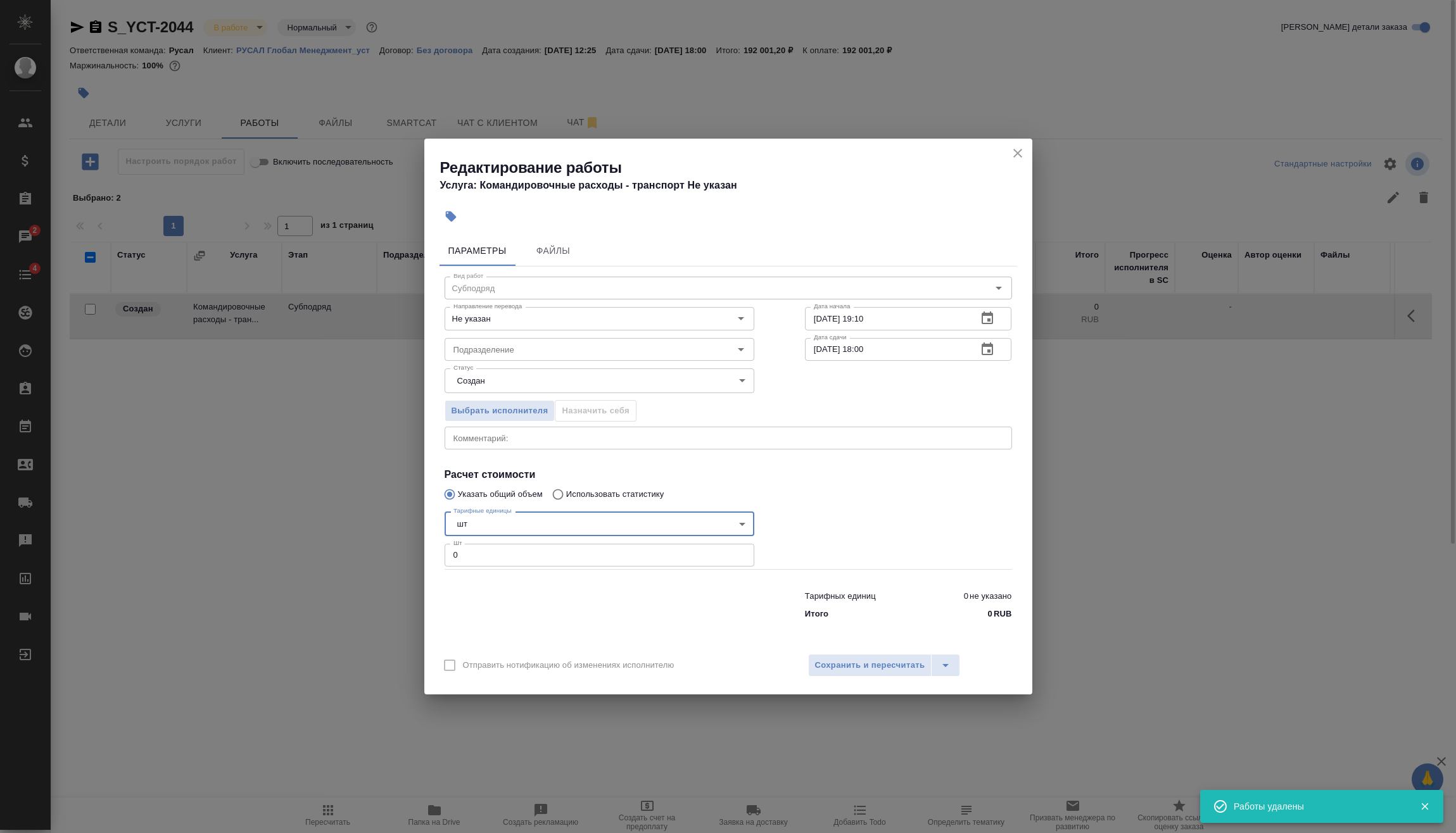
click at [435, 566] on div "Параметры Файлы Вид работ Субподряд Вид работ Направление перевода Не указан На…" at bounding box center [728, 437] width 608 height 415
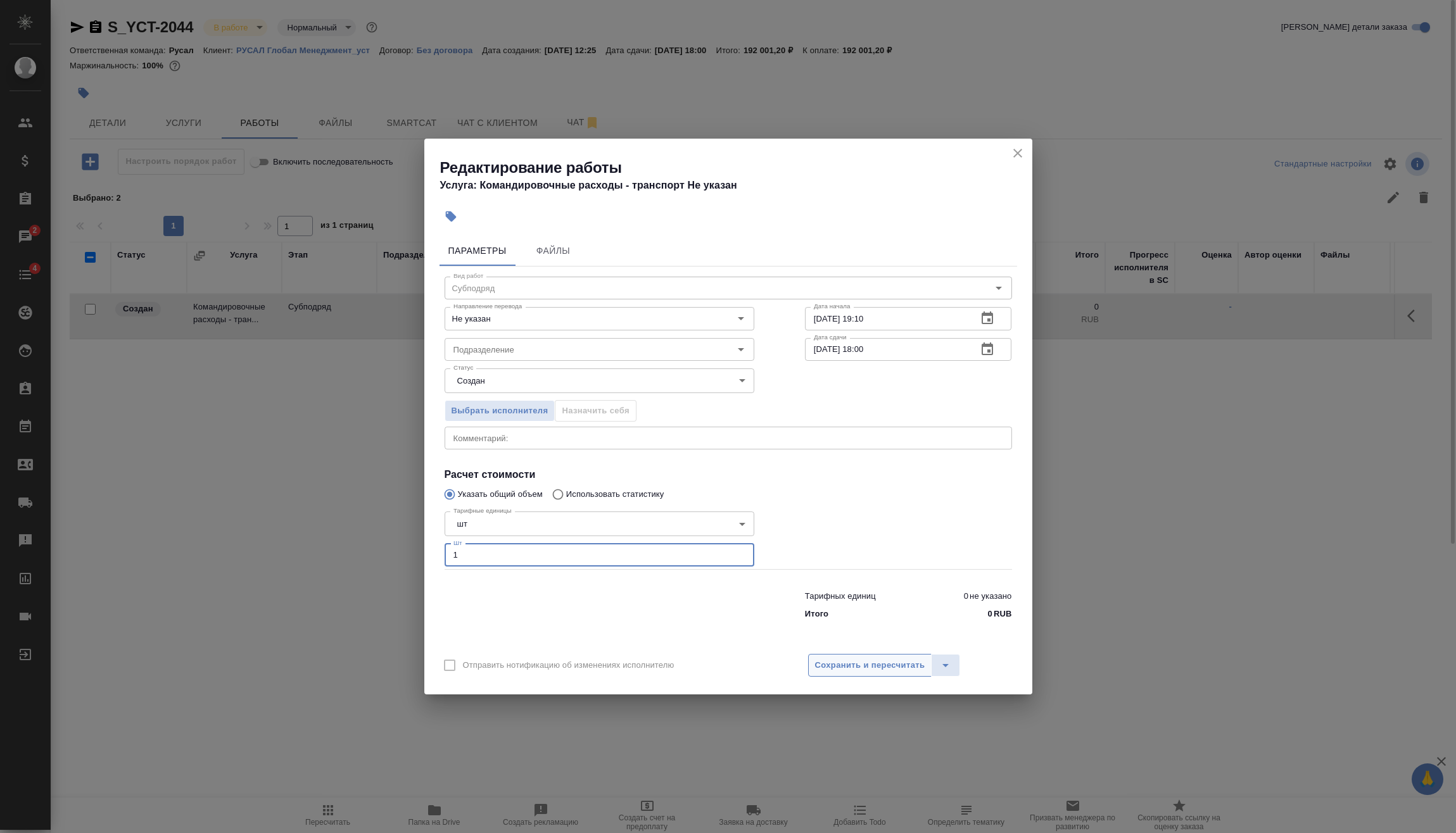
type input "1"
click at [835, 661] on span "Сохранить и пересчитать" at bounding box center [870, 666] width 111 height 15
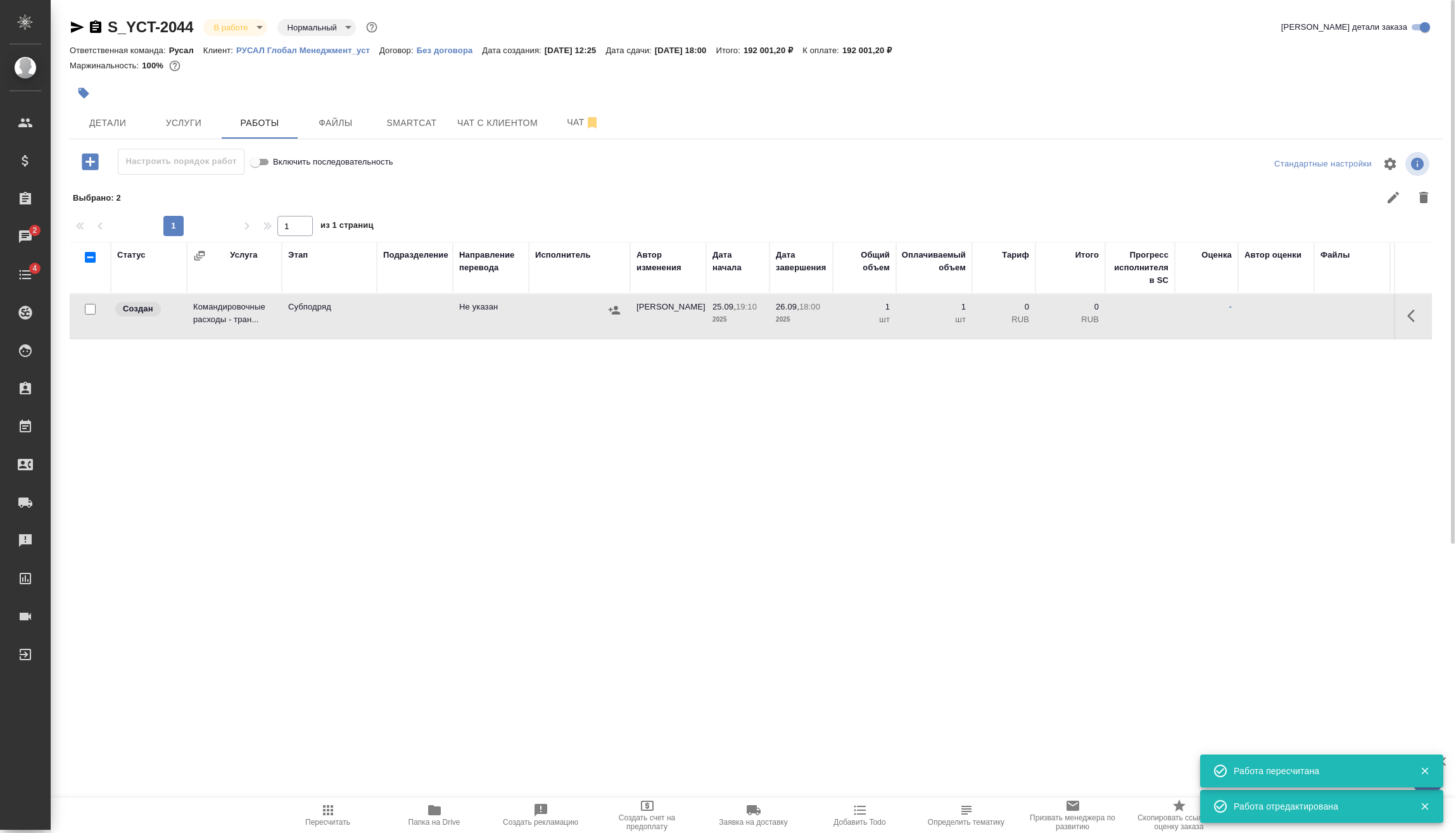
click at [618, 307] on icon "button" at bounding box center [614, 310] width 13 height 13
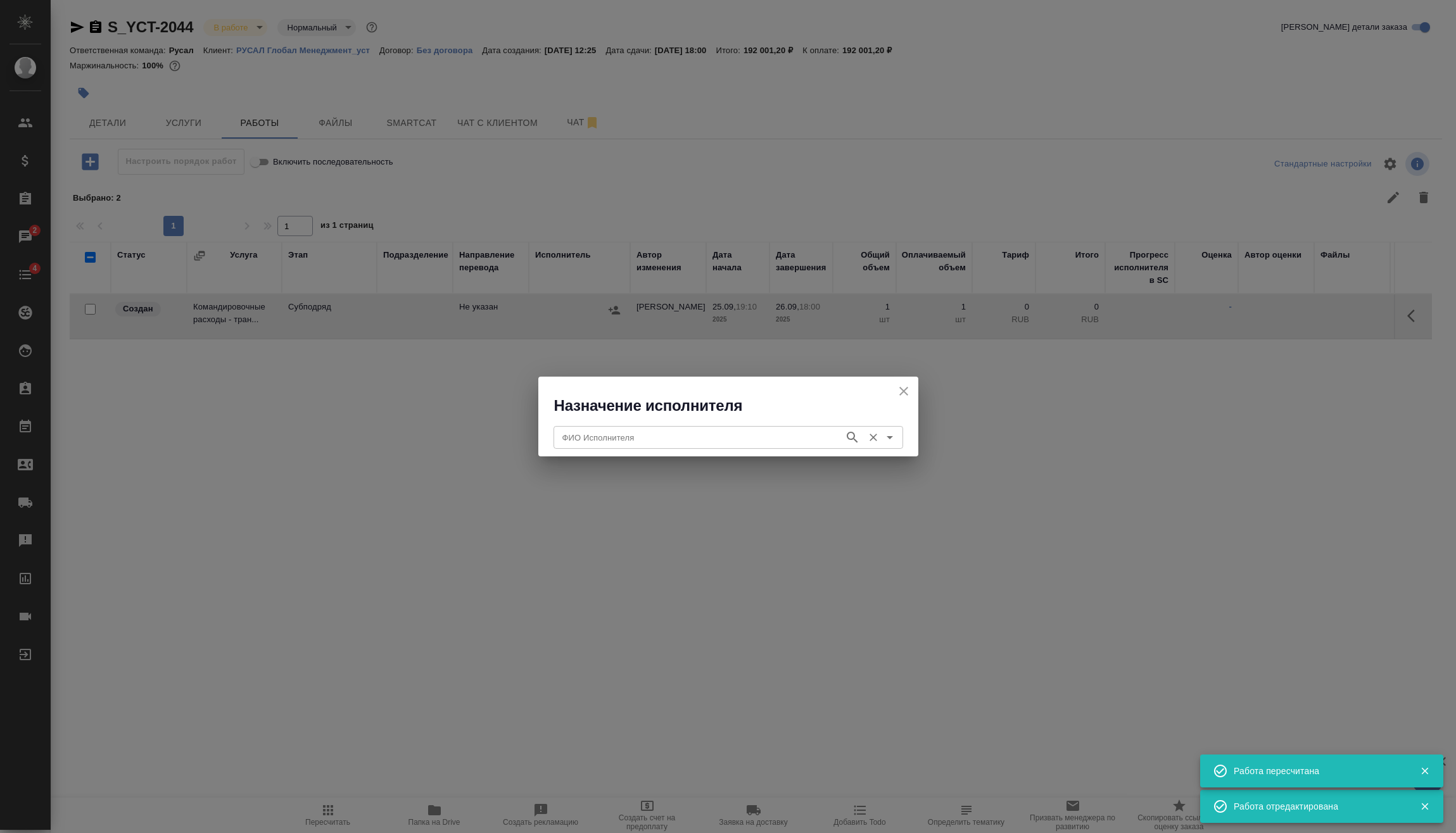
click at [620, 442] on input "ФИО Исполнителя" at bounding box center [698, 437] width 281 height 15
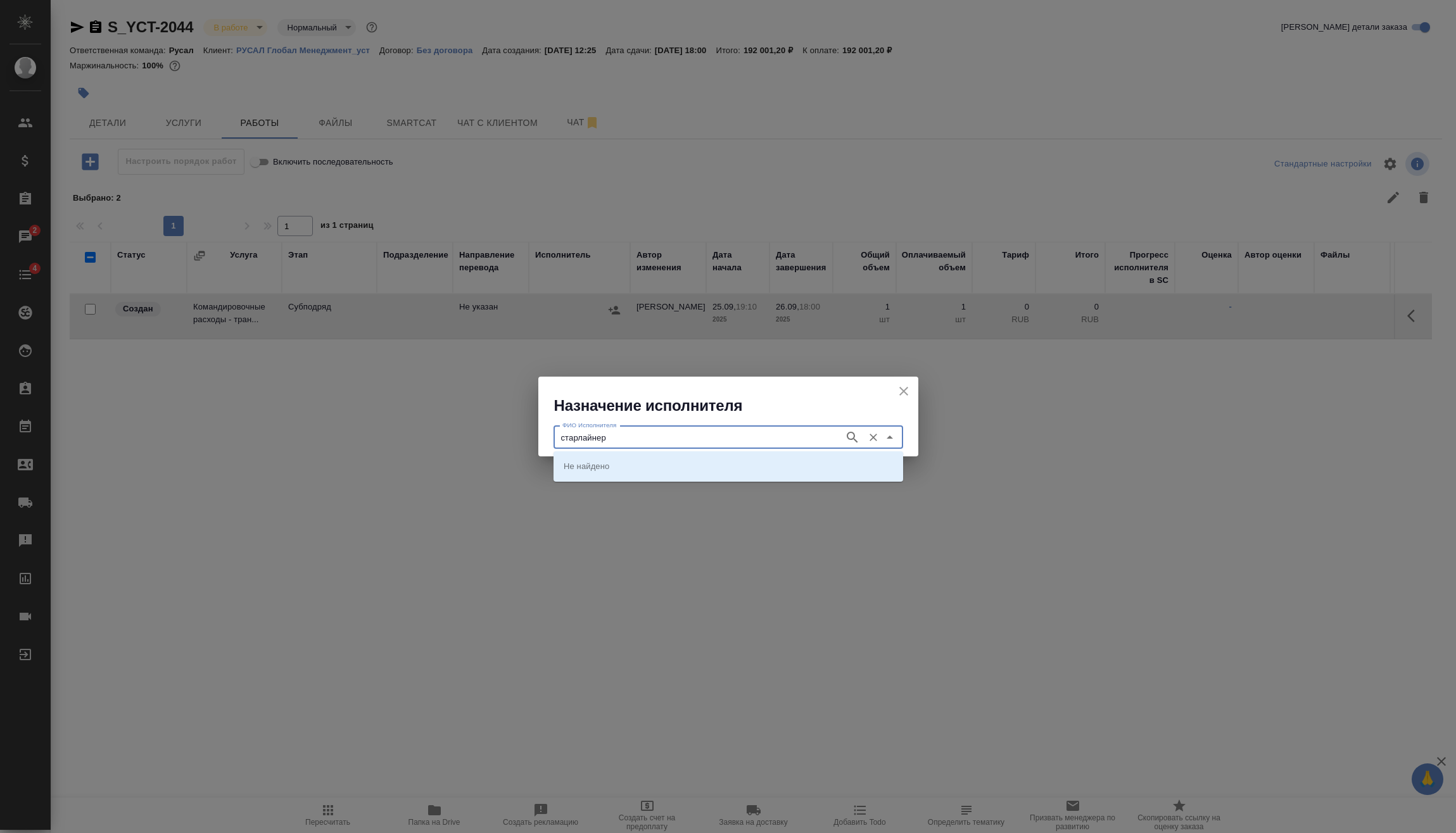
type input "старлайнер"
click at [590, 467] on p "Старлайнер (Starliner)" at bounding box center [607, 466] width 86 height 13
type input "Старлайнер (Starliner)"
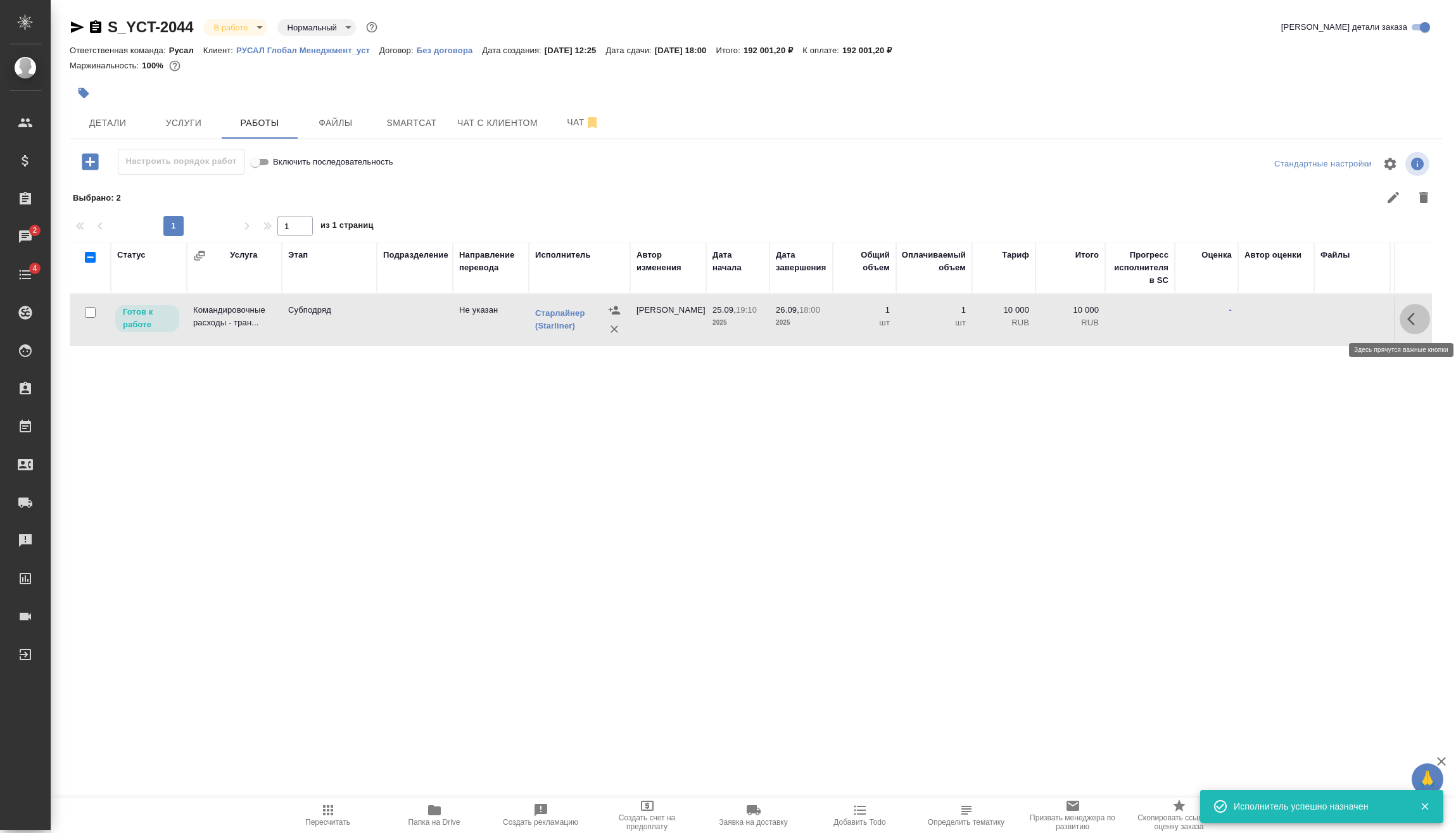
click at [1415, 319] on icon "button" at bounding box center [1414, 319] width 15 height 15
click at [1326, 314] on icon "button" at bounding box center [1321, 319] width 11 height 11
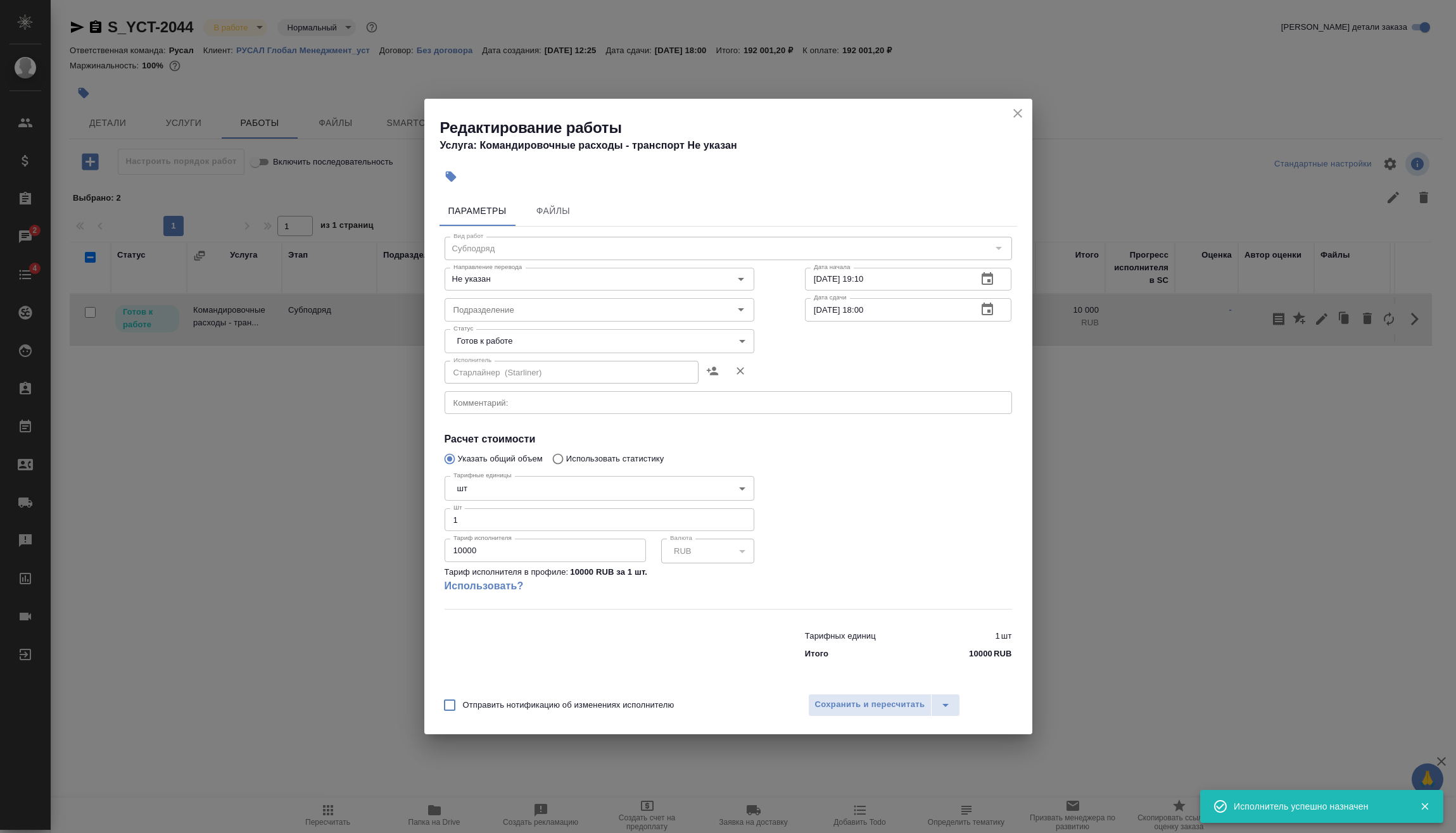
drag, startPoint x: 459, startPoint y: 563, endPoint x: 382, endPoint y: 566, distance: 77.1
click at [387, 569] on div "Редактирование работы Услуга: Командировочные расходы - транспорт Не указан Пар…" at bounding box center [728, 416] width 1456 height 833
type input "2"
type input "42244.96"
click at [916, 714] on button "Сохранить и пересчитать" at bounding box center [871, 705] width 125 height 23
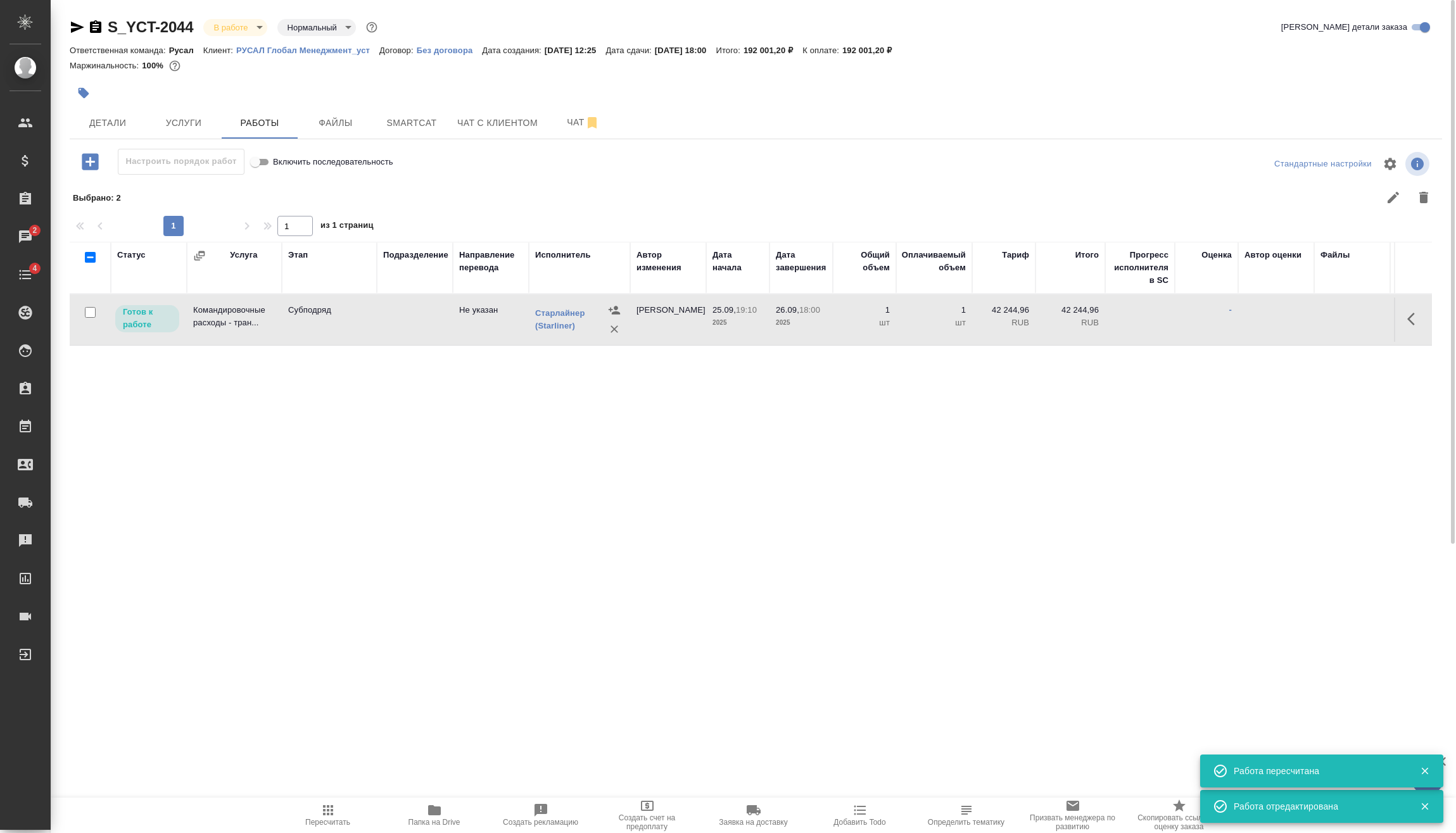
click at [335, 808] on span "Пересчитать" at bounding box center [328, 814] width 91 height 24
click at [87, 163] on icon "button" at bounding box center [90, 162] width 17 height 17
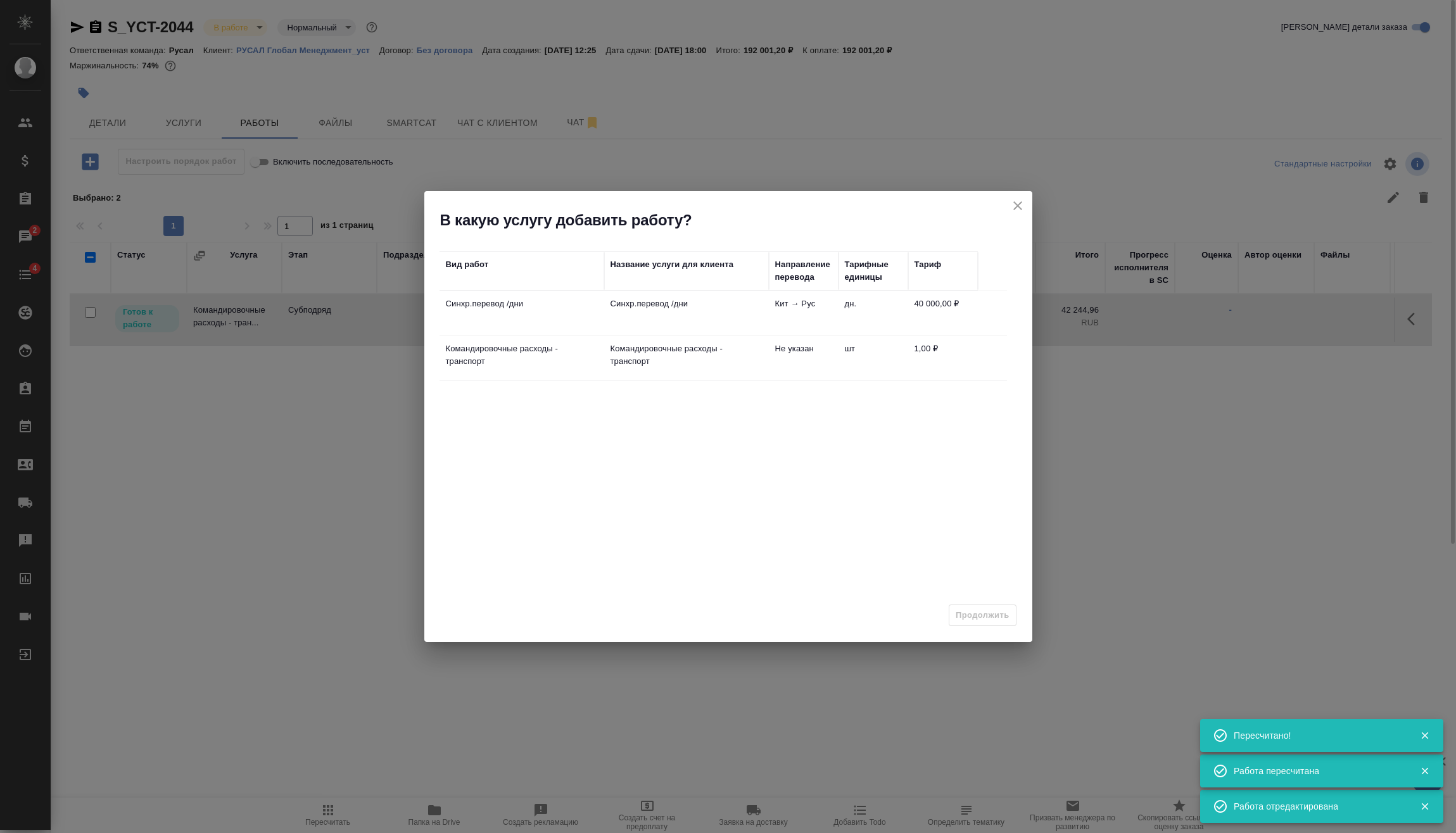
click at [674, 313] on td "Синхр.перевод /дни" at bounding box center [686, 314] width 164 height 45
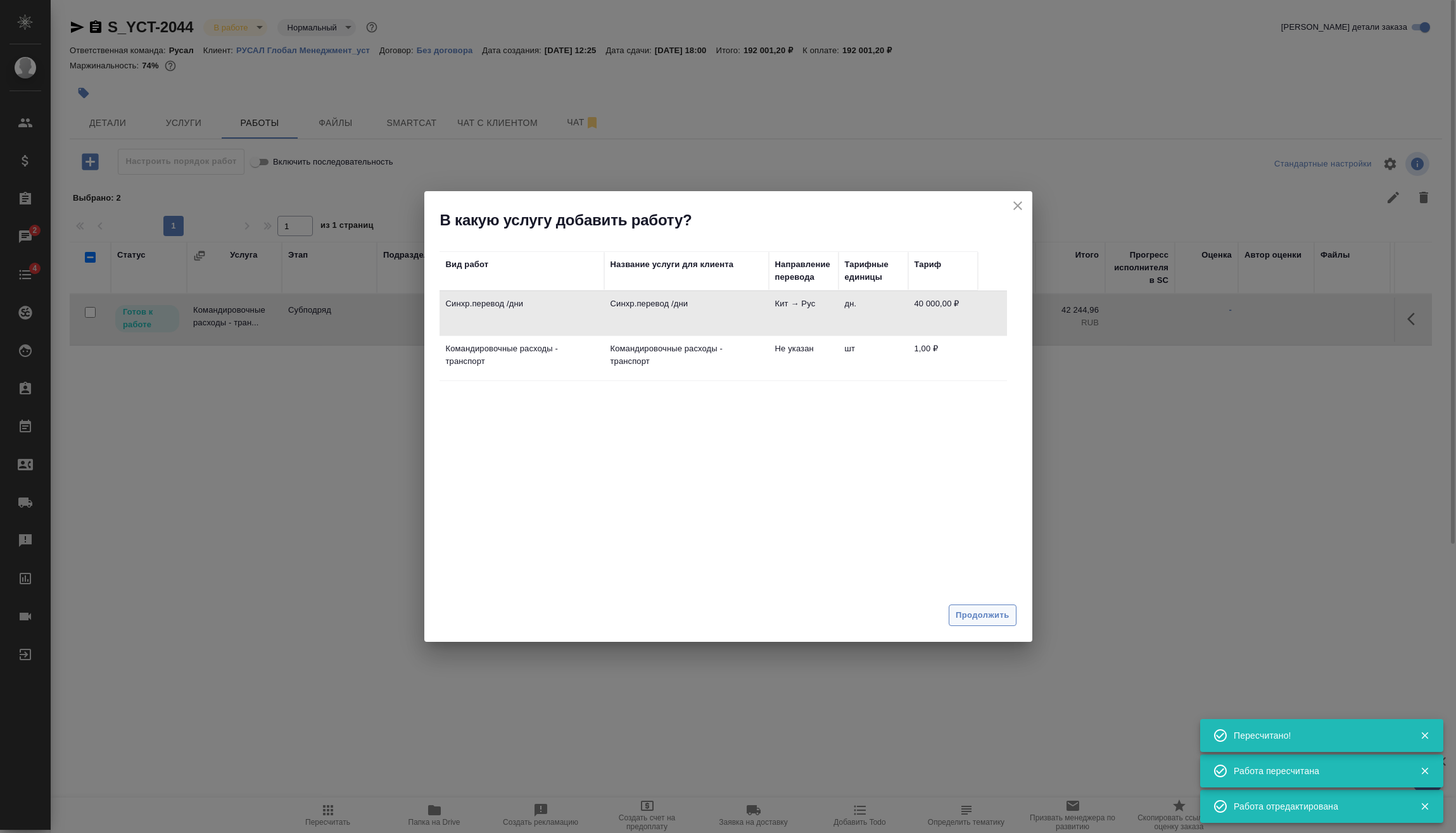
click at [1007, 605] on button "Продолжить" at bounding box center [982, 616] width 67 height 22
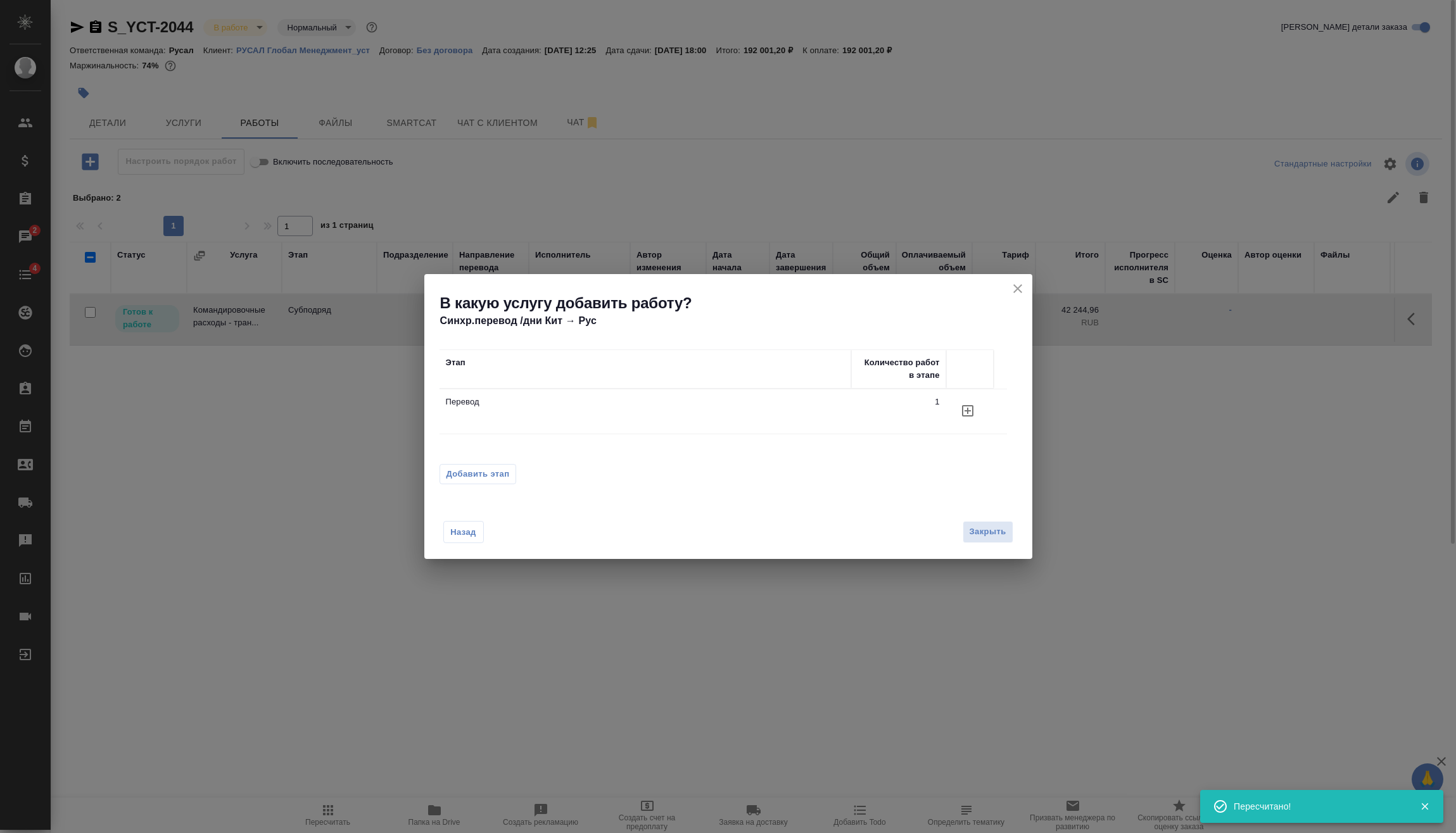
click at [502, 472] on span "Добавить этап" at bounding box center [479, 475] width 63 height 13
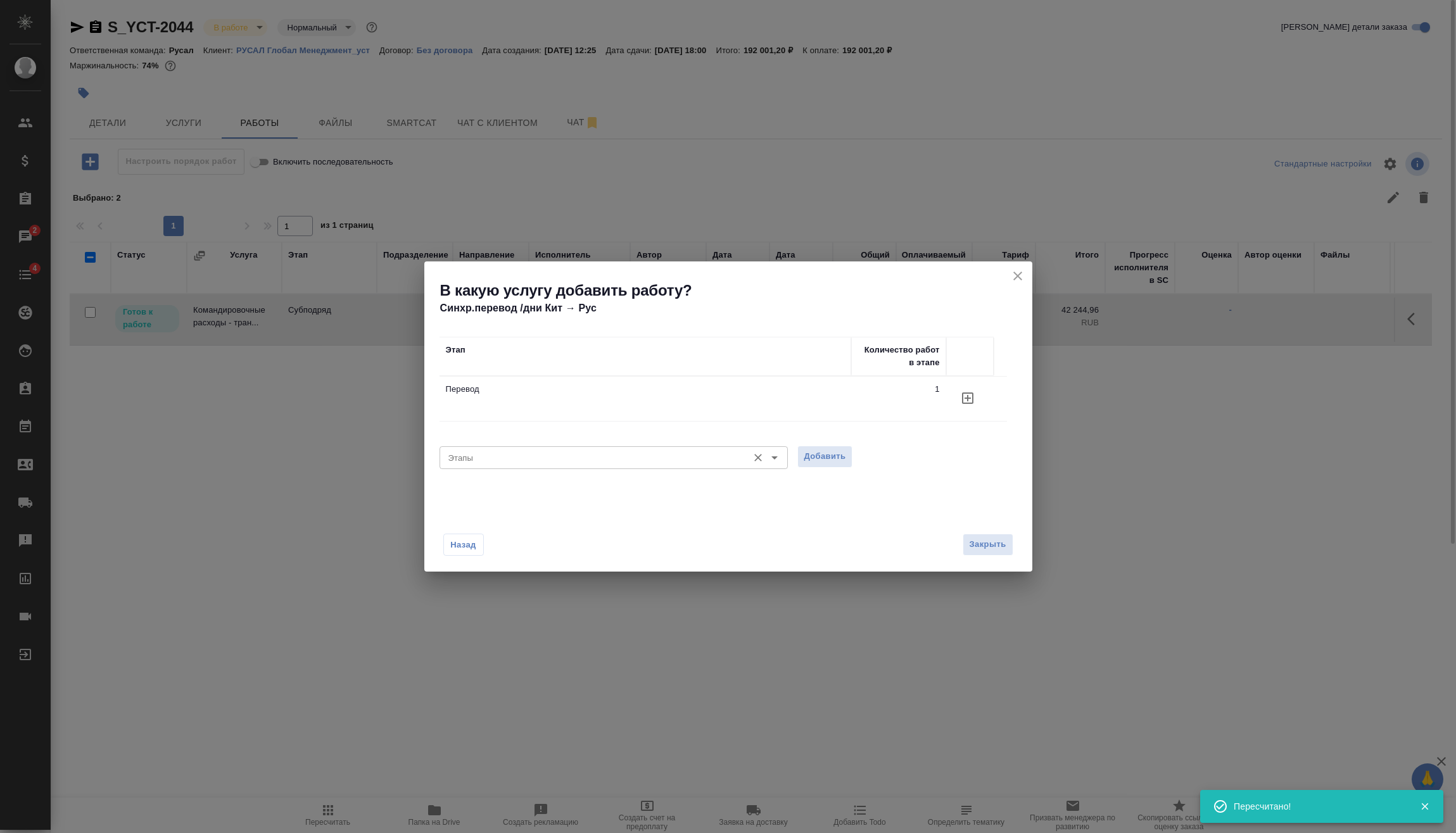
click at [566, 461] on input "Этапы" at bounding box center [592, 458] width 298 height 15
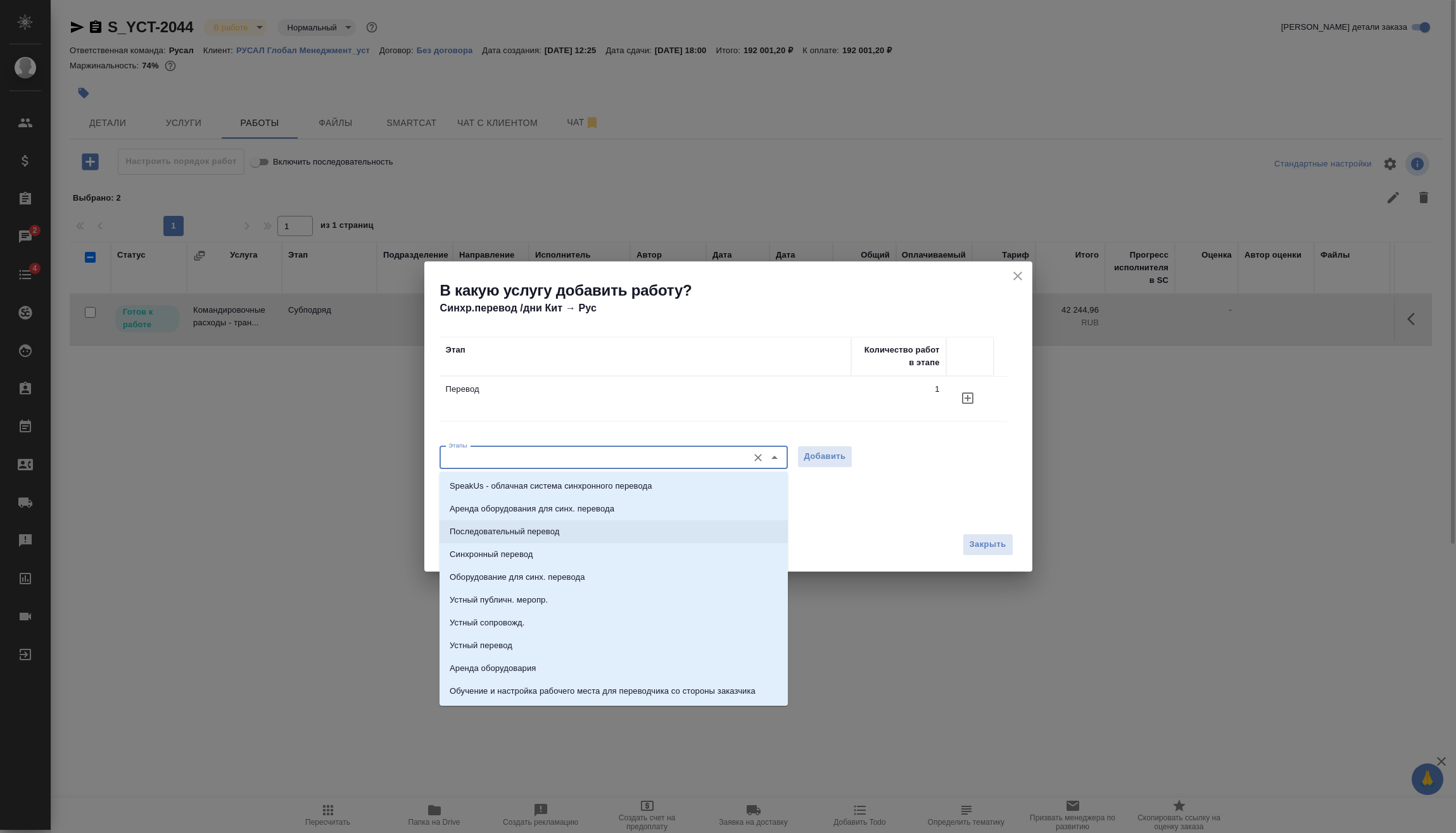
click at [564, 532] on li "Последовательный перевод" at bounding box center [613, 531] width 348 height 23
type input "Последовательный перевод"
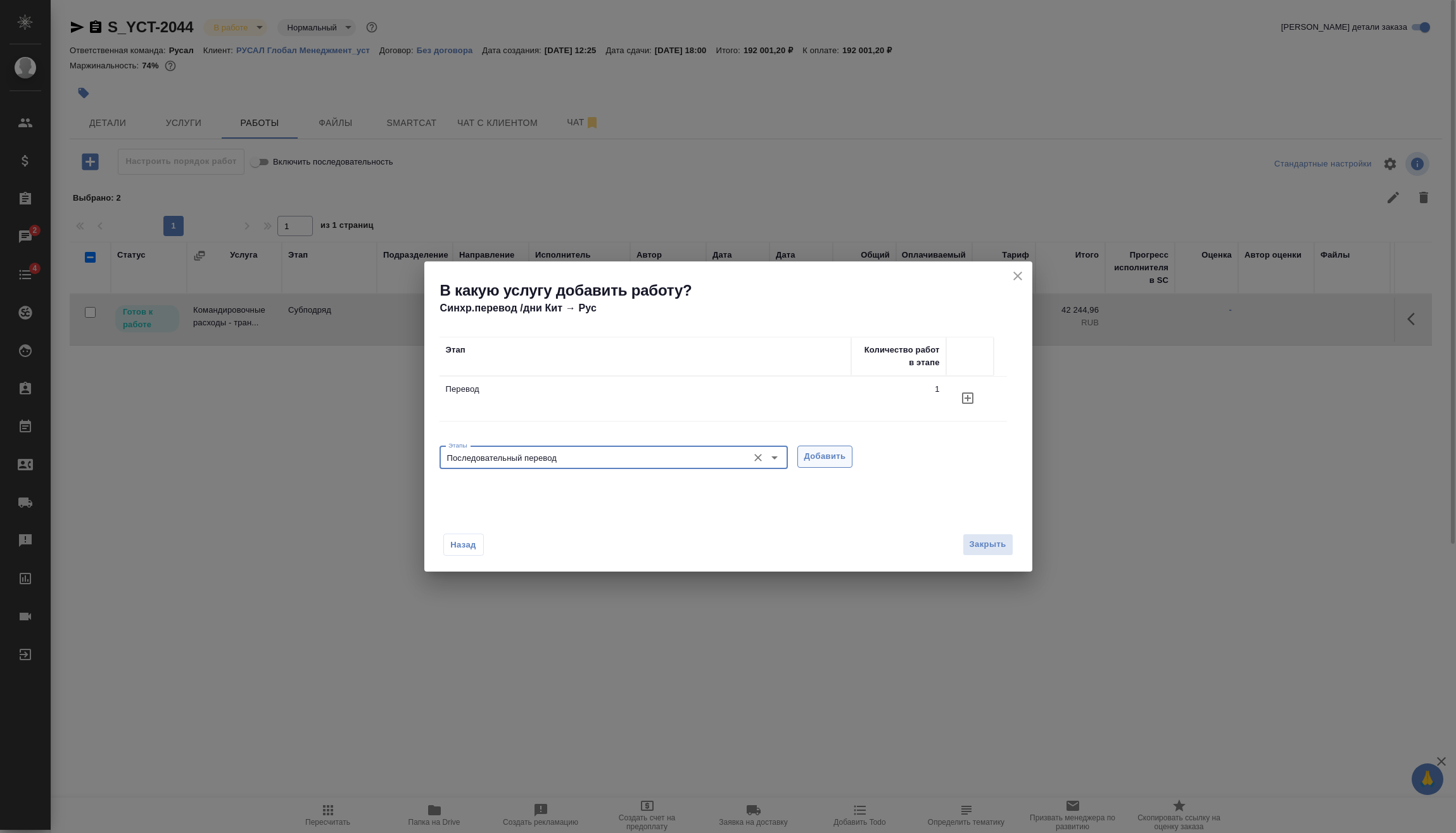
click at [824, 458] on span "Добавить" at bounding box center [825, 457] width 42 height 15
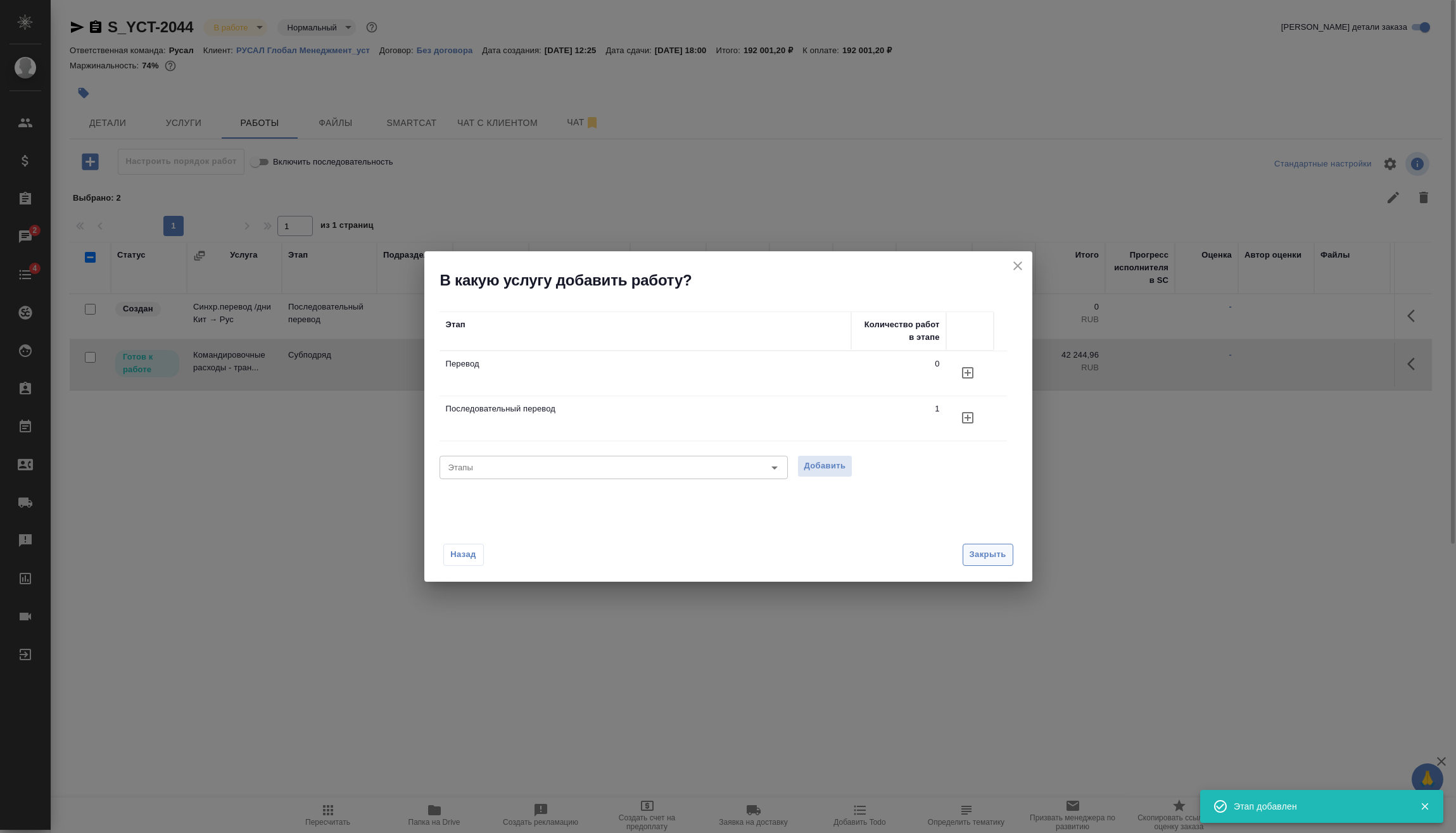
click at [1002, 556] on span "Закрыть" at bounding box center [988, 555] width 37 height 15
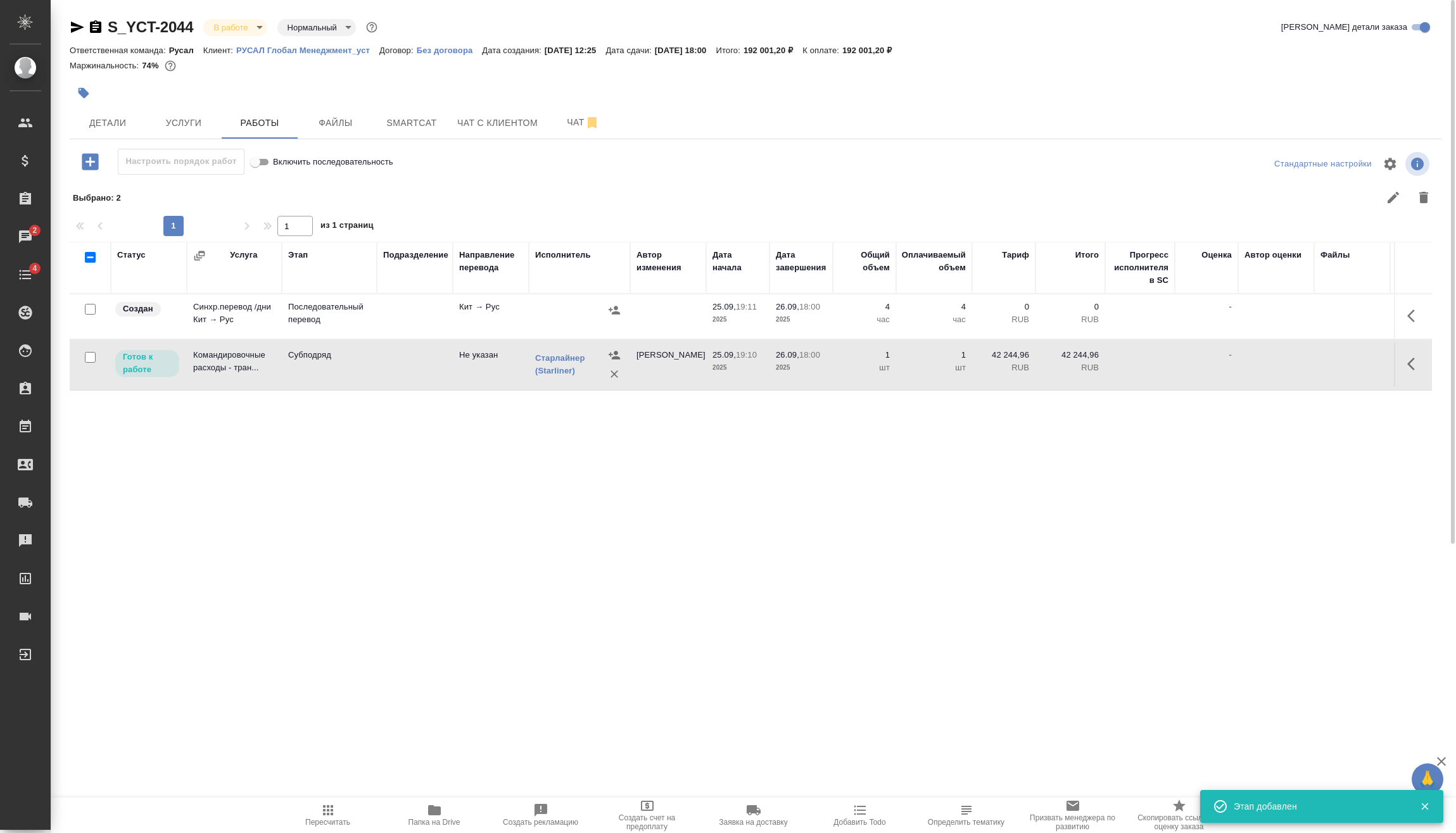
click at [1414, 311] on icon "button" at bounding box center [1414, 316] width 15 height 15
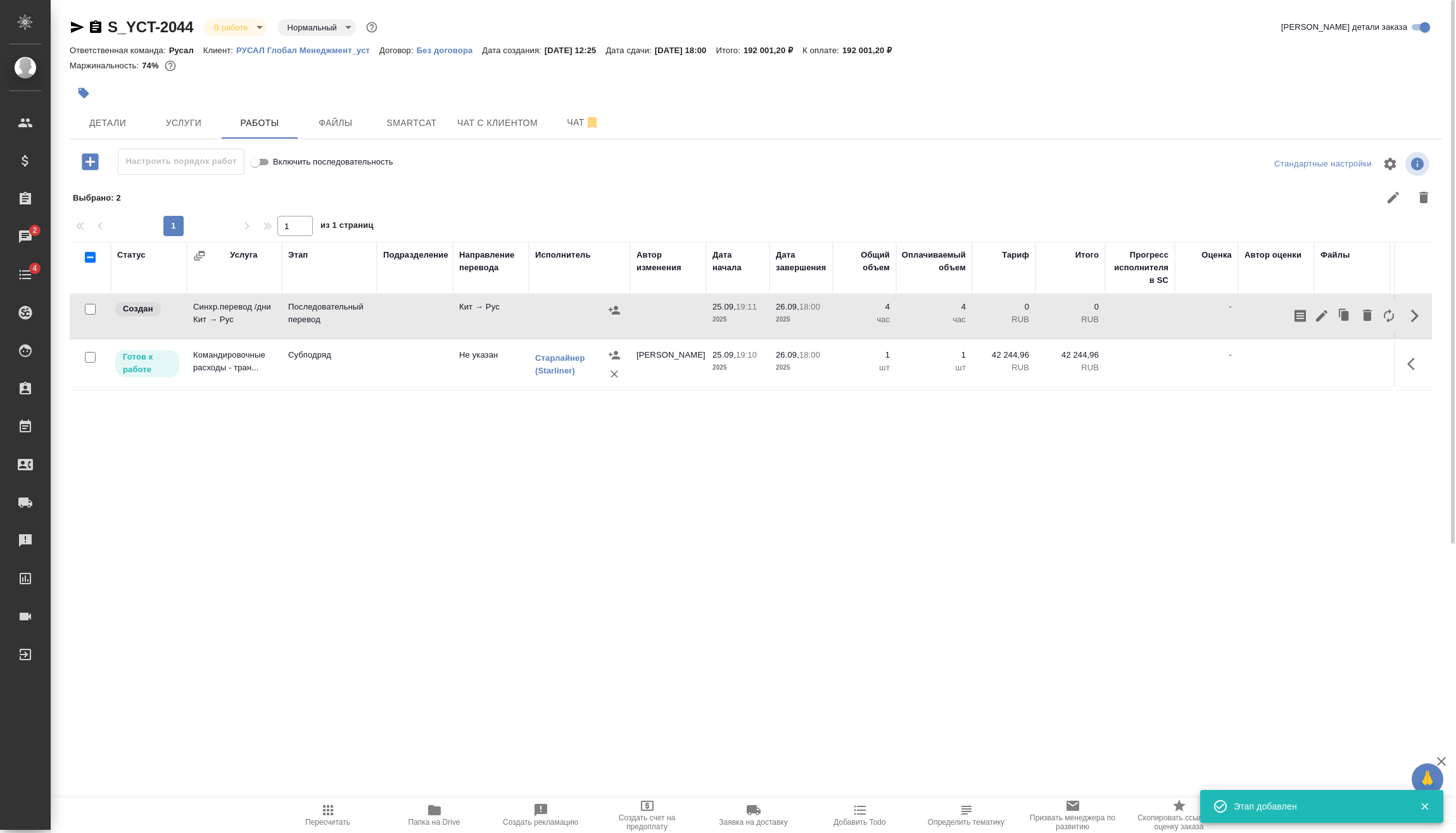
click at [1323, 319] on icon "button" at bounding box center [1321, 316] width 15 height 15
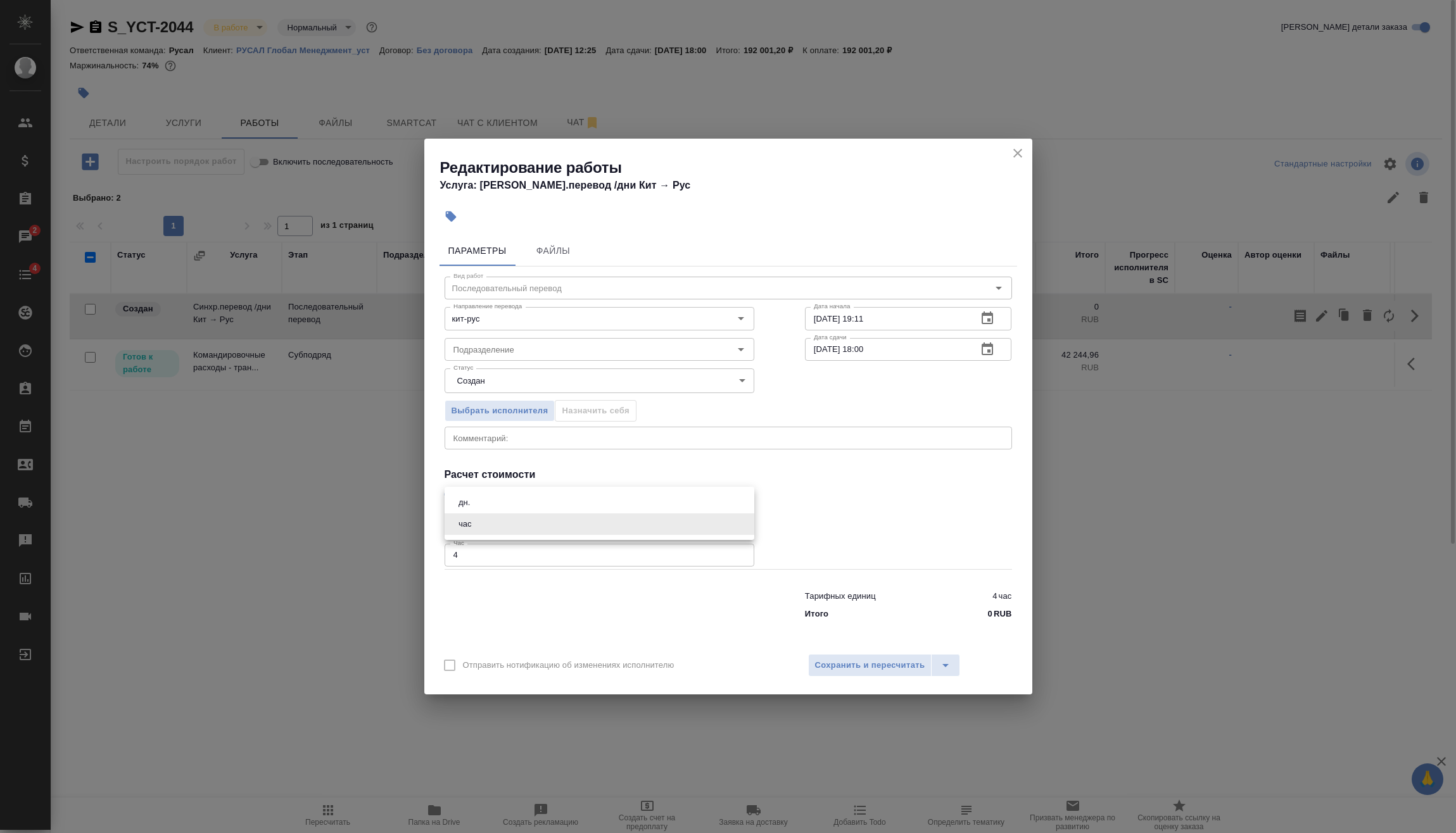
click at [486, 526] on body "🙏 .cls-1 fill:#fff; AWATERA Vasilev Evgeniy Клиенты Спецификации Заказы 2 Чаты …" at bounding box center [728, 416] width 1456 height 833
click at [494, 501] on li "дн." at bounding box center [598, 502] width 309 height 21
type input "5a8b1489cc6b4906c91bfd8a"
drag, startPoint x: 477, startPoint y: 556, endPoint x: 451, endPoint y: 581, distance: 36.1
click at [413, 569] on div "Редактирование работы Услуга: Синхр.перевод /дни Кит → Рус Параметры Файлы Вид …" at bounding box center [728, 416] width 1456 height 833
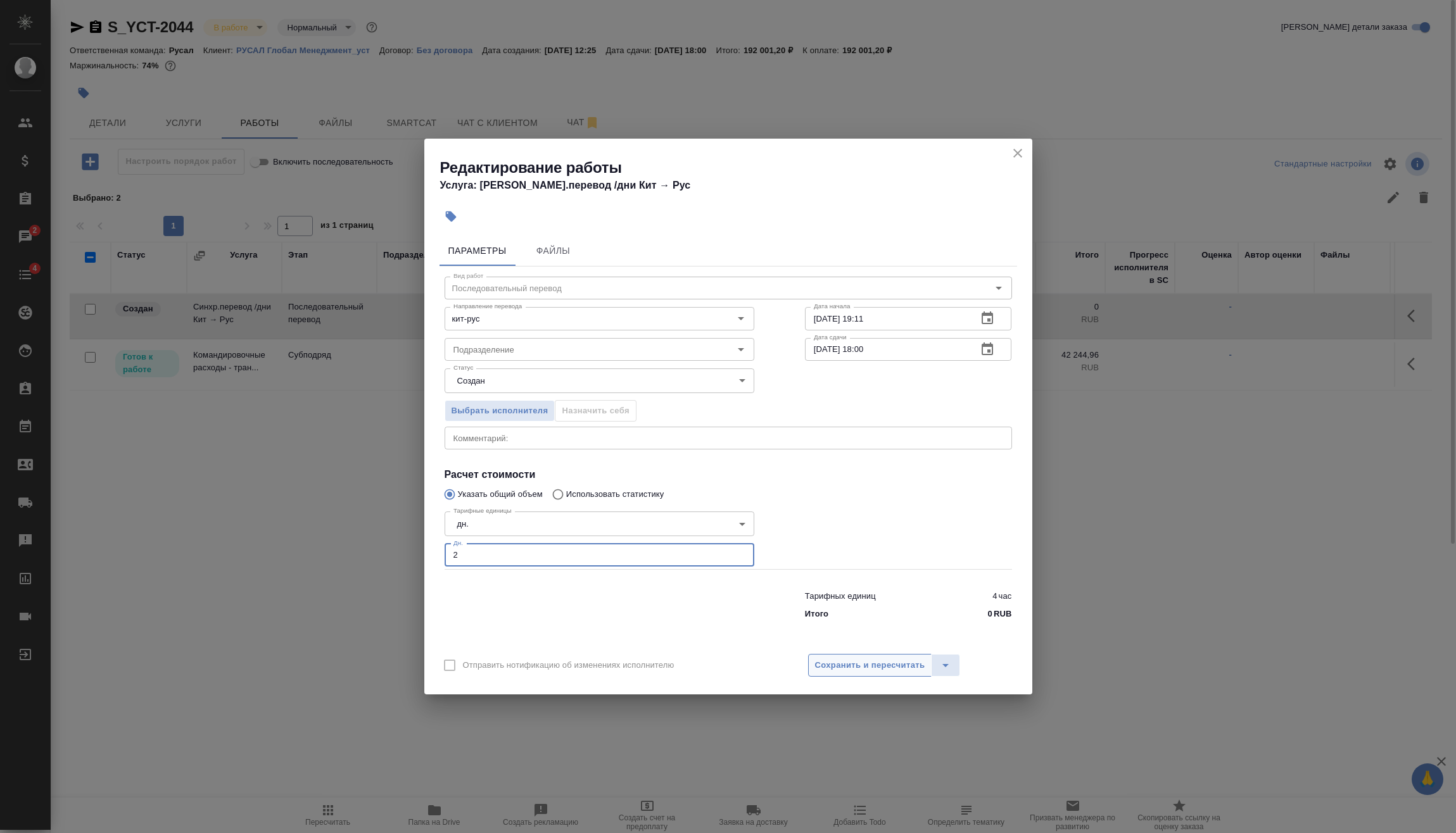
type input "2"
click at [846, 659] on span "Сохранить и пересчитать" at bounding box center [870, 666] width 111 height 15
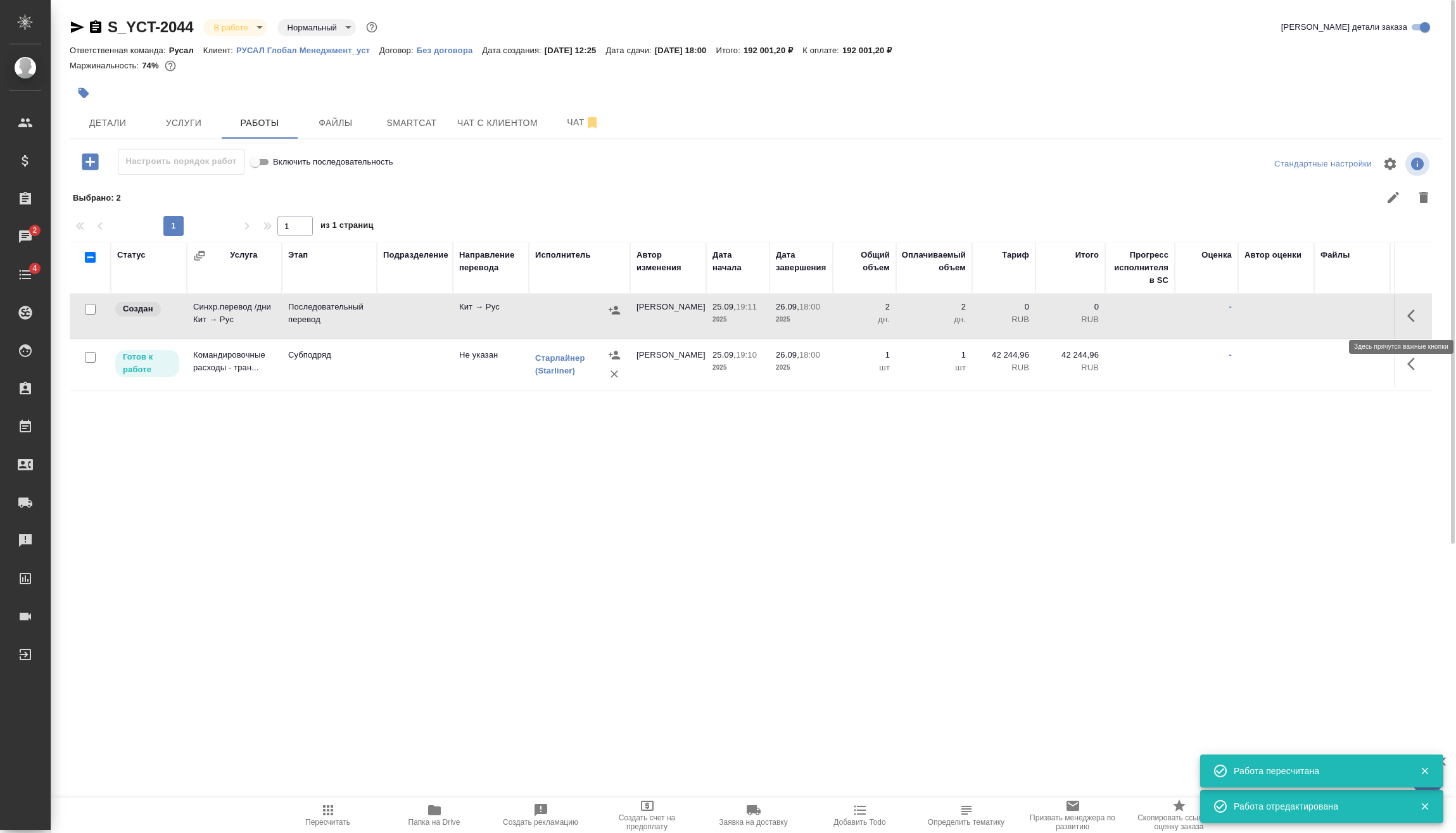
click at [1411, 315] on icon "button" at bounding box center [1414, 316] width 15 height 15
click at [1326, 315] on icon "button" at bounding box center [1321, 316] width 15 height 15
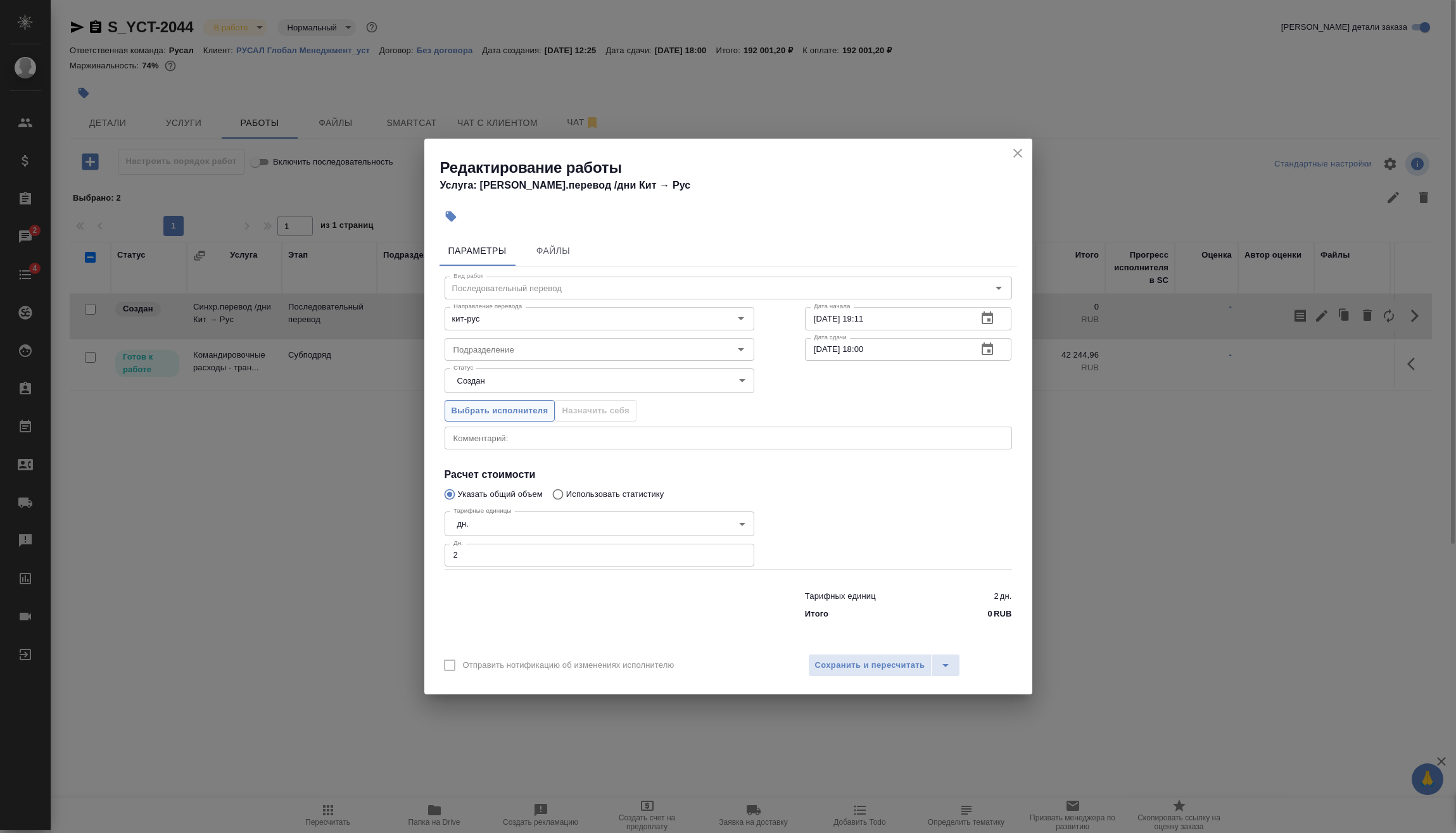
click at [518, 407] on span "Выбрать исполнителя" at bounding box center [500, 411] width 97 height 15
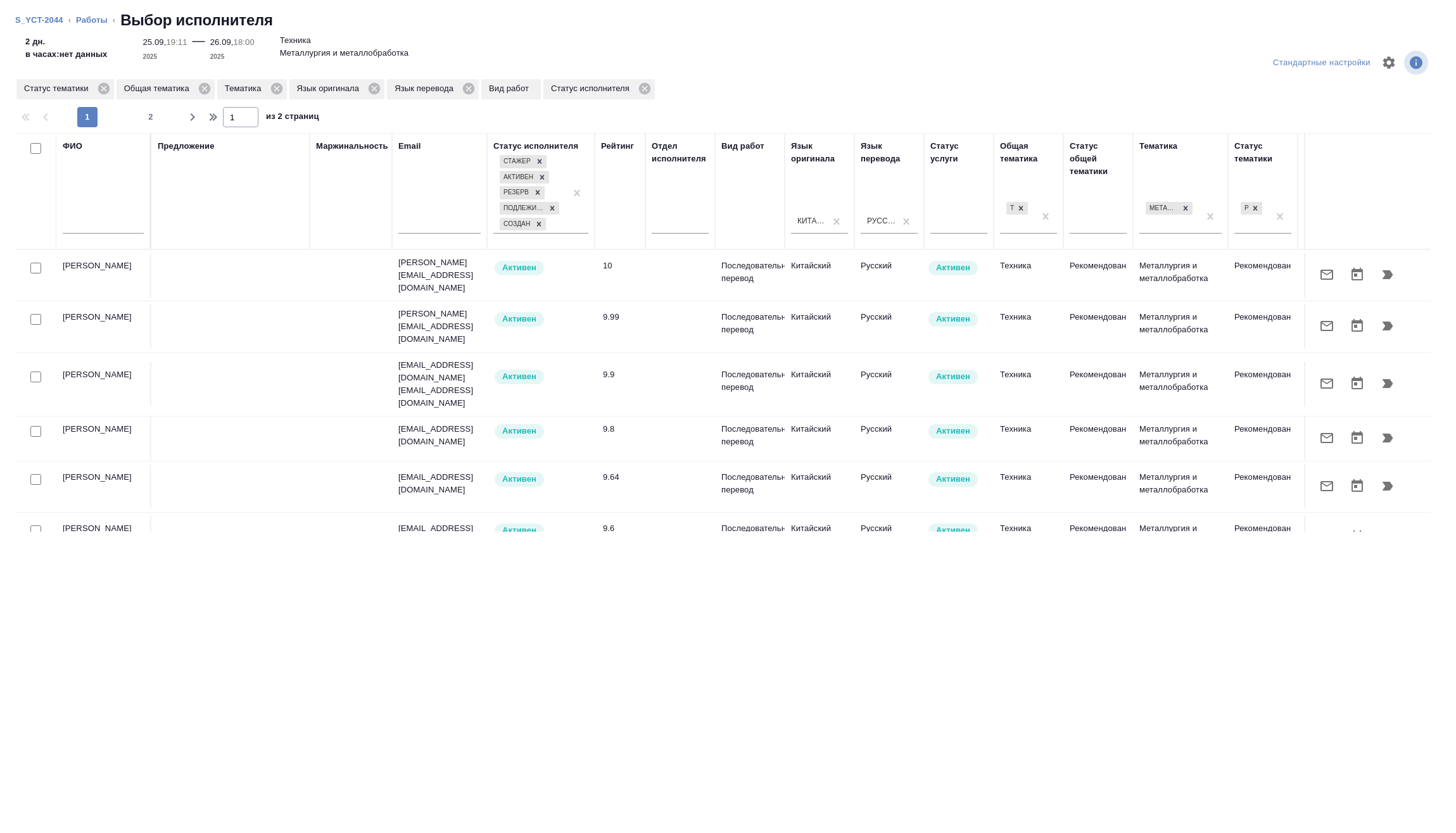
click at [100, 227] on input "text" at bounding box center [102, 225] width 81 height 16
type input "янченко"
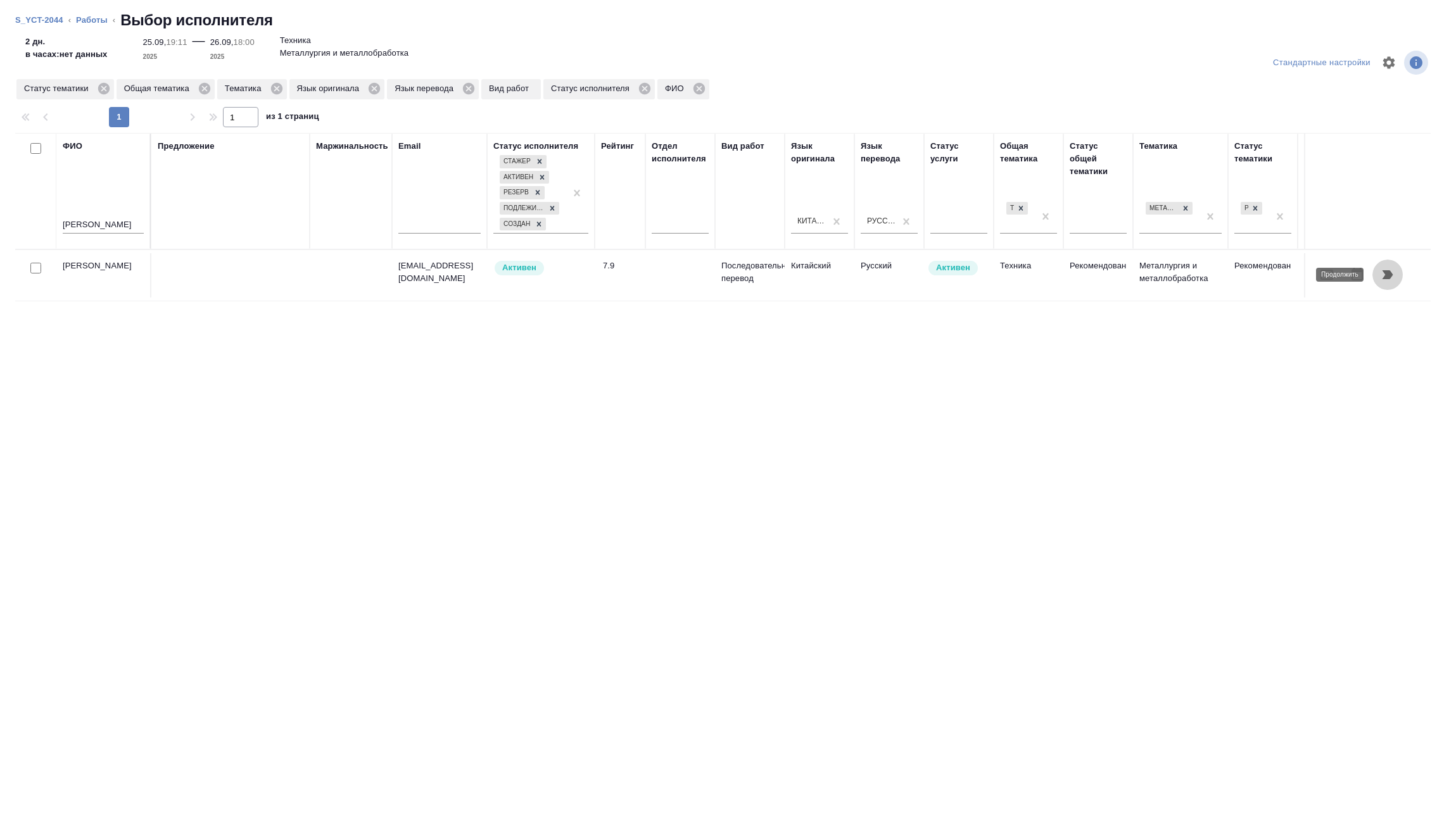
click at [1391, 265] on button "button" at bounding box center [1387, 274] width 31 height 31
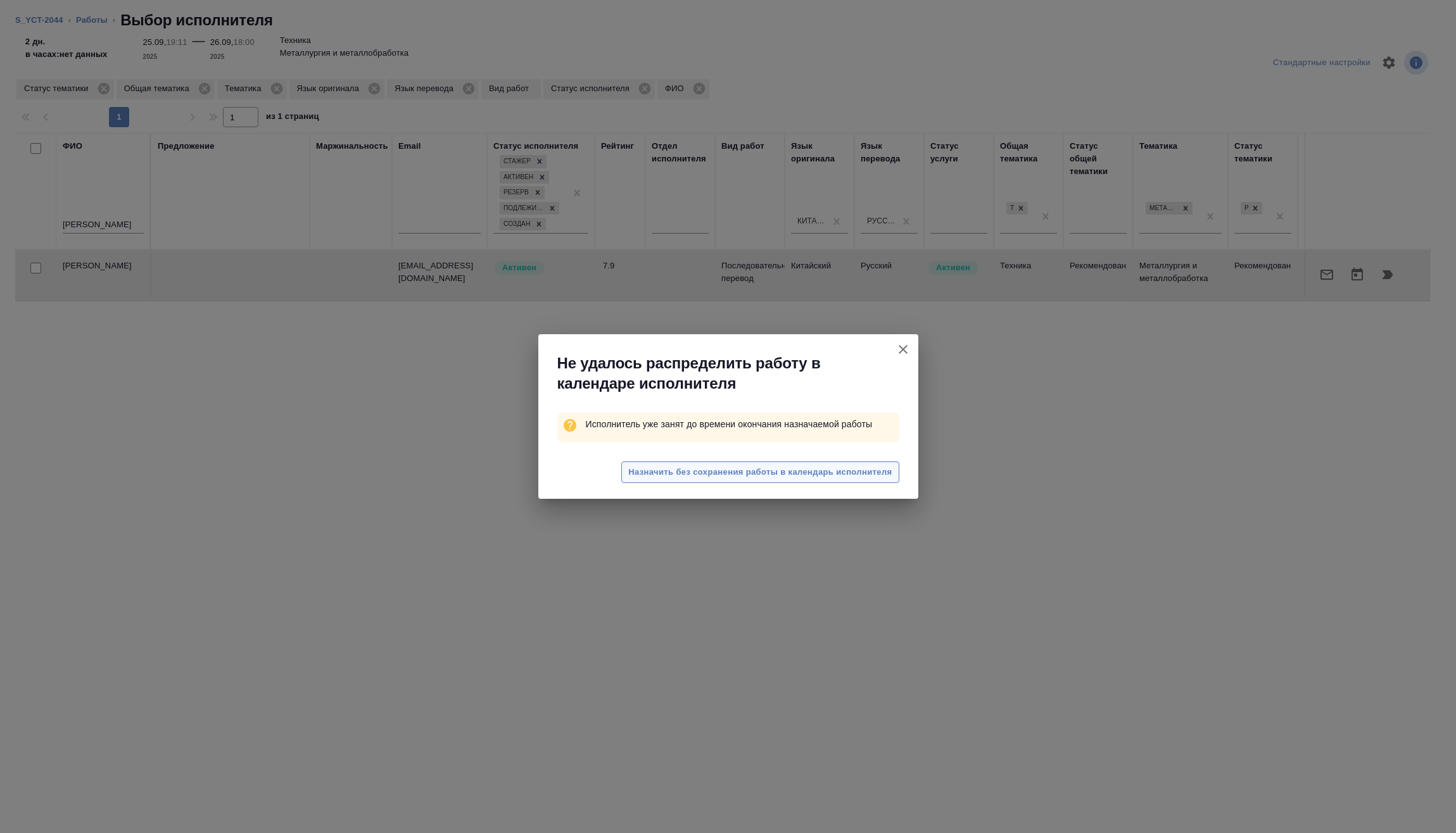
click at [768, 475] on span "Назначить без сохранения работы в календарь исполнителя" at bounding box center [760, 473] width 264 height 15
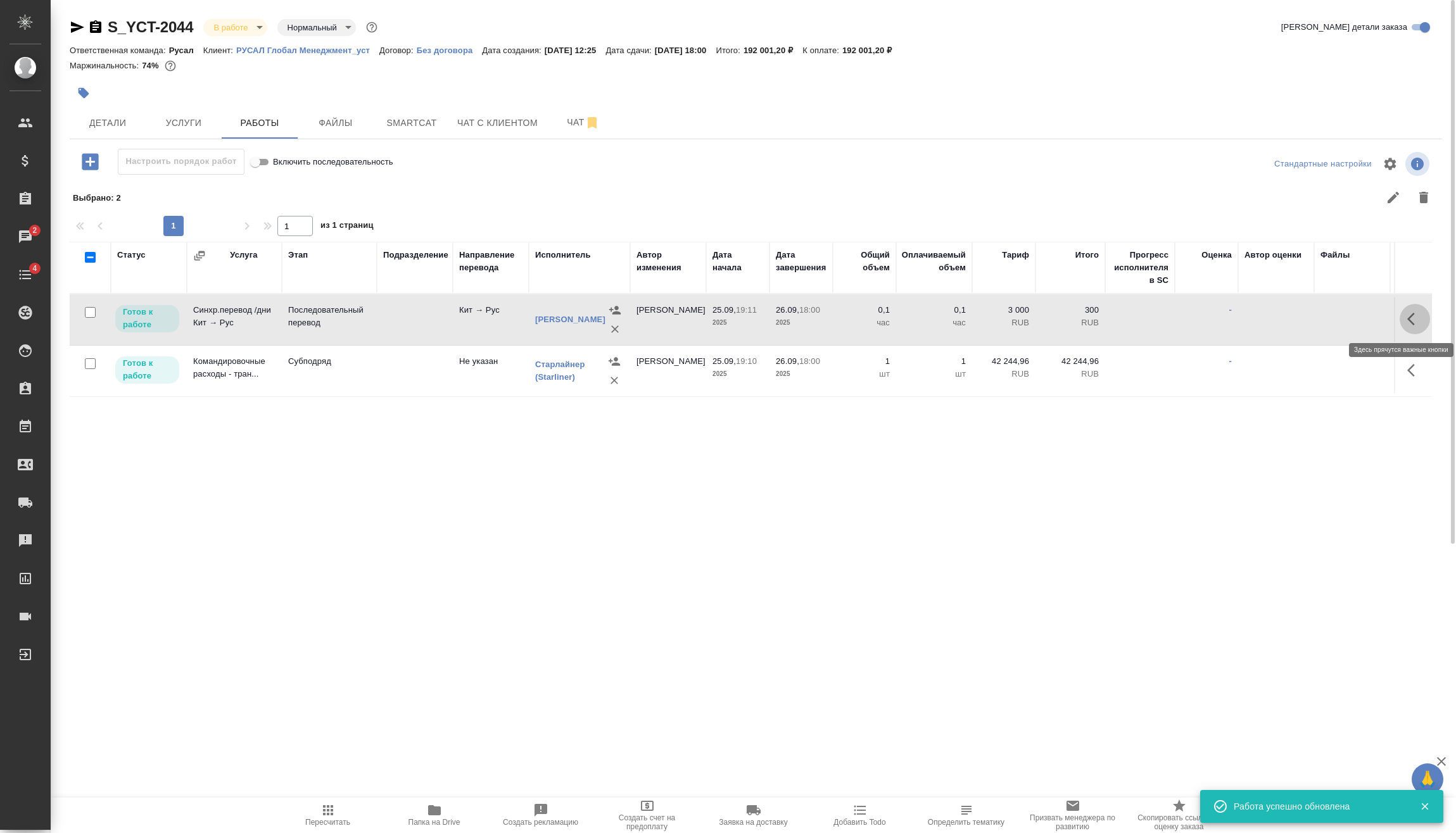
click at [1417, 319] on icon "button" at bounding box center [1414, 319] width 15 height 15
click at [1329, 323] on icon "button" at bounding box center [1321, 319] width 15 height 15
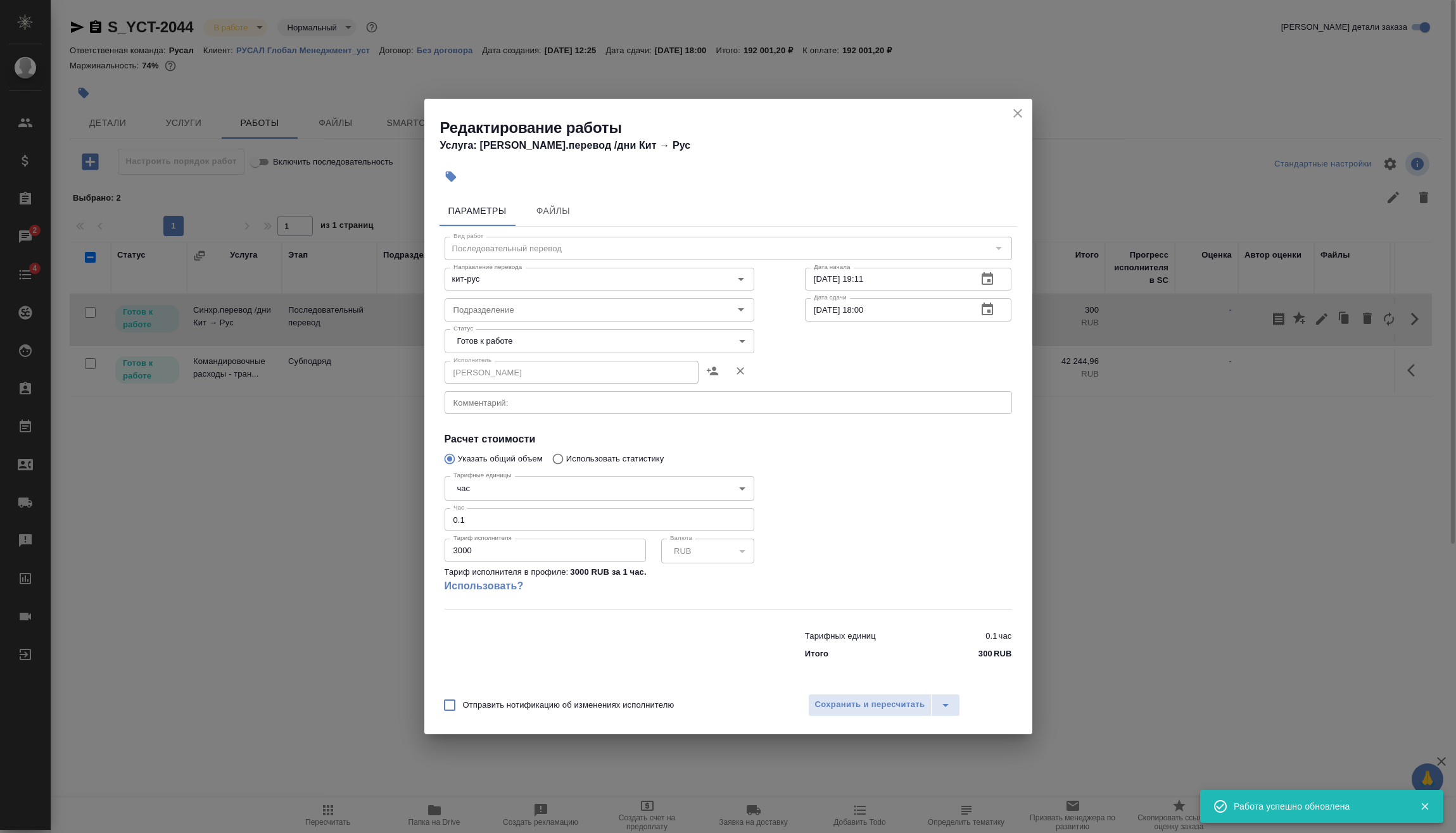
click at [525, 488] on body "🙏 .cls-1 fill:#fff; AWATERA Vasilev Evgeniy Клиенты Спецификации Заказы 2 Чаты …" at bounding box center [728, 416] width 1456 height 833
click at [488, 468] on li "дн." at bounding box center [598, 466] width 309 height 21
type input "5a8b1489cc6b4906c91bfd8a"
drag, startPoint x: 492, startPoint y: 515, endPoint x: 406, endPoint y: 529, distance: 87.1
click at [425, 527] on div "Параметры Файлы Вид работ Последовательный перевод Вид работ Направление перево…" at bounding box center [728, 437] width 608 height 495
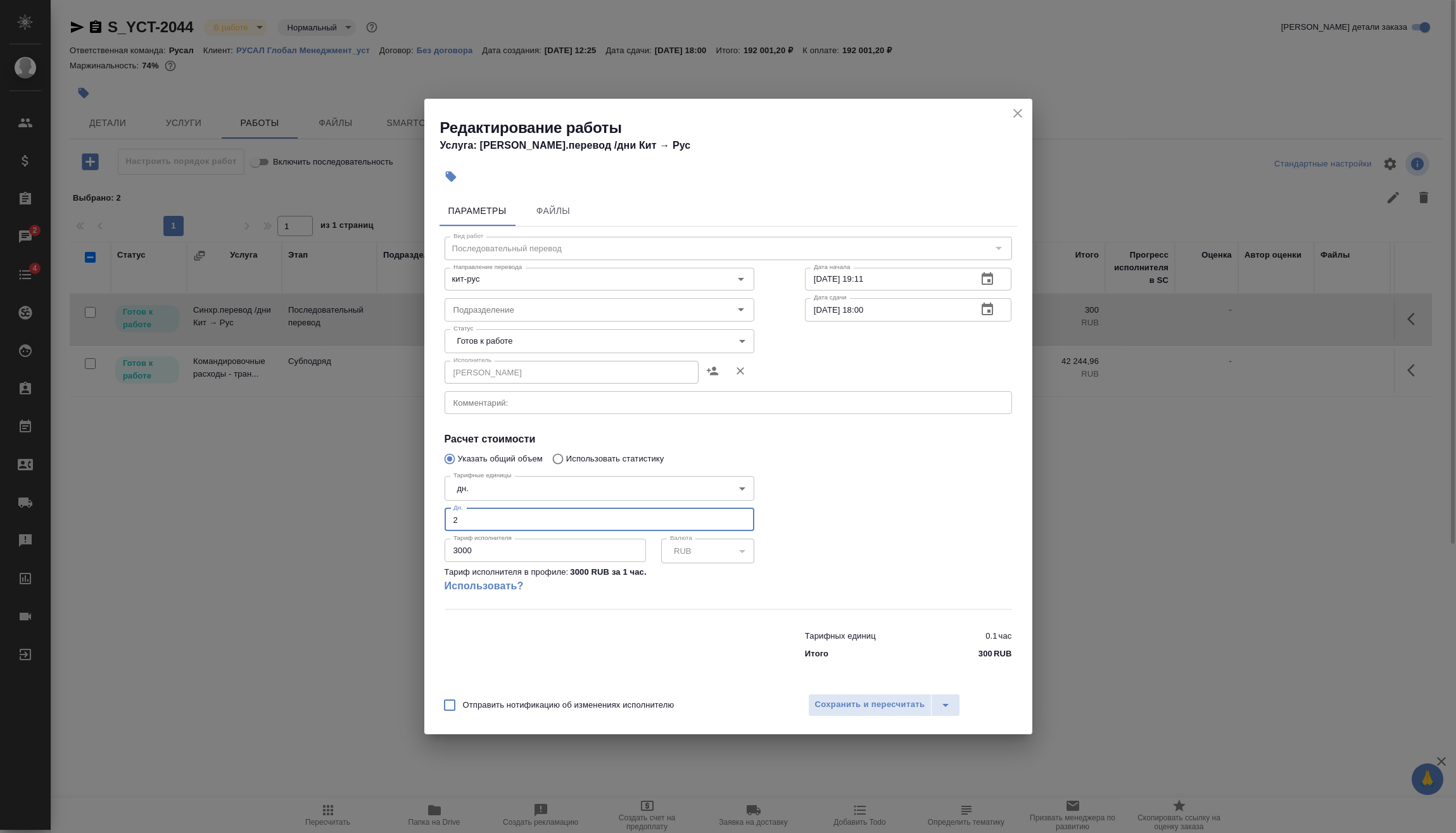
type input "2"
drag, startPoint x: 505, startPoint y: 548, endPoint x: 350, endPoint y: 557, distance: 155.3
click at [355, 557] on div "Редактирование работы Услуга: Синхр.перевод /дни Кит → Рус Параметры Файлы Вид …" at bounding box center [728, 416] width 1456 height 833
drag, startPoint x: 496, startPoint y: 556, endPoint x: 512, endPoint y: 555, distance: 16.0
click at [496, 556] on input "number" at bounding box center [544, 550] width 202 height 23
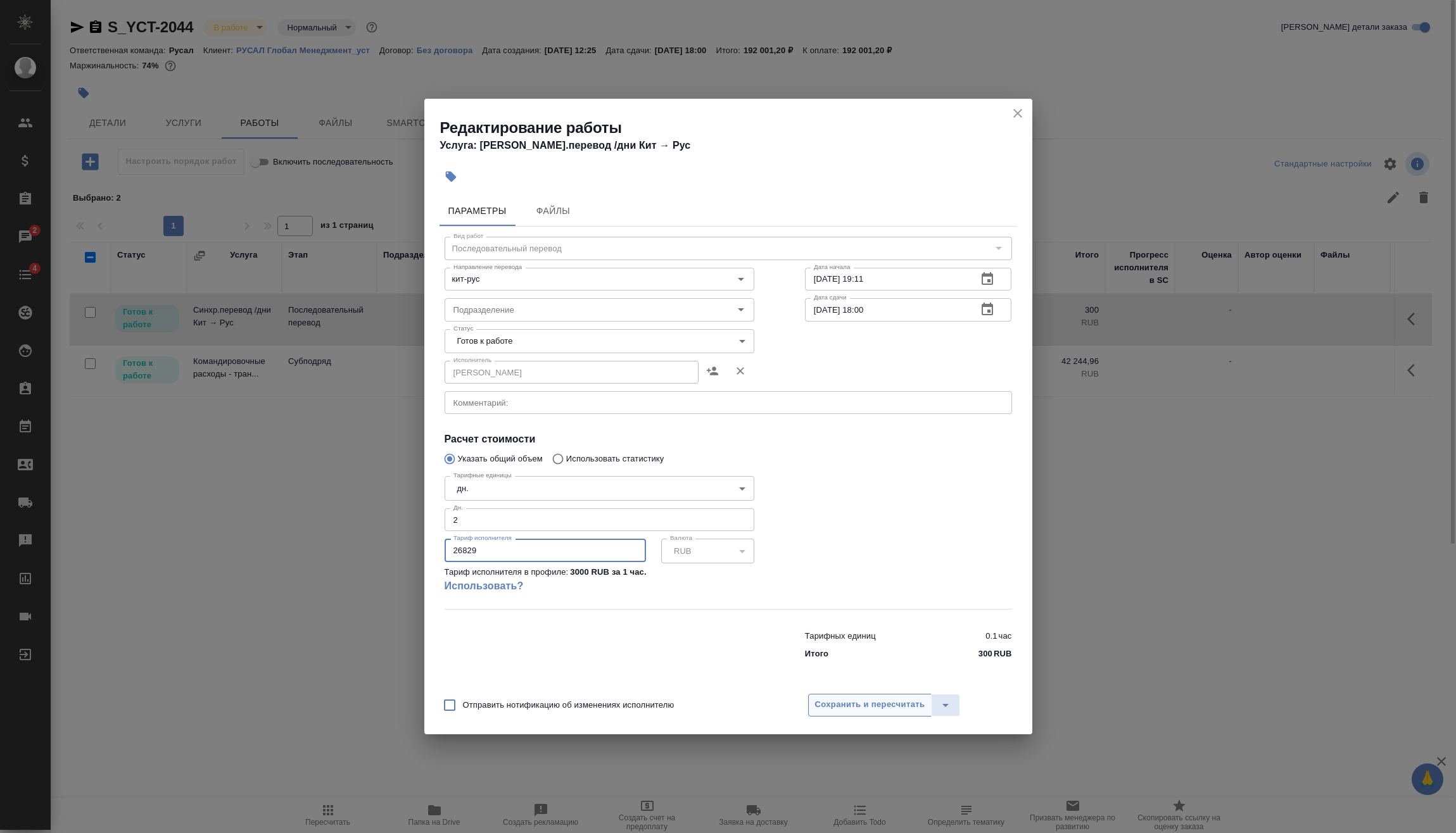
type input "26829"
click at [875, 706] on span "Сохранить и пересчитать" at bounding box center [870, 705] width 111 height 15
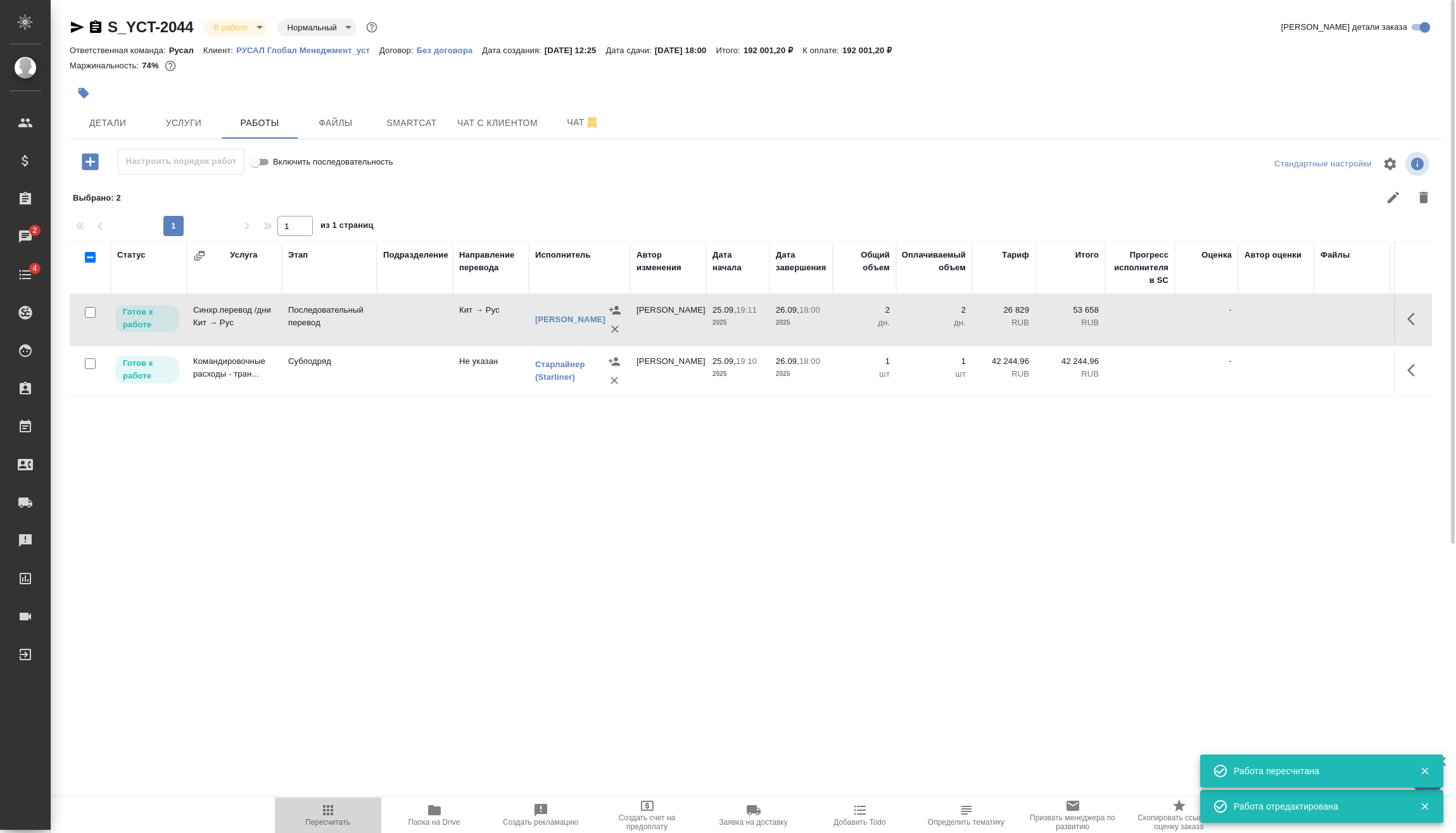
click at [311, 816] on span "Пересчитать" at bounding box center [328, 814] width 91 height 24
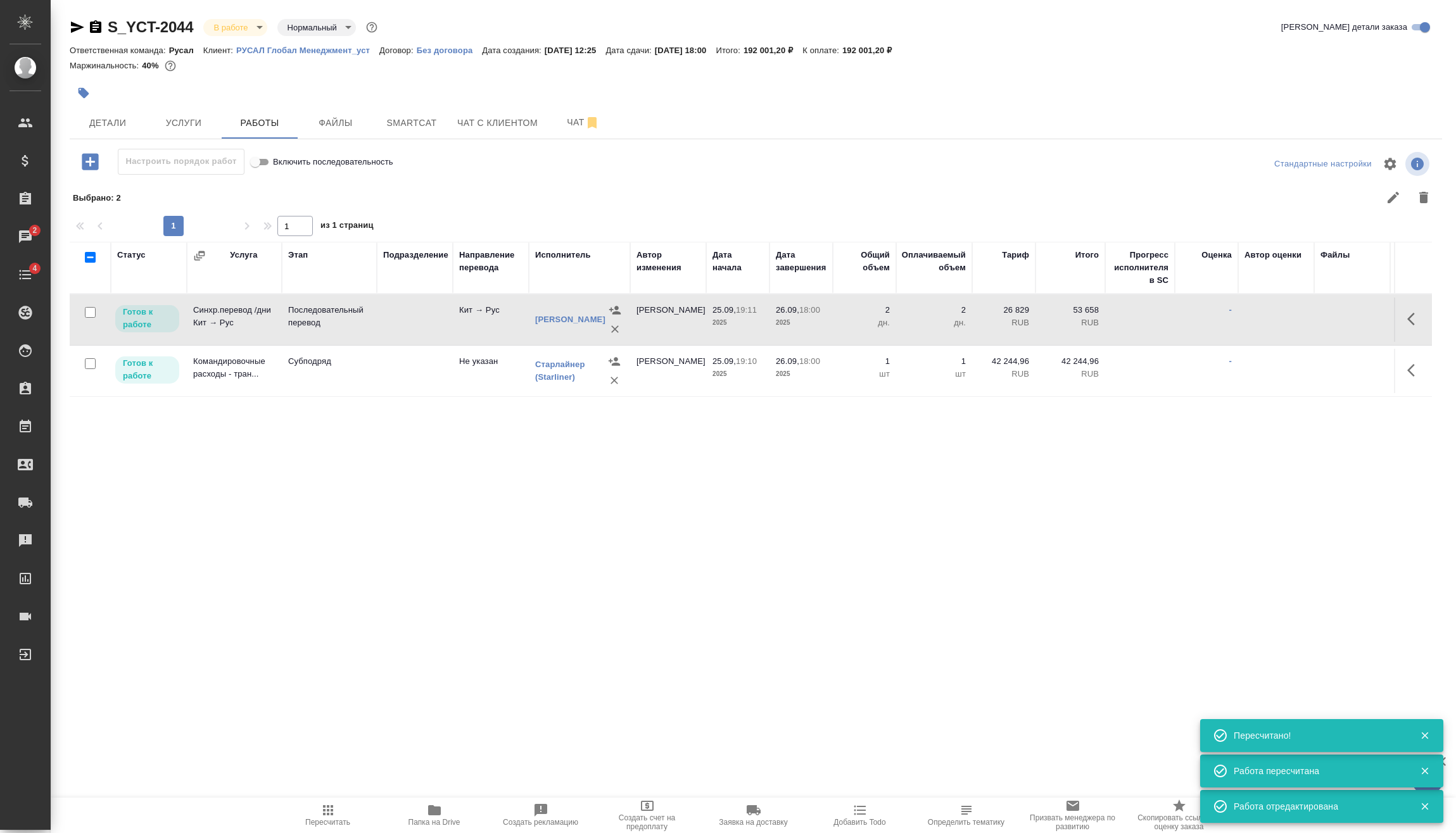
click at [1419, 319] on icon "button" at bounding box center [1414, 319] width 15 height 15
click at [1321, 324] on icon "button" at bounding box center [1321, 319] width 15 height 15
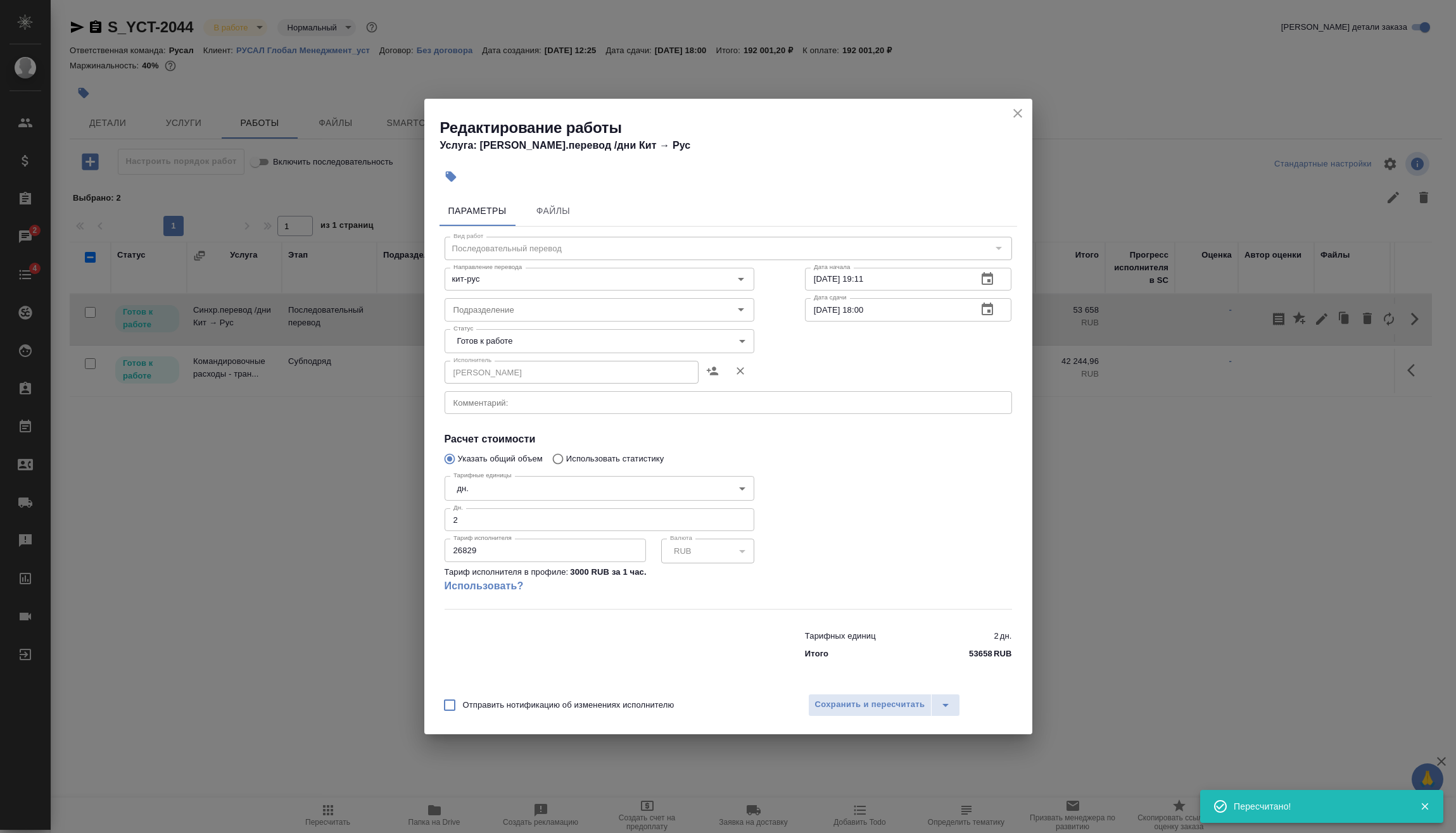
click at [514, 343] on body "🙏 .cls-1 fill:#fff; AWATERA Vasilev Evgeniy Клиенты Спецификации Заказы 2 Чаты …" at bounding box center [728, 416] width 1456 height 833
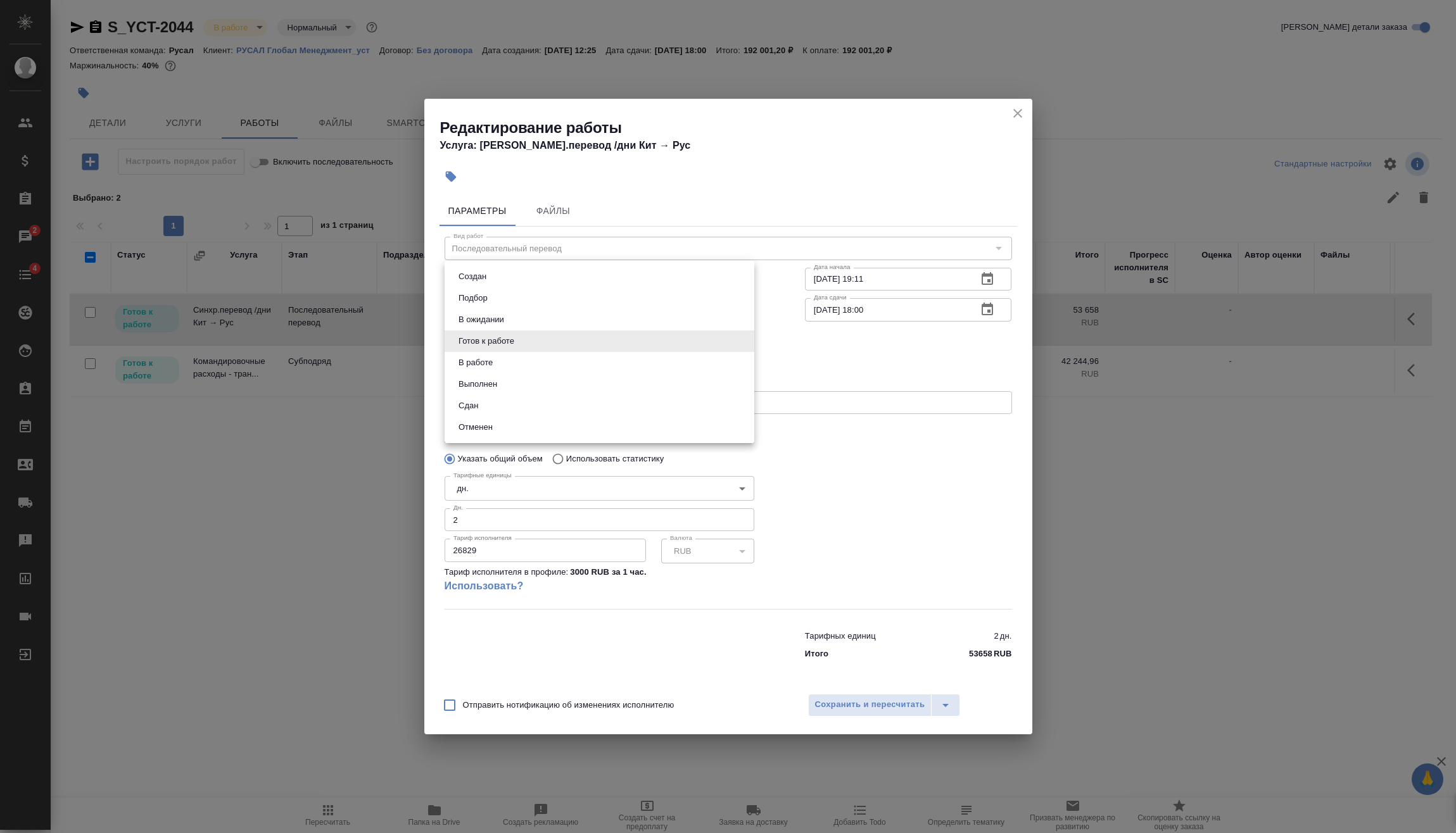
click at [514, 405] on li "Сдан" at bounding box center [598, 405] width 309 height 21
type input "closed"
click at [851, 705] on span "Сохранить и пересчитать" at bounding box center [870, 705] width 111 height 15
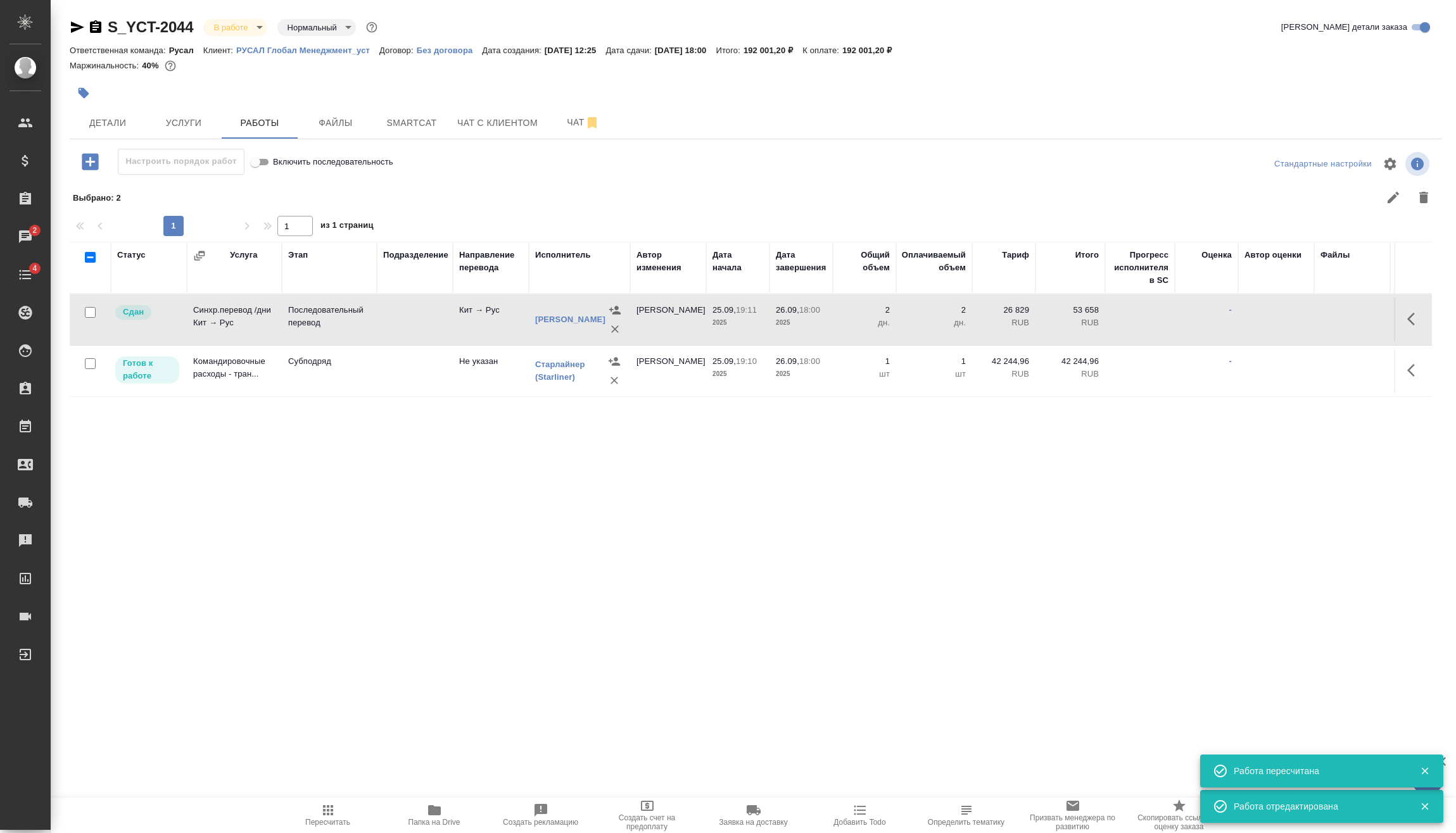
click at [88, 363] on input "checkbox" at bounding box center [90, 364] width 11 height 11
checkbox input "true"
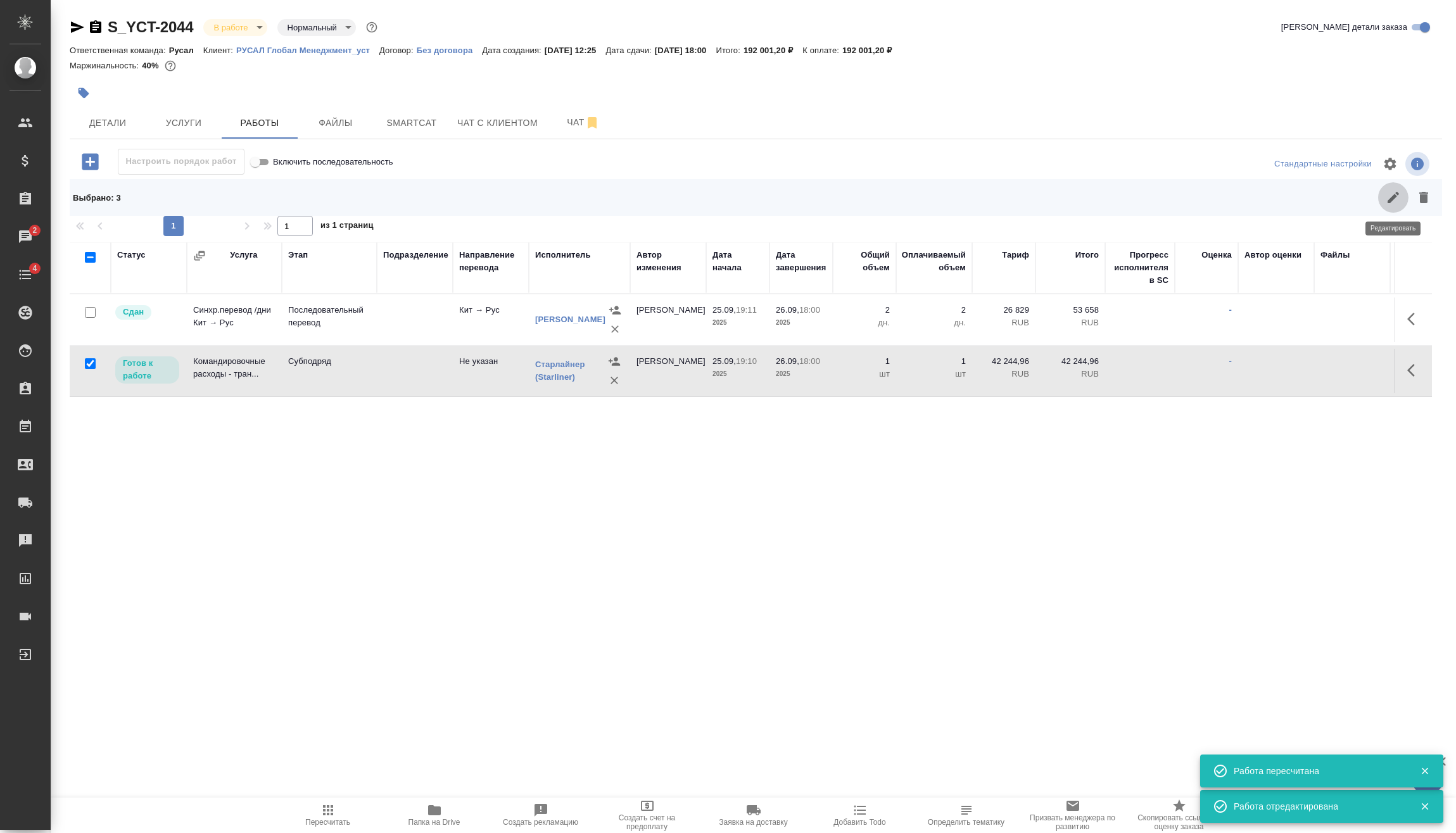
click at [1386, 197] on icon "button" at bounding box center [1393, 197] width 15 height 15
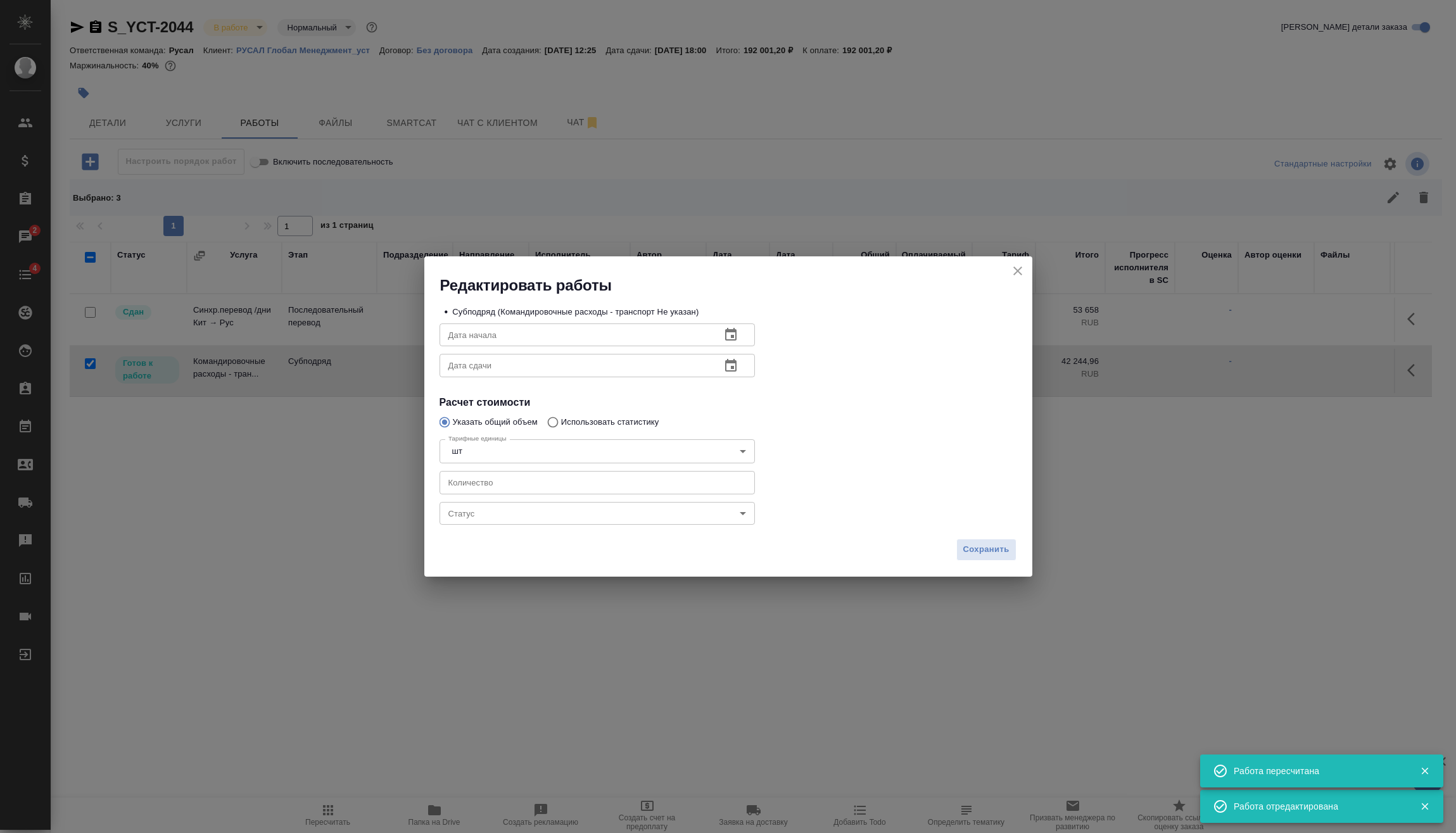
click at [532, 518] on body "🙏 .cls-1 fill:#fff; AWATERA Vasilev Evgeniy Клиенты Спецификации Заказы 2 Чаты …" at bounding box center [728, 416] width 1456 height 833
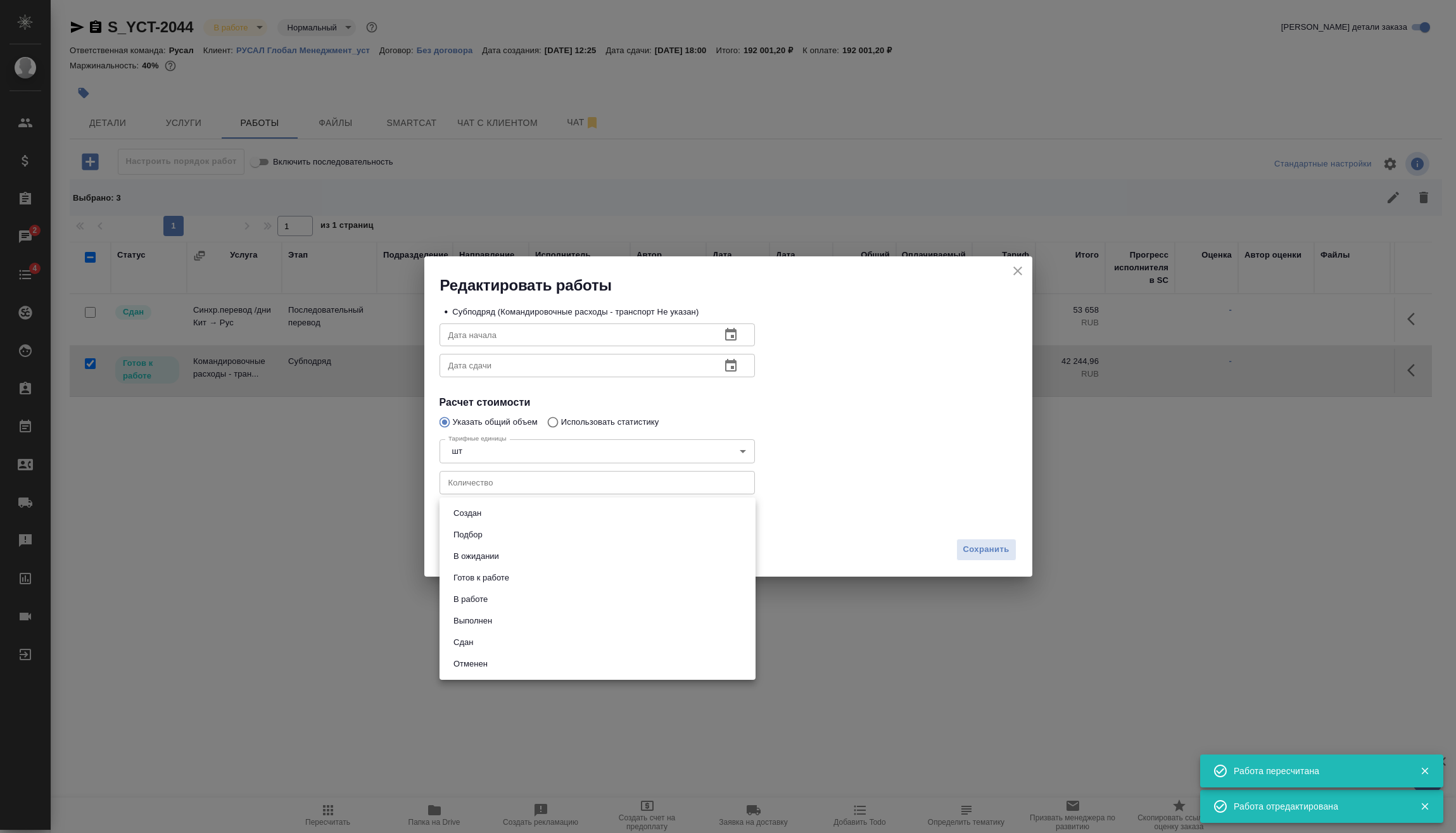
click at [488, 635] on li "Сдан" at bounding box center [597, 642] width 316 height 21
type input "closed"
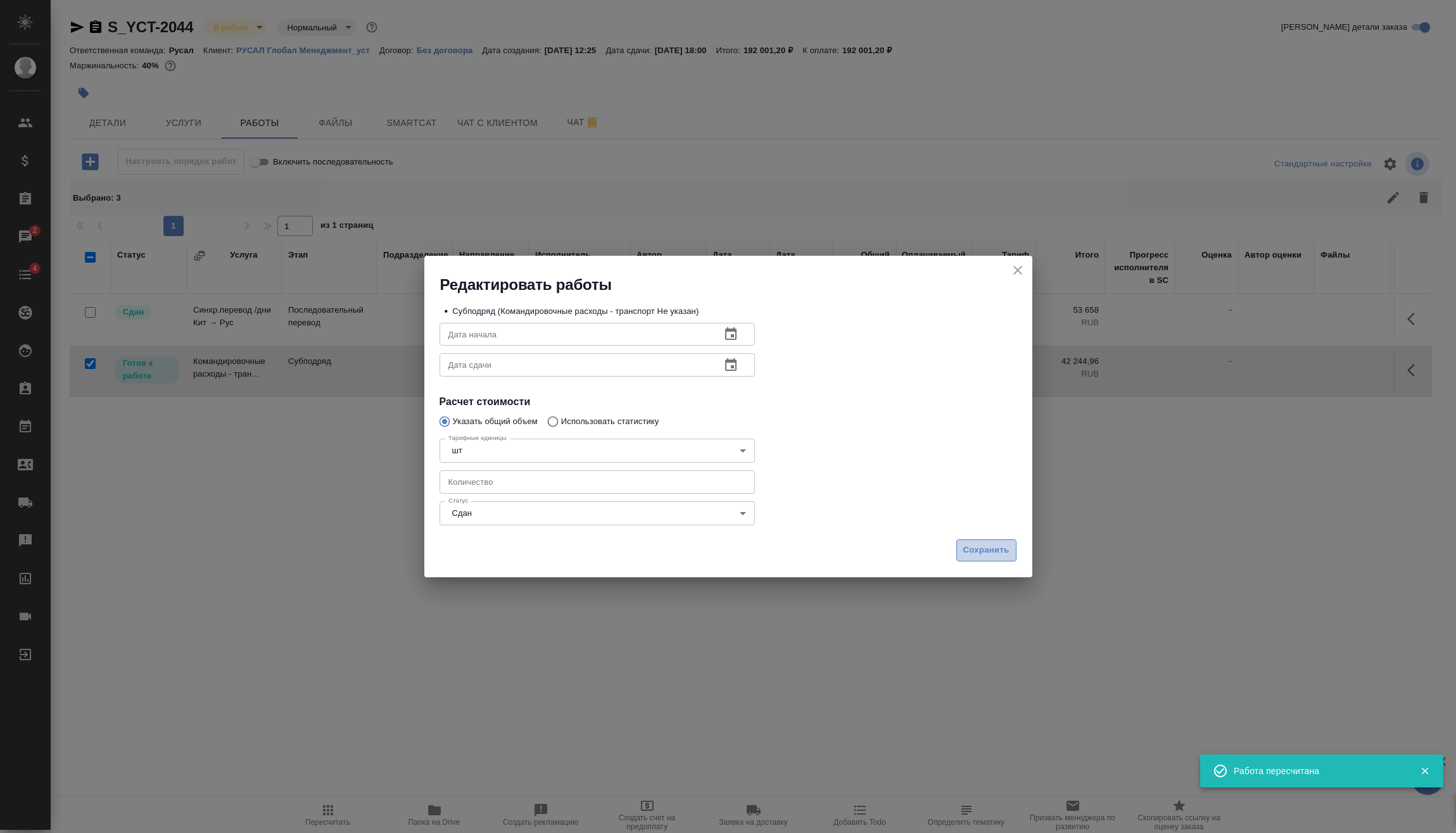
click at [997, 540] on button "Сохранить" at bounding box center [986, 551] width 60 height 22
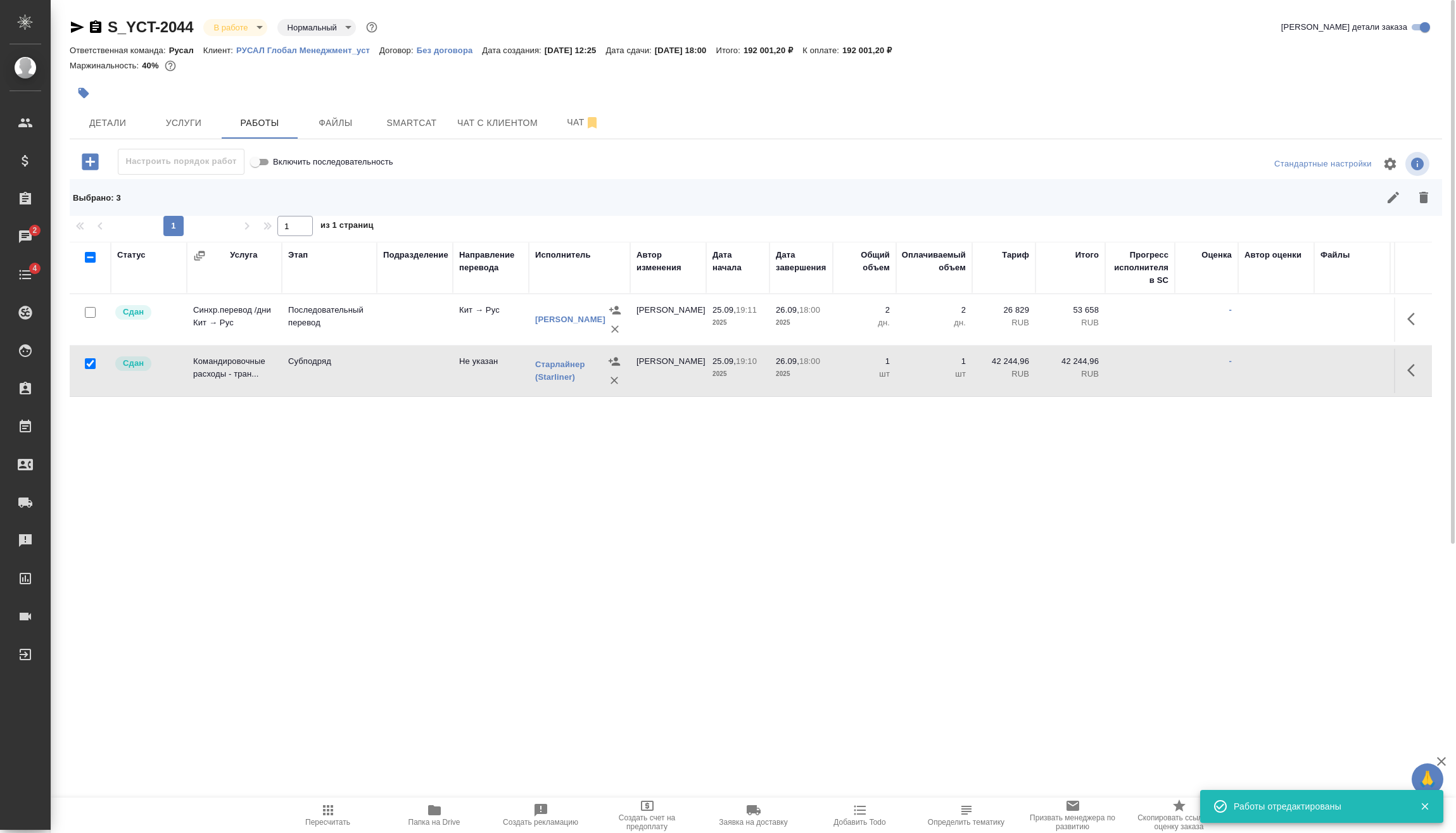
click at [216, 36] on div "S_YCT-2044 В работе inProgress Нормальный normal" at bounding box center [225, 27] width 310 height 20
click at [256, 27] on body "🙏 .cls-1 fill:#fff; AWATERA Vasilev Evgeniy Клиенты Спецификации Заказы 2 Чаты …" at bounding box center [728, 416] width 1456 height 833
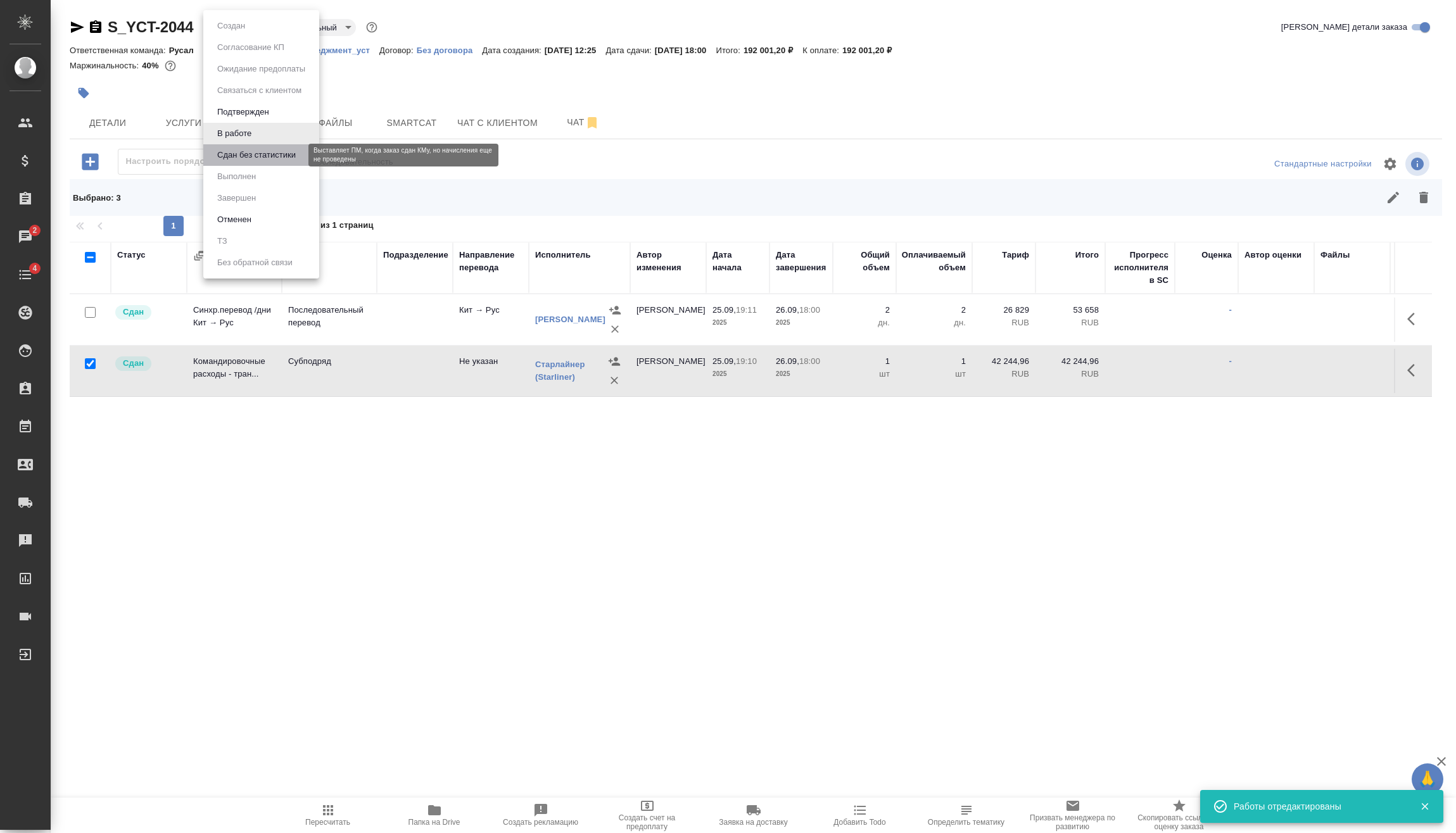
click at [242, 152] on button "Сдан без статистики" at bounding box center [256, 154] width 86 height 14
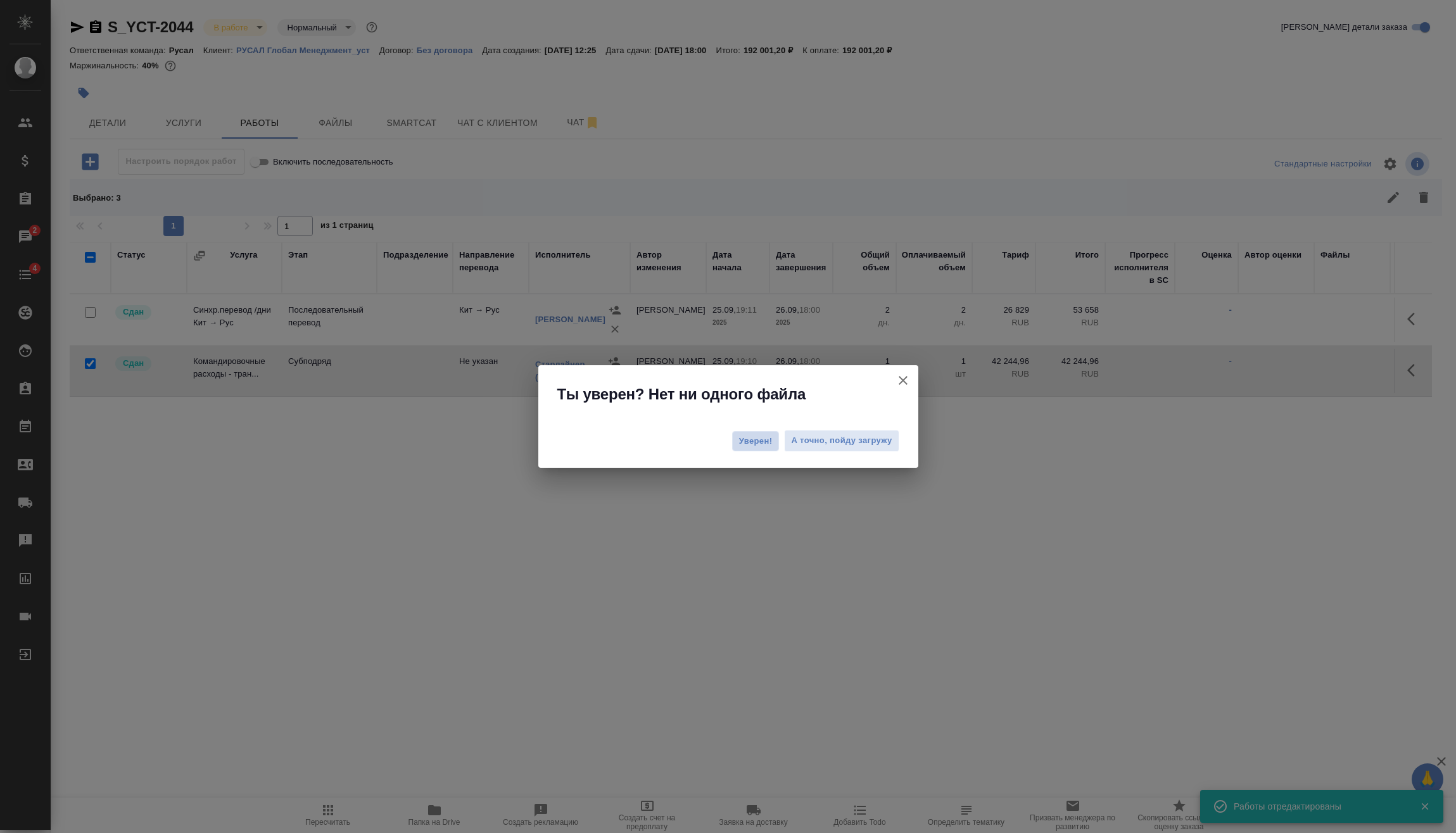
click at [739, 443] on span "Уверен!" at bounding box center [755, 441] width 33 height 13
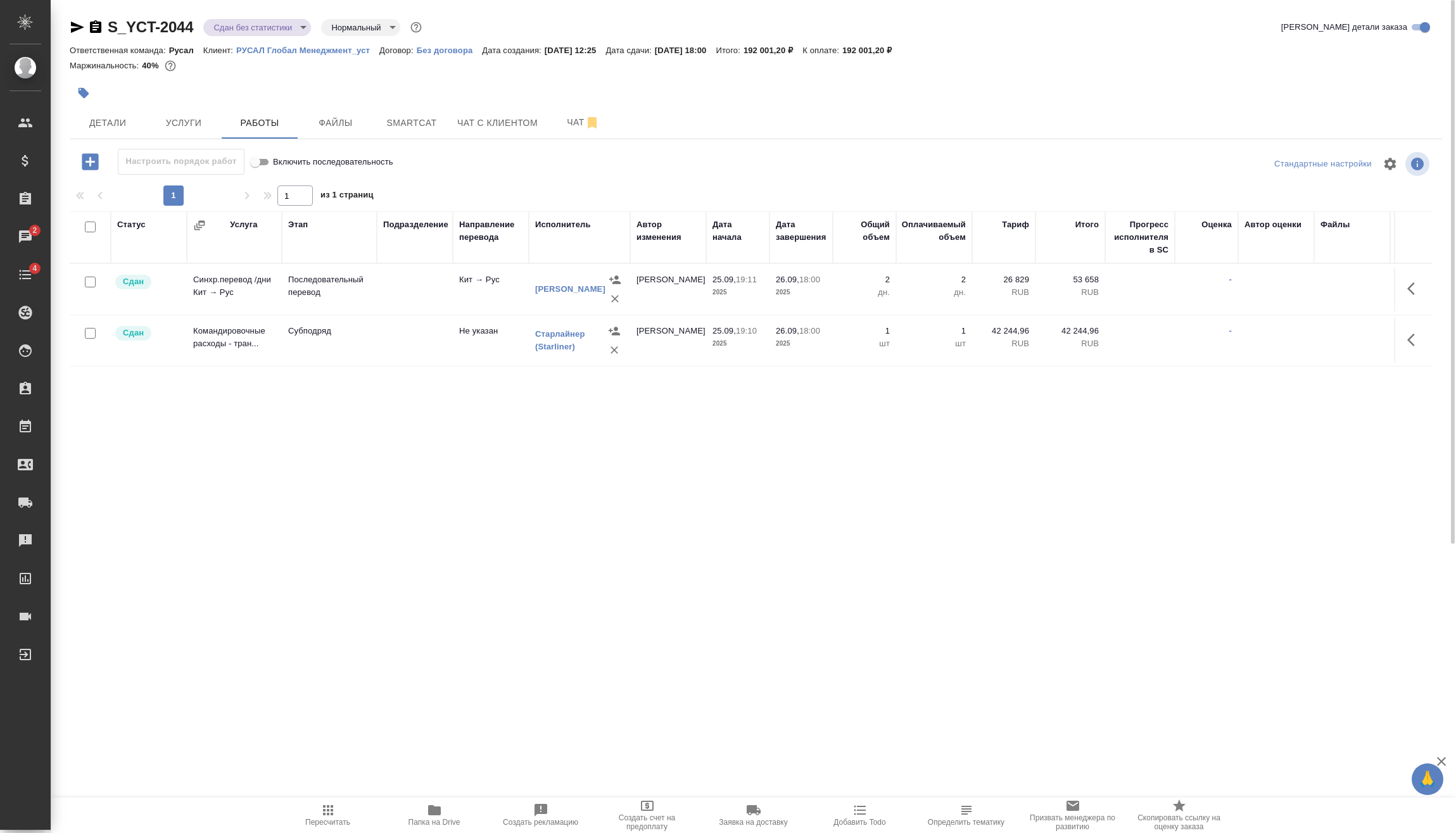
click at [306, 31] on body "🙏 .cls-1 fill:#fff; AWATERA Vasilev Evgeniy Клиенты Спецификации Заказы 2 Чаты …" at bounding box center [728, 416] width 1456 height 833
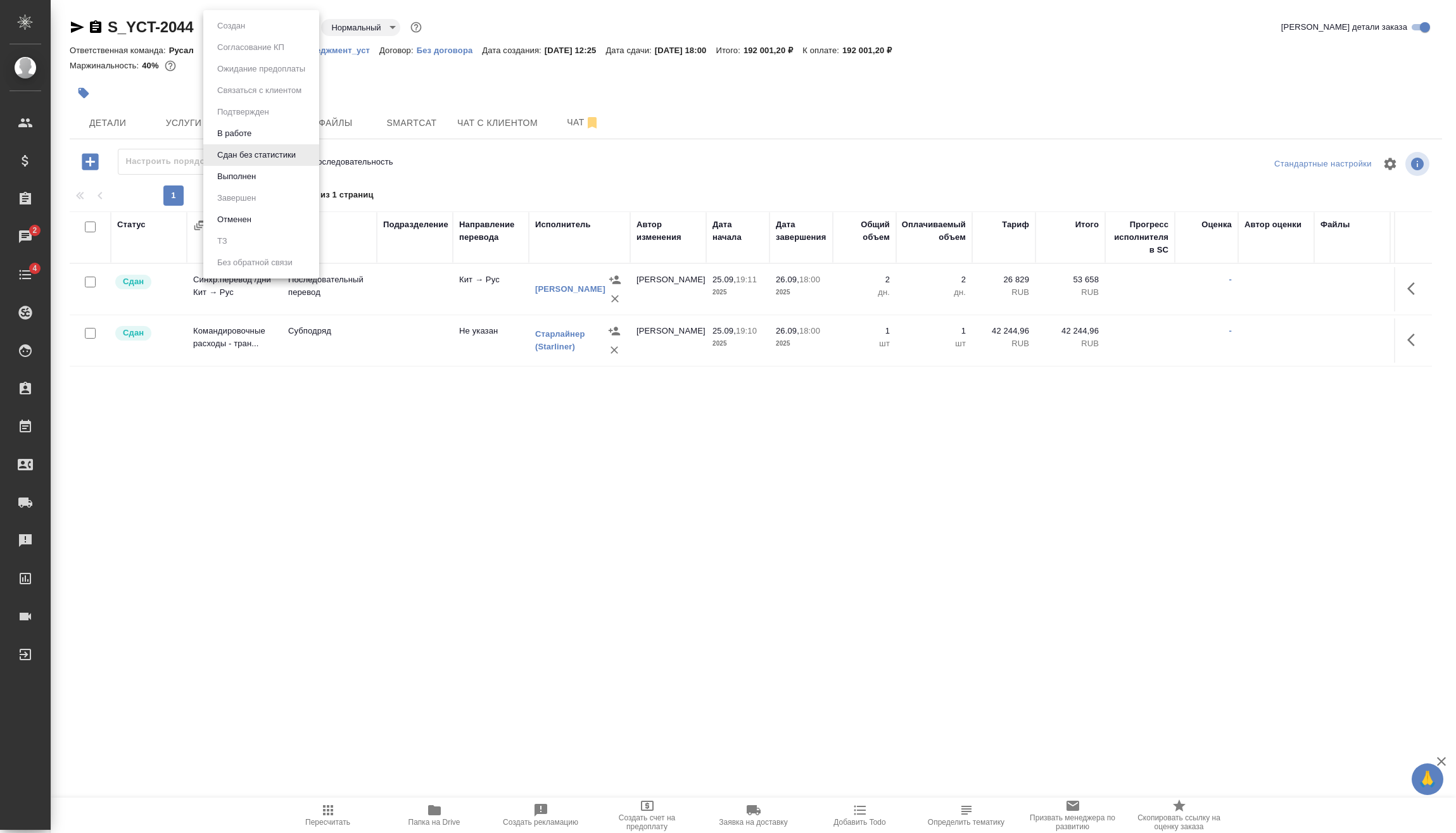
click at [271, 176] on li "Выполнен" at bounding box center [261, 176] width 116 height 21
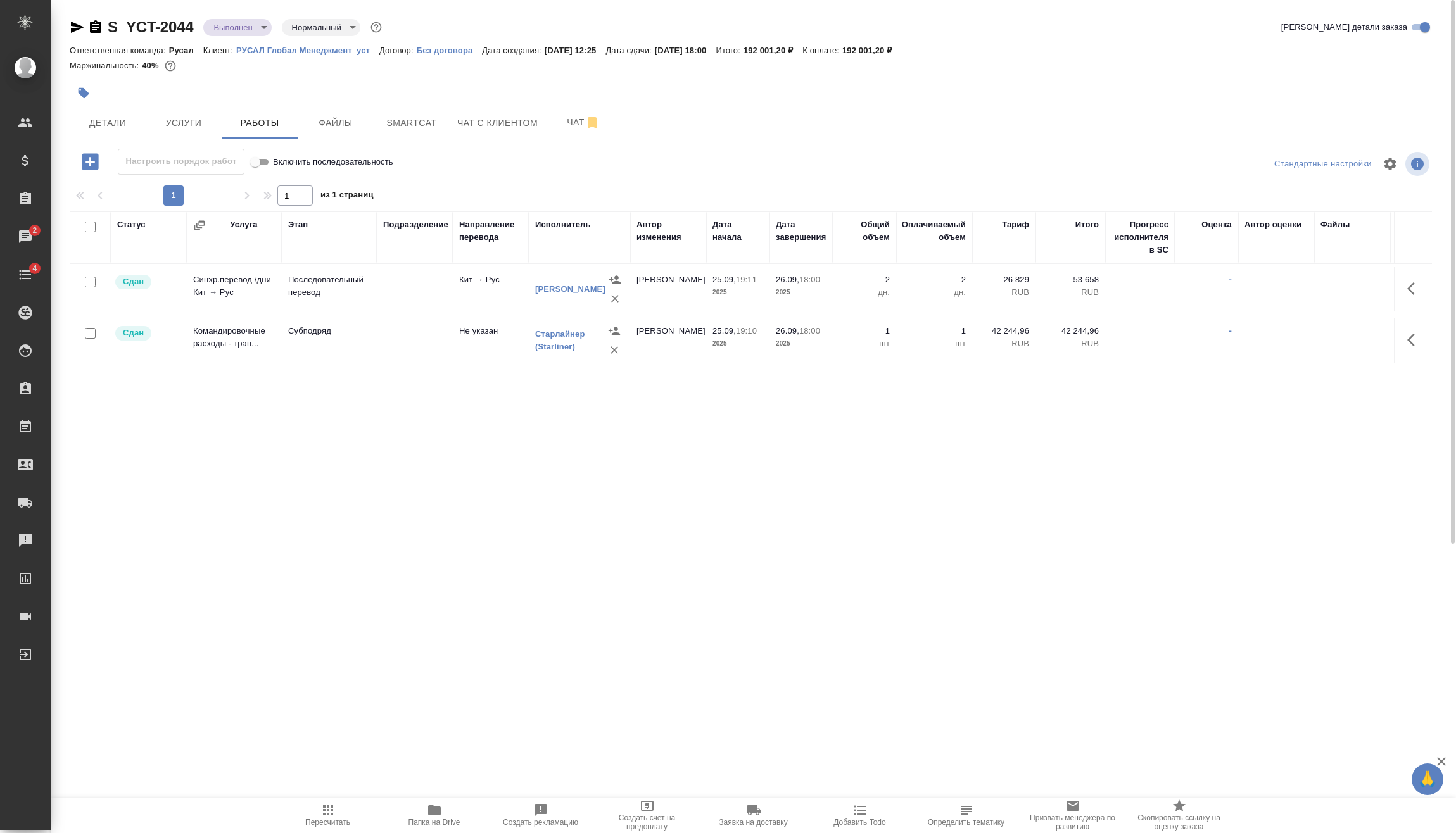
click at [519, 415] on div "Статус Услуга Этап Подразделение Направление перевода Исполнитель Автор изменен…" at bounding box center [751, 464] width 1362 height 506
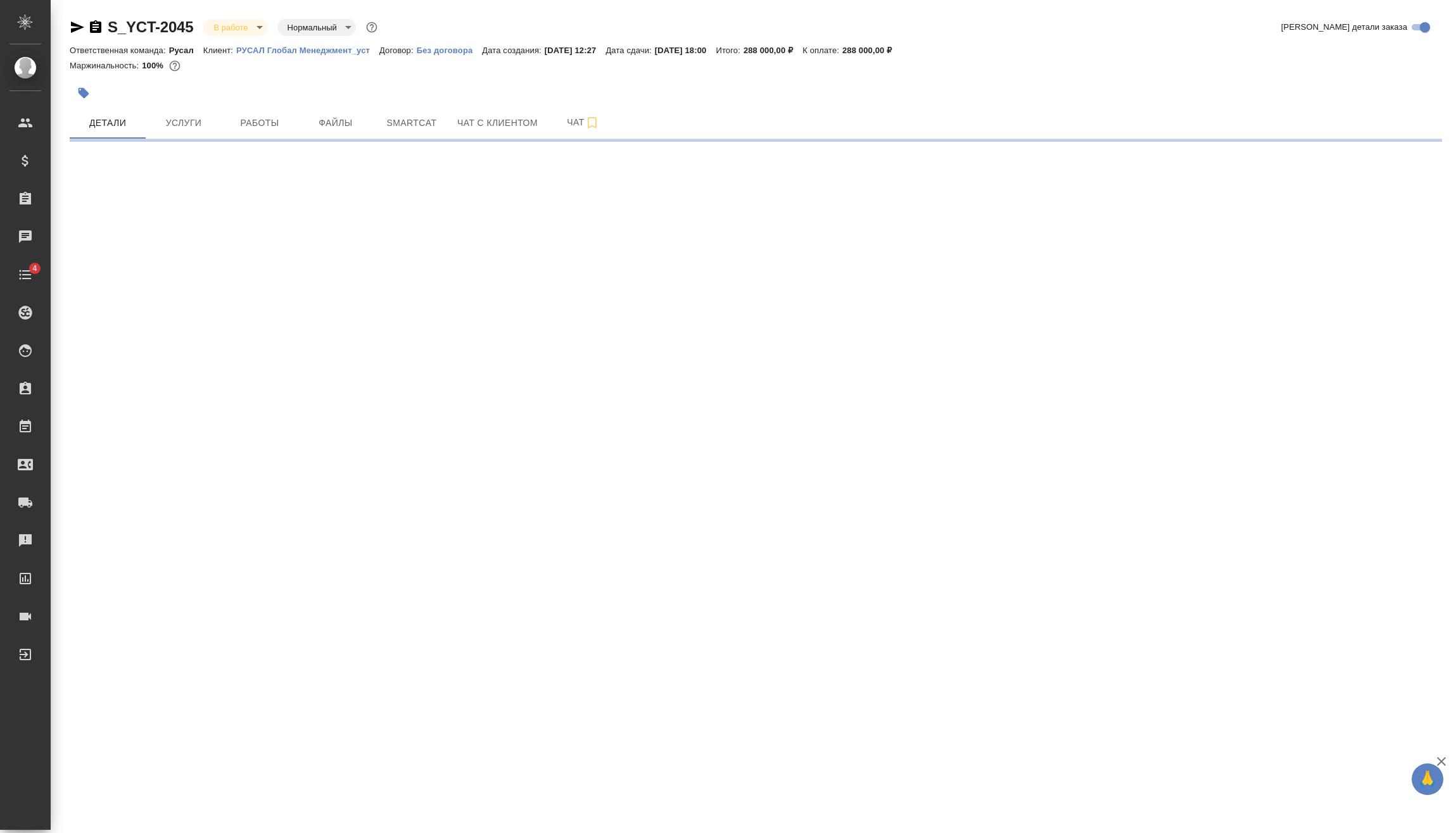
select select "RU"
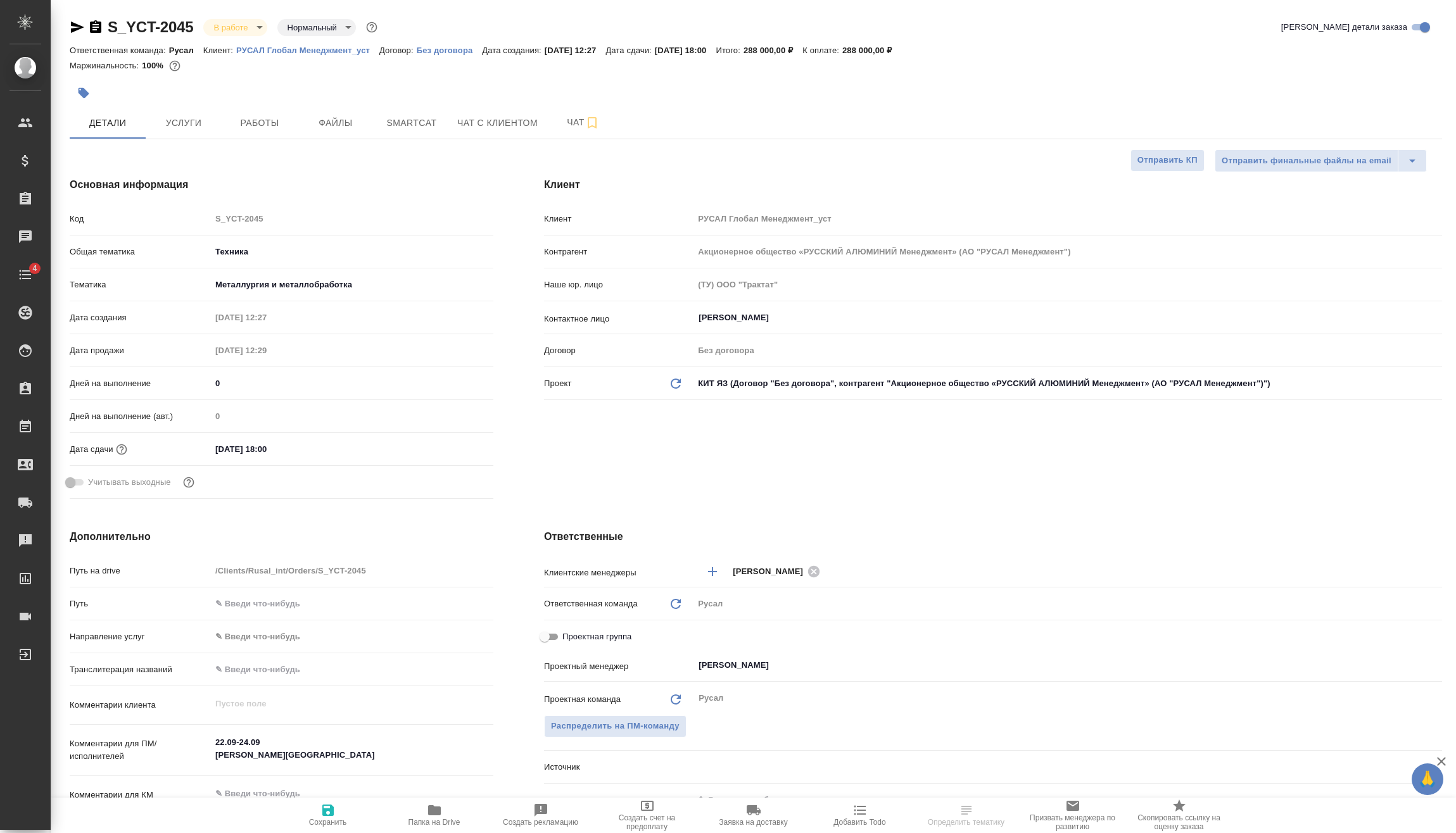
type textarea "x"
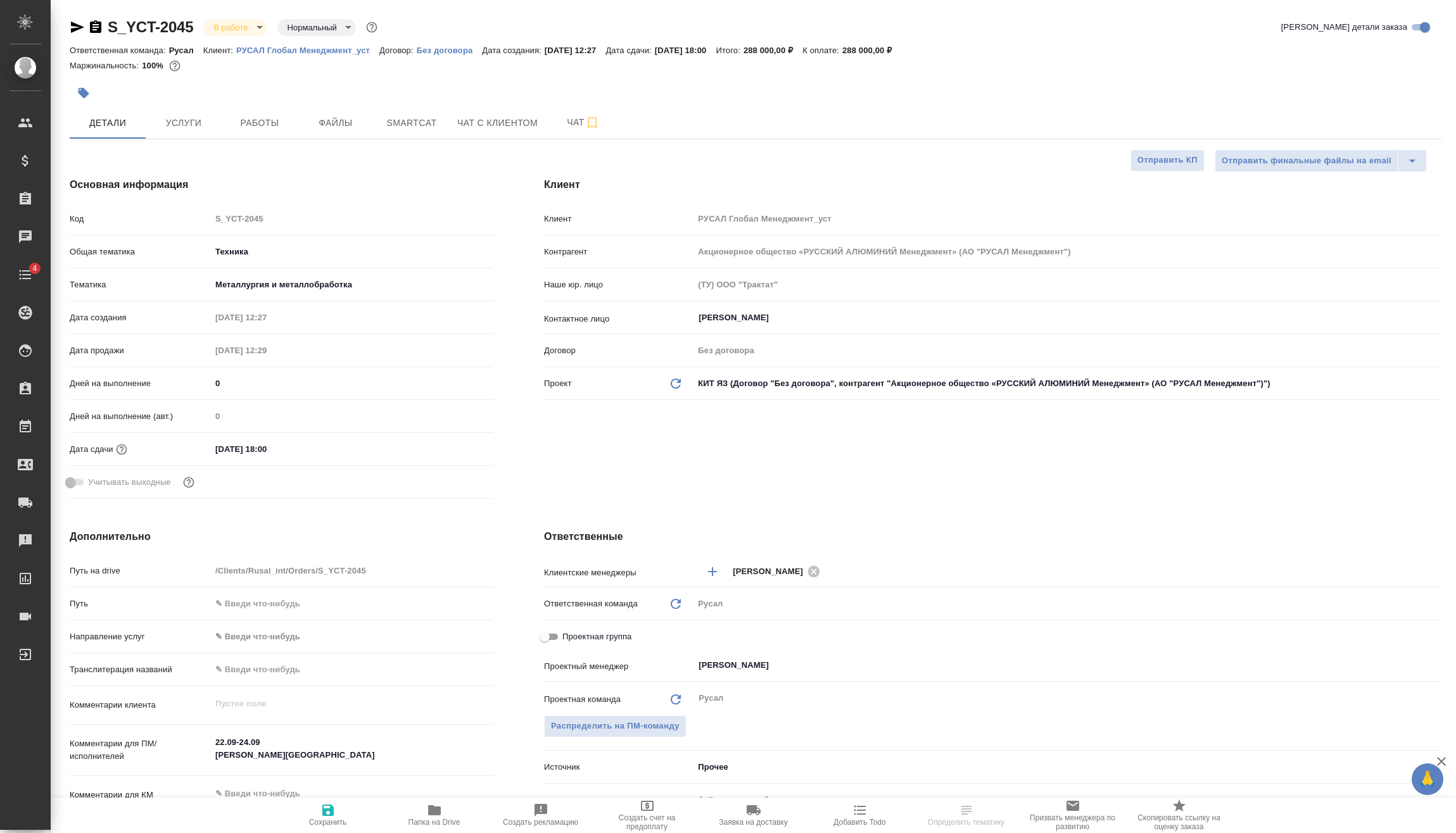
type textarea "x"
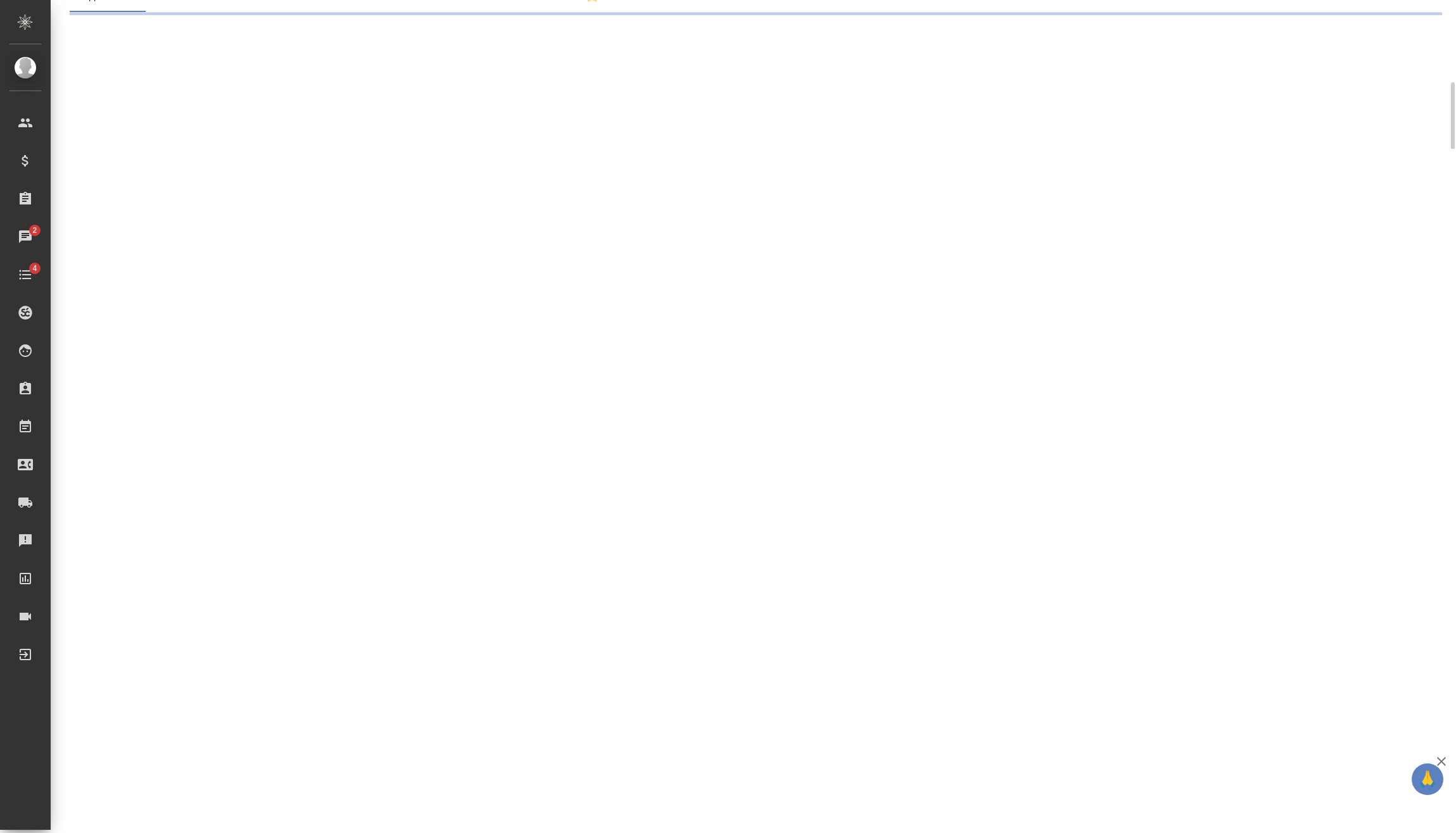
select select "RU"
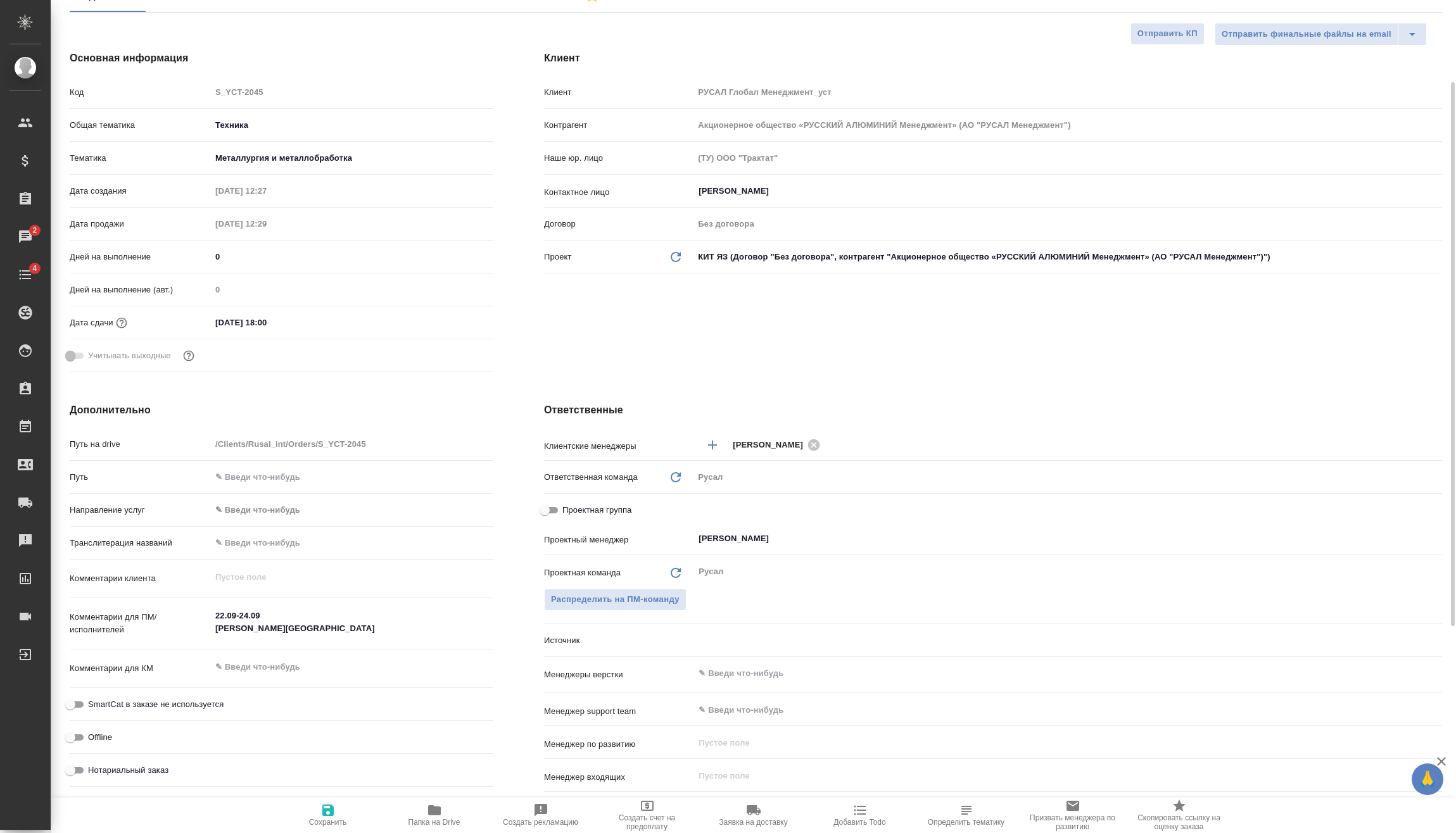
type textarea "x"
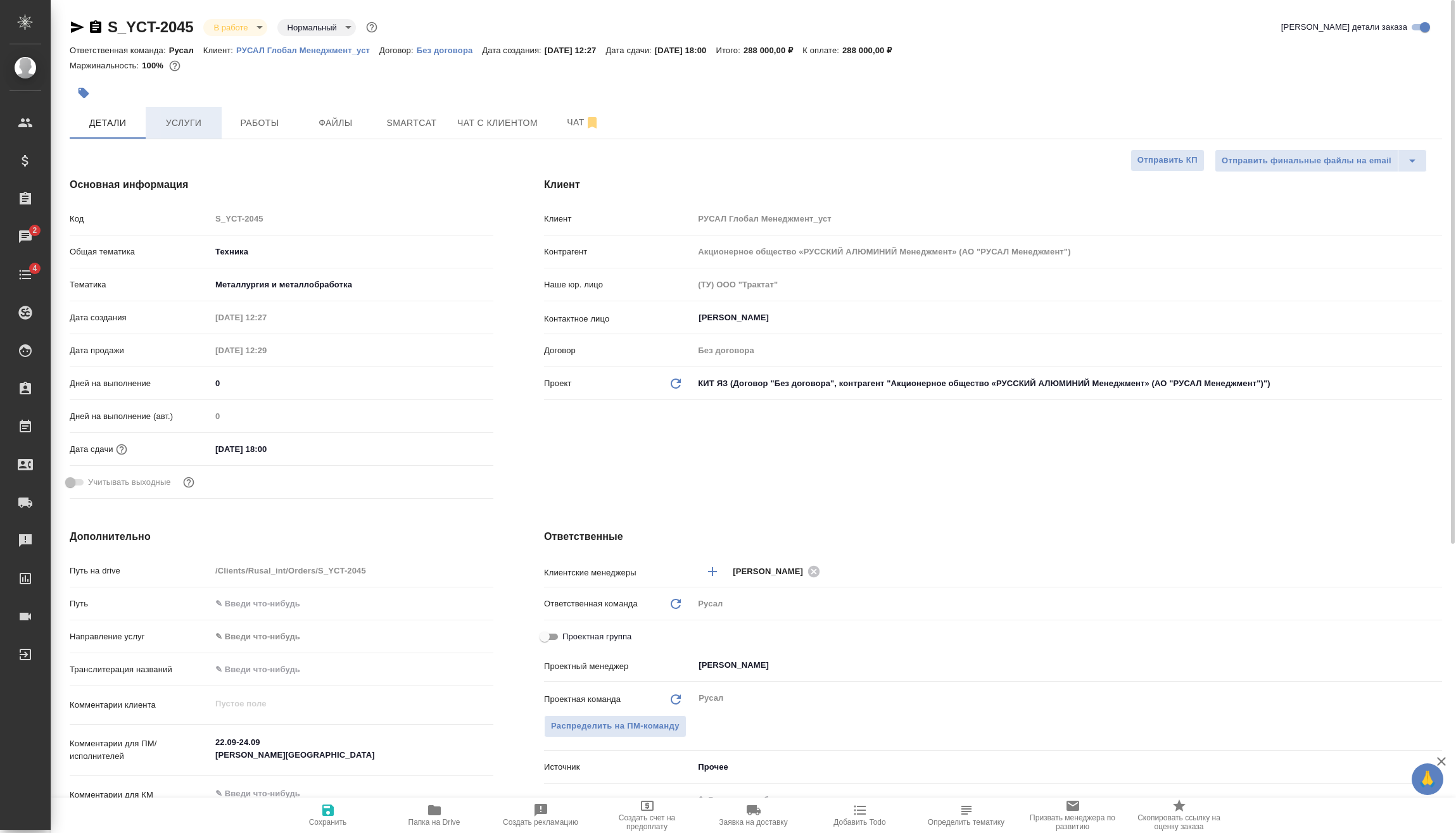
click at [184, 113] on button "Услуги" at bounding box center [184, 123] width 76 height 32
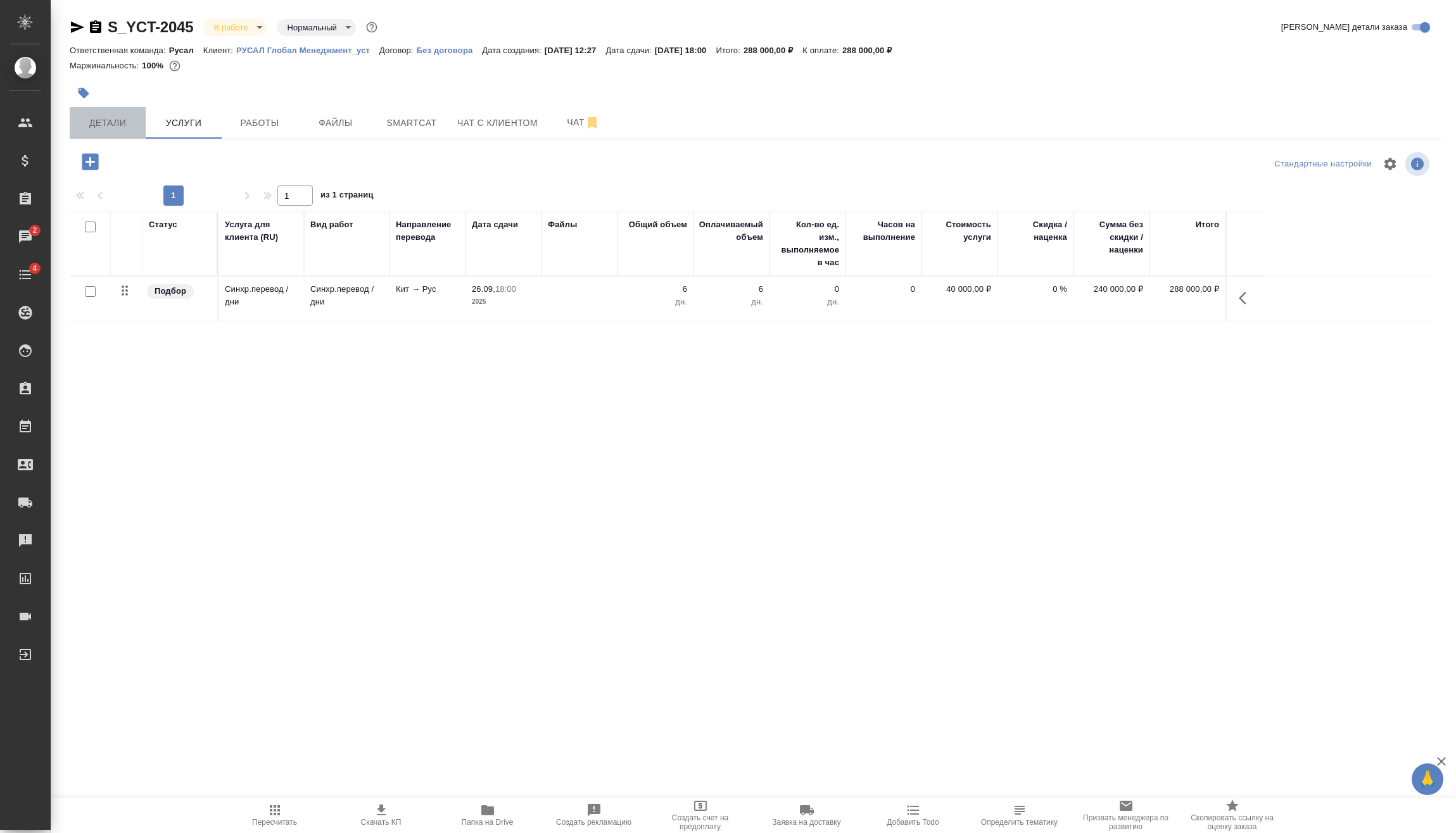
click at [116, 128] on span "Детали" at bounding box center [107, 123] width 60 height 16
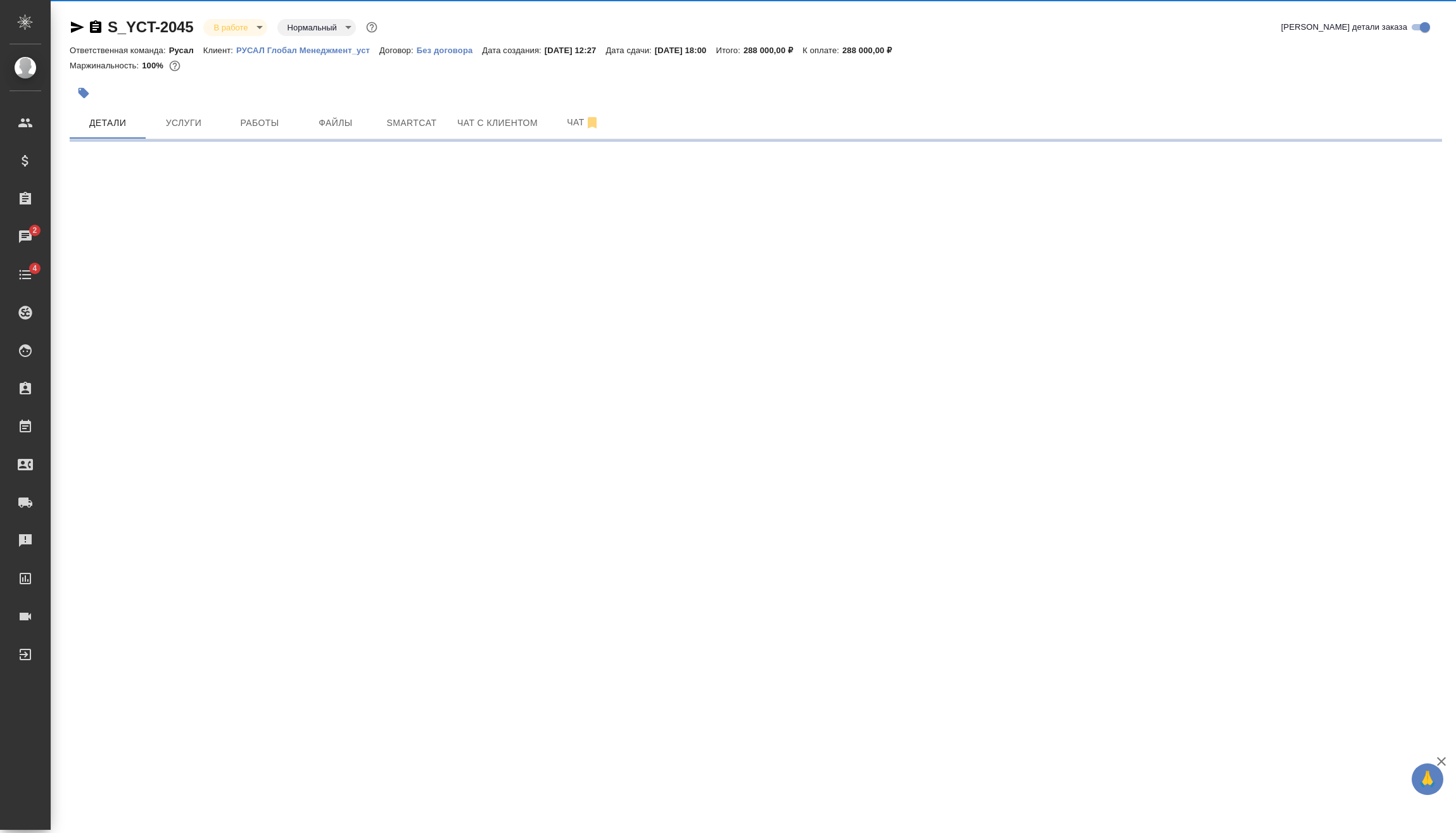
select select "RU"
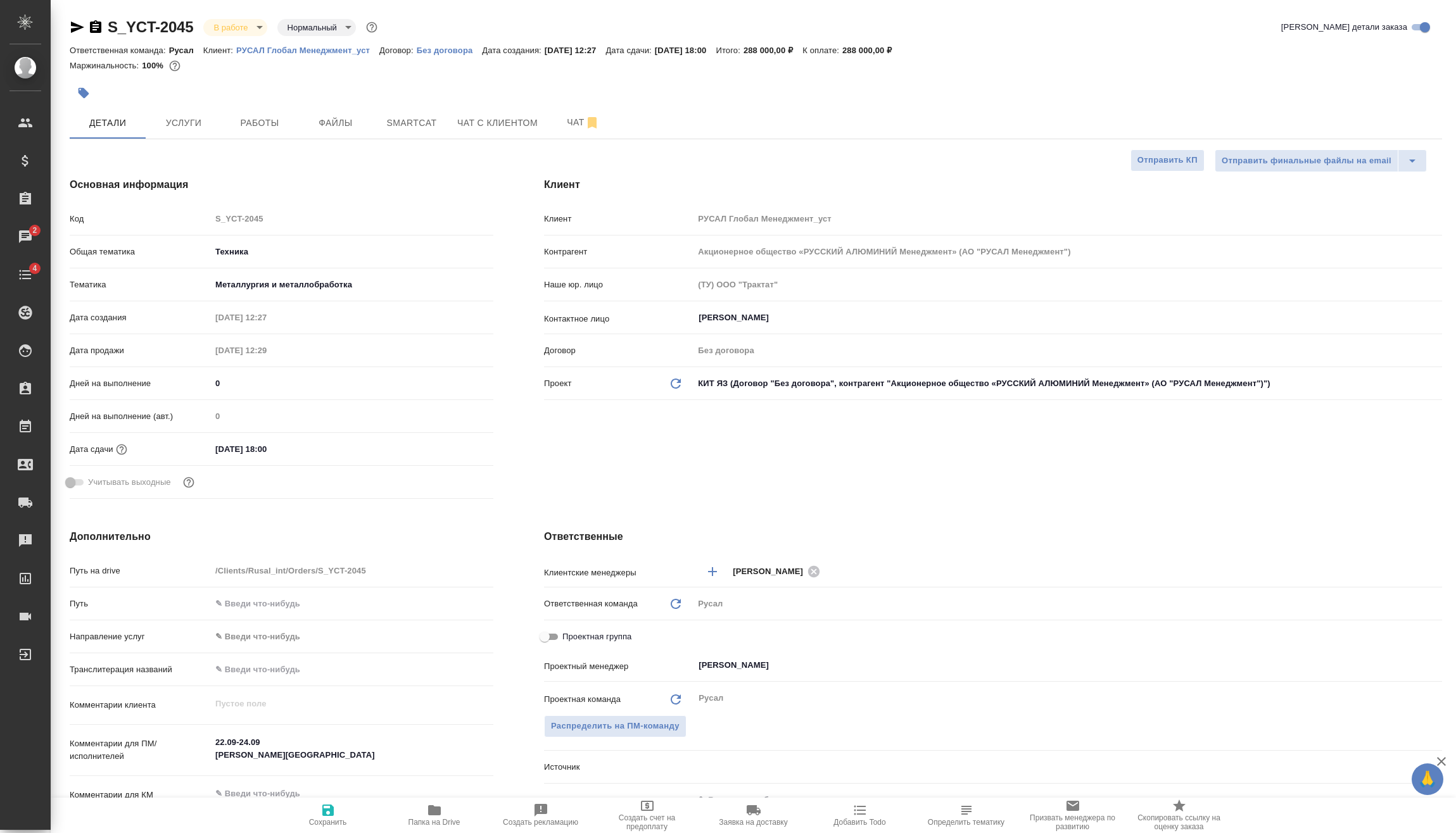
type textarea "x"
click at [198, 132] on button "Услуги" at bounding box center [184, 123] width 76 height 32
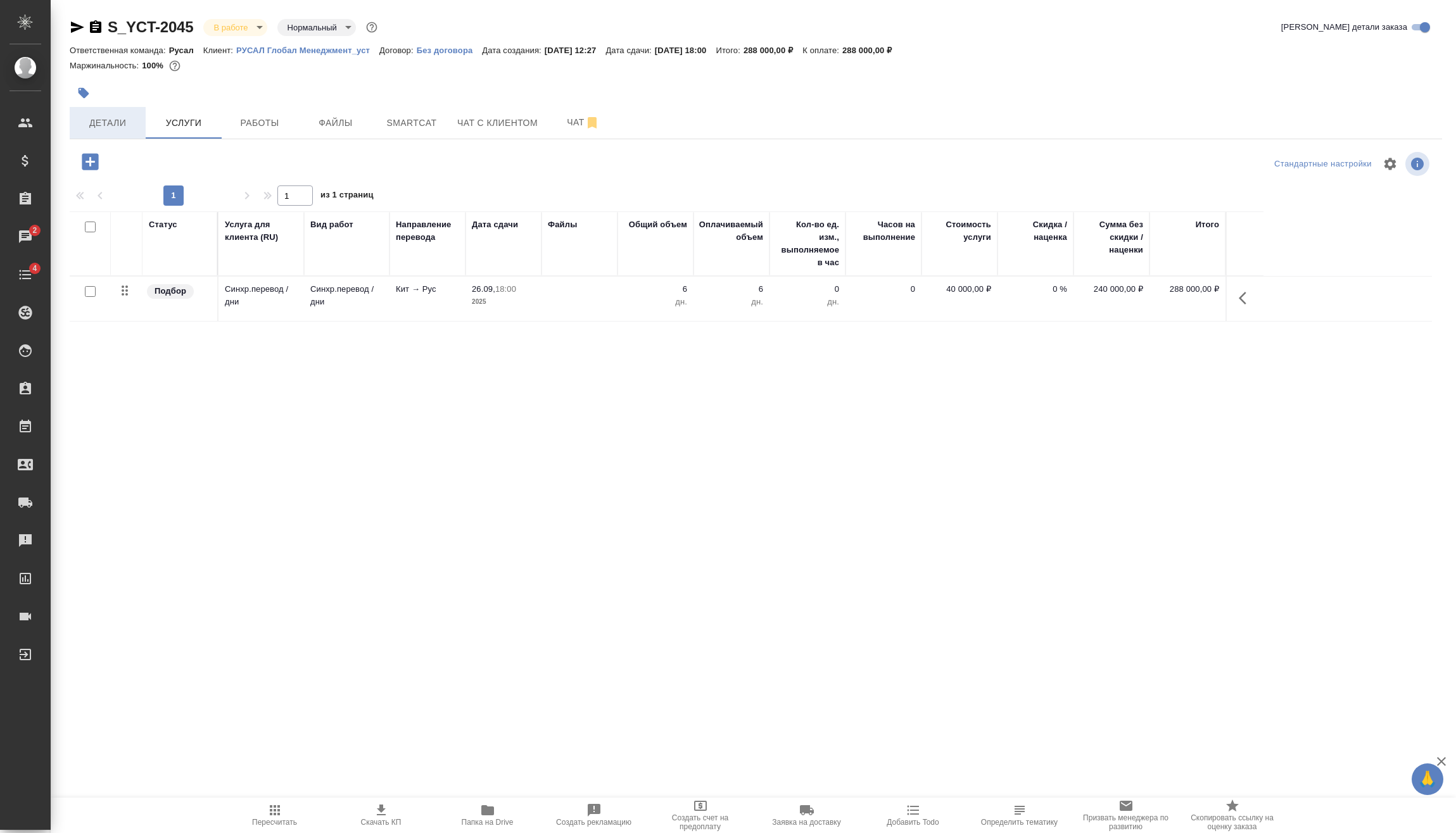
click at [119, 120] on span "Детали" at bounding box center [107, 123] width 60 height 16
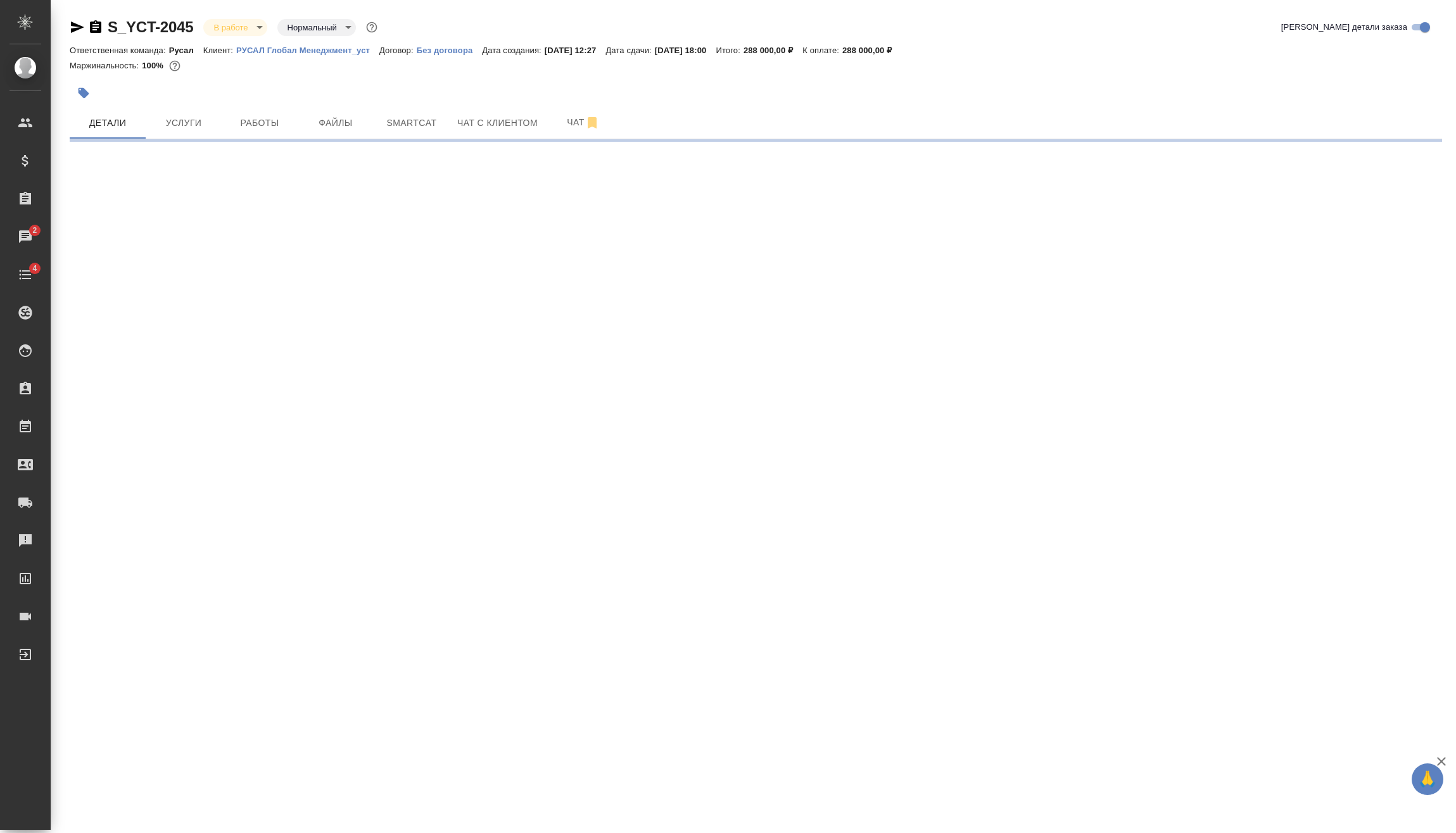
select select "RU"
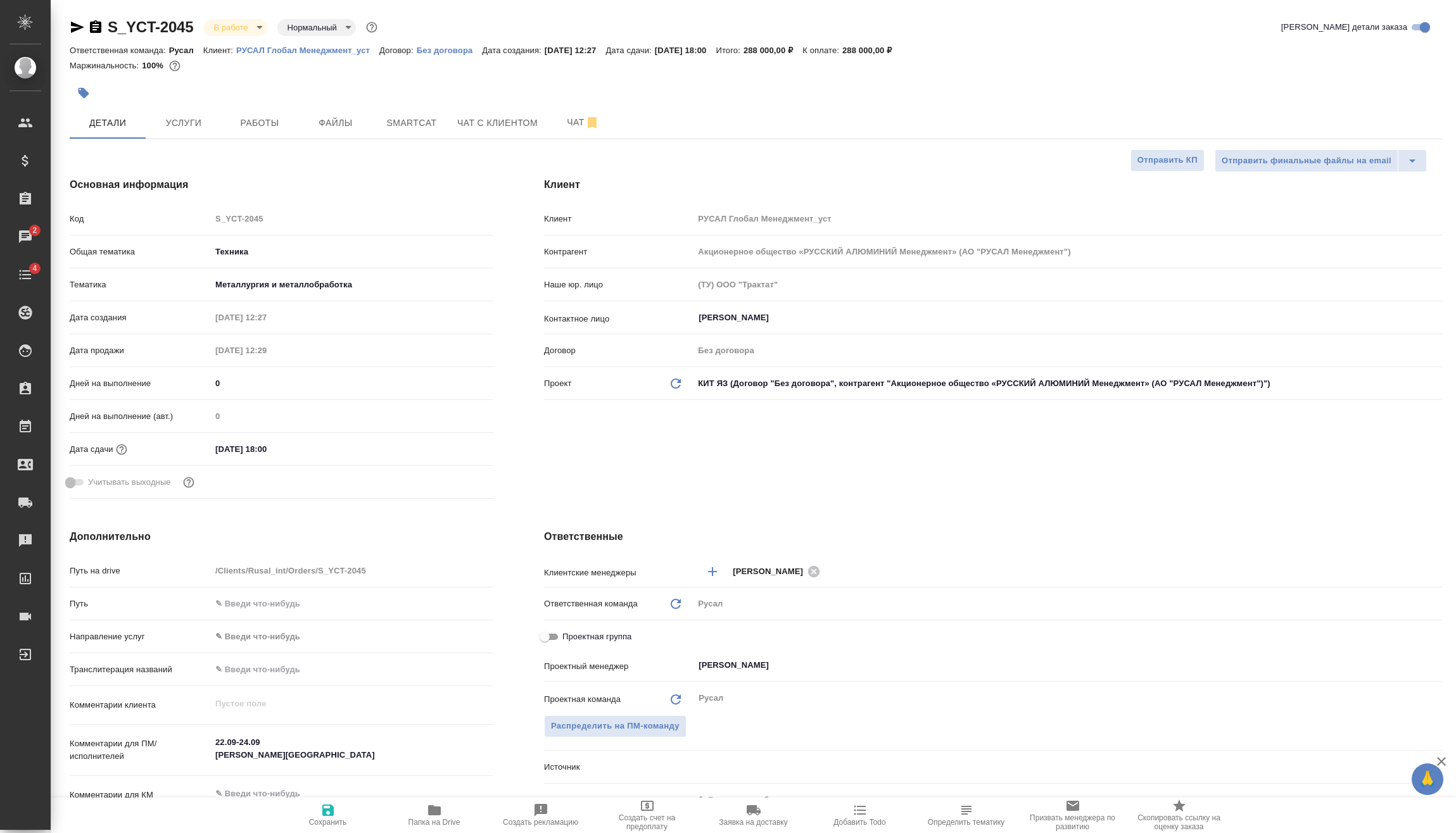
type textarea "x"
click at [176, 120] on span "Услуги" at bounding box center [183, 123] width 60 height 16
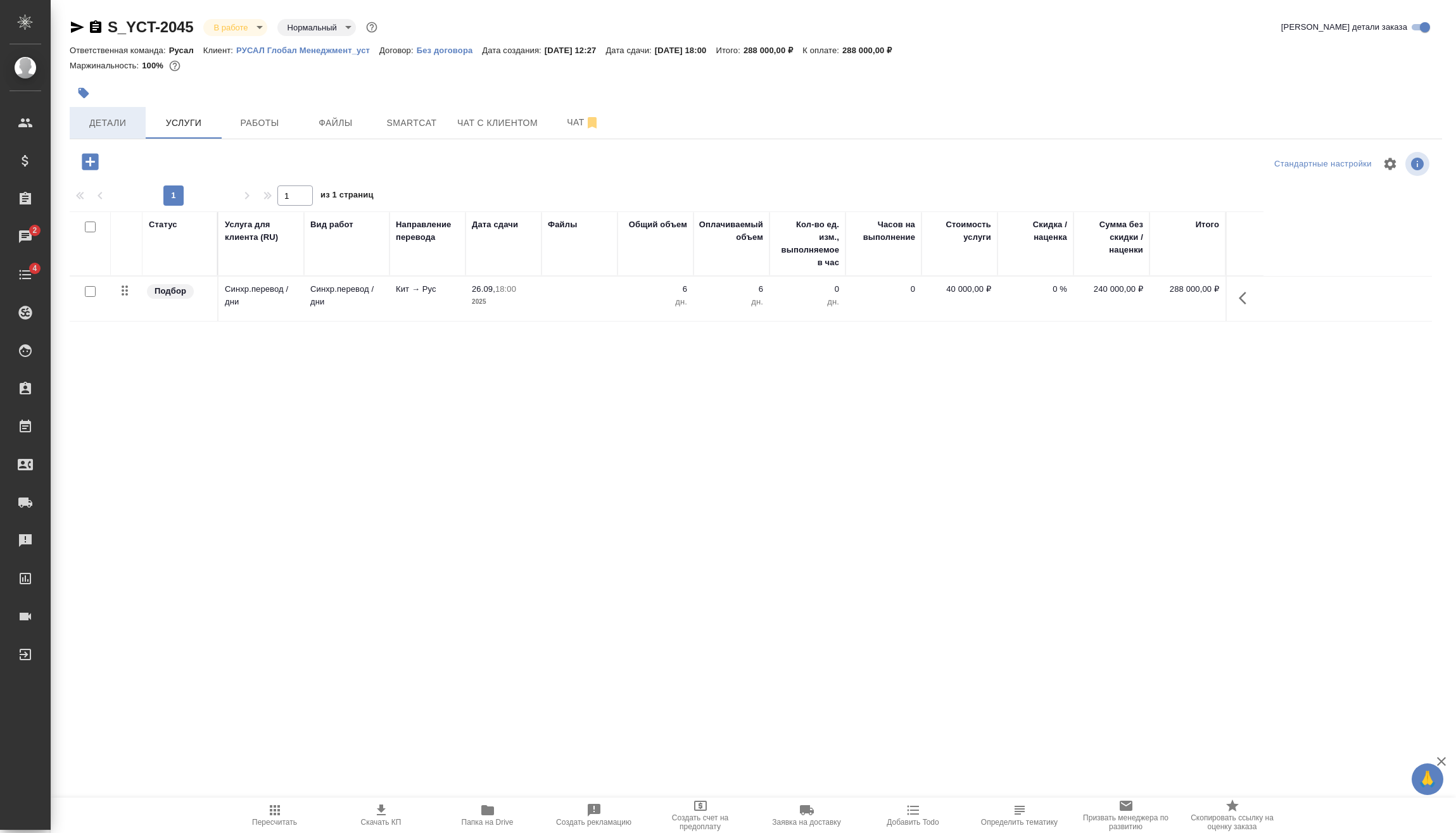
click at [107, 130] on span "Детали" at bounding box center [107, 123] width 60 height 16
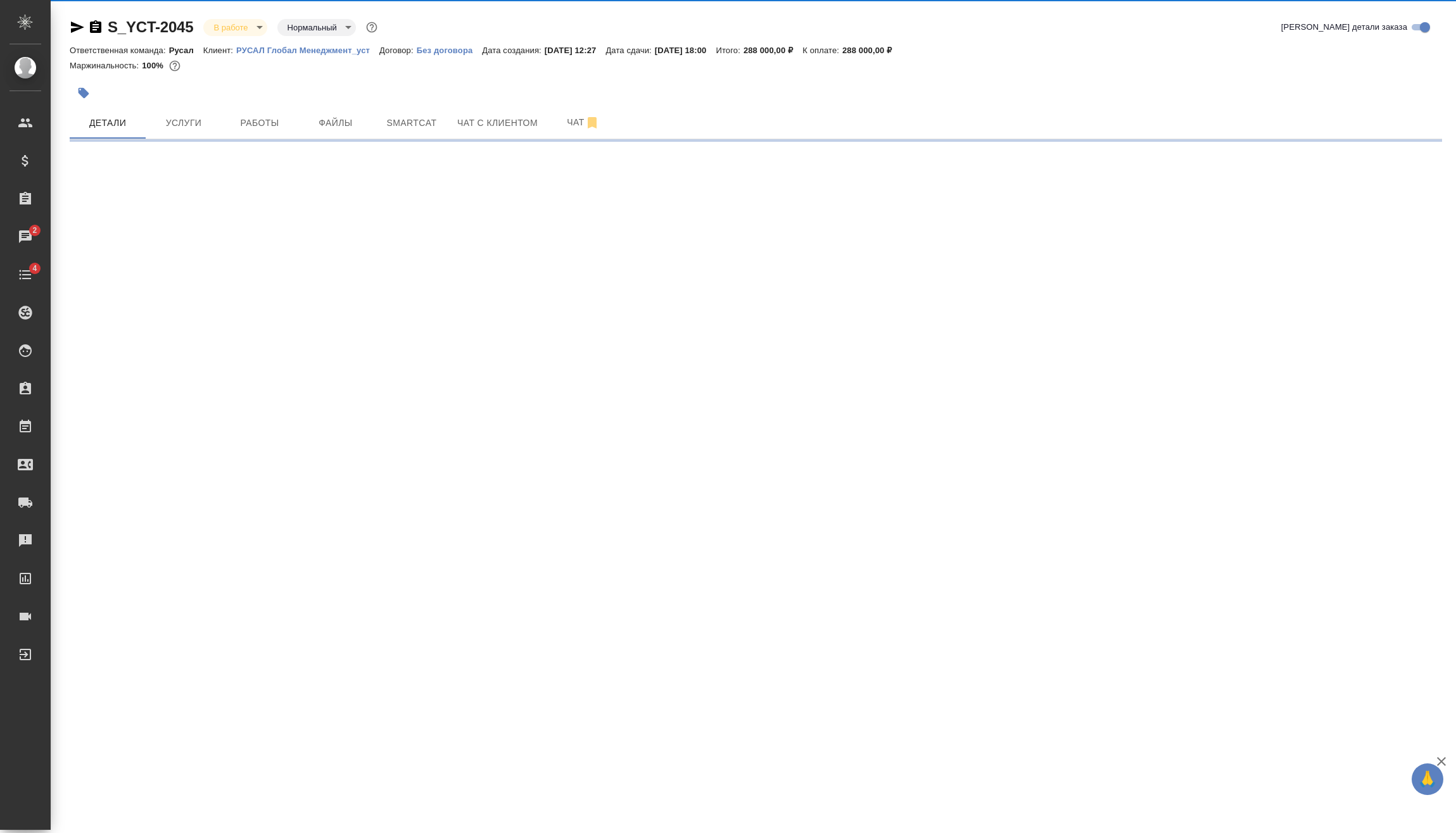
select select "RU"
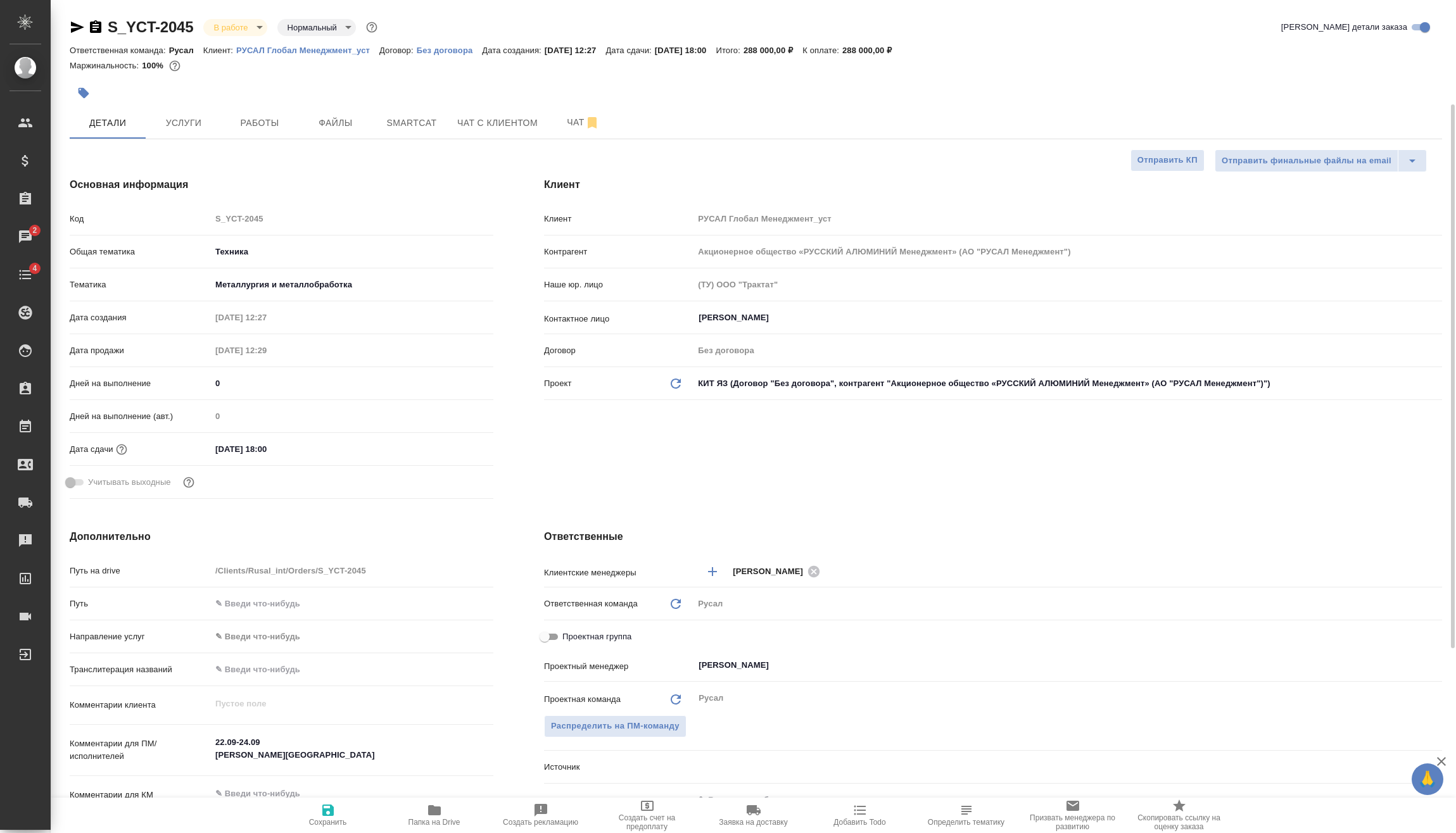
type textarea "x"
click at [188, 126] on span "Услуги" at bounding box center [183, 123] width 60 height 16
